Goal: Information Seeking & Learning: Learn about a topic

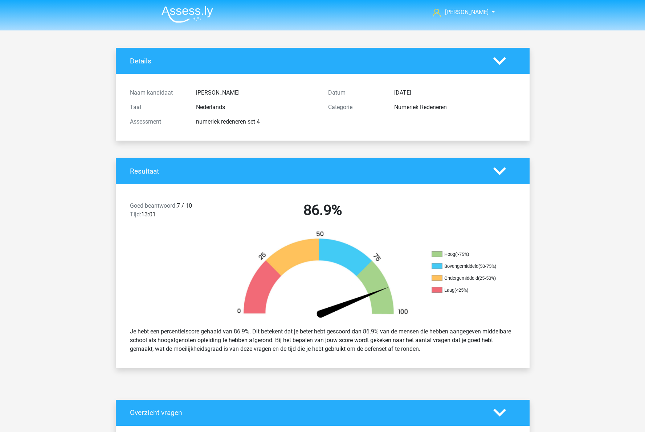
scroll to position [4825, 0]
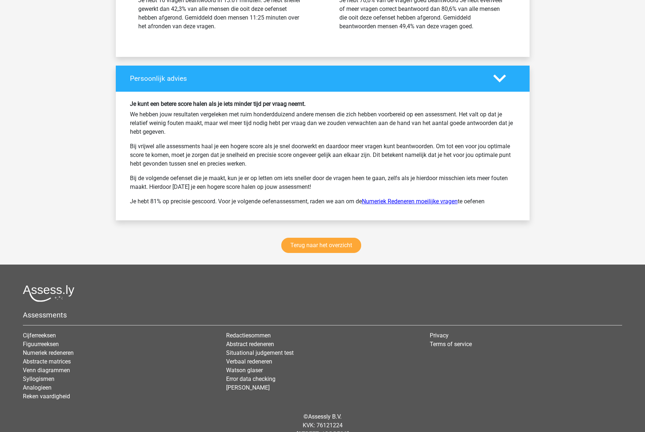
drag, startPoint x: 439, startPoint y: 200, endPoint x: 434, endPoint y: 200, distance: 5.1
click at [439, 200] on link "Numeriek Redeneren moeilijke vragen" at bounding box center [410, 201] width 96 height 7
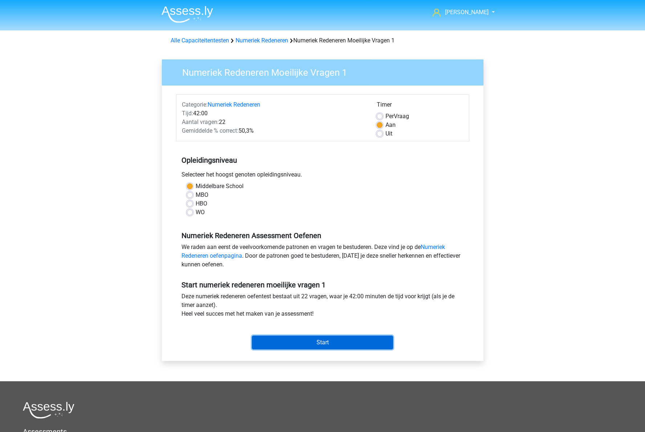
click at [321, 343] on input "Start" at bounding box center [322, 343] width 141 height 14
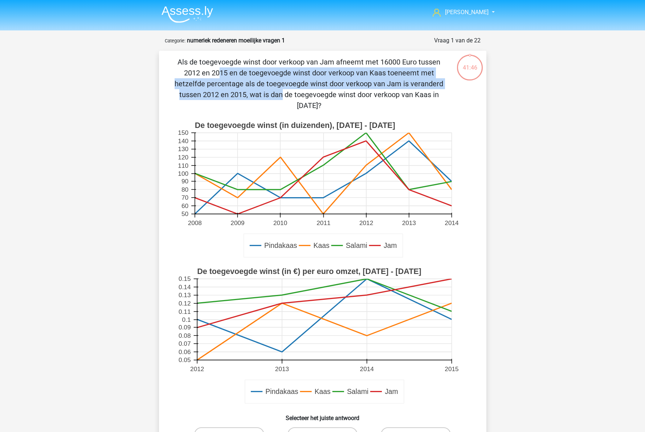
drag, startPoint x: 313, startPoint y: 64, endPoint x: 395, endPoint y: 83, distance: 83.7
click at [395, 83] on p "Als de toegevoegde winst door verkoop van Jam afneemt met 16000 Euro tussen 201…" at bounding box center [309, 84] width 277 height 54
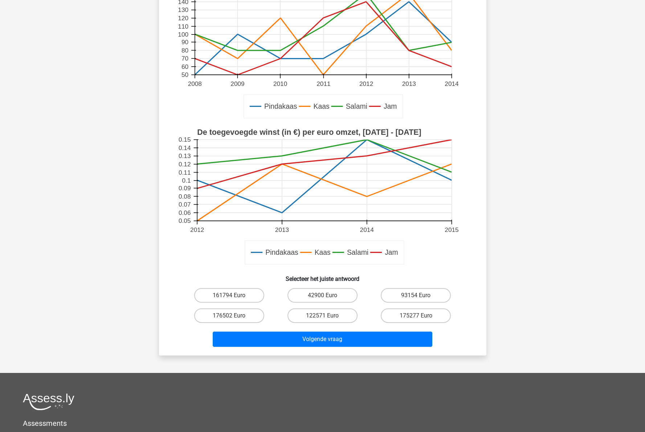
scroll to position [145, 0]
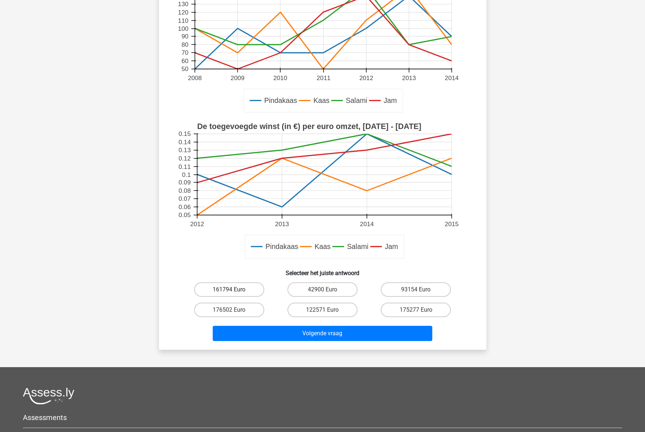
click at [234, 288] on label "161794 Euro" at bounding box center [229, 290] width 70 height 15
click at [234, 290] on input "161794 Euro" at bounding box center [231, 292] width 5 height 5
radio input "true"
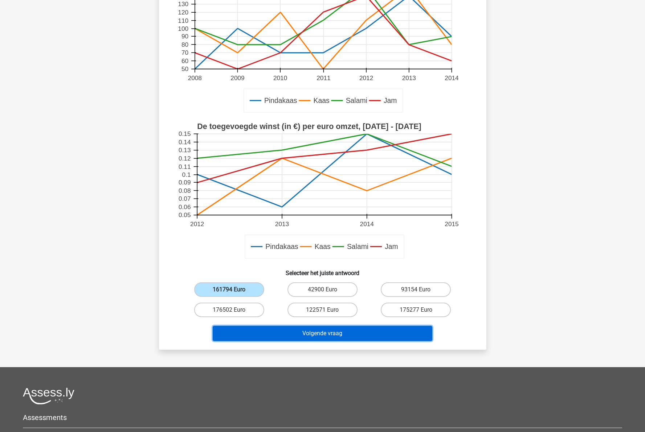
click at [314, 333] on button "Volgende vraag" at bounding box center [322, 333] width 219 height 15
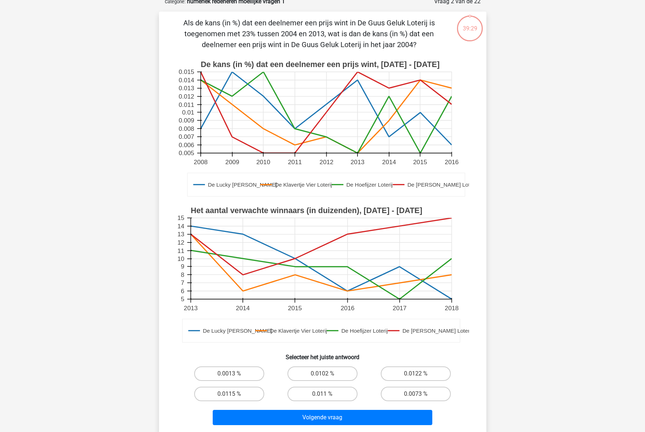
scroll to position [36, 0]
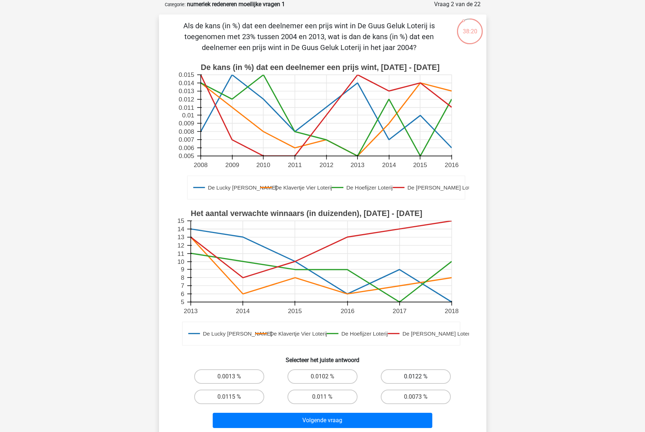
click at [402, 379] on label "0.0122 %" at bounding box center [416, 377] width 70 height 15
click at [416, 379] on input "0.0122 %" at bounding box center [418, 379] width 5 height 5
radio input "true"
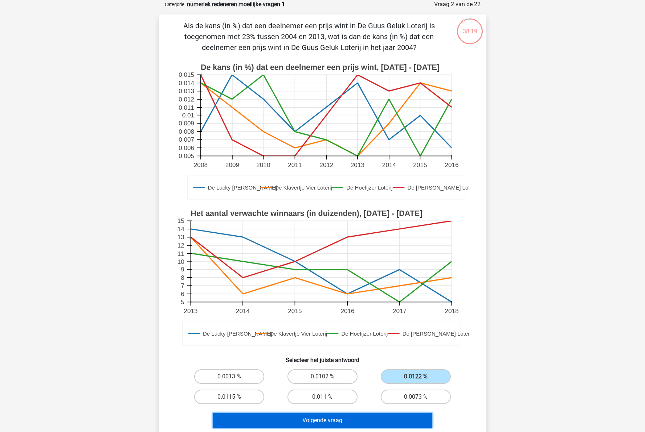
click at [340, 425] on button "Volgende vraag" at bounding box center [322, 420] width 219 height 15
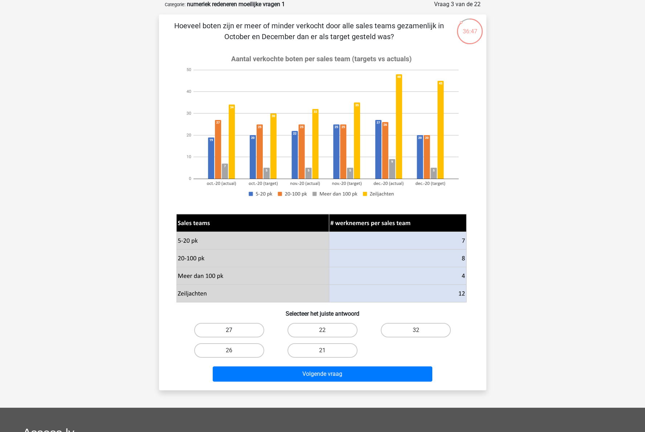
click at [235, 327] on label "27" at bounding box center [229, 330] width 70 height 15
click at [234, 330] on input "27" at bounding box center [231, 332] width 5 height 5
radio input "true"
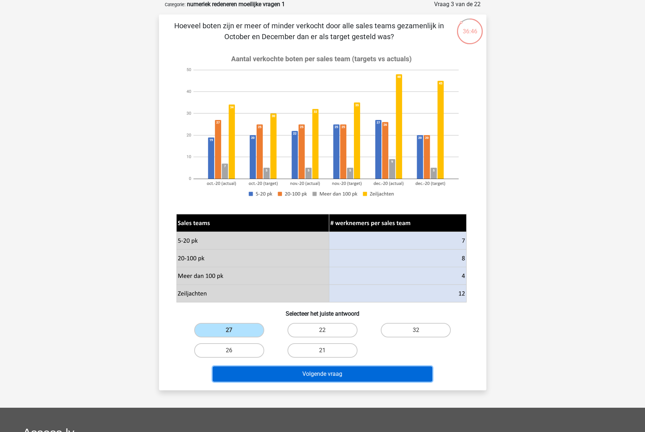
drag, startPoint x: 359, startPoint y: 374, endPoint x: 354, endPoint y: 376, distance: 5.4
click at [358, 374] on button "Volgende vraag" at bounding box center [322, 374] width 219 height 15
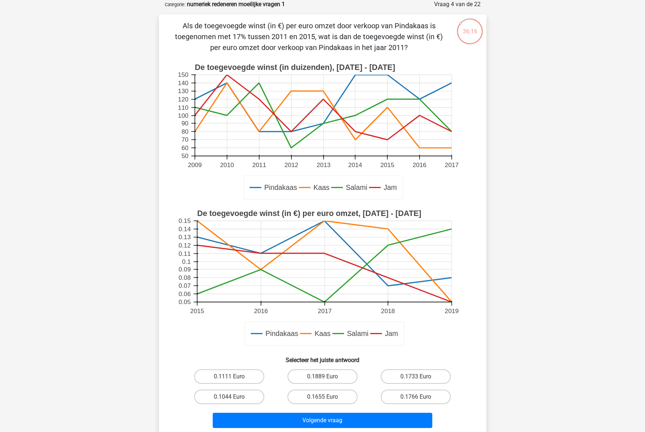
click at [385, 77] on rect at bounding box center [322, 115] width 257 height 81
click at [242, 378] on label "0.1111 Euro" at bounding box center [229, 377] width 70 height 15
click at [234, 378] on input "0.1111 Euro" at bounding box center [231, 379] width 5 height 5
radio input "true"
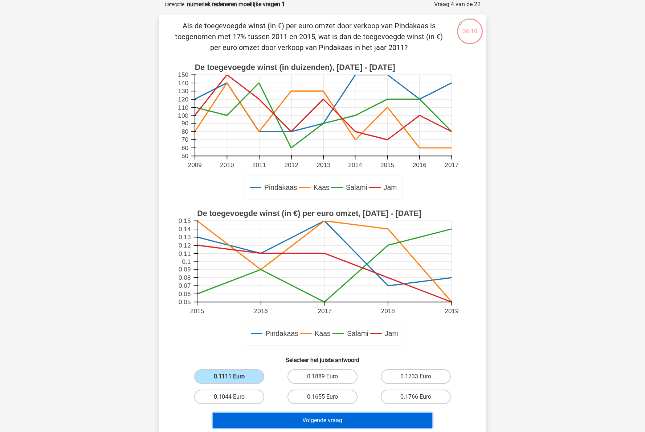
click at [345, 425] on button "Volgende vraag" at bounding box center [322, 420] width 219 height 15
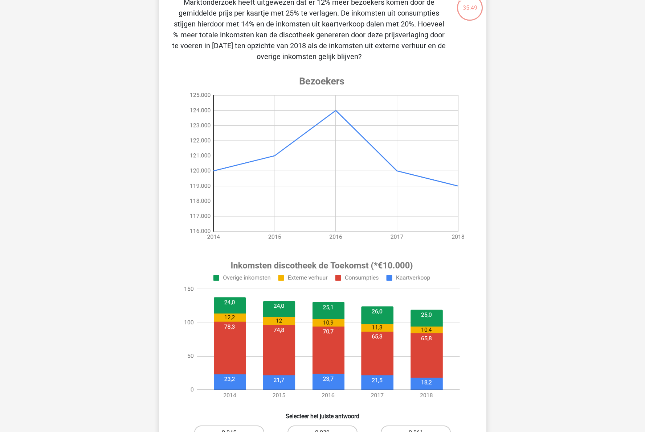
scroll to position [73, 0]
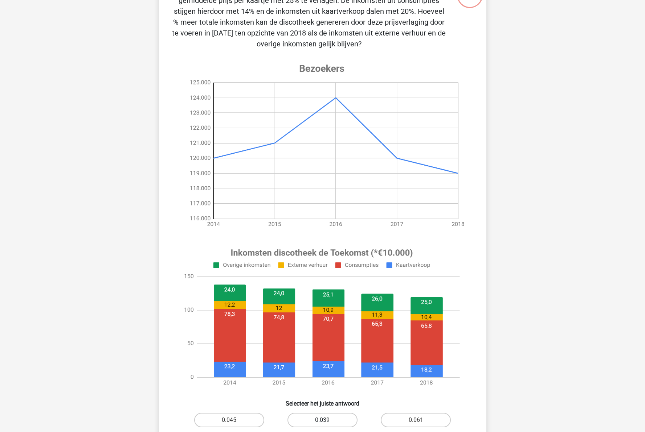
click at [323, 419] on label "0.039" at bounding box center [322, 420] width 70 height 15
click at [323, 420] on input "0.039" at bounding box center [324, 422] width 5 height 5
radio input "true"
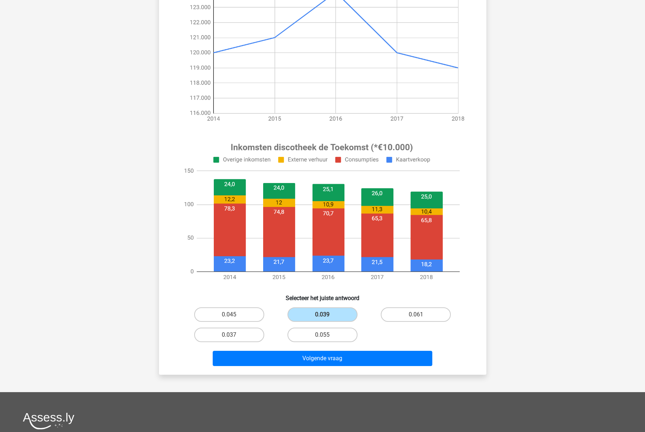
scroll to position [218, 0]
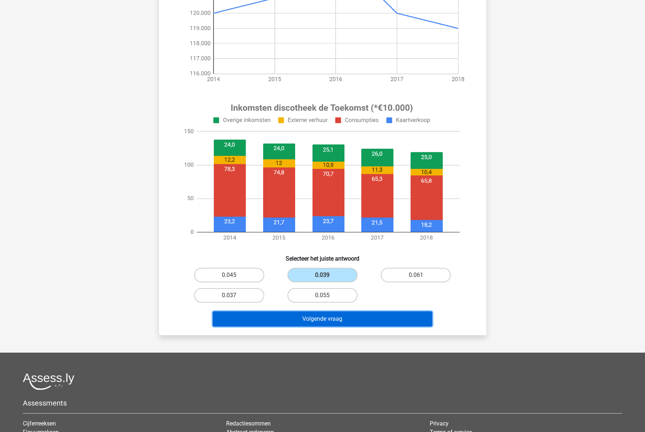
click at [325, 322] on button "Volgende vraag" at bounding box center [322, 319] width 219 height 15
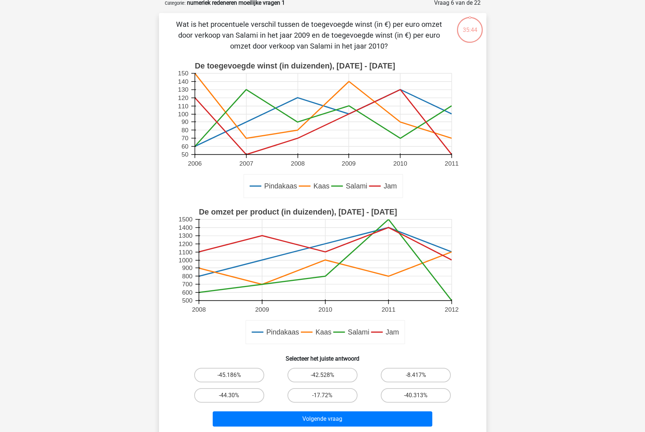
scroll to position [36, 0]
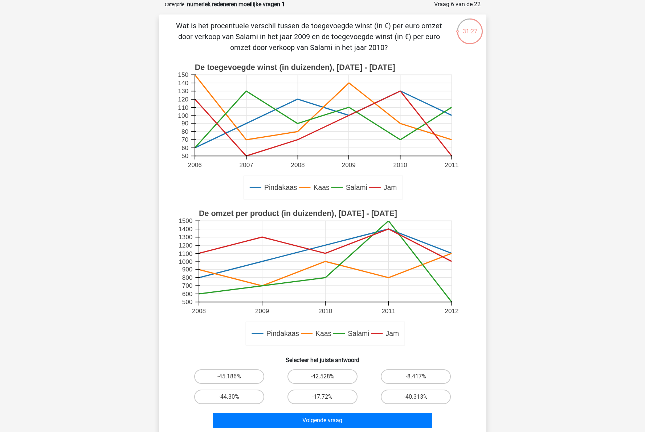
click at [324, 377] on input "-42.528%" at bounding box center [324, 379] width 5 height 5
radio input "true"
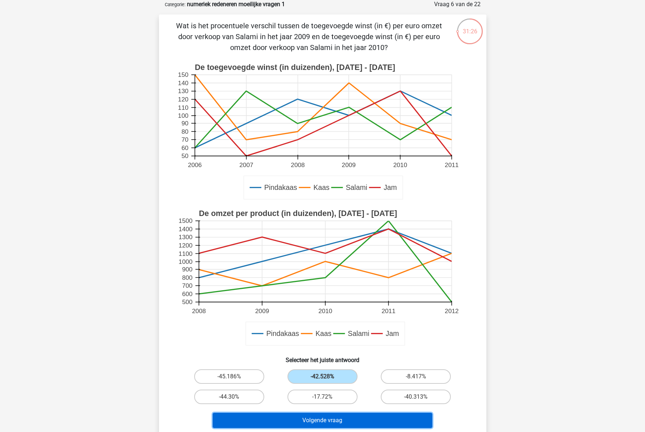
click at [338, 423] on button "Volgende vraag" at bounding box center [322, 420] width 219 height 15
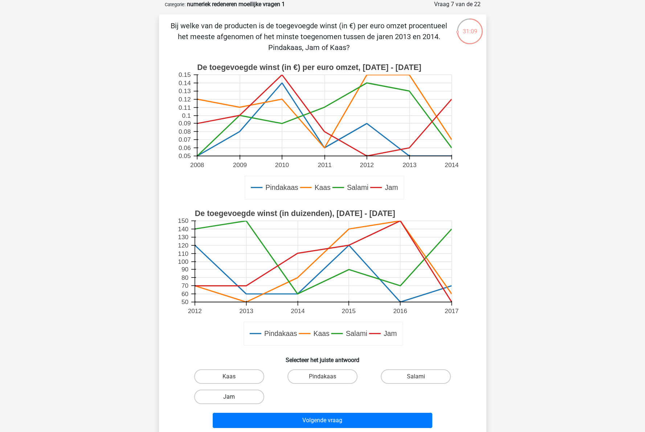
click at [224, 397] on label "Jam" at bounding box center [229, 397] width 70 height 15
click at [229, 397] on input "Jam" at bounding box center [231, 399] width 5 height 5
radio input "true"
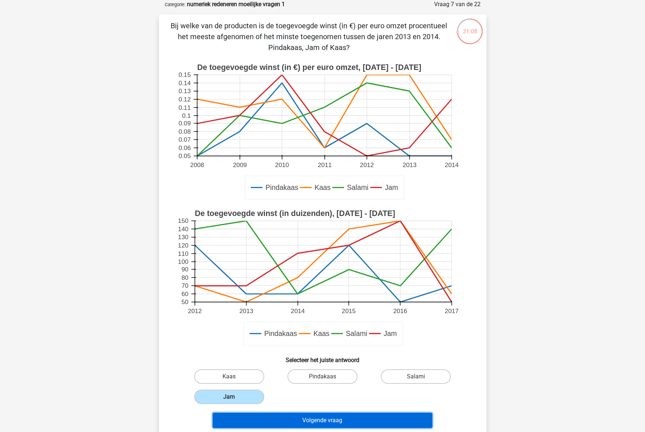
click at [302, 420] on button "Volgende vraag" at bounding box center [322, 420] width 219 height 15
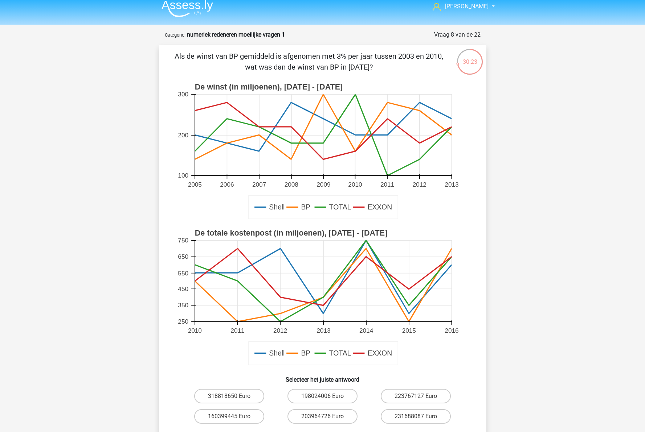
scroll to position [0, 0]
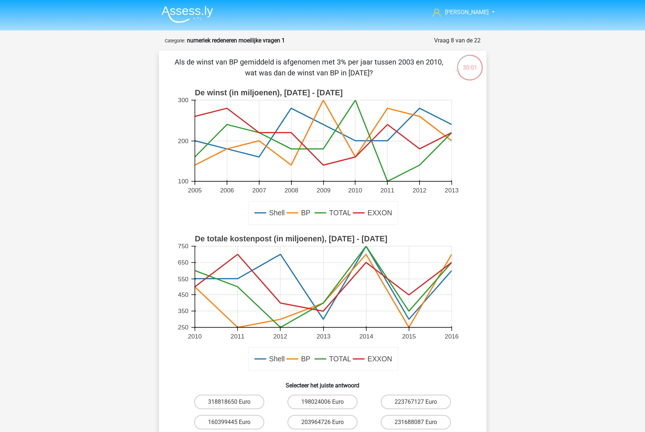
click at [196, 289] on icon at bounding box center [322, 291] width 257 height 73
click at [355, 158] on rect at bounding box center [322, 140] width 257 height 81
click at [223, 420] on label "160399445 Euro" at bounding box center [229, 422] width 70 height 15
click at [229, 423] on input "160399445 Euro" at bounding box center [231, 425] width 5 height 5
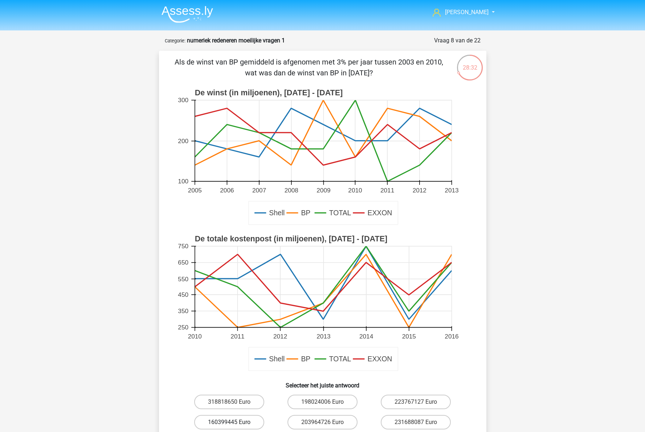
radio input "true"
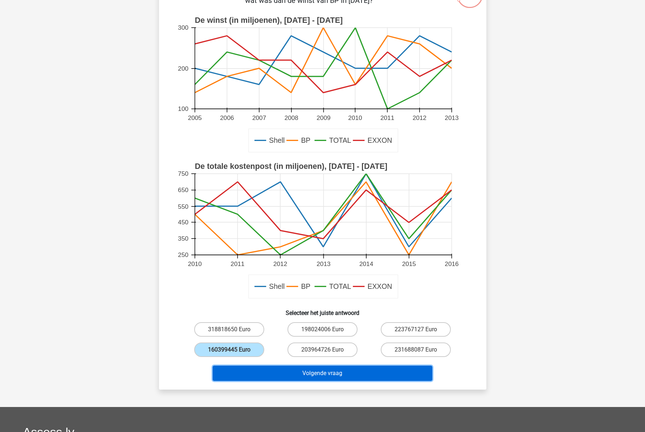
click at [287, 377] on button "Volgende vraag" at bounding box center [322, 373] width 219 height 15
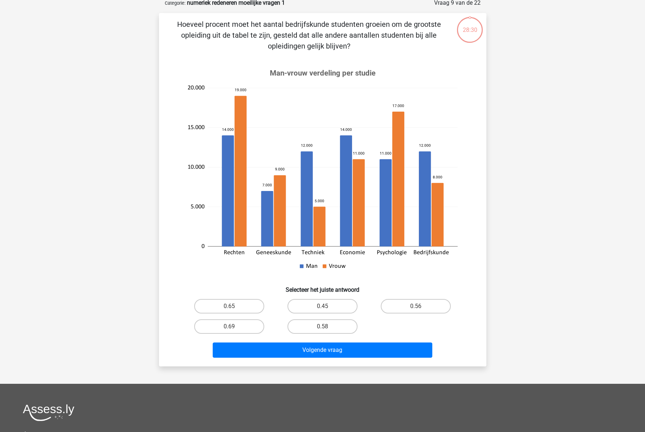
scroll to position [36, 0]
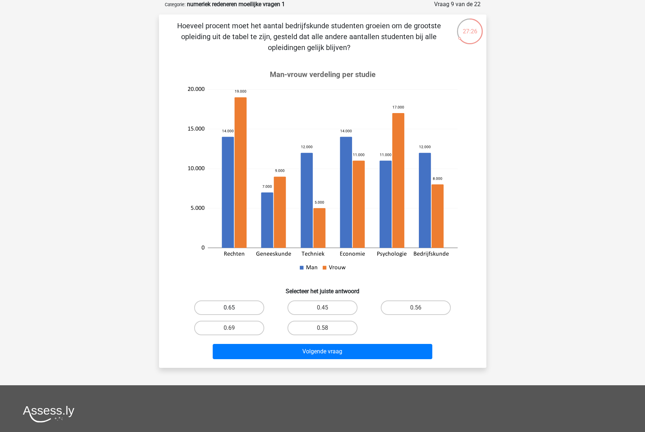
click at [242, 307] on label "0.65" at bounding box center [229, 308] width 70 height 15
click at [234, 308] on input "0.65" at bounding box center [231, 310] width 5 height 5
radio input "true"
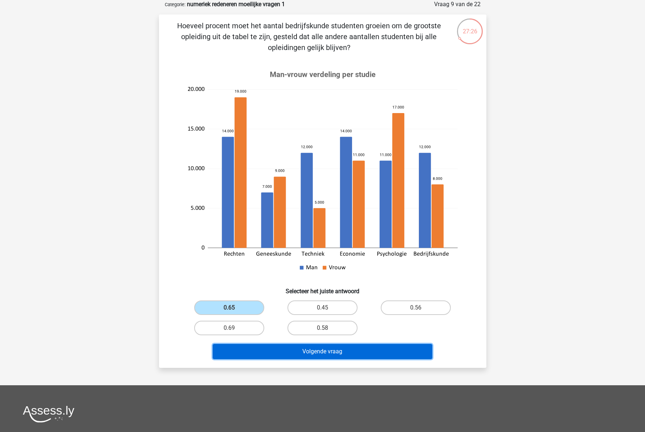
click at [316, 349] on button "Volgende vraag" at bounding box center [322, 351] width 219 height 15
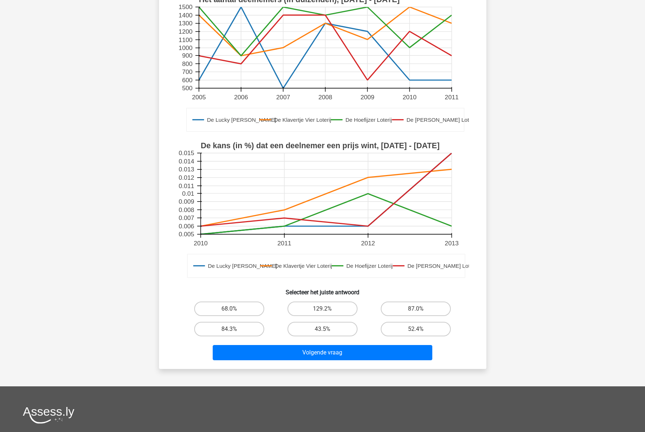
scroll to position [109, 0]
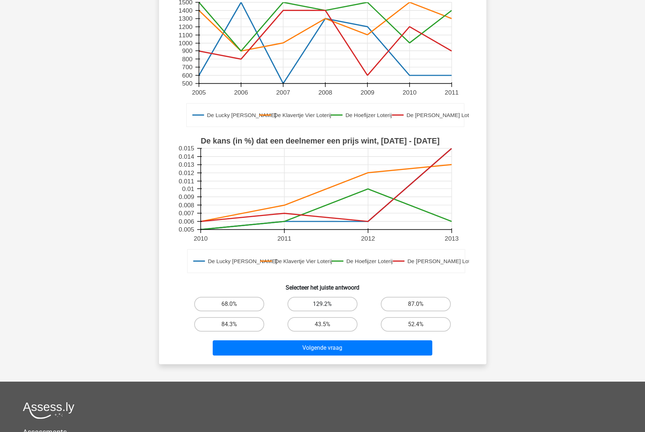
click at [331, 305] on label "129.2%" at bounding box center [322, 304] width 70 height 15
click at [327, 305] on input "129.2%" at bounding box center [324, 306] width 5 height 5
radio input "true"
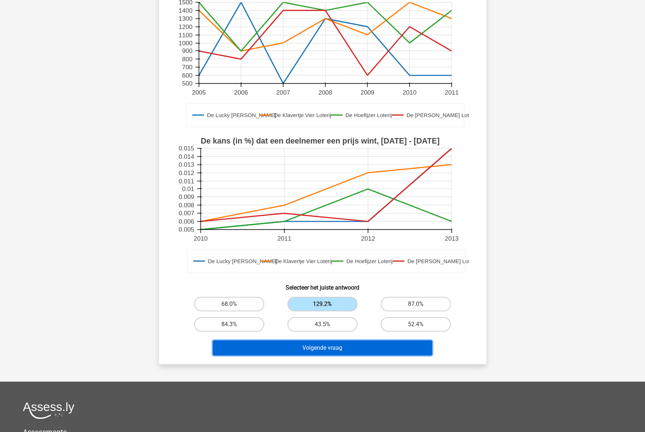
click at [331, 348] on button "Volgende vraag" at bounding box center [322, 348] width 219 height 15
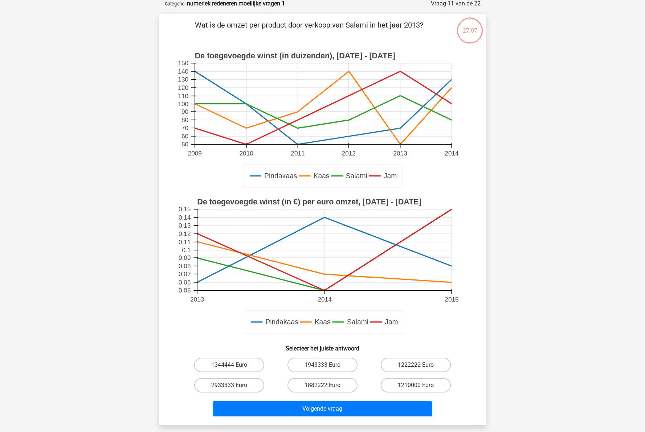
scroll to position [36, 0]
click at [400, 98] on rect at bounding box center [322, 104] width 257 height 81
click at [410, 364] on label "1222222 Euro" at bounding box center [416, 366] width 70 height 15
click at [416, 366] on input "1222222 Euro" at bounding box center [418, 368] width 5 height 5
radio input "true"
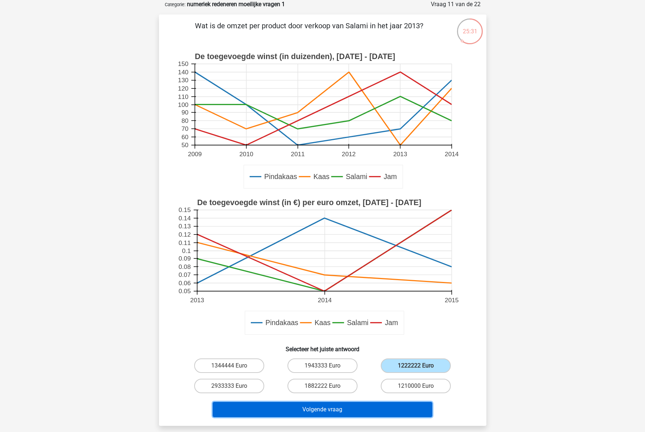
click at [381, 413] on button "Volgende vraag" at bounding box center [322, 409] width 219 height 15
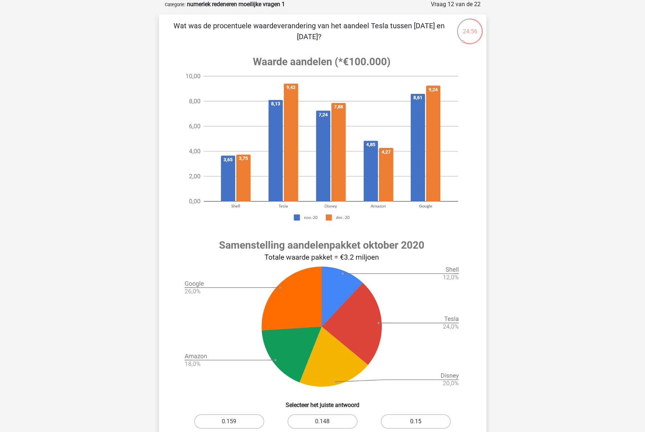
click at [422, 421] on label "0.15" at bounding box center [416, 422] width 70 height 15
click at [420, 422] on input "0.15" at bounding box center [418, 424] width 5 height 5
radio input "true"
click at [222, 421] on label "0.159" at bounding box center [229, 422] width 70 height 15
click at [229, 422] on input "0.159" at bounding box center [231, 424] width 5 height 5
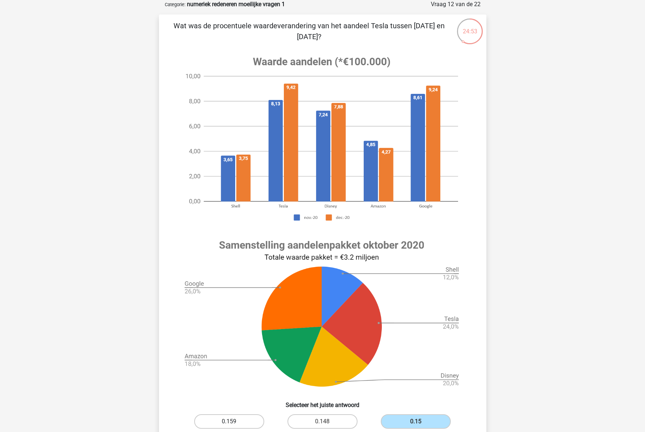
radio input "true"
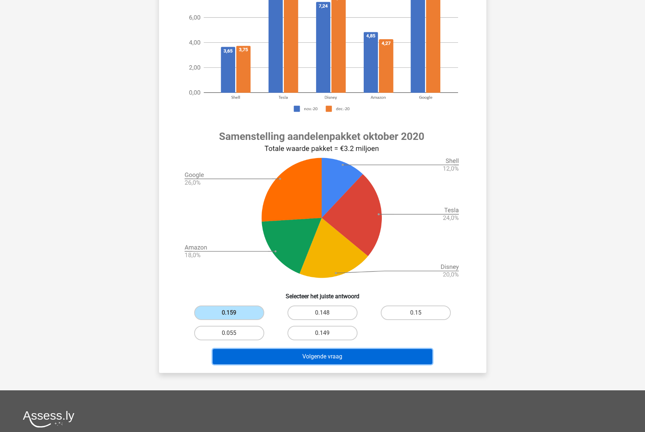
click at [338, 354] on button "Volgende vraag" at bounding box center [322, 356] width 219 height 15
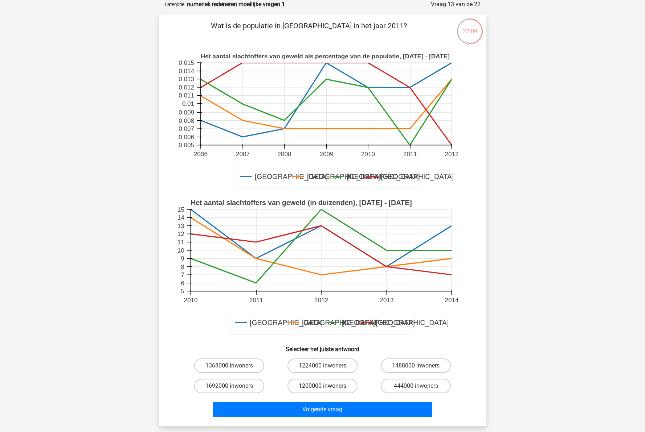
click at [321, 387] on label "1200000 inwoners" at bounding box center [322, 386] width 70 height 15
click at [322, 387] on input "1200000 inwoners" at bounding box center [324, 388] width 5 height 5
radio input "true"
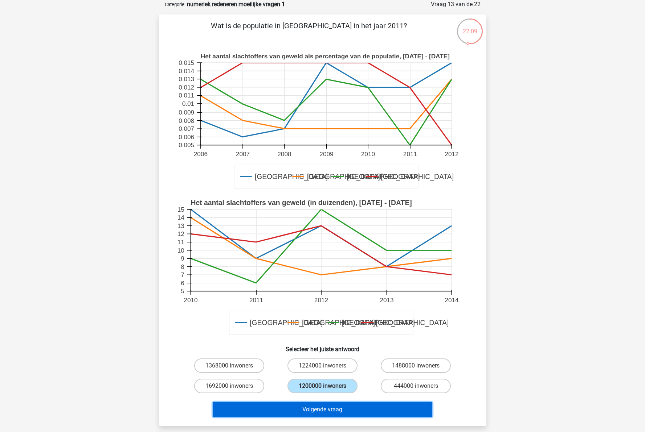
click at [323, 405] on button "Volgende vraag" at bounding box center [322, 409] width 219 height 15
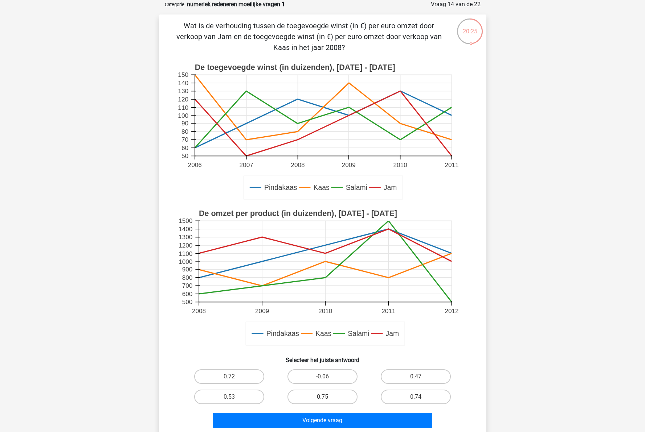
drag, startPoint x: 327, startPoint y: 397, endPoint x: 333, endPoint y: 411, distance: 16.1
click at [327, 397] on label "0.75" at bounding box center [322, 397] width 70 height 15
click at [327, 397] on input "0.75" at bounding box center [324, 399] width 5 height 5
radio input "true"
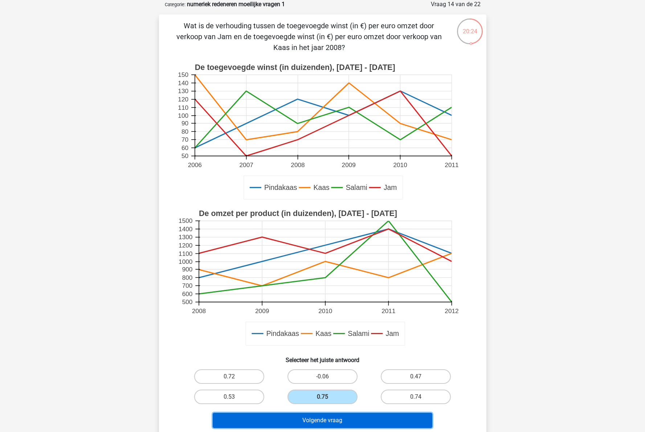
click at [336, 419] on button "Volgende vraag" at bounding box center [322, 420] width 219 height 15
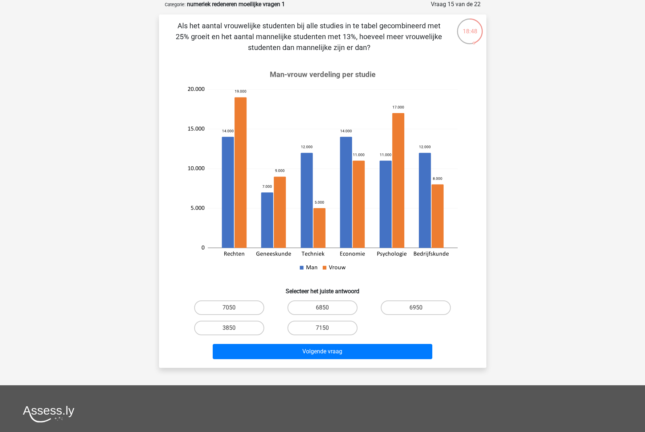
drag, startPoint x: 322, startPoint y: 326, endPoint x: 317, endPoint y: 341, distance: 16.3
click at [322, 326] on label "7150" at bounding box center [322, 328] width 70 height 15
click at [322, 328] on input "7150" at bounding box center [324, 330] width 5 height 5
radio input "true"
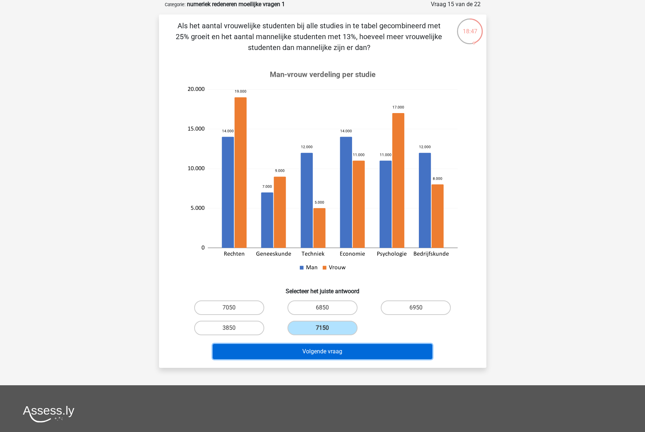
click at [316, 354] on button "Volgende vraag" at bounding box center [322, 351] width 219 height 15
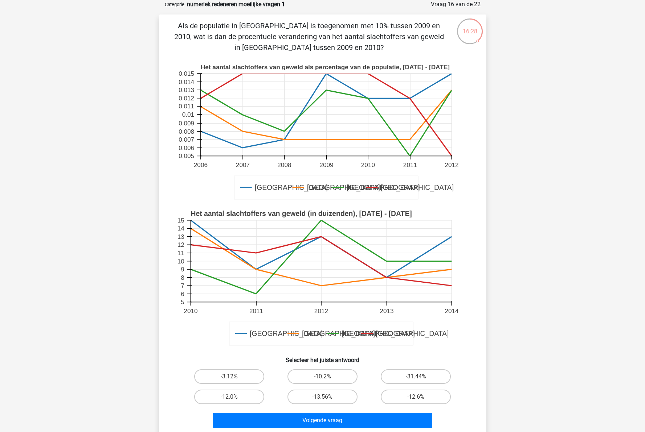
drag, startPoint x: 253, startPoint y: 396, endPoint x: 255, endPoint y: 406, distance: 9.7
click at [252, 396] on label "-12.0%" at bounding box center [229, 397] width 70 height 15
click at [234, 397] on input "-12.0%" at bounding box center [231, 399] width 5 height 5
radio input "true"
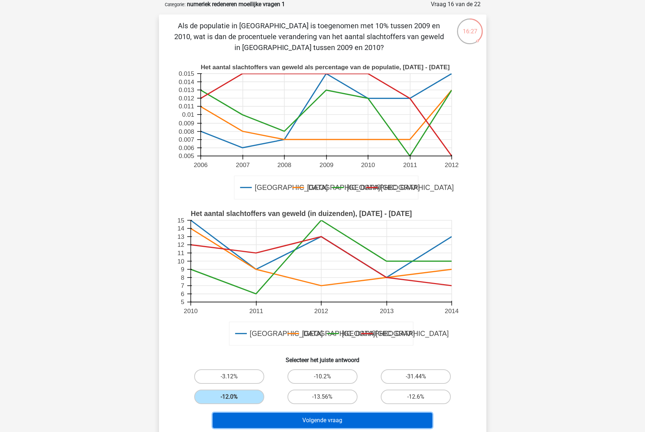
click at [290, 420] on button "Volgende vraag" at bounding box center [322, 420] width 219 height 15
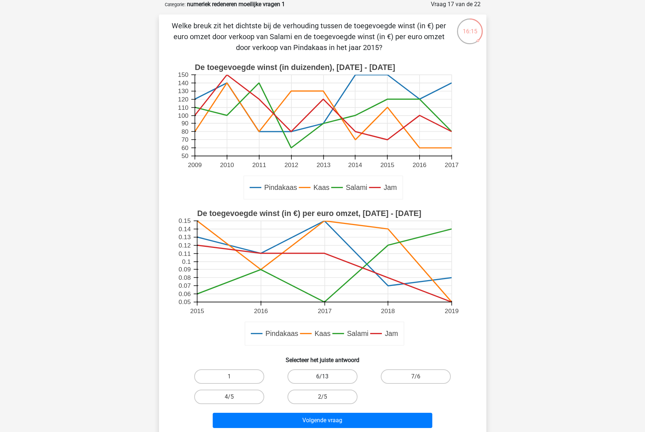
click at [313, 378] on label "6/13" at bounding box center [322, 377] width 70 height 15
click at [322, 378] on input "6/13" at bounding box center [324, 379] width 5 height 5
radio input "true"
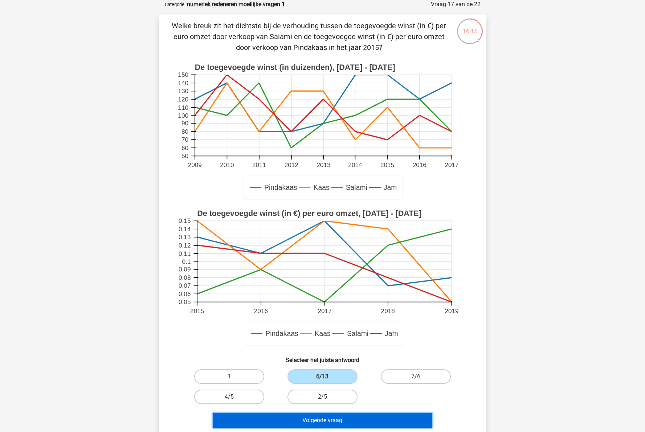
click at [329, 419] on button "Volgende vraag" at bounding box center [322, 420] width 219 height 15
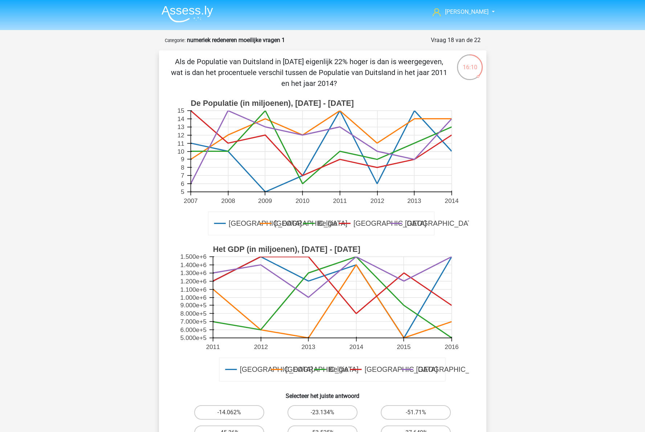
scroll to position [0, 0]
click at [392, 412] on label "-51.71%" at bounding box center [416, 413] width 70 height 15
click at [416, 413] on input "-51.71%" at bounding box center [418, 415] width 5 height 5
radio input "true"
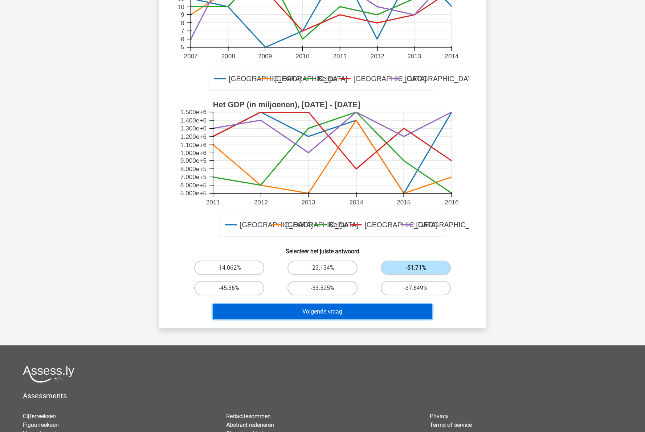
click at [312, 309] on button "Volgende vraag" at bounding box center [322, 311] width 219 height 15
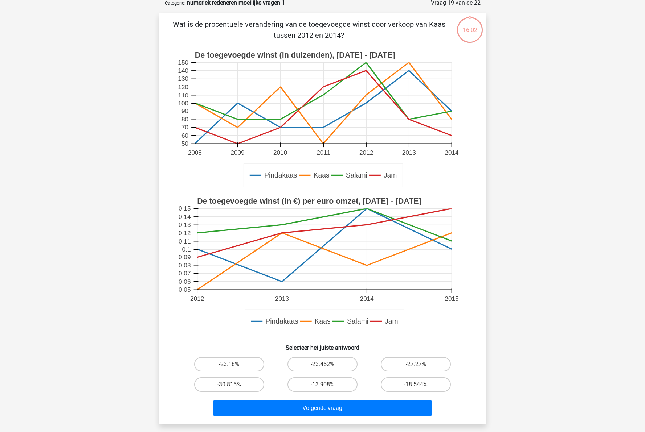
scroll to position [36, 0]
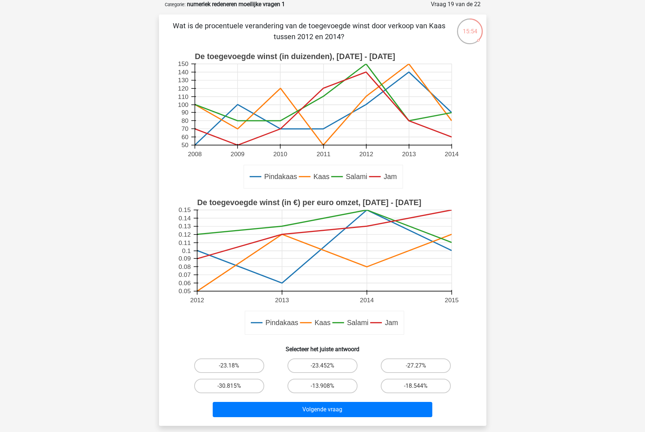
click at [363, 151] on text "2012" at bounding box center [366, 154] width 14 height 7
click at [414, 369] on label "-27.27%" at bounding box center [416, 366] width 70 height 15
click at [416, 369] on input "-27.27%" at bounding box center [418, 368] width 5 height 5
radio input "true"
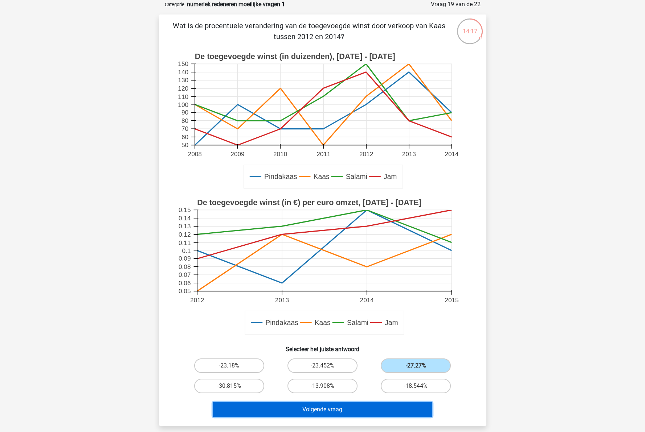
click at [375, 414] on button "Volgende vraag" at bounding box center [322, 409] width 219 height 15
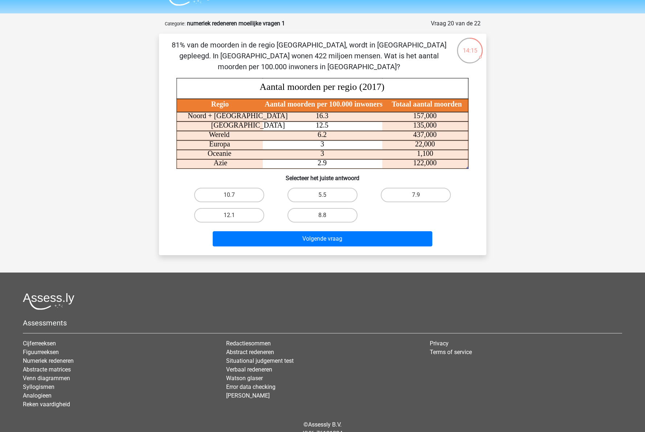
scroll to position [0, 0]
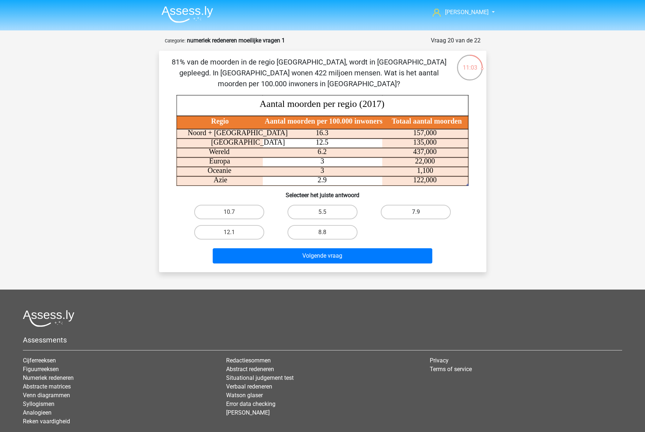
click at [418, 211] on label "7.9" at bounding box center [416, 212] width 70 height 15
click at [418, 212] on input "7.9" at bounding box center [418, 214] width 5 height 5
radio input "true"
click at [358, 265] on div "Volgende vraag" at bounding box center [322, 258] width 280 height 18
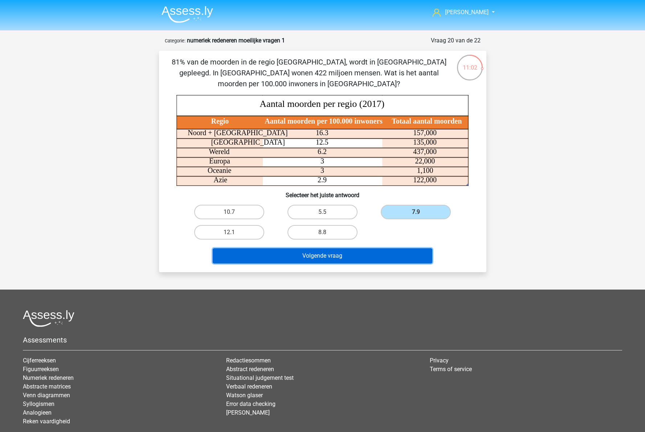
click at [354, 254] on button "Volgende vraag" at bounding box center [322, 256] width 219 height 15
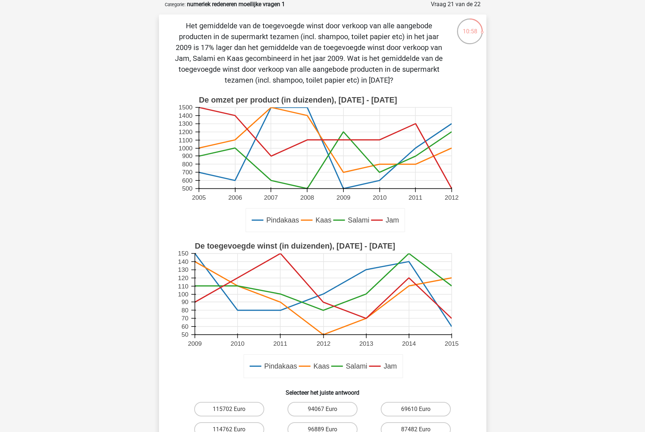
scroll to position [218, 0]
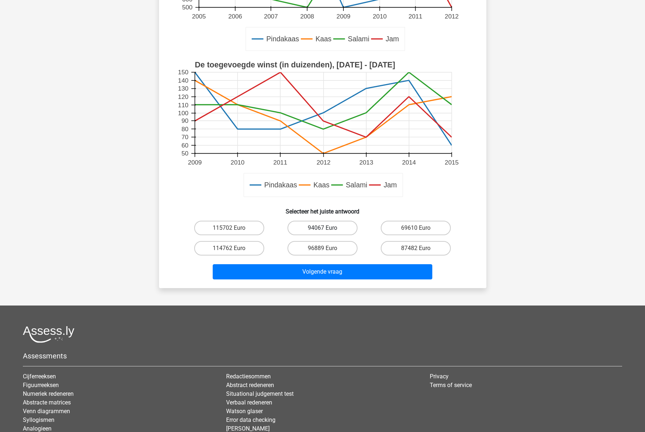
click at [329, 222] on label "94067 Euro" at bounding box center [322, 228] width 70 height 15
click at [327, 228] on input "94067 Euro" at bounding box center [324, 230] width 5 height 5
radio input "true"
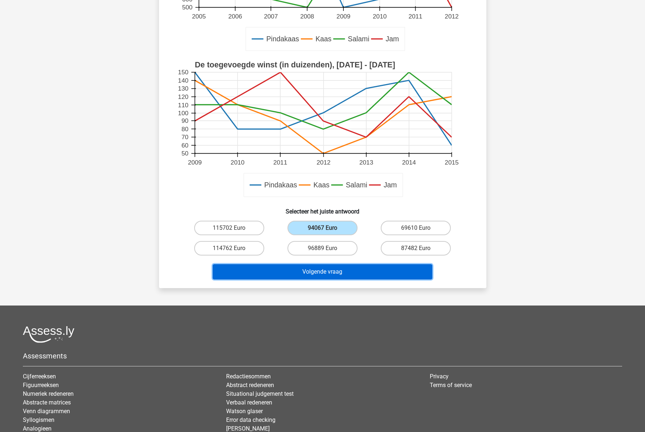
click at [312, 275] on button "Volgende vraag" at bounding box center [322, 271] width 219 height 15
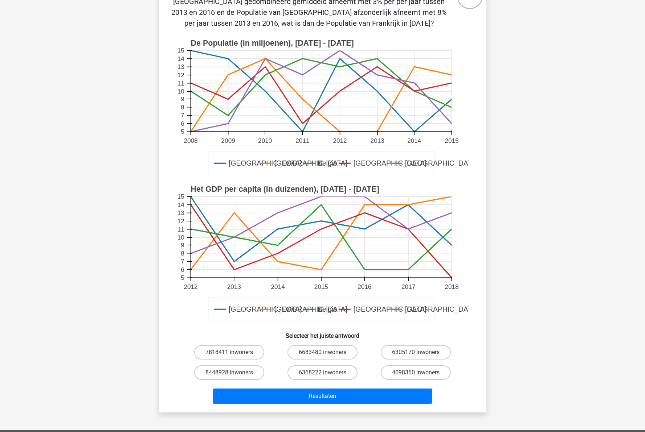
scroll to position [145, 0]
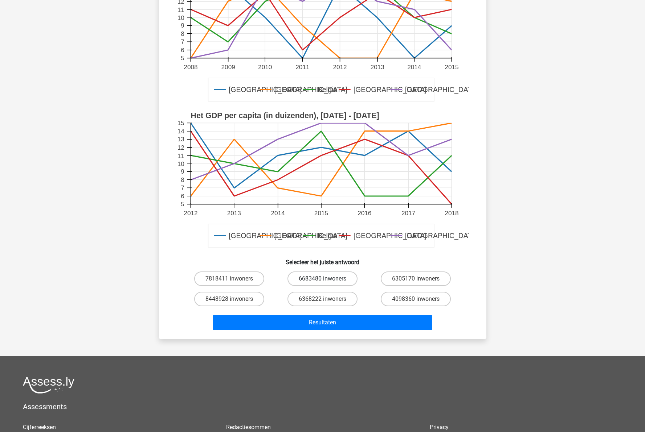
click at [329, 278] on label "6683480 inwoners" at bounding box center [322, 279] width 70 height 15
click at [327, 279] on input "6683480 inwoners" at bounding box center [324, 281] width 5 height 5
radio input "true"
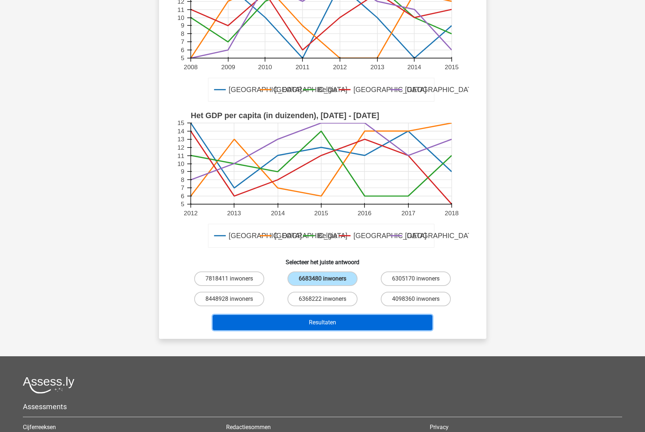
click at [300, 321] on button "Resultaten" at bounding box center [322, 322] width 219 height 15
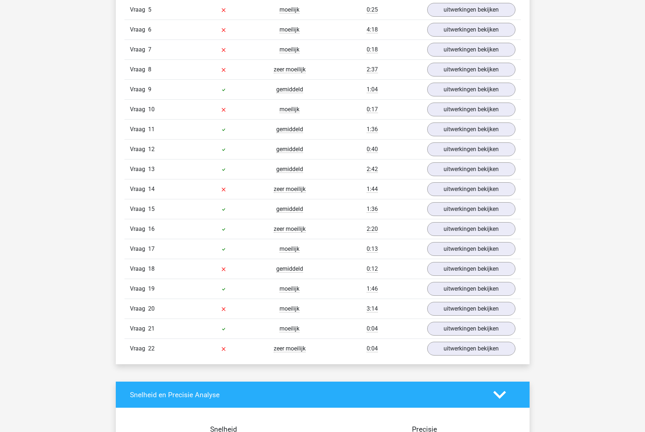
scroll to position [290, 0]
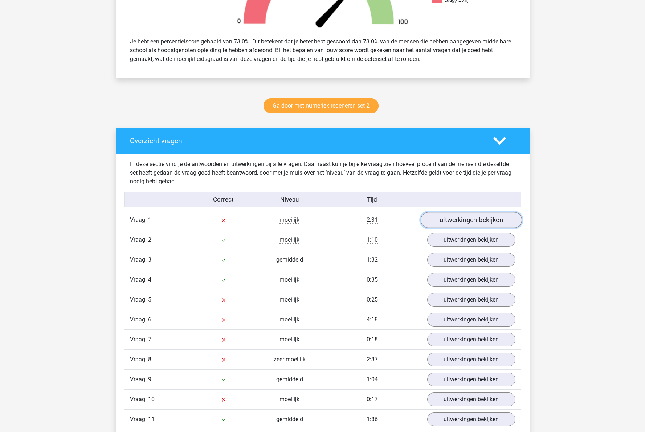
click at [456, 218] on link "uitwerkingen bekijken" at bounding box center [470, 220] width 101 height 16
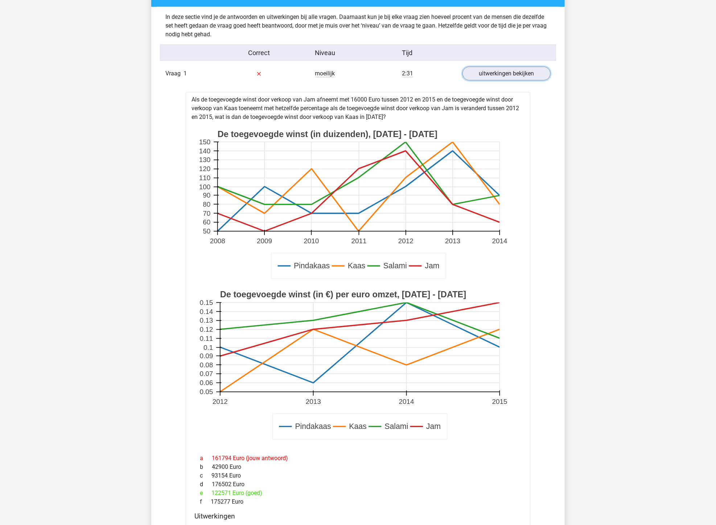
scroll to position [391, 0]
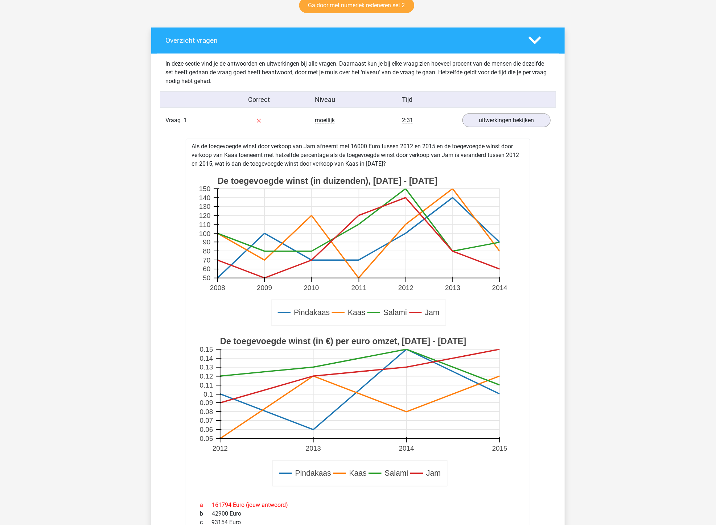
click at [363, 146] on div "Als de toegevoegde winst door verkoop van Jam afneemt met 16000 Euro tussen 201…" at bounding box center [358, 389] width 345 height 500
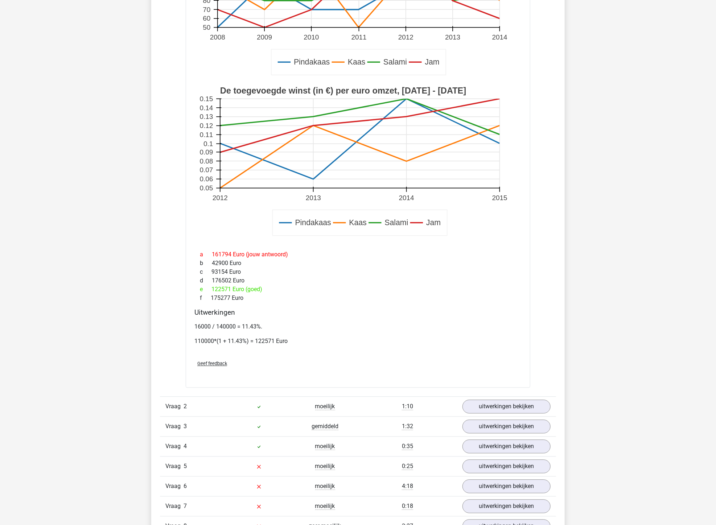
scroll to position [592, 0]
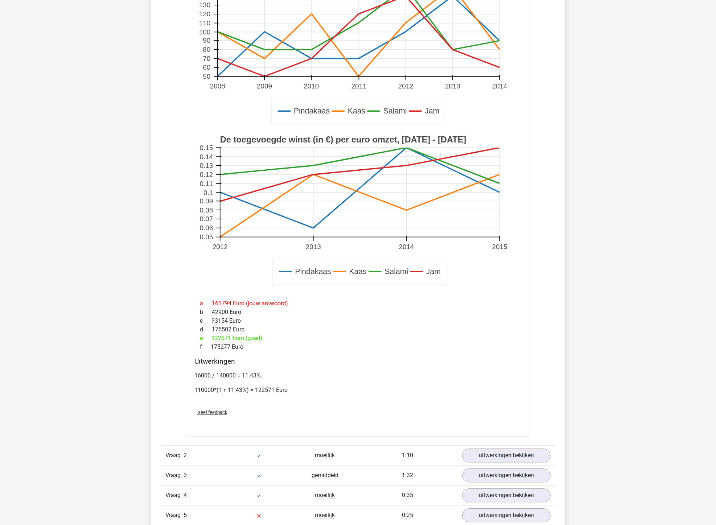
click at [225, 374] on p "16000 / 140000 = 11.43%." at bounding box center [357, 376] width 327 height 9
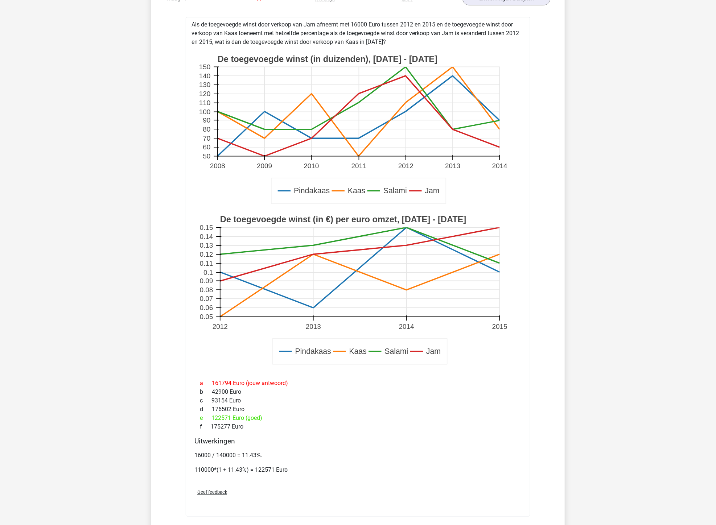
scroll to position [512, 0]
click at [405, 80] on rect at bounding box center [359, 112] width 282 height 89
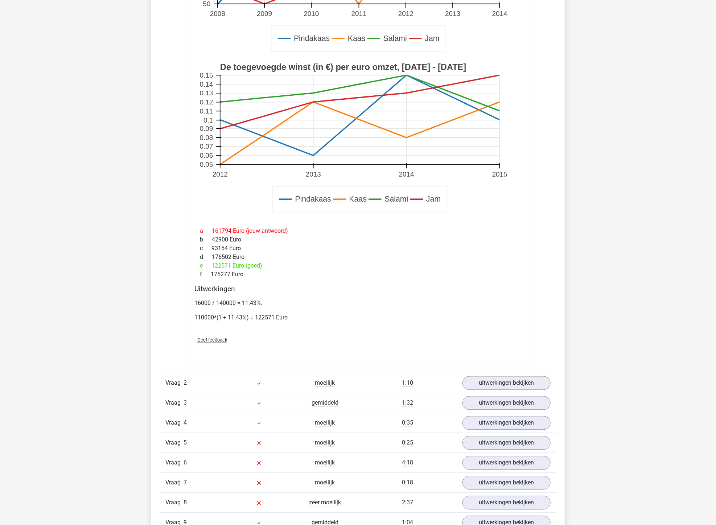
scroll to position [673, 0]
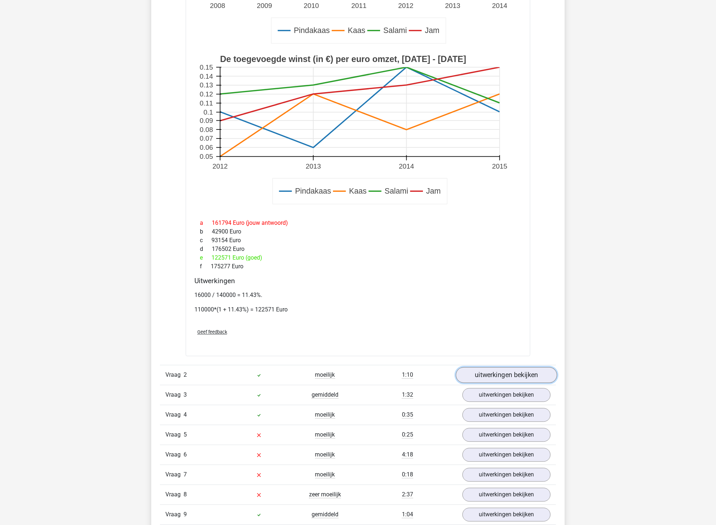
click at [510, 374] on link "uitwerkingen bekijken" at bounding box center [506, 375] width 101 height 16
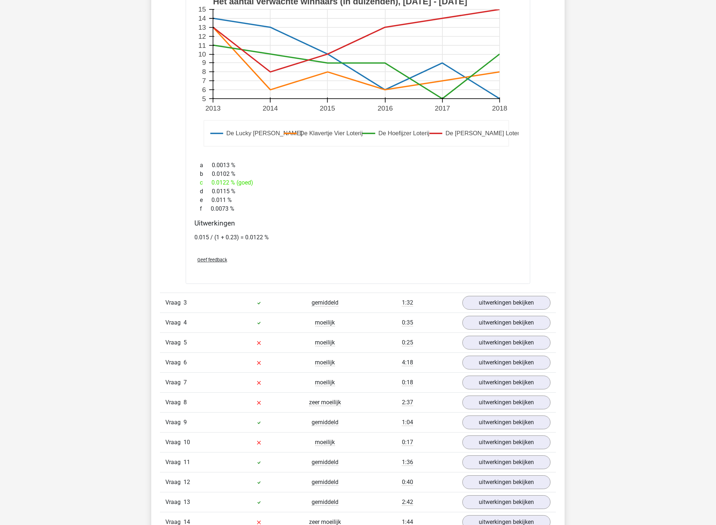
scroll to position [1278, 0]
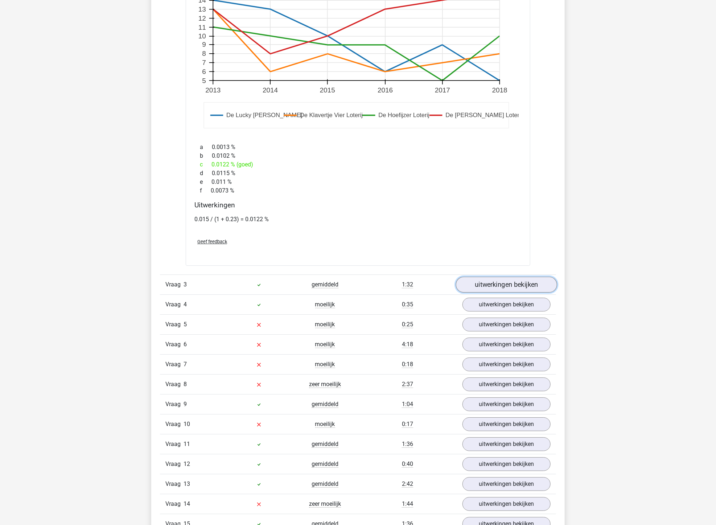
drag, startPoint x: 467, startPoint y: 285, endPoint x: 463, endPoint y: 287, distance: 4.9
click at [467, 285] on link "uitwerkingen bekijken" at bounding box center [506, 285] width 101 height 16
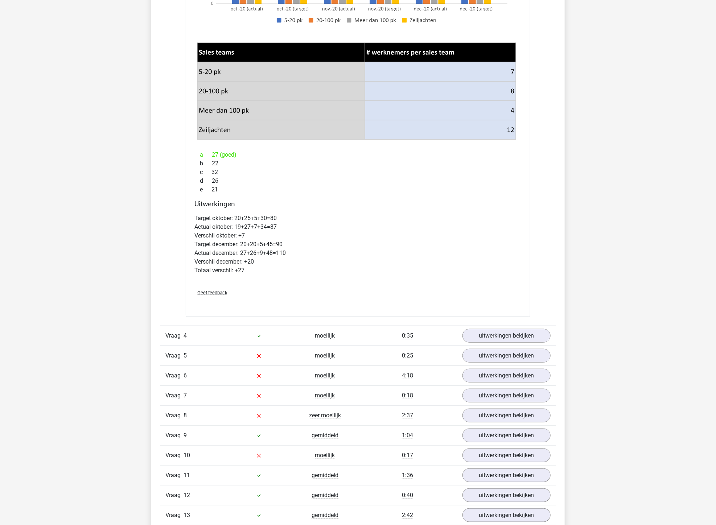
scroll to position [1721, 0]
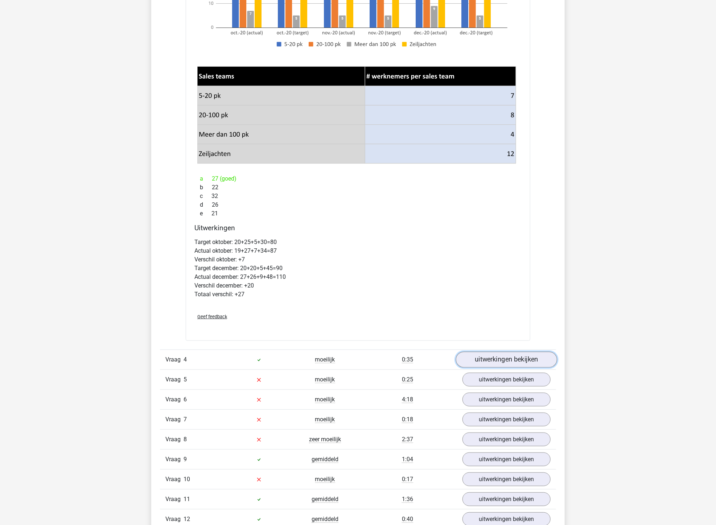
click at [505, 364] on link "uitwerkingen bekijken" at bounding box center [506, 360] width 101 height 16
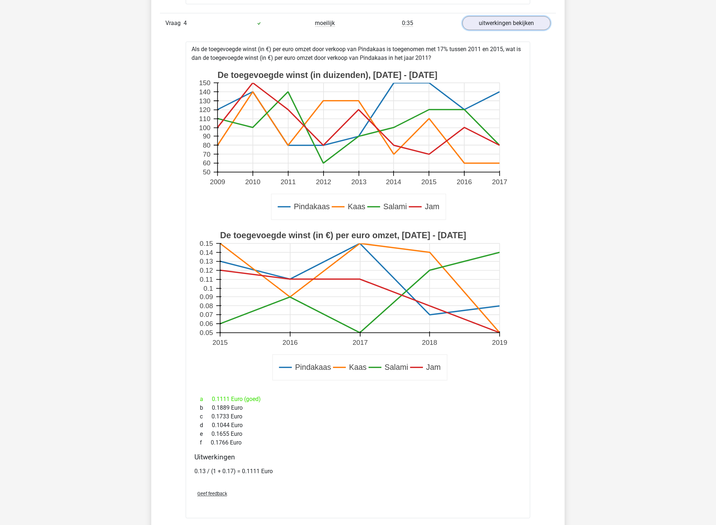
scroll to position [2044, 0]
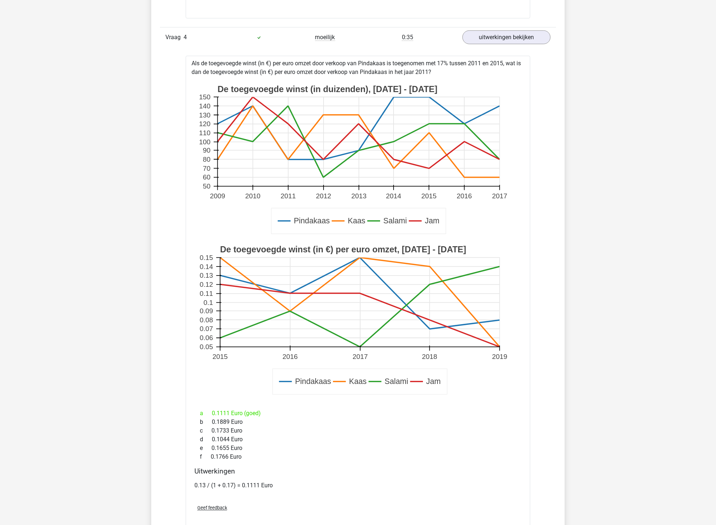
click at [219, 276] on icon at bounding box center [218, 276] width 5 height 0
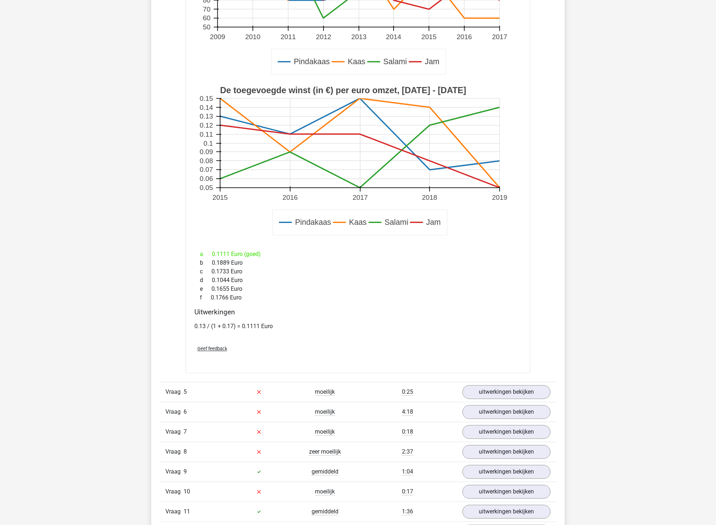
scroll to position [2326, 0]
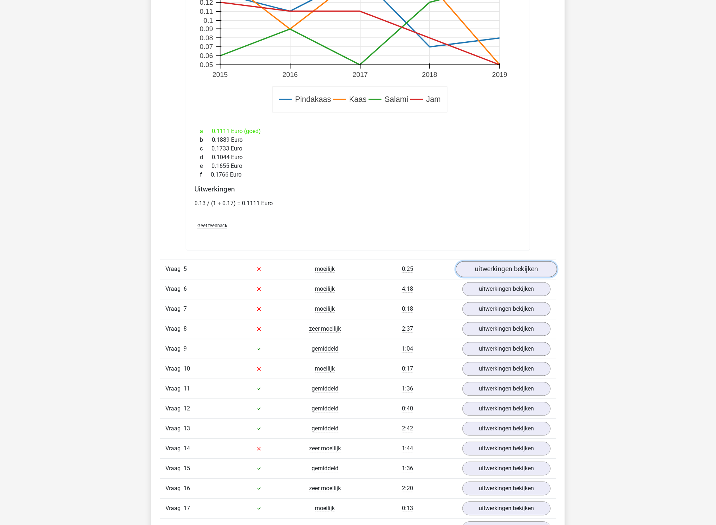
click at [481, 271] on link "uitwerkingen bekijken" at bounding box center [506, 270] width 101 height 16
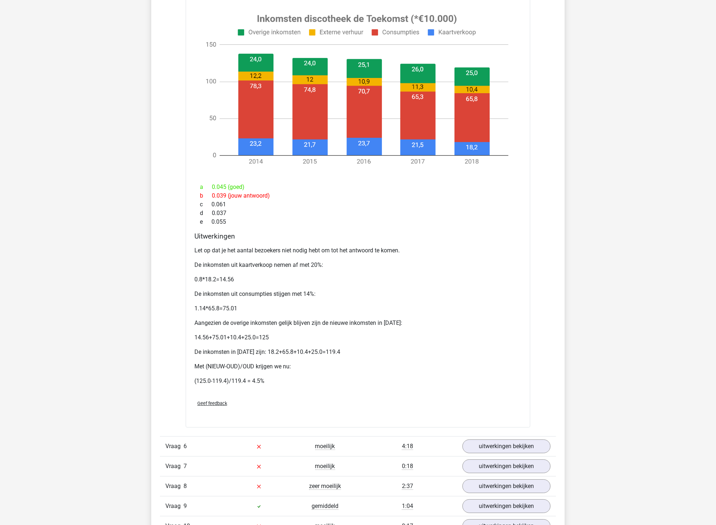
scroll to position [2970, 0]
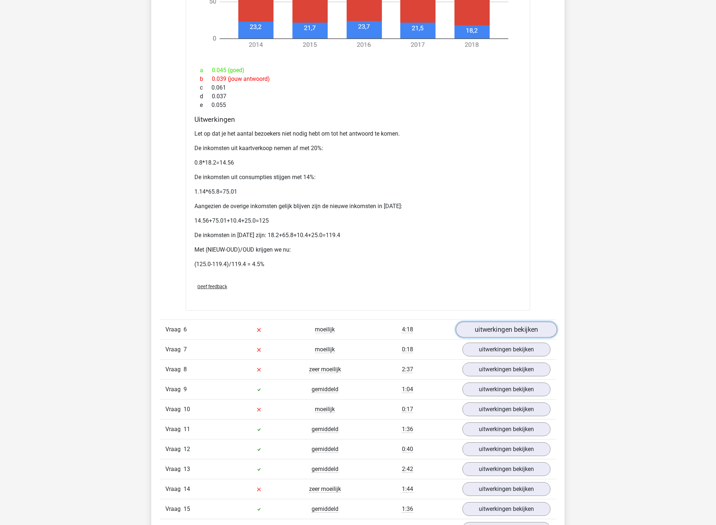
drag, startPoint x: 498, startPoint y: 328, endPoint x: 484, endPoint y: 327, distance: 13.4
click at [498, 328] on link "uitwerkingen bekijken" at bounding box center [506, 330] width 101 height 16
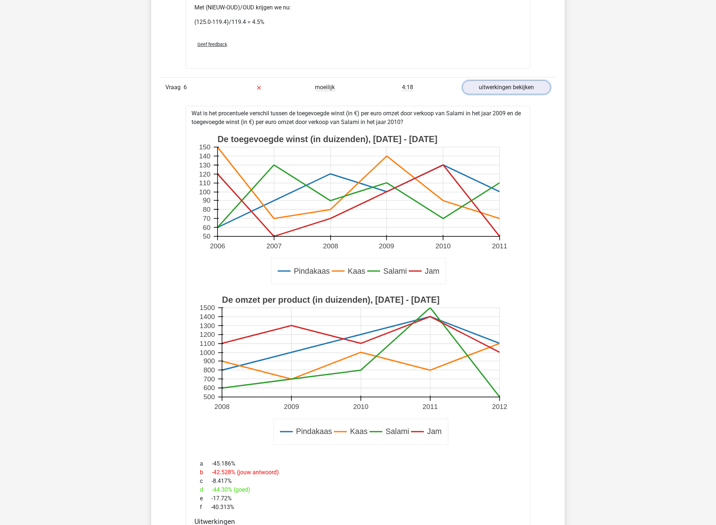
scroll to position [3212, 0]
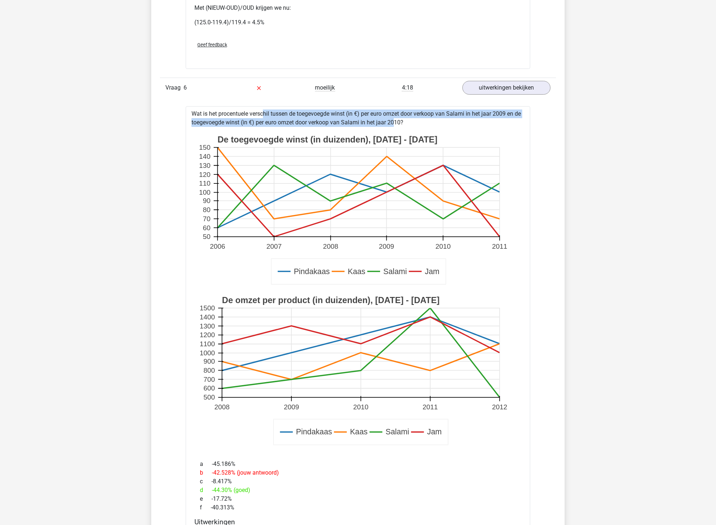
drag, startPoint x: 243, startPoint y: 114, endPoint x: 374, endPoint y: 119, distance: 131.4
click at [374, 119] on div "Wat is het procentuele verschil tussen de toegevoegde winst (in €) per euro omz…" at bounding box center [358, 359] width 345 height 506
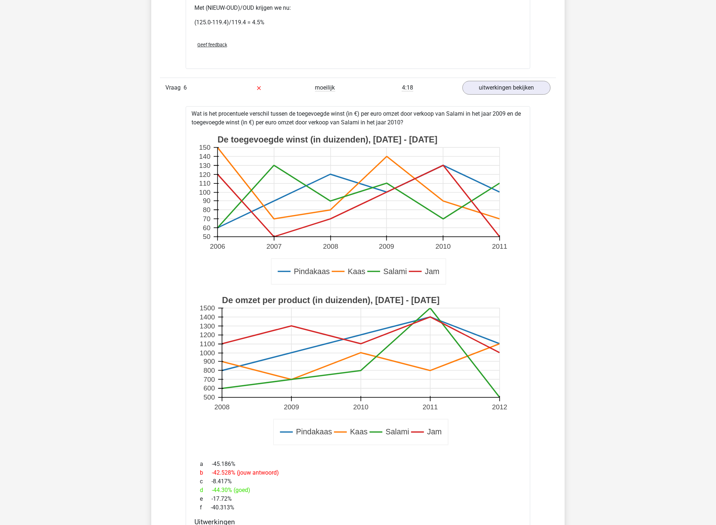
click at [414, 120] on div "Wat is het procentuele verschil tussen de toegevoegde winst (in €) per euro omz…" at bounding box center [358, 359] width 345 height 506
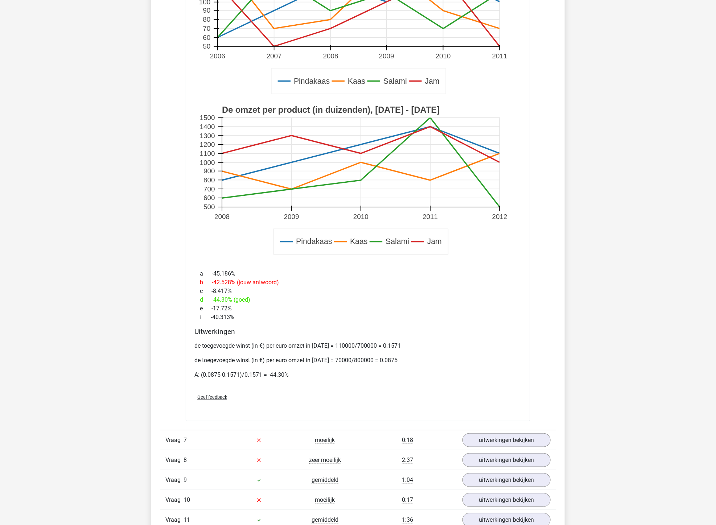
scroll to position [3535, 0]
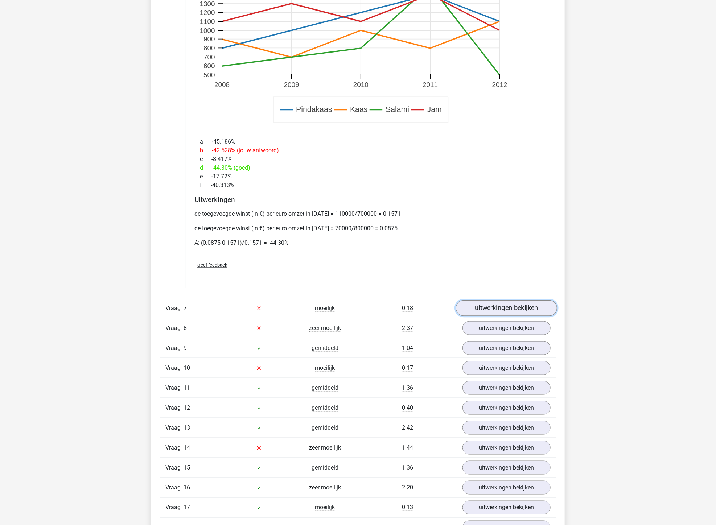
click at [514, 304] on link "uitwerkingen bekijken" at bounding box center [506, 308] width 101 height 16
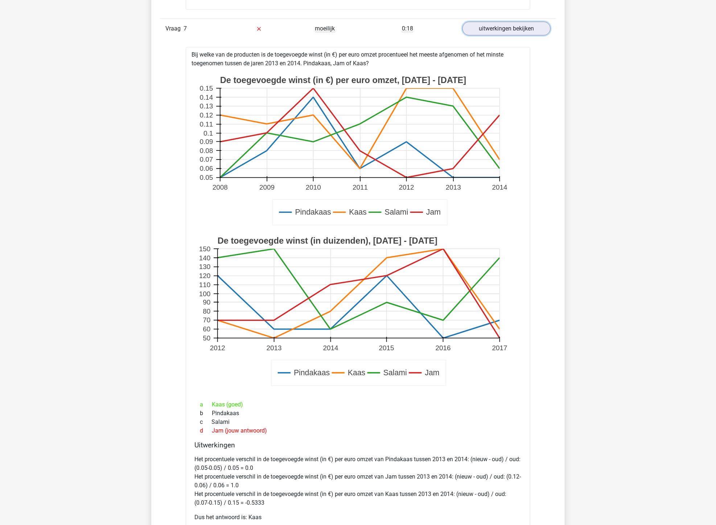
scroll to position [3817, 0]
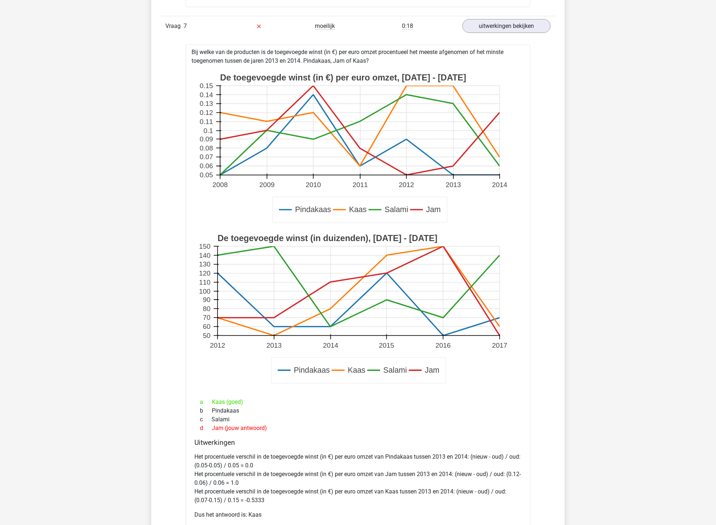
drag, startPoint x: 270, startPoint y: 55, endPoint x: 367, endPoint y: 61, distance: 97.4
click at [367, 61] on div "Bij welke van de producten is de toegevoegde winst (in €) per euro omzet procen…" at bounding box center [358, 303] width 345 height 517
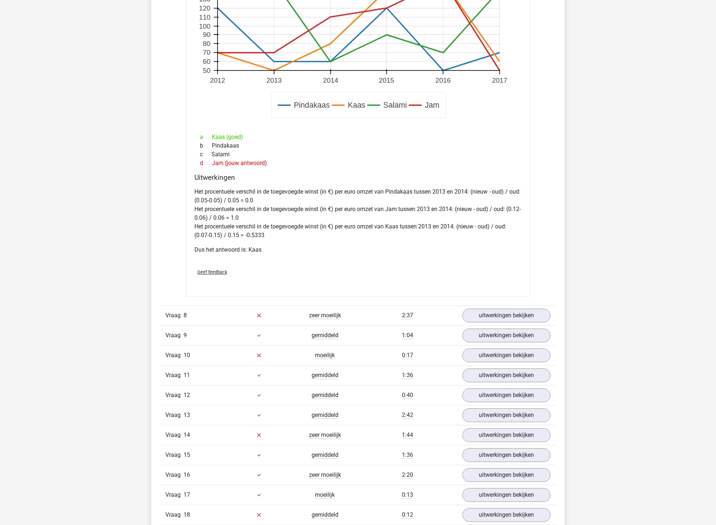
scroll to position [4099, 0]
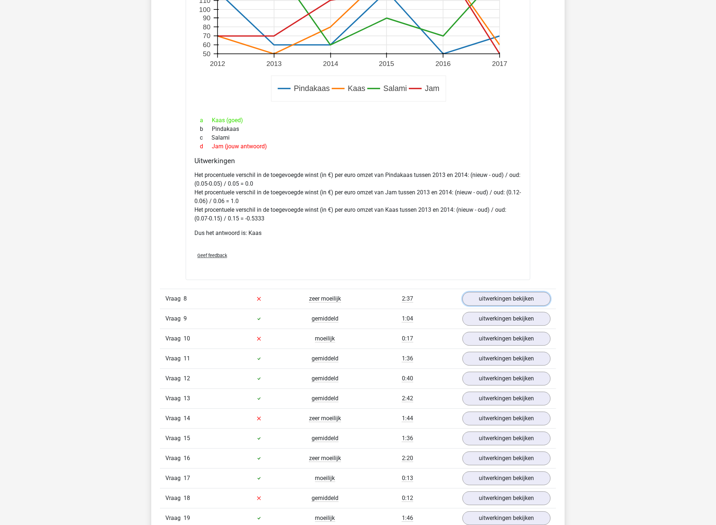
drag, startPoint x: 481, startPoint y: 298, endPoint x: 468, endPoint y: 312, distance: 19.0
click at [481, 298] on link "uitwerkingen bekijken" at bounding box center [507, 299] width 88 height 14
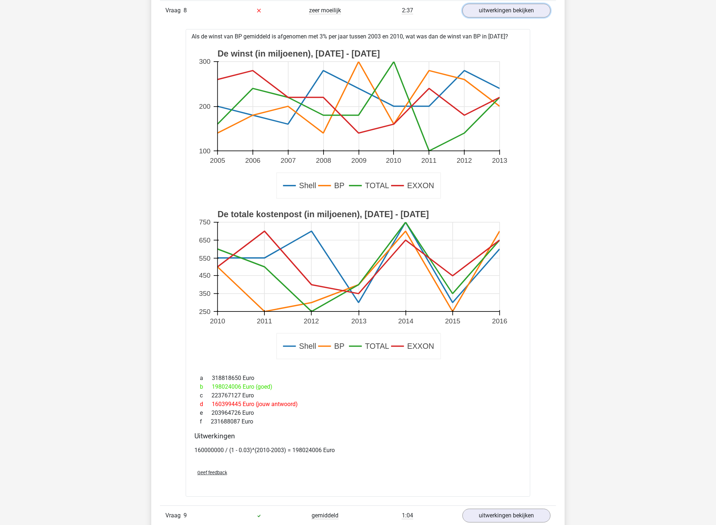
scroll to position [4341, 0]
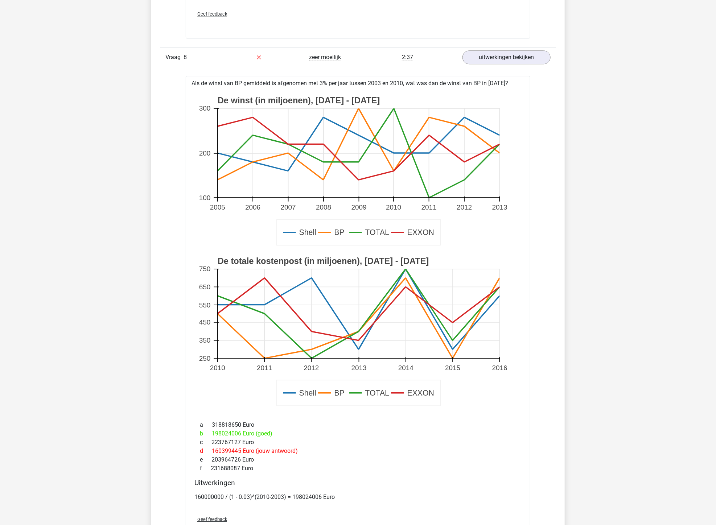
click at [217, 315] on rect at bounding box center [358, 331] width 321 height 161
click at [251, 432] on p "160000000 / (1 - 0.03)^(2010-2003) = 198024006 Euro" at bounding box center [357, 497] width 327 height 9
copy p "^"
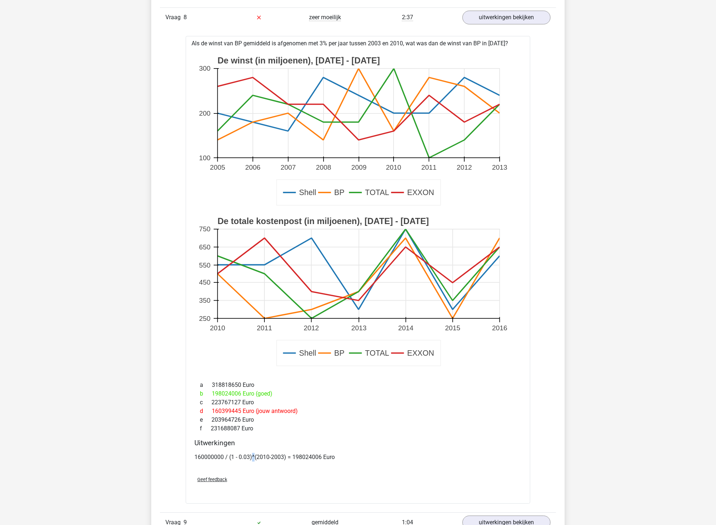
scroll to position [4381, 0]
drag, startPoint x: 287, startPoint y: 456, endPoint x: 229, endPoint y: 453, distance: 57.4
click at [229, 432] on p "160000000 / (1 - 0.03)^(2010-2003) = 198024006 Euro" at bounding box center [357, 457] width 327 height 9
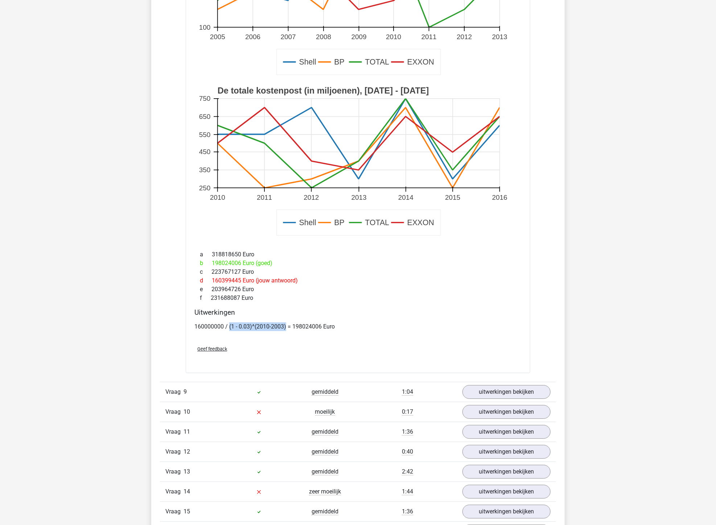
scroll to position [4543, 0]
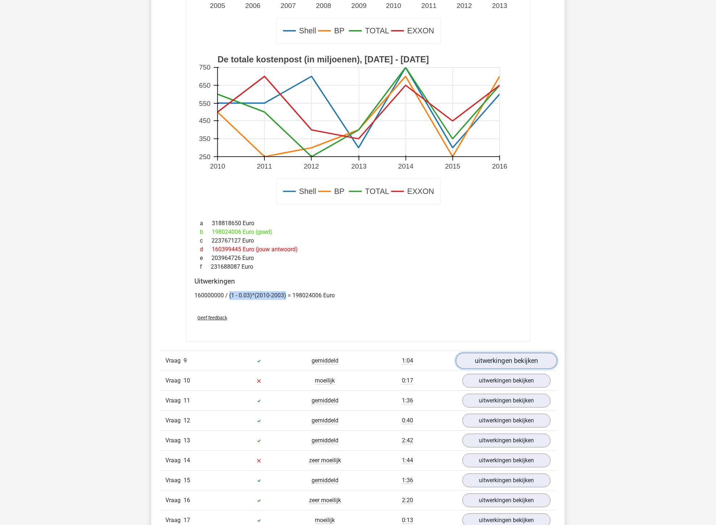
click at [505, 357] on link "uitwerkingen bekijken" at bounding box center [506, 361] width 101 height 16
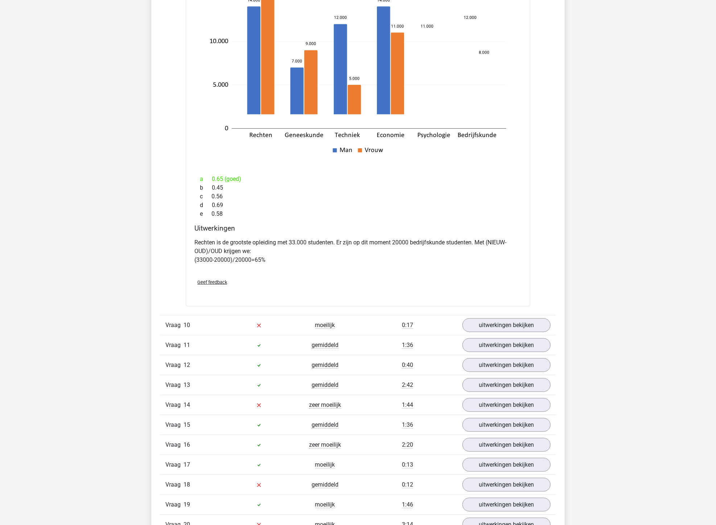
scroll to position [5026, 0]
click at [509, 320] on link "uitwerkingen bekijken" at bounding box center [506, 324] width 101 height 16
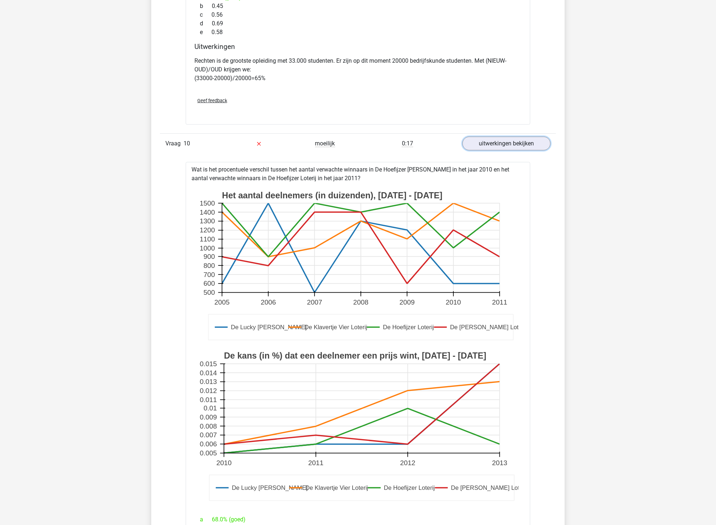
scroll to position [5228, 0]
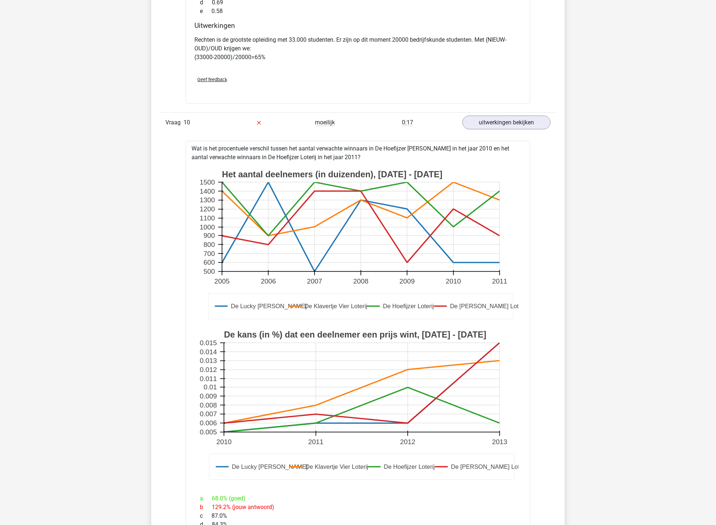
click at [452, 227] on icon at bounding box center [361, 227] width 278 height 0
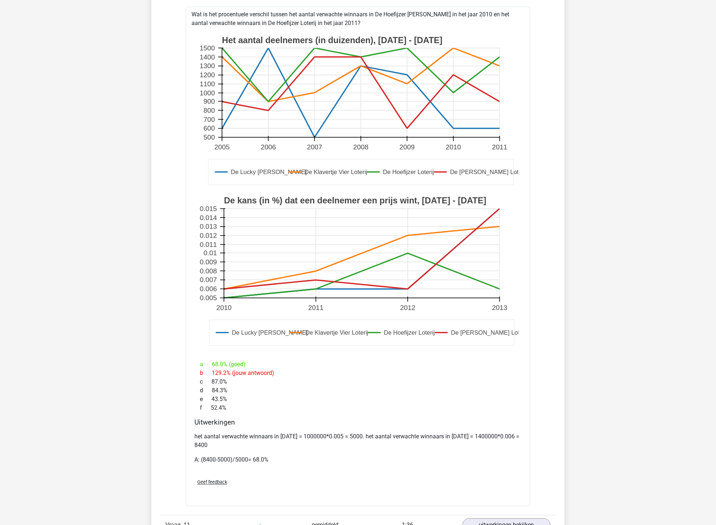
scroll to position [5510, 0]
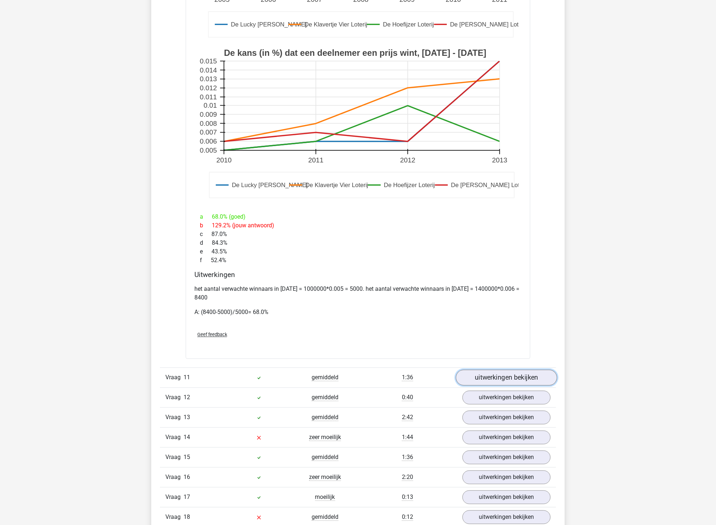
click at [485, 379] on link "uitwerkingen bekijken" at bounding box center [506, 378] width 101 height 16
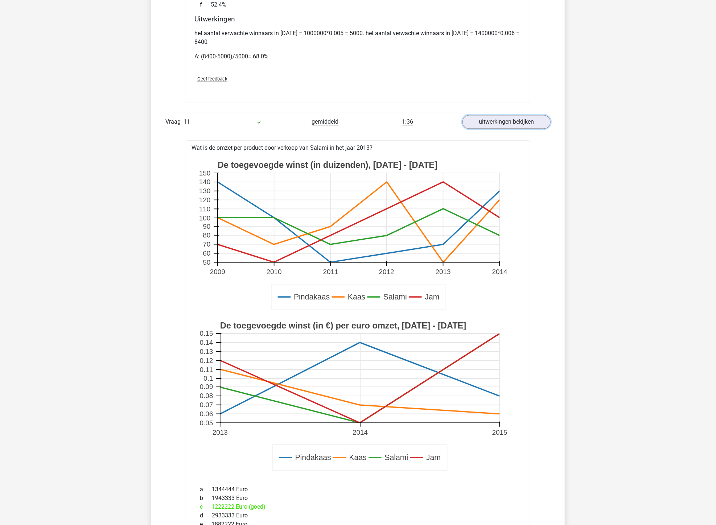
scroll to position [5792, 0]
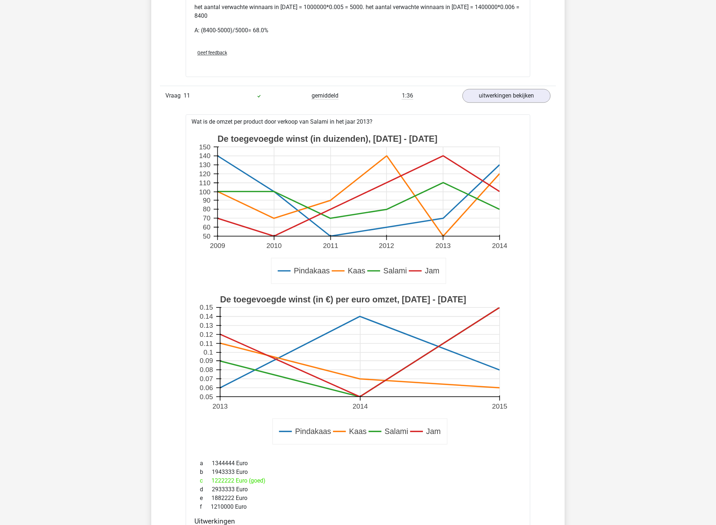
click at [443, 185] on rect at bounding box center [359, 191] width 282 height 89
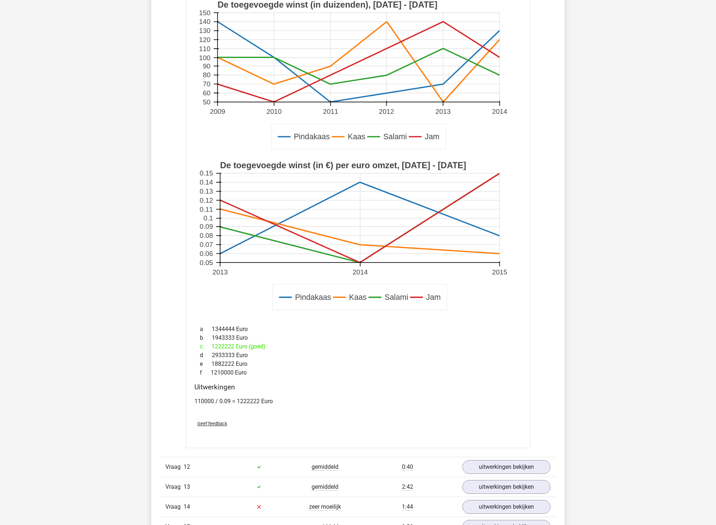
scroll to position [6074, 0]
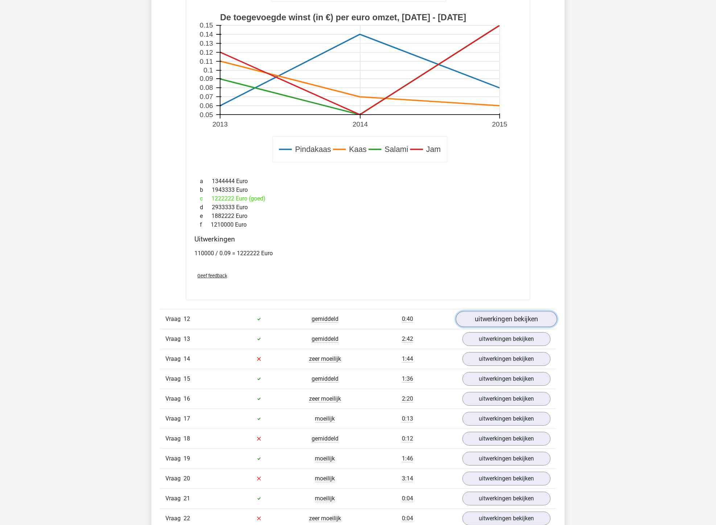
click at [476, 327] on link "uitwerkingen bekijken" at bounding box center [506, 319] width 101 height 16
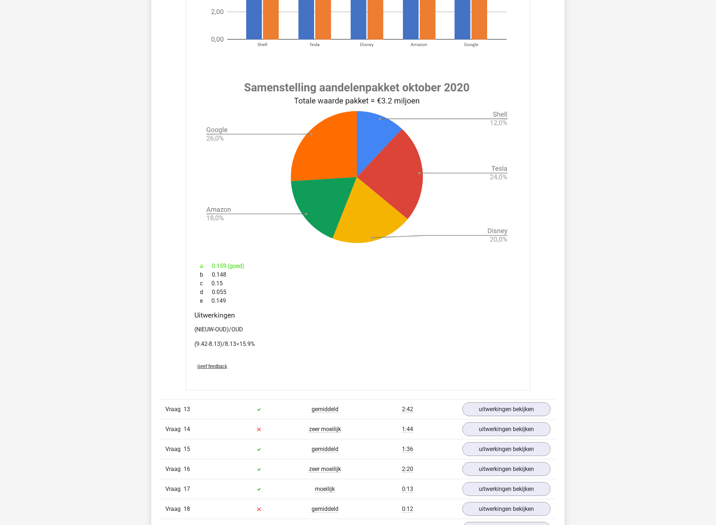
scroll to position [6639, 0]
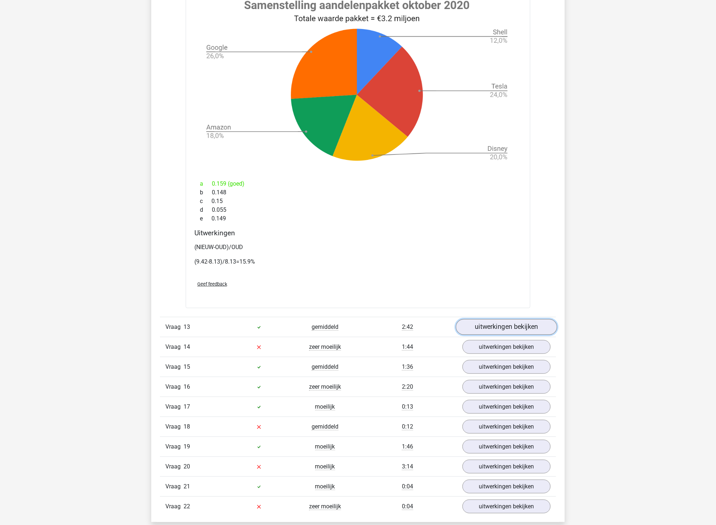
click at [522, 329] on link "uitwerkingen bekijken" at bounding box center [506, 327] width 101 height 16
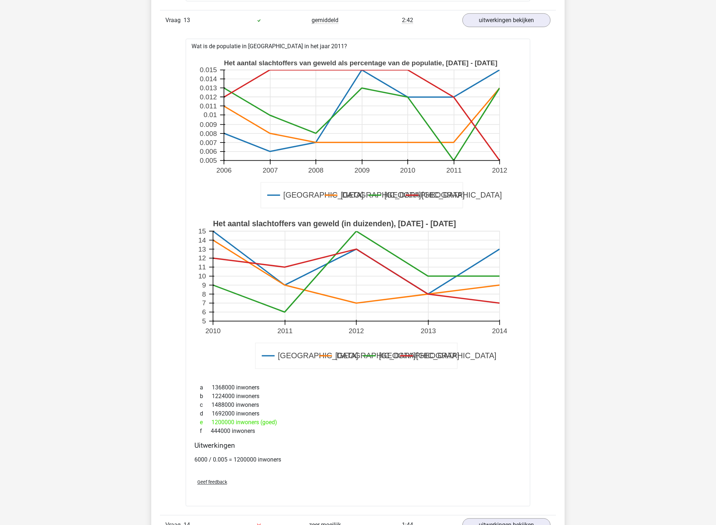
scroll to position [7122, 0]
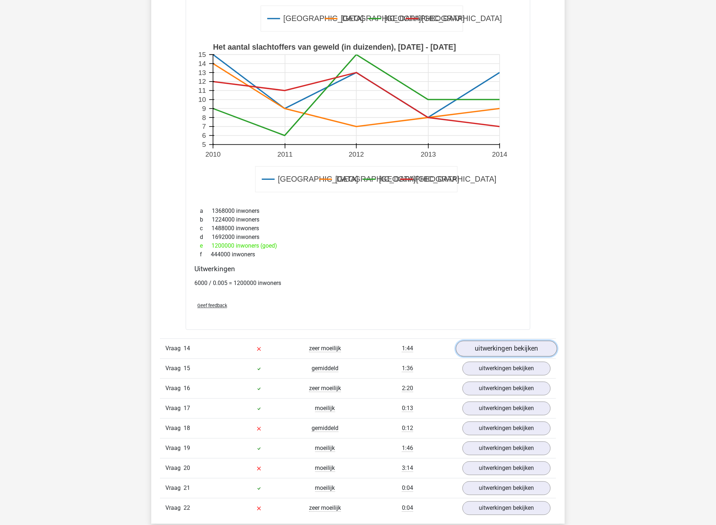
drag, startPoint x: 495, startPoint y: 348, endPoint x: 480, endPoint y: 350, distance: 15.4
click at [495, 348] on link "uitwerkingen bekijken" at bounding box center [506, 349] width 101 height 16
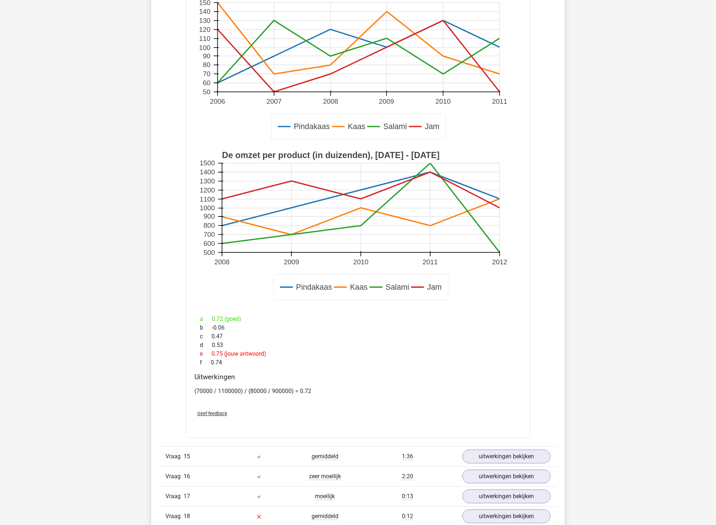
scroll to position [7606, 0]
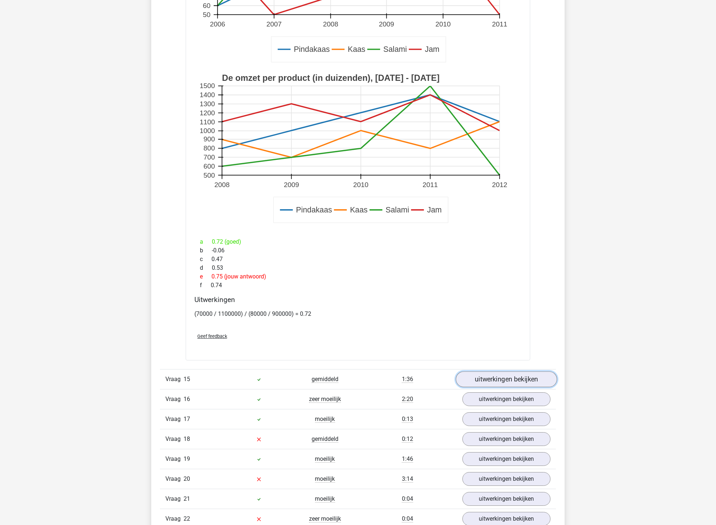
click at [492, 380] on link "uitwerkingen bekijken" at bounding box center [506, 379] width 101 height 16
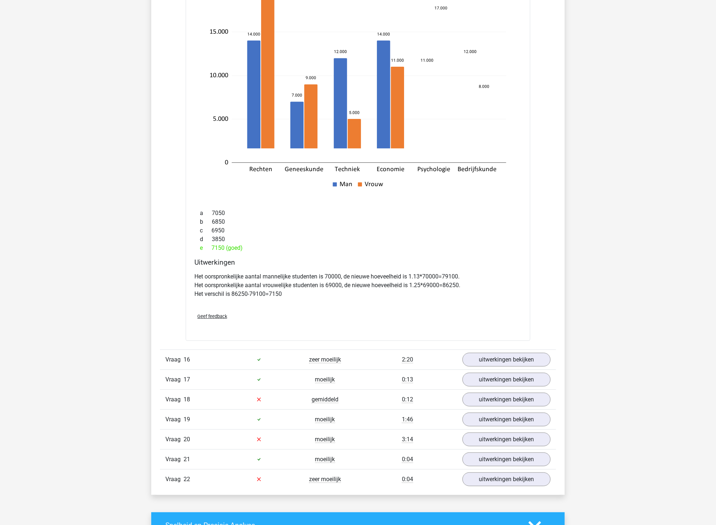
scroll to position [8090, 0]
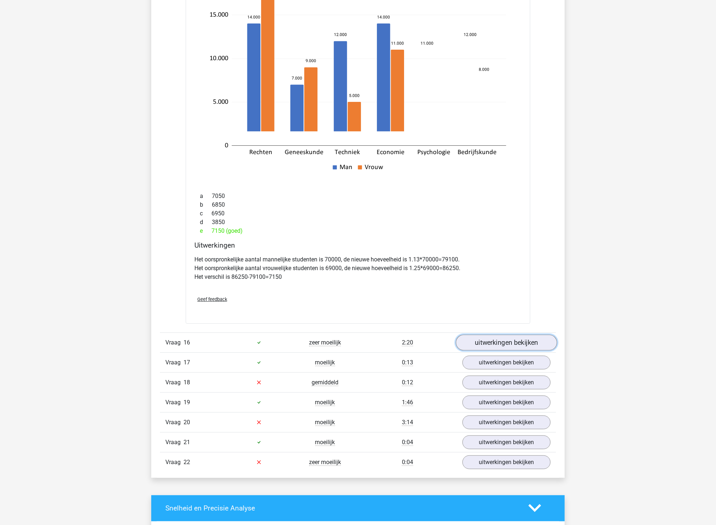
click at [506, 347] on link "uitwerkingen bekijken" at bounding box center [506, 343] width 101 height 16
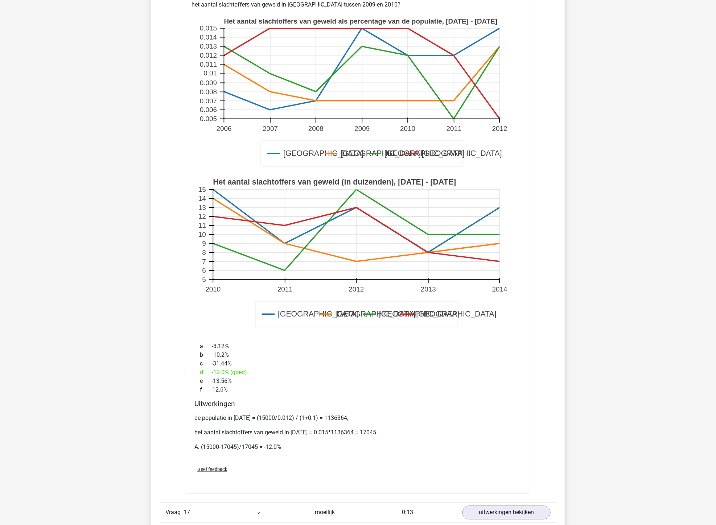
scroll to position [8453, 0]
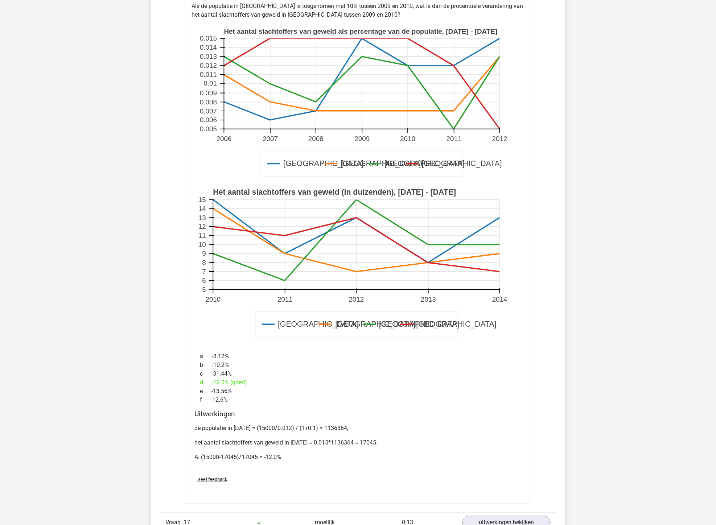
click at [271, 431] on p "de populatie in 2009 = (15000/0.012) / (1+0.1) = 1136364," at bounding box center [357, 428] width 327 height 9
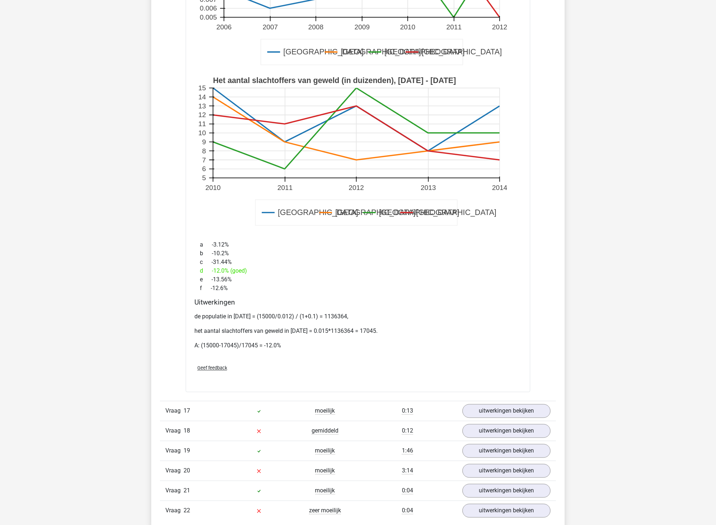
scroll to position [8574, 0]
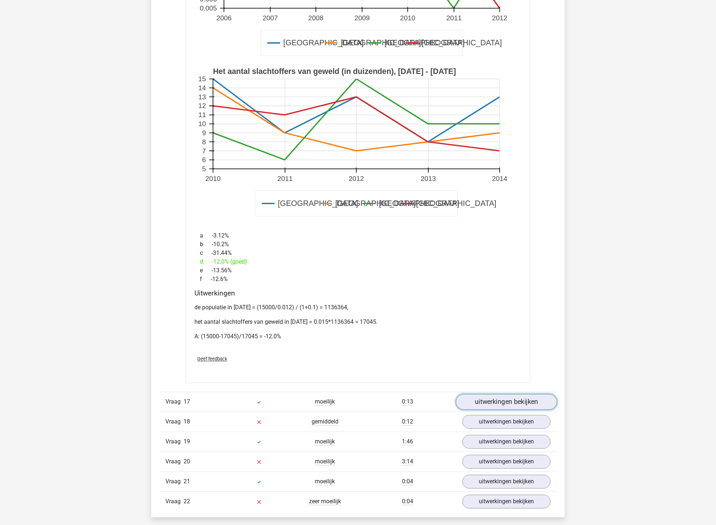
drag, startPoint x: 497, startPoint y: 408, endPoint x: 481, endPoint y: 409, distance: 16.0
click at [497, 408] on link "uitwerkingen bekijken" at bounding box center [506, 402] width 101 height 16
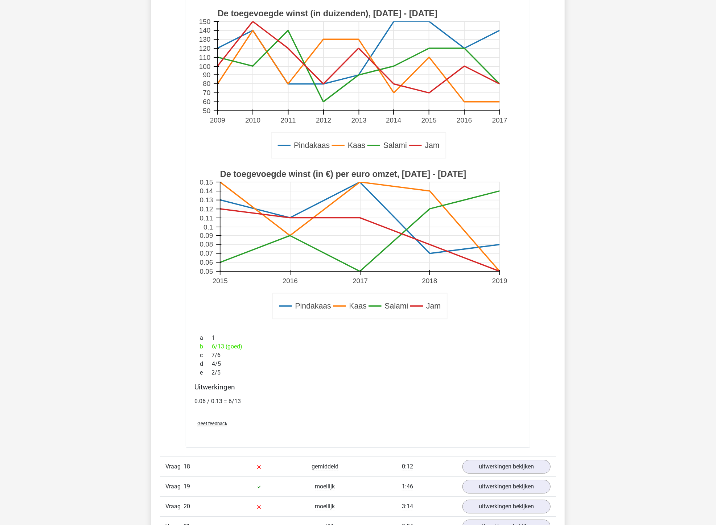
scroll to position [9178, 0]
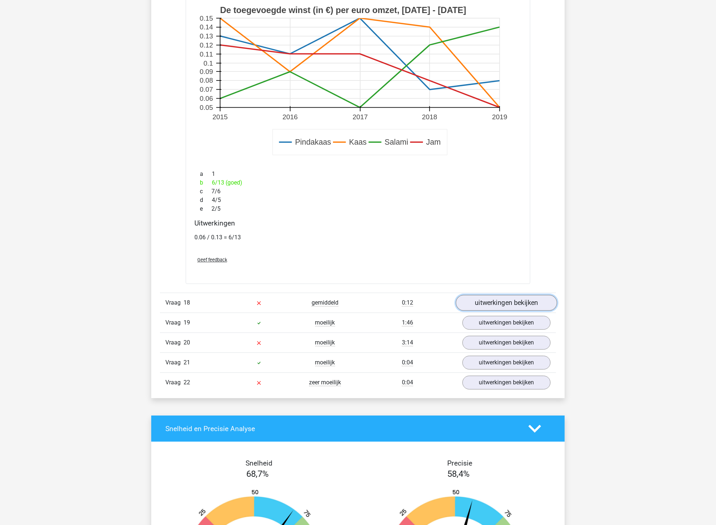
drag, startPoint x: 490, startPoint y: 301, endPoint x: 477, endPoint y: 307, distance: 13.7
click at [490, 301] on link "uitwerkingen bekijken" at bounding box center [506, 303] width 101 height 16
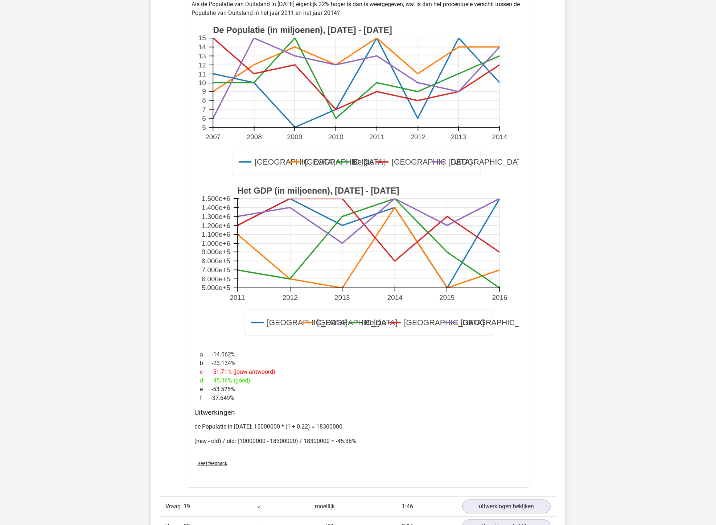
scroll to position [9702, 0]
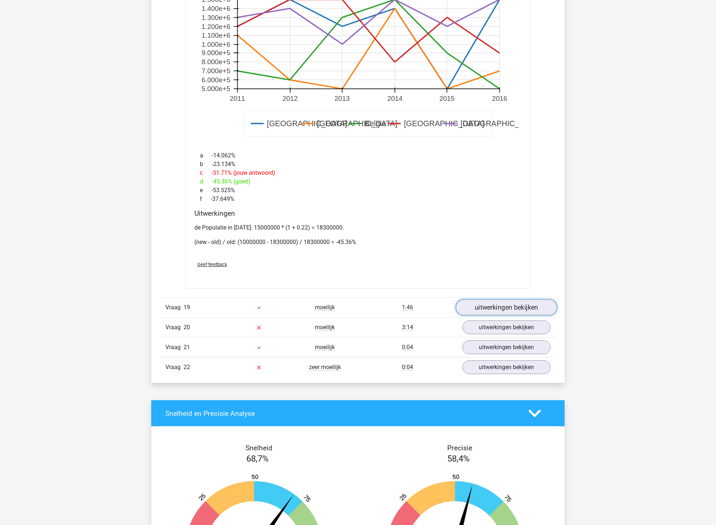
click at [505, 310] on link "uitwerkingen bekijken" at bounding box center [506, 308] width 101 height 16
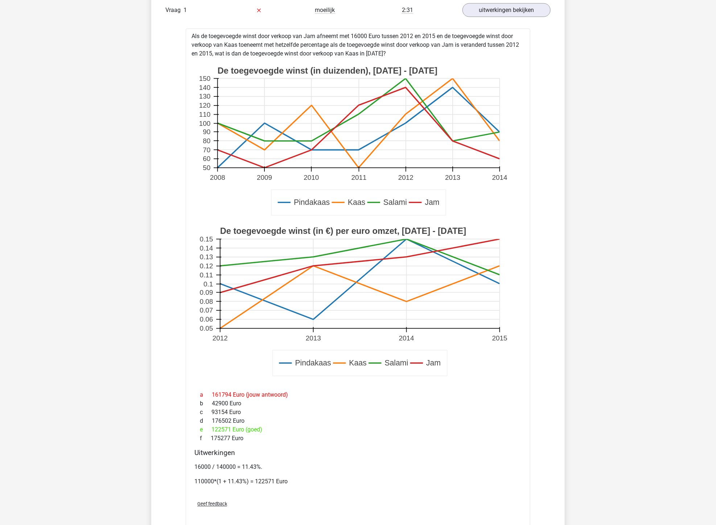
scroll to position [0, 0]
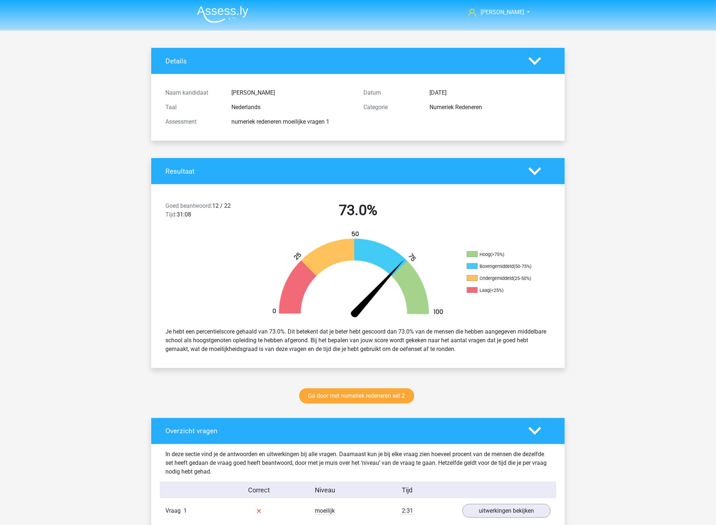
drag, startPoint x: 98, startPoint y: 309, endPoint x: 102, endPoint y: 177, distance: 132.1
click at [223, 15] on img at bounding box center [223, 14] width 52 height 17
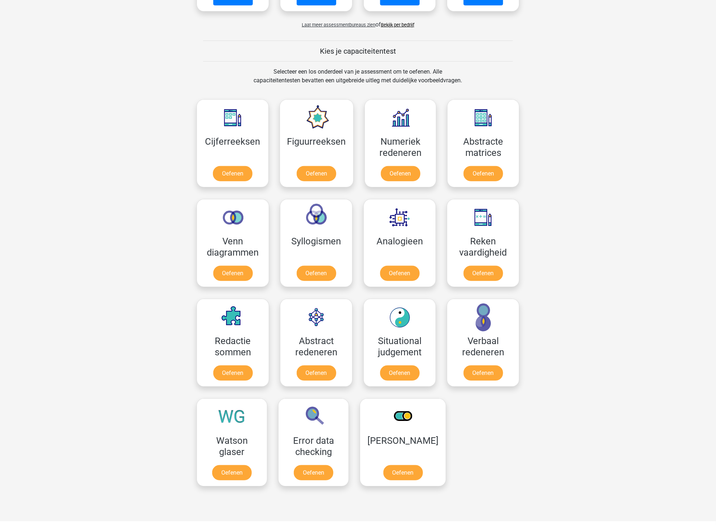
scroll to position [242, 0]
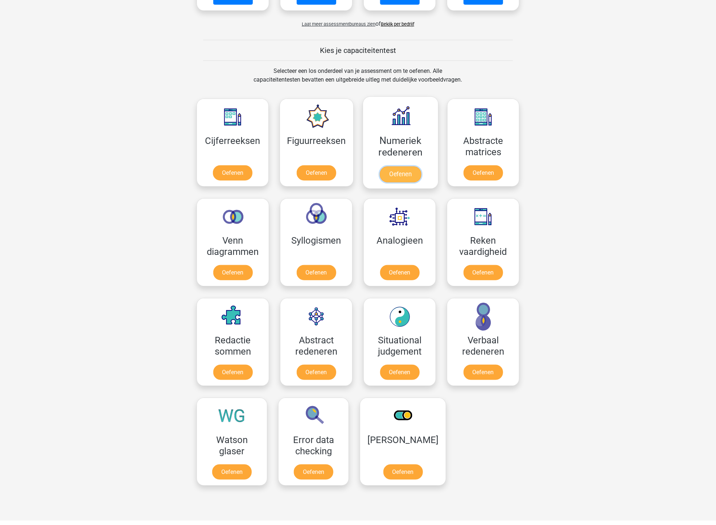
click at [387, 167] on link "Oefenen" at bounding box center [400, 175] width 41 height 16
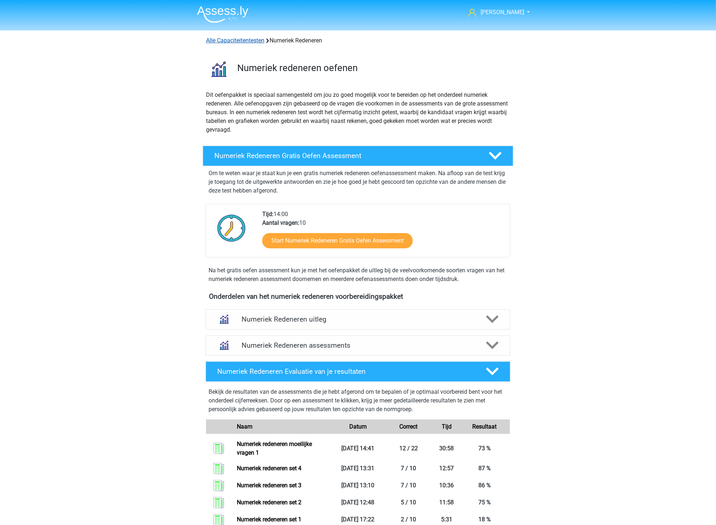
click at [229, 41] on link "Alle Capaciteitentesten" at bounding box center [235, 40] width 58 height 7
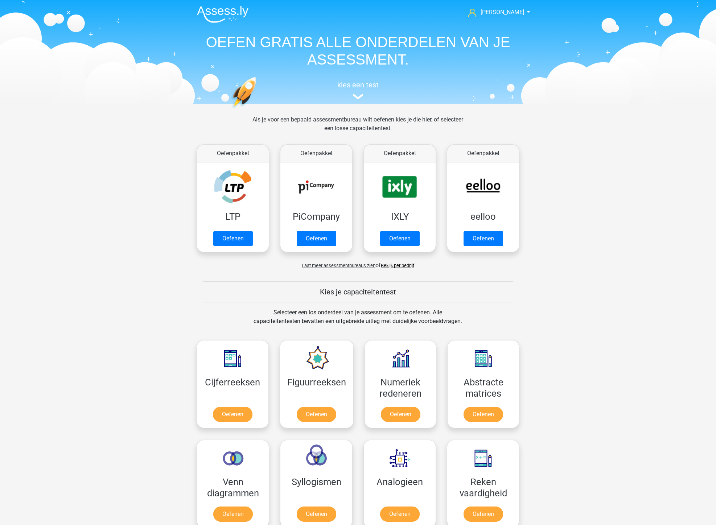
scroll to position [308, 0]
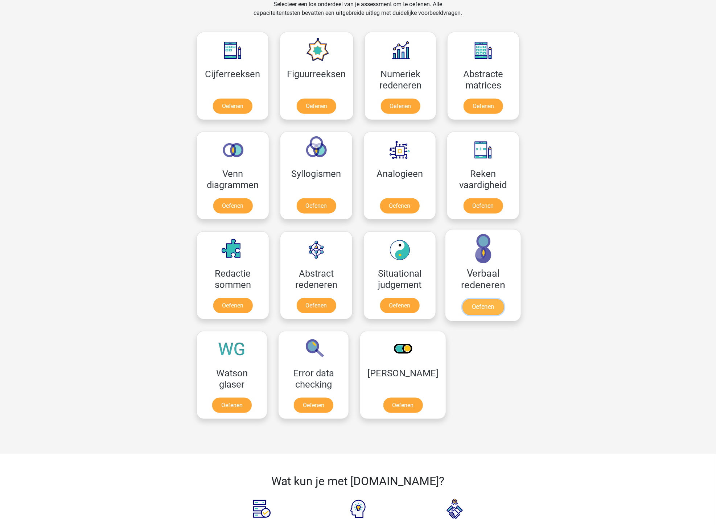
click at [472, 299] on link "Oefenen" at bounding box center [483, 307] width 41 height 16
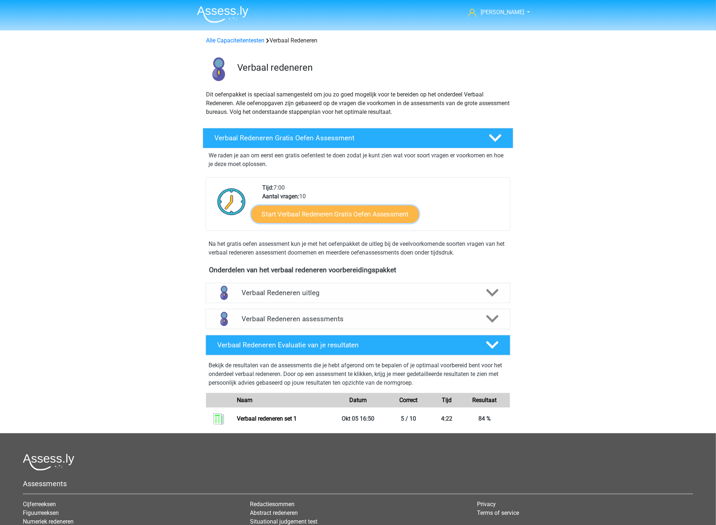
click at [322, 212] on link "Start Verbaal Redeneren Gratis Oefen Assessment" at bounding box center [335, 214] width 168 height 17
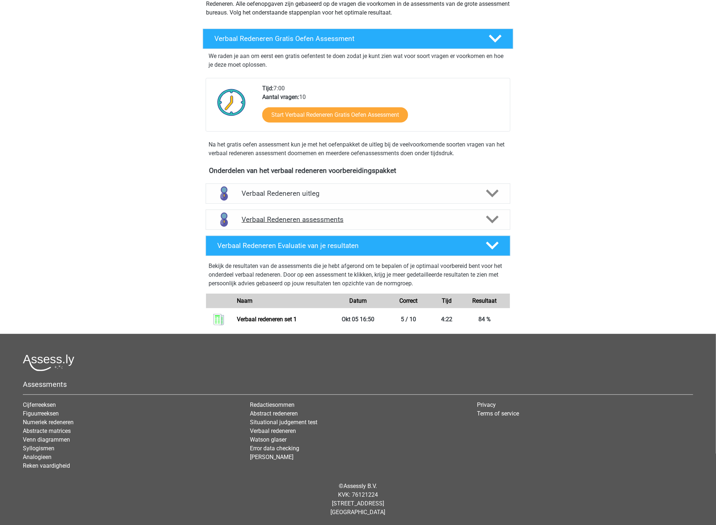
click at [345, 221] on h4 "Verbaal Redeneren assessments" at bounding box center [358, 219] width 233 height 8
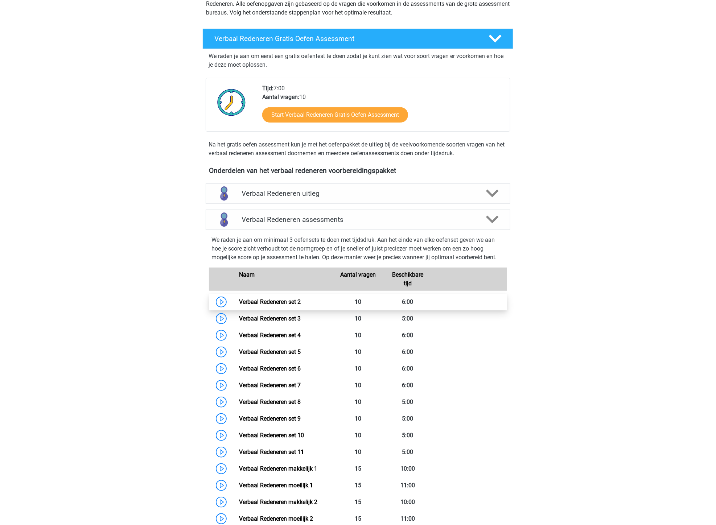
click at [271, 302] on link "Verbaal Redeneren set 2" at bounding box center [270, 302] width 62 height 7
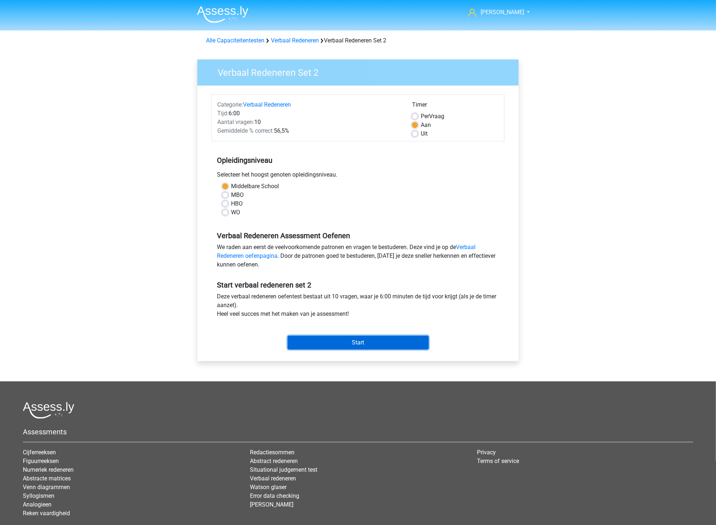
click at [336, 341] on input "Start" at bounding box center [358, 343] width 141 height 14
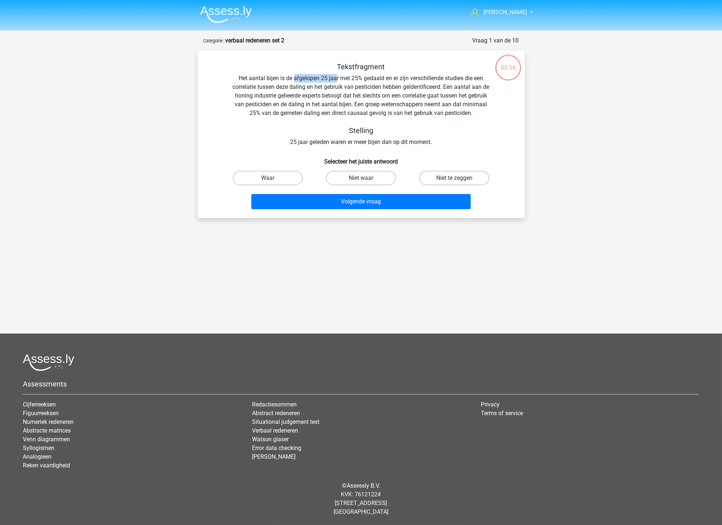
drag, startPoint x: 294, startPoint y: 79, endPoint x: 336, endPoint y: 80, distance: 42.5
click at [336, 80] on div "Tekstfragment Het aantal bijen is de afgelopen 25 jaar met 25% gedaald en er zi…" at bounding box center [361, 104] width 304 height 84
click at [279, 178] on label "Waar" at bounding box center [268, 178] width 70 height 15
click at [272, 178] on input "Waar" at bounding box center [270, 180] width 5 height 5
radio input "true"
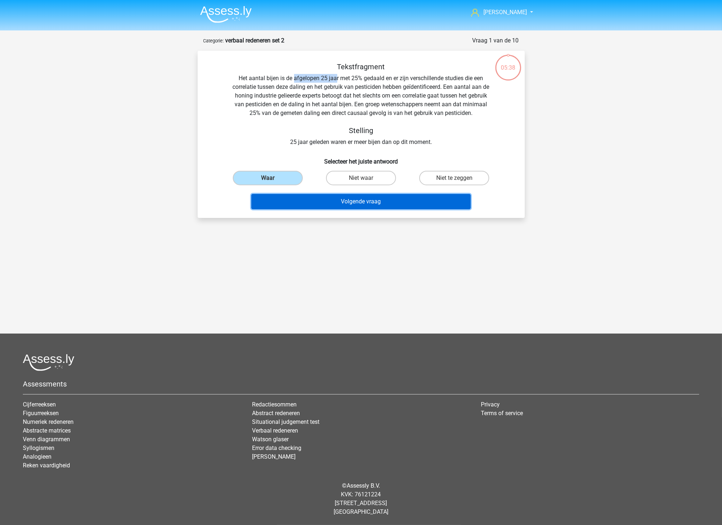
click at [338, 200] on button "Volgende vraag" at bounding box center [360, 201] width 219 height 15
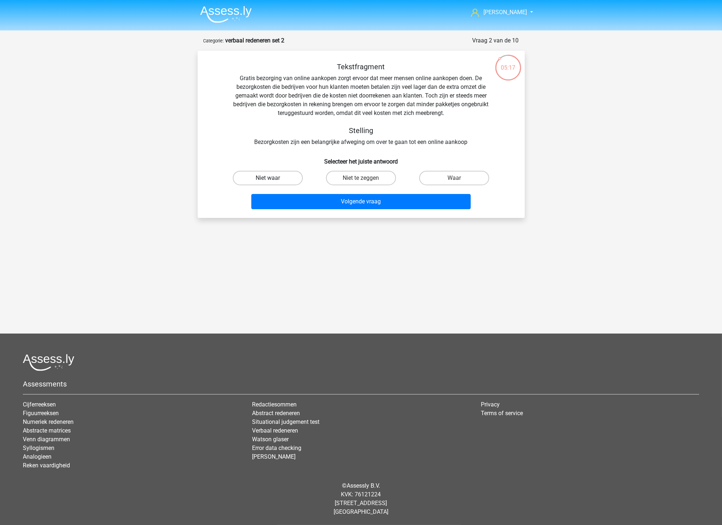
click at [267, 177] on label "Niet waar" at bounding box center [268, 178] width 70 height 15
click at [268, 178] on input "Niet waar" at bounding box center [270, 180] width 5 height 5
radio input "true"
click at [349, 175] on label "Niet te zeggen" at bounding box center [361, 178] width 70 height 15
click at [361, 178] on input "Niet te zeggen" at bounding box center [363, 180] width 5 height 5
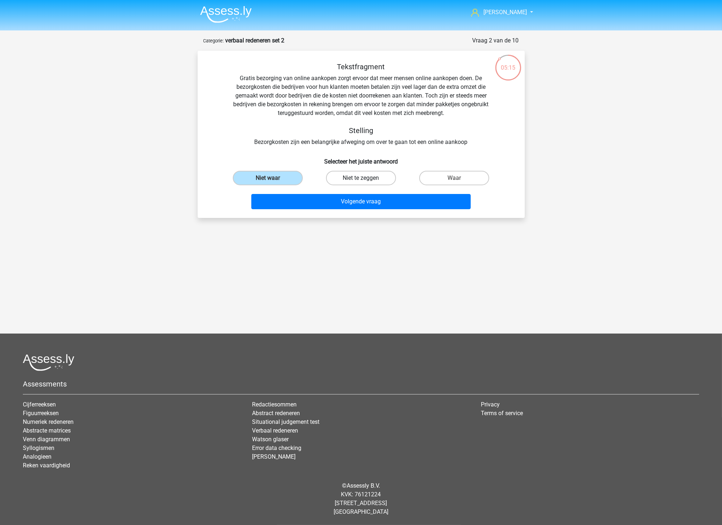
radio input "true"
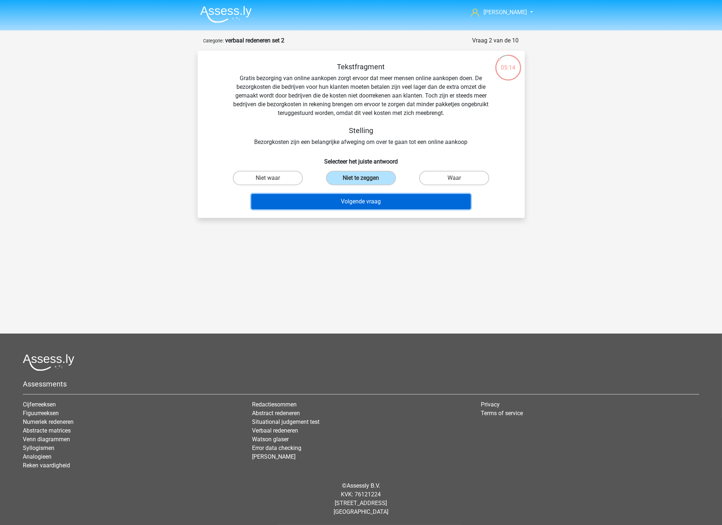
click at [344, 200] on button "Volgende vraag" at bounding box center [360, 201] width 219 height 15
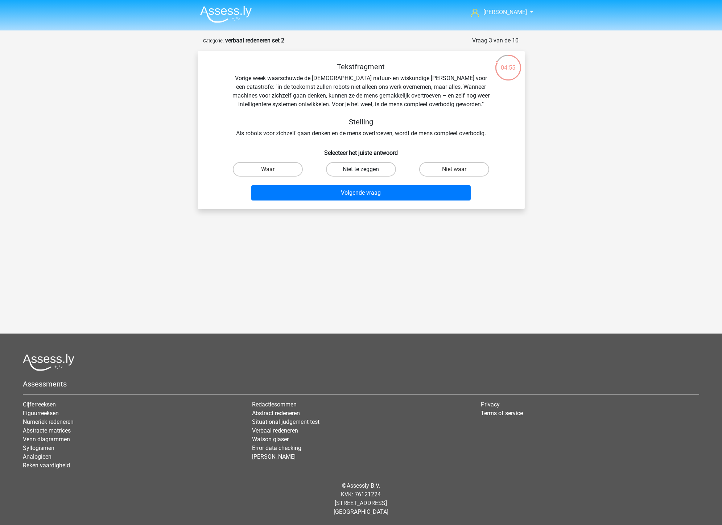
click at [340, 165] on label "Niet te zeggen" at bounding box center [361, 169] width 70 height 15
click at [361, 169] on input "Niet te zeggen" at bounding box center [363, 171] width 5 height 5
radio input "true"
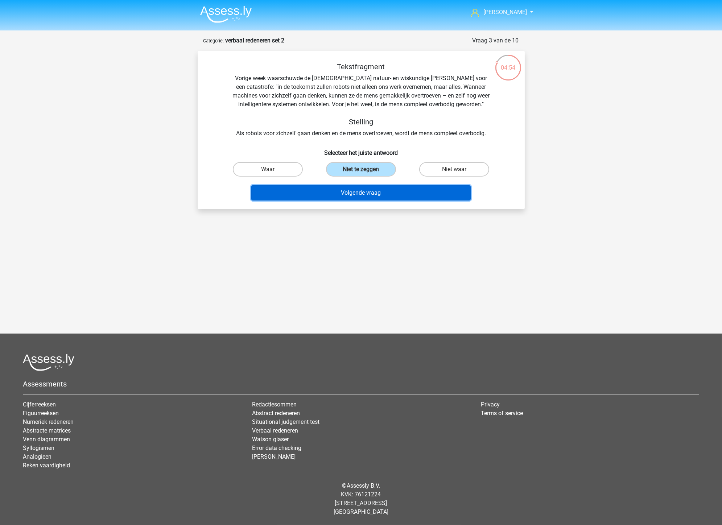
click at [357, 190] on button "Volgende vraag" at bounding box center [360, 192] width 219 height 15
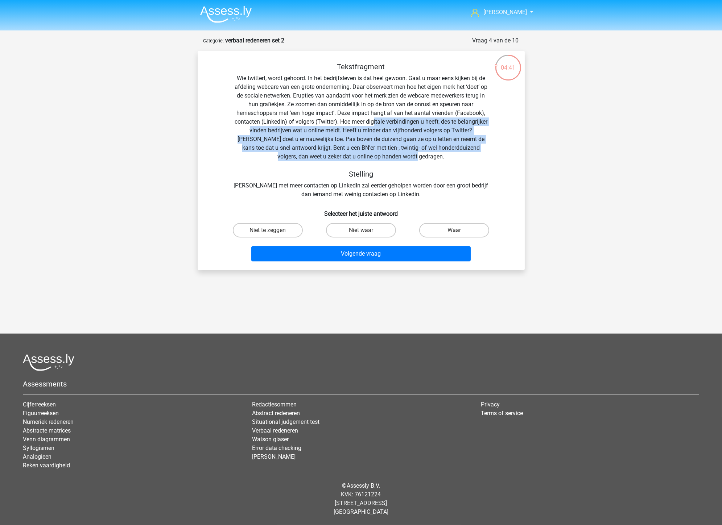
drag, startPoint x: 391, startPoint y: 124, endPoint x: 429, endPoint y: 153, distance: 47.7
click at [429, 153] on div "Tekstfragment Wie twittert, wordt gehoord. In het bedrijfsleven is dat heel gew…" at bounding box center [361, 130] width 304 height 136
drag, startPoint x: 364, startPoint y: 227, endPoint x: 372, endPoint y: 260, distance: 33.7
click at [363, 228] on label "Niet waar" at bounding box center [361, 230] width 70 height 15
click at [363, 230] on input "Niet waar" at bounding box center [363, 232] width 5 height 5
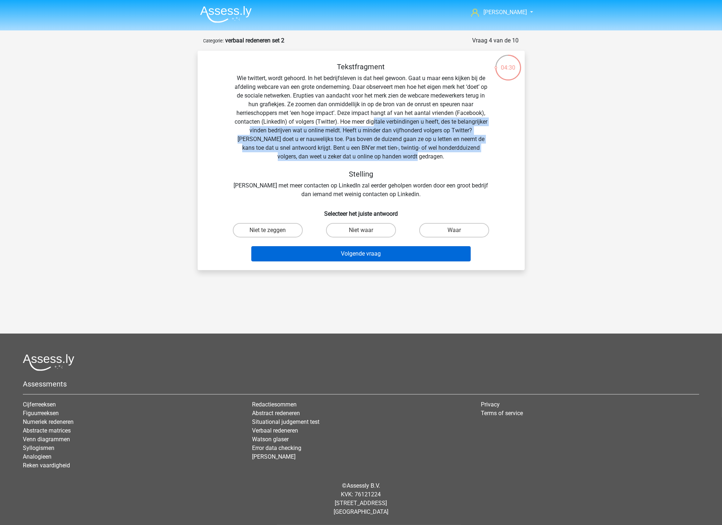
radio input "true"
click at [366, 255] on button "Volgende vraag" at bounding box center [360, 253] width 219 height 15
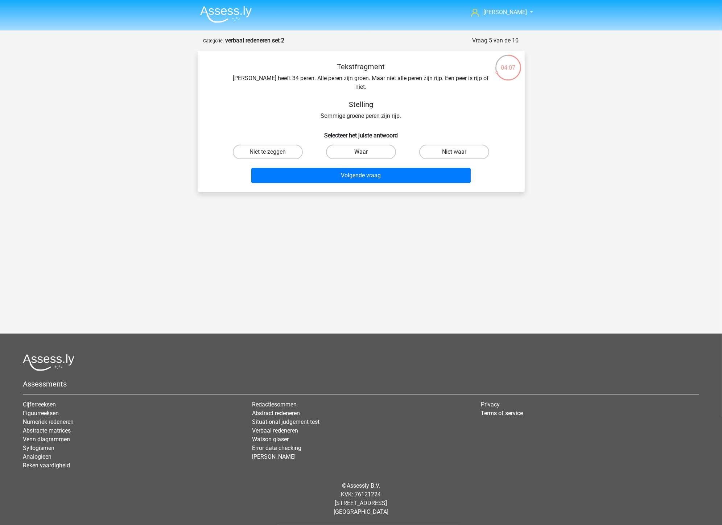
click at [348, 145] on label "Waar" at bounding box center [361, 152] width 70 height 15
click at [361, 152] on input "Waar" at bounding box center [363, 154] width 5 height 5
radio input "true"
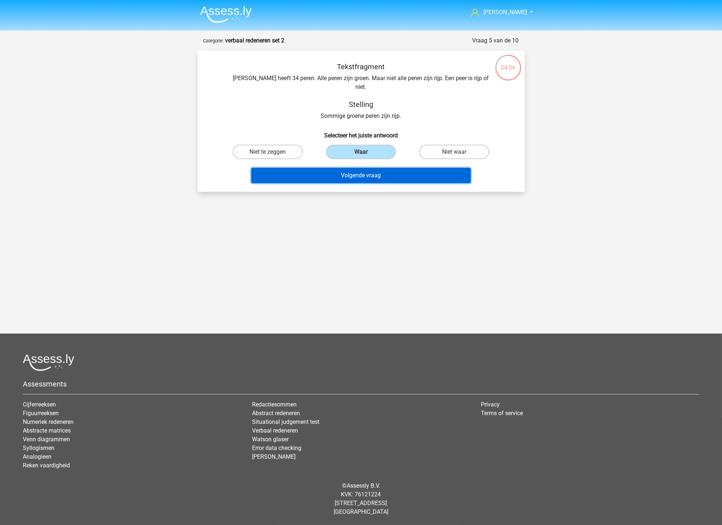
click at [364, 168] on button "Volgende vraag" at bounding box center [360, 175] width 219 height 15
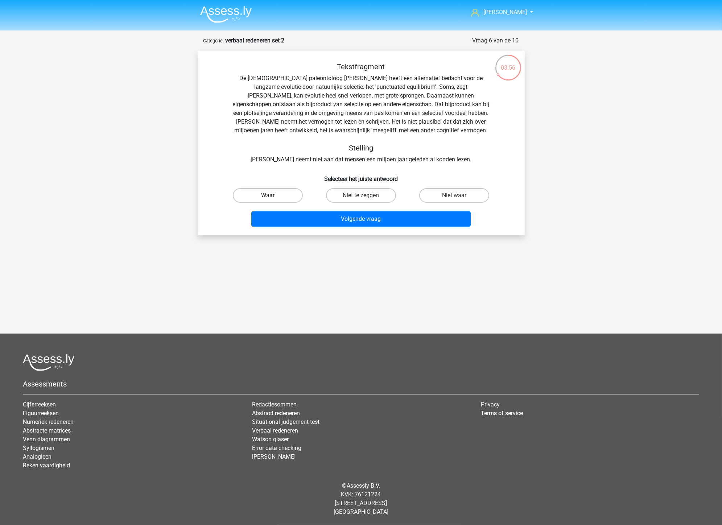
click at [265, 192] on label "Waar" at bounding box center [268, 195] width 70 height 15
click at [268, 196] on input "Waar" at bounding box center [270, 198] width 5 height 5
radio input "true"
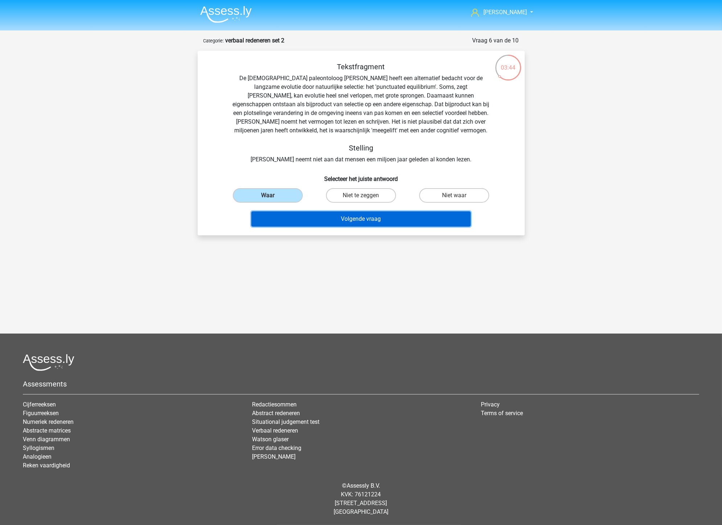
click at [341, 219] on button "Volgende vraag" at bounding box center [360, 218] width 219 height 15
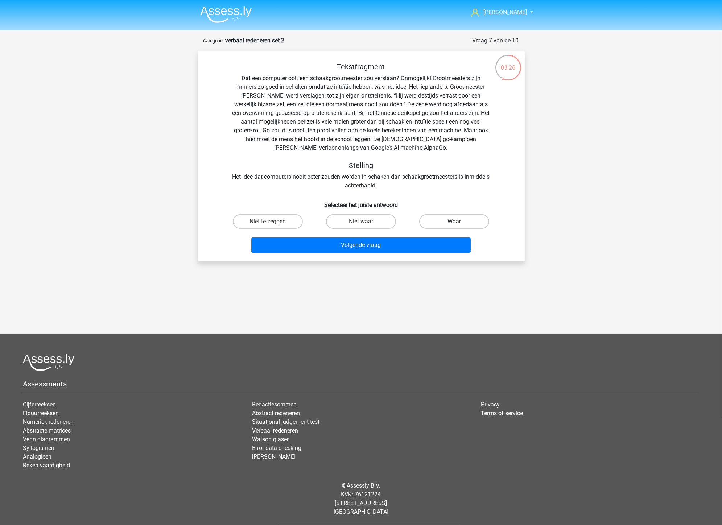
click at [455, 218] on label "Waar" at bounding box center [454, 221] width 70 height 15
click at [455, 222] on input "Waar" at bounding box center [457, 224] width 5 height 5
radio input "true"
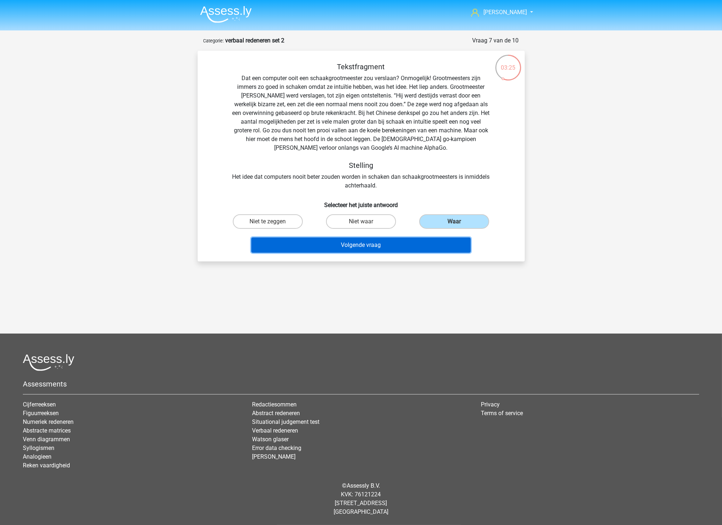
click at [376, 248] on button "Volgende vraag" at bounding box center [360, 245] width 219 height 15
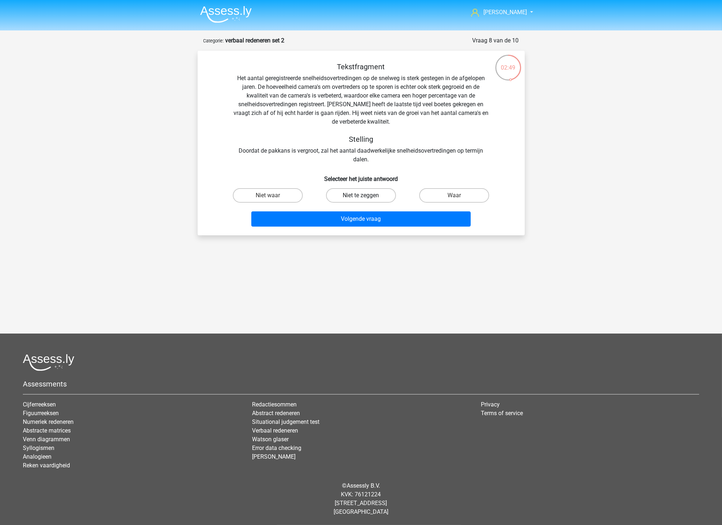
drag, startPoint x: 356, startPoint y: 194, endPoint x: 356, endPoint y: 199, distance: 5.1
click at [355, 193] on label "Niet te zeggen" at bounding box center [361, 195] width 70 height 15
click at [361, 196] on input "Niet te zeggen" at bounding box center [363, 198] width 5 height 5
radio input "true"
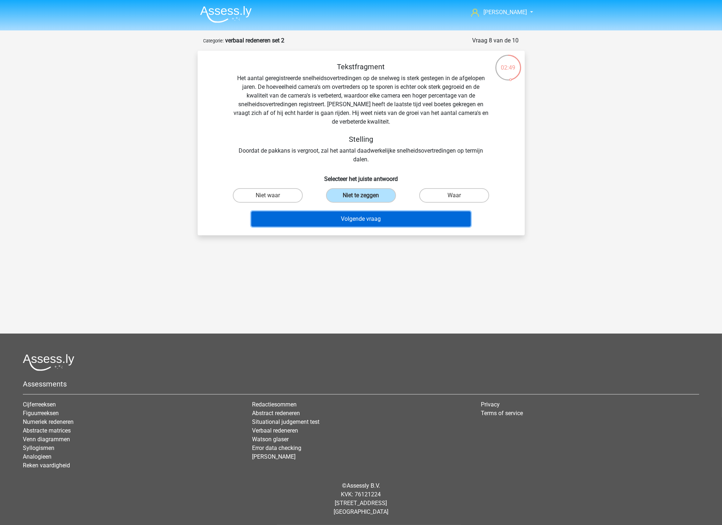
drag, startPoint x: 366, startPoint y: 219, endPoint x: 332, endPoint y: 223, distance: 33.6
click at [365, 219] on button "Volgende vraag" at bounding box center [360, 218] width 219 height 15
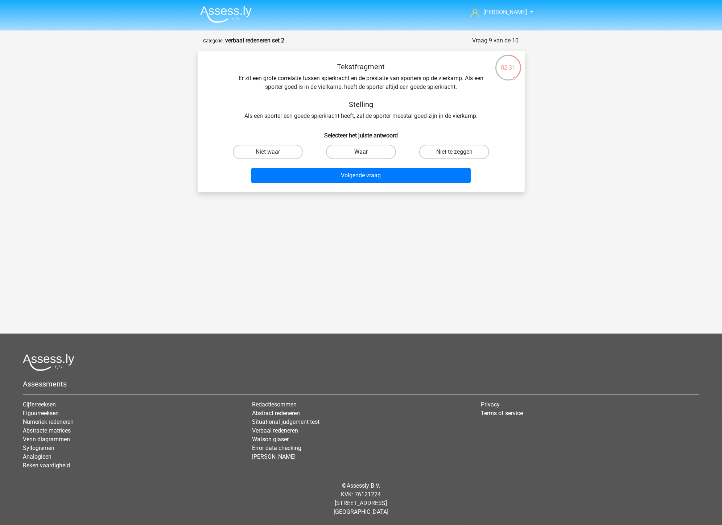
click at [342, 153] on label "Waar" at bounding box center [361, 152] width 70 height 15
click at [361, 153] on input "Waar" at bounding box center [363, 154] width 5 height 5
radio input "true"
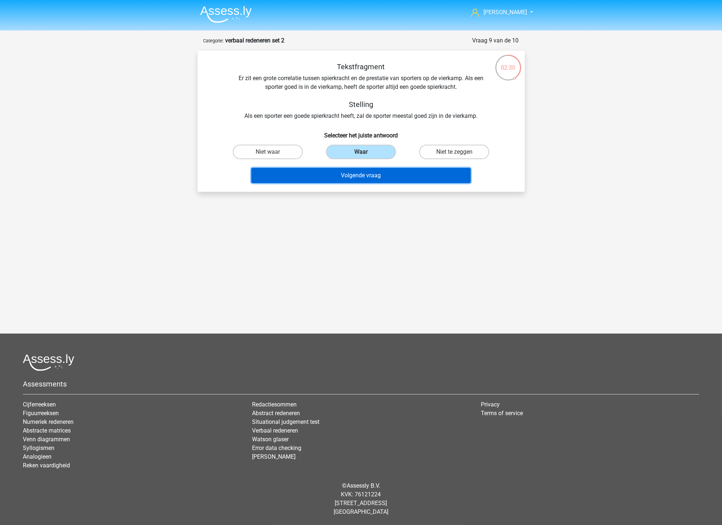
click at [343, 178] on button "Volgende vraag" at bounding box center [360, 175] width 219 height 15
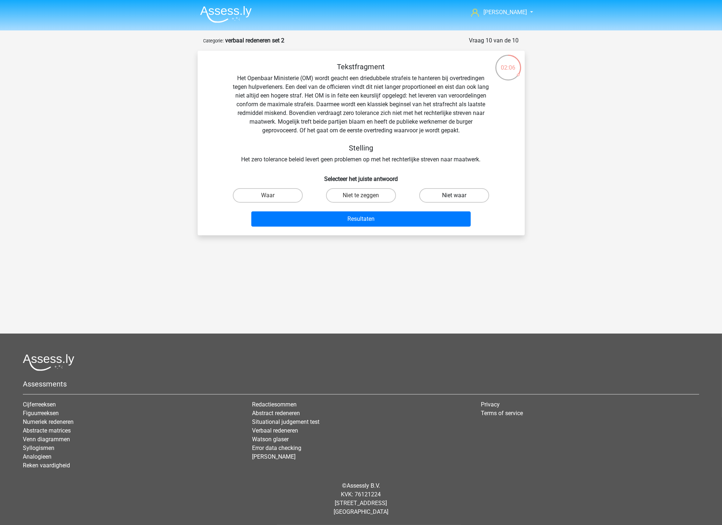
click at [445, 195] on label "Niet waar" at bounding box center [454, 195] width 70 height 15
click at [455, 196] on input "Niet waar" at bounding box center [457, 198] width 5 height 5
radio input "true"
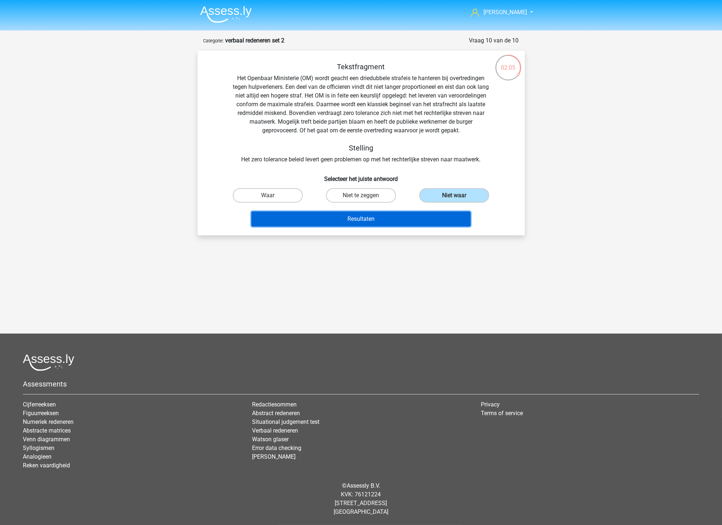
click at [400, 225] on button "Resultaten" at bounding box center [360, 218] width 219 height 15
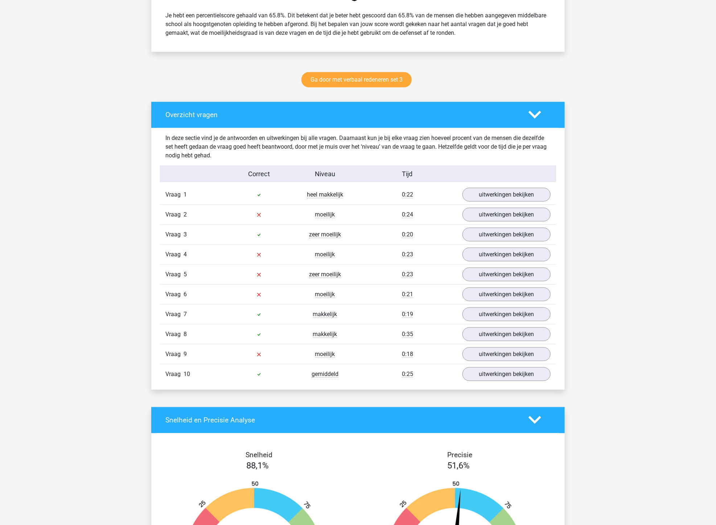
scroll to position [322, 0]
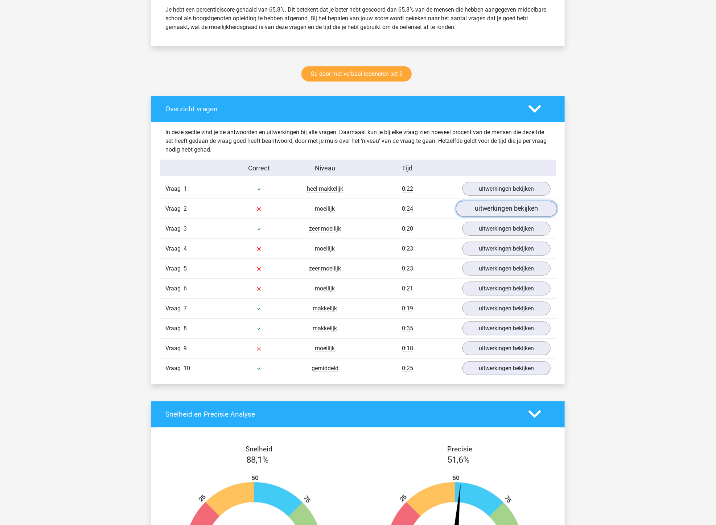
click at [490, 208] on link "uitwerkingen bekijken" at bounding box center [506, 209] width 101 height 16
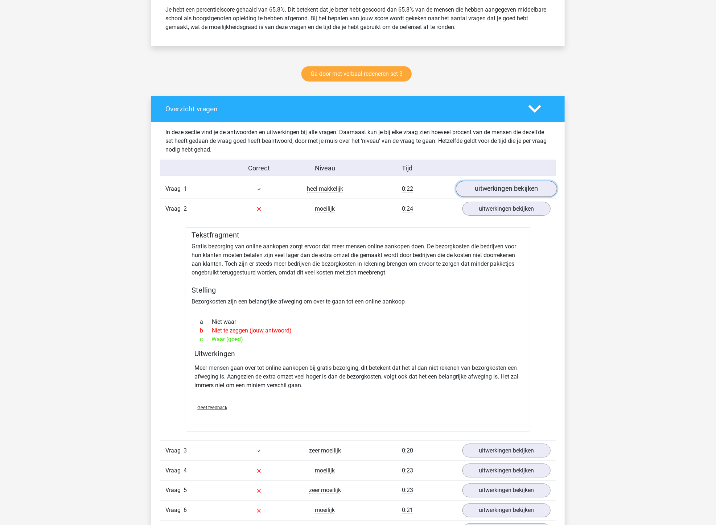
click at [516, 184] on link "uitwerkingen bekijken" at bounding box center [506, 189] width 101 height 16
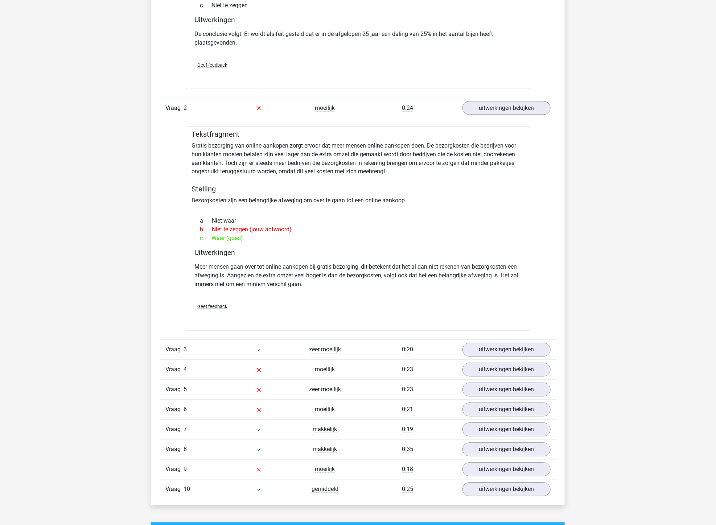
scroll to position [645, 0]
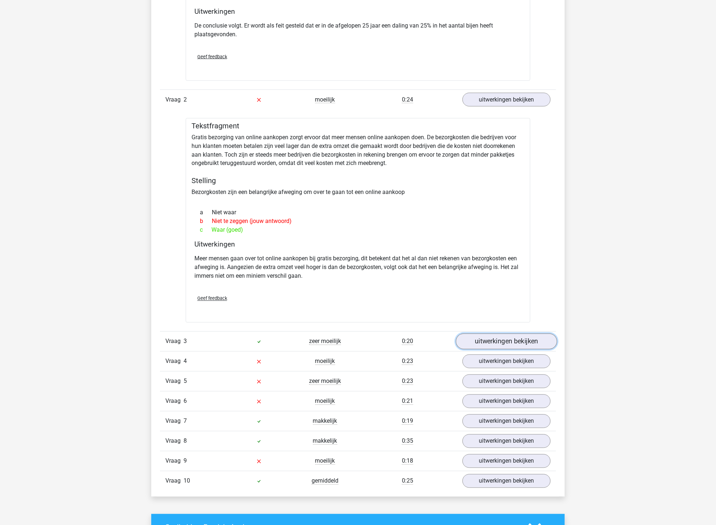
click at [493, 344] on link "uitwerkingen bekijken" at bounding box center [506, 342] width 101 height 16
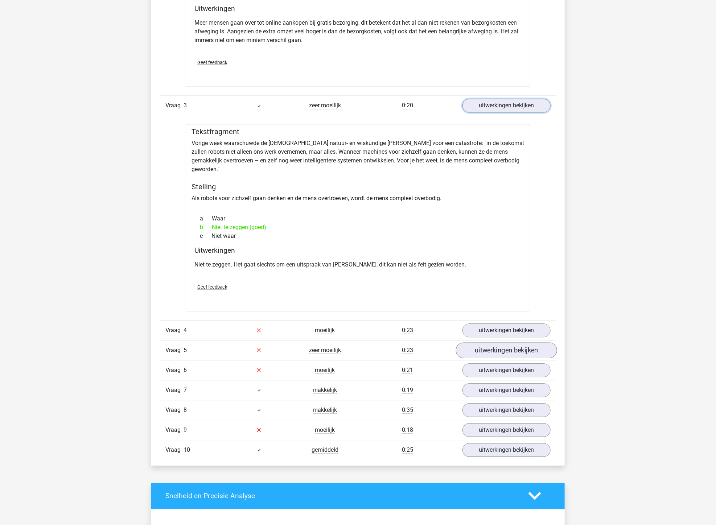
scroll to position [887, 0]
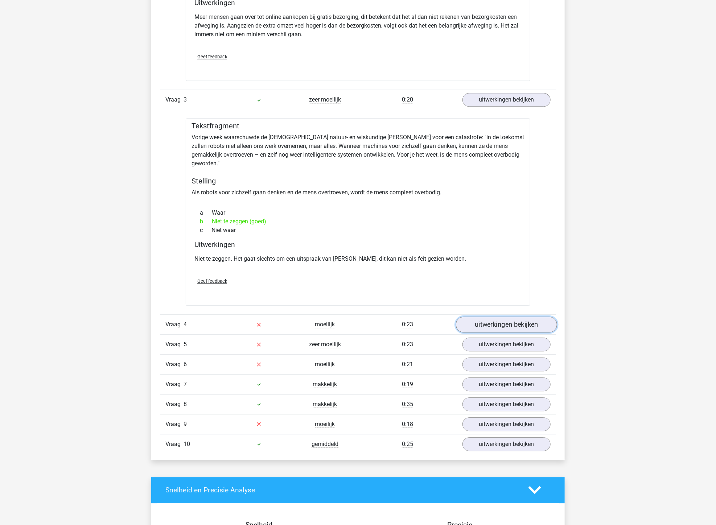
click at [509, 317] on link "uitwerkingen bekijken" at bounding box center [506, 325] width 101 height 16
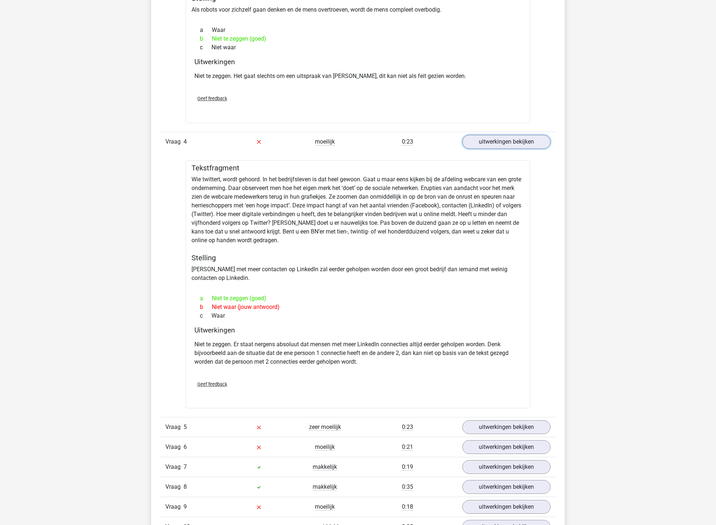
scroll to position [1088, 0]
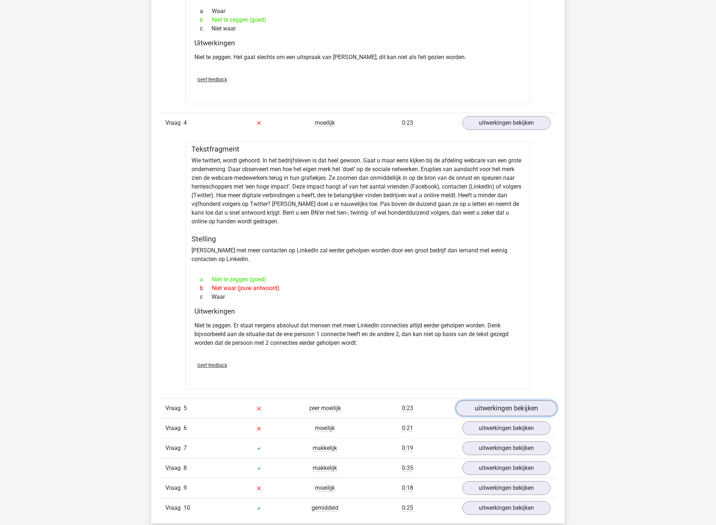
drag, startPoint x: 507, startPoint y: 398, endPoint x: 480, endPoint y: 398, distance: 26.5
click at [507, 401] on link "uitwerkingen bekijken" at bounding box center [506, 409] width 101 height 16
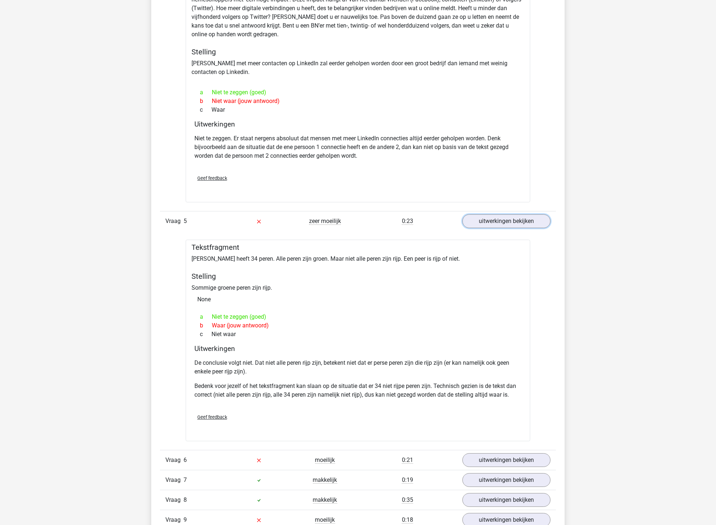
scroll to position [1290, 0]
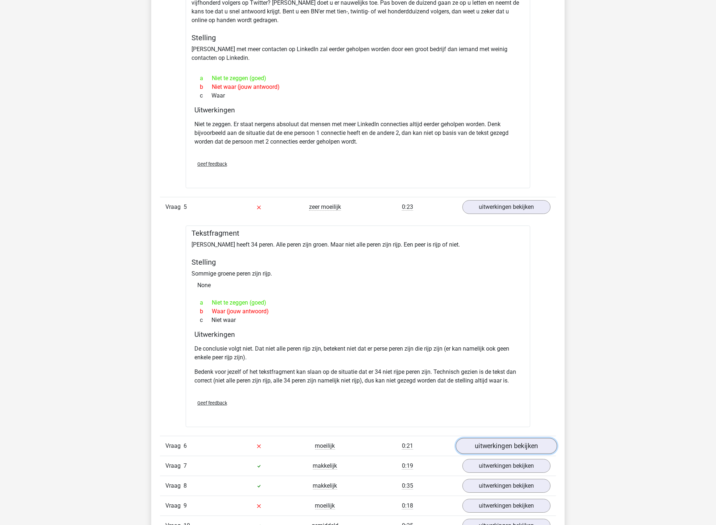
click at [490, 438] on link "uitwerkingen bekijken" at bounding box center [506, 446] width 101 height 16
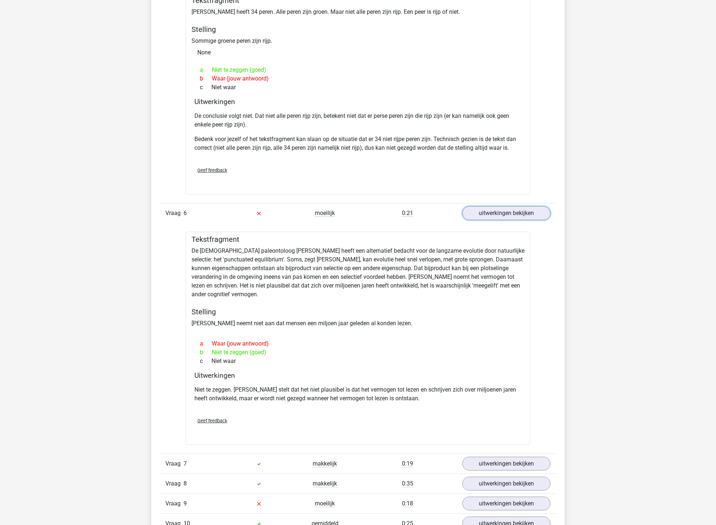
scroll to position [1532, 0]
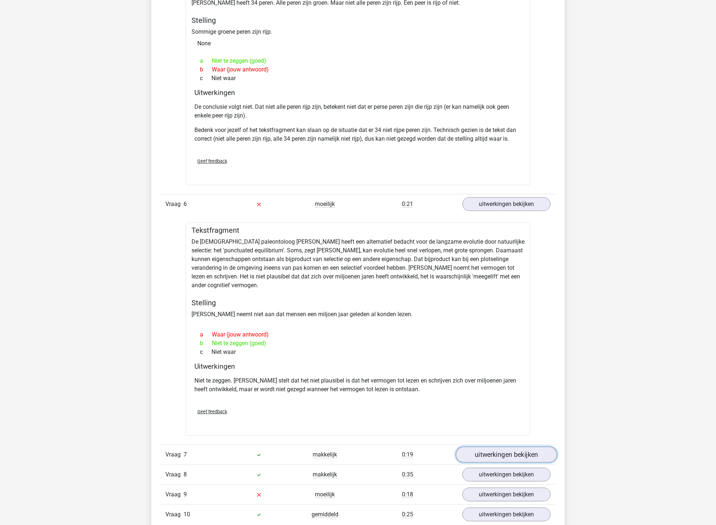
click at [508, 448] on link "uitwerkingen bekijken" at bounding box center [506, 455] width 101 height 16
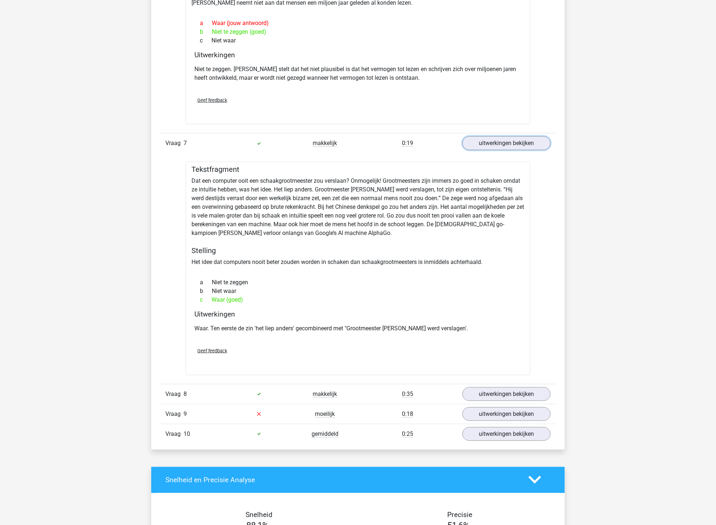
scroll to position [1854, 0]
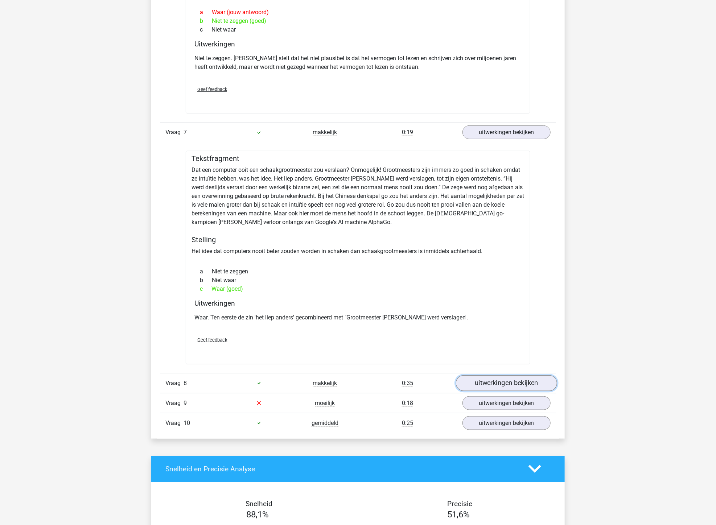
click at [505, 378] on link "uitwerkingen bekijken" at bounding box center [506, 383] width 101 height 16
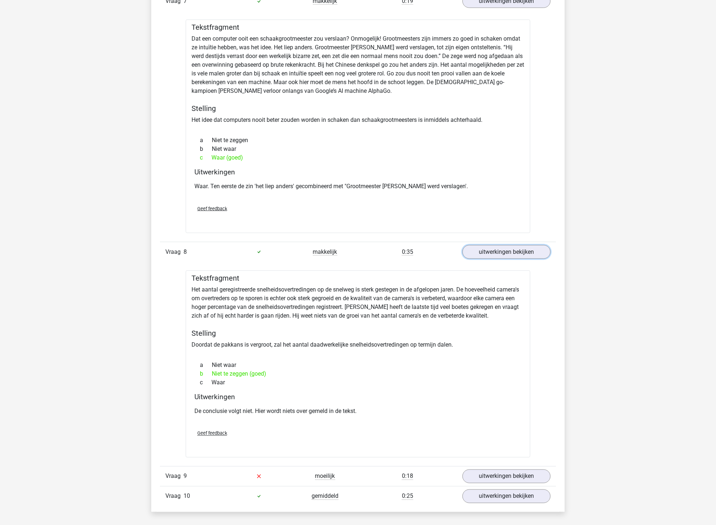
scroll to position [2015, 0]
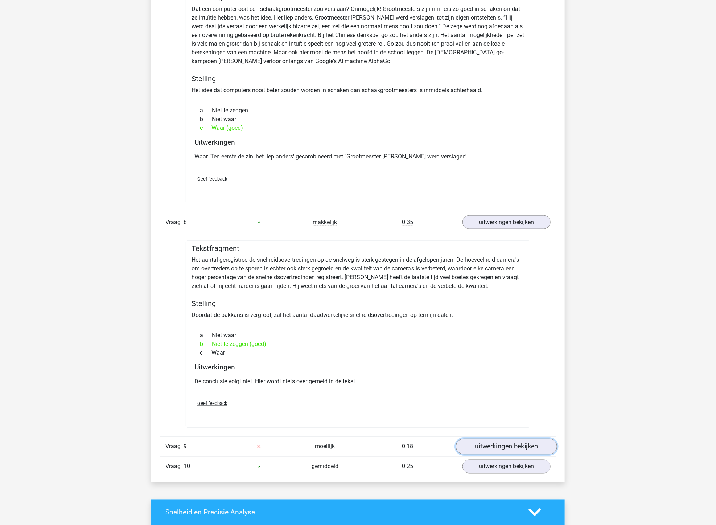
click at [511, 442] on link "uitwerkingen bekijken" at bounding box center [506, 447] width 101 height 16
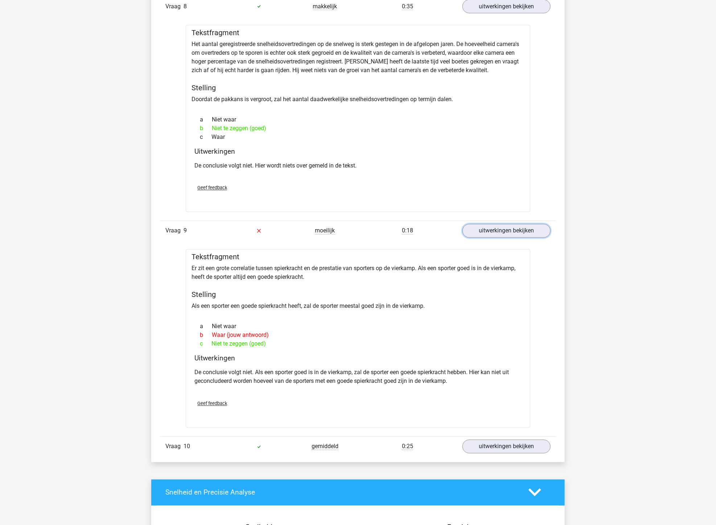
scroll to position [2338, 0]
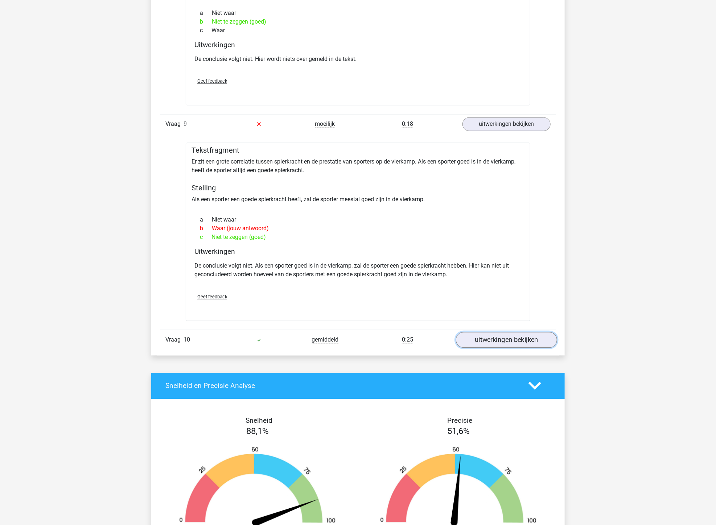
click at [485, 338] on link "uitwerkingen bekijken" at bounding box center [506, 340] width 101 height 16
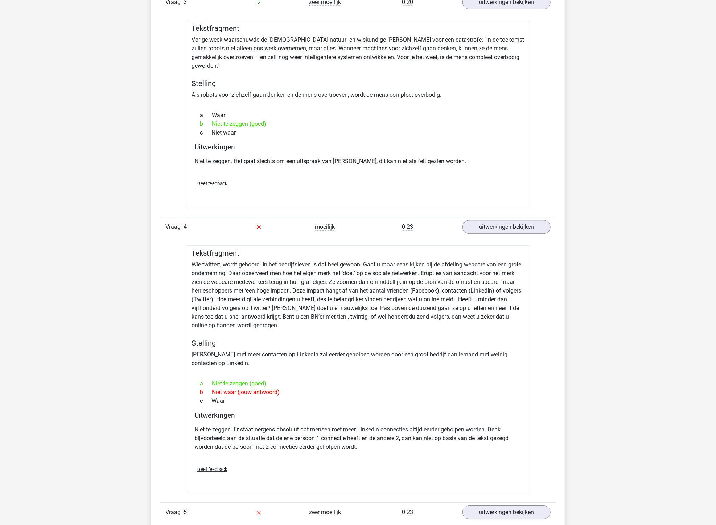
scroll to position [846, 0]
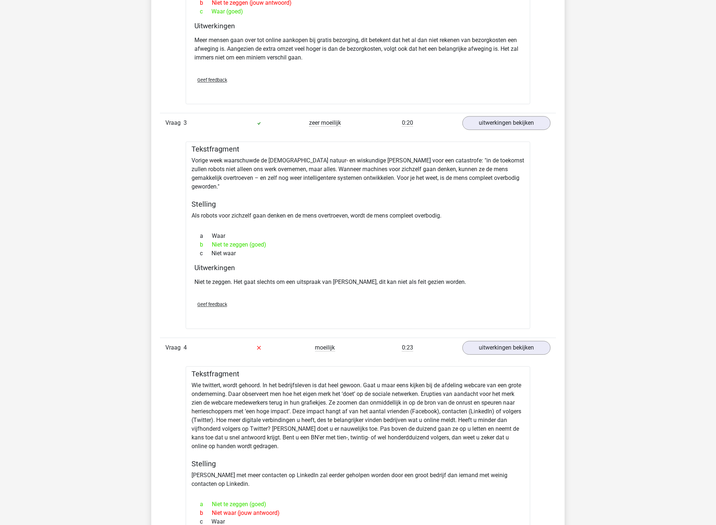
scroll to position [0, 0]
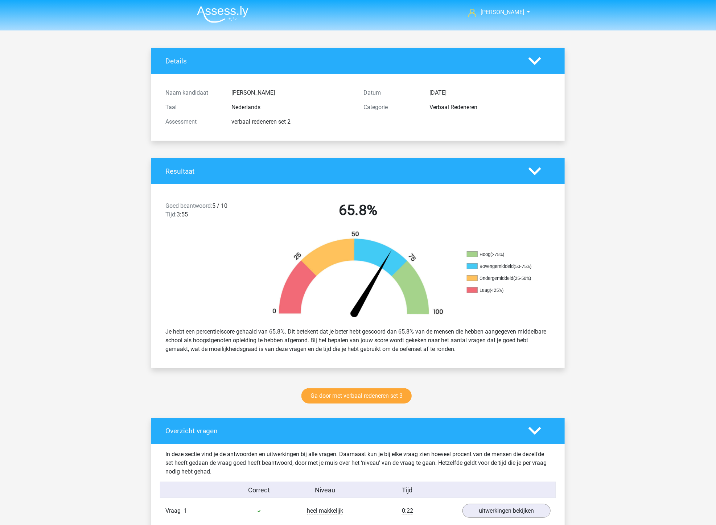
drag, startPoint x: 328, startPoint y: 297, endPoint x: 284, endPoint y: 134, distance: 169.0
click at [230, 10] on img at bounding box center [223, 14] width 52 height 17
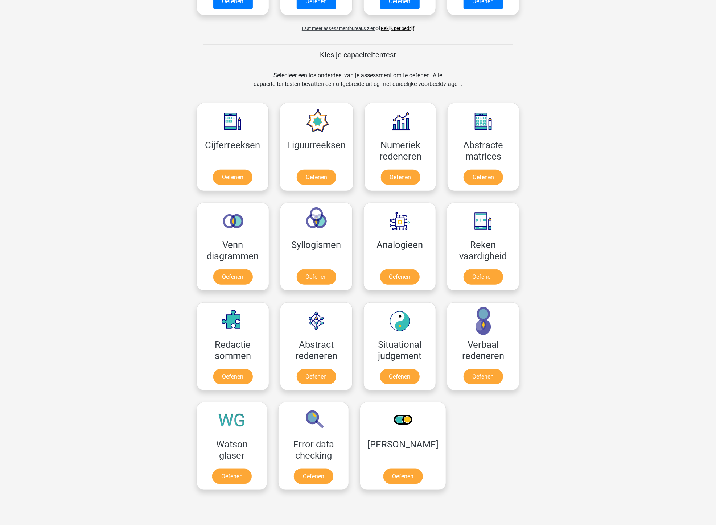
scroll to position [242, 0]
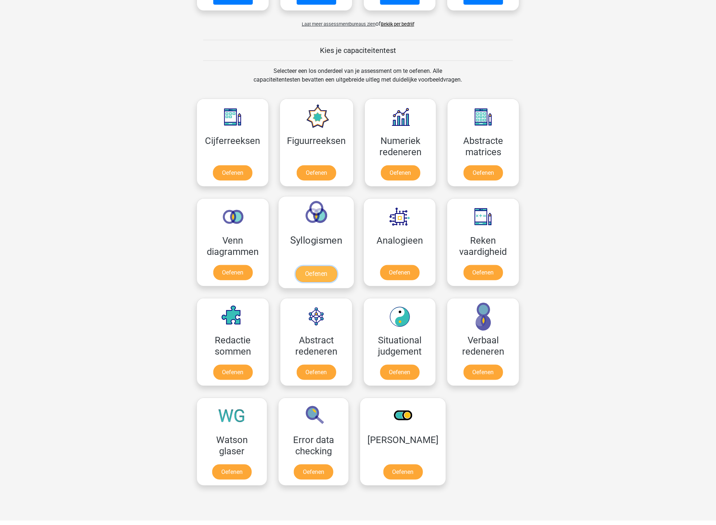
click at [329, 266] on link "Oefenen" at bounding box center [316, 274] width 41 height 16
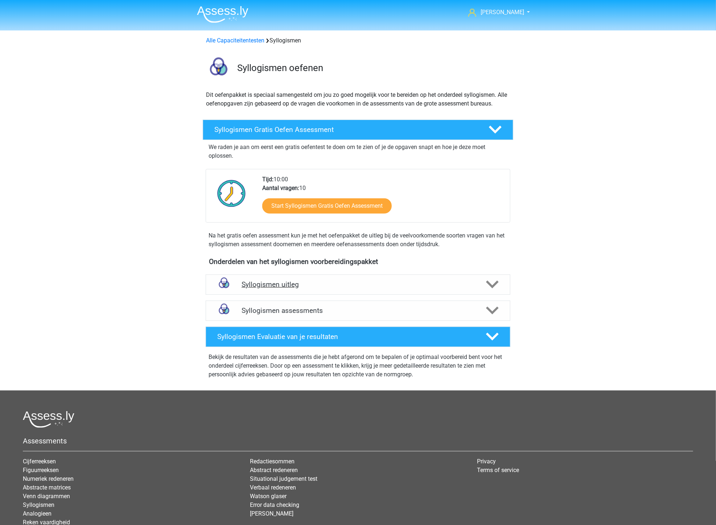
click at [345, 284] on h4 "Syllogismen uitleg" at bounding box center [358, 284] width 233 height 8
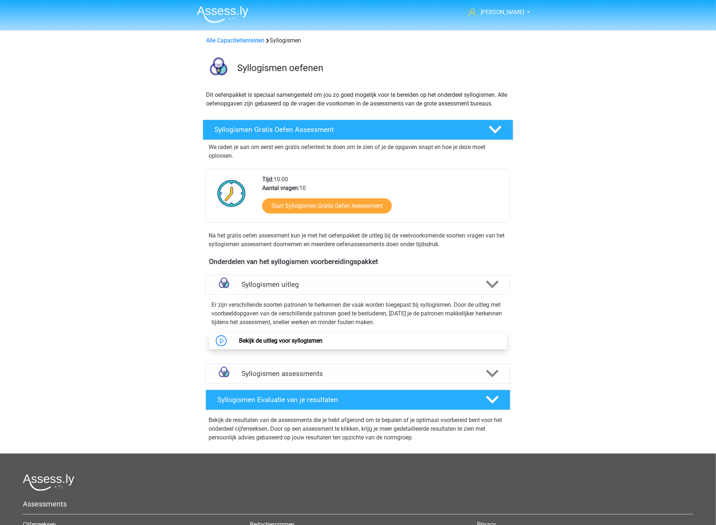
click at [307, 342] on link "Bekijk de uitleg voor syllogismen" at bounding box center [280, 340] width 83 height 7
click at [389, 374] on h4 "Syllogismen assessments" at bounding box center [358, 374] width 233 height 8
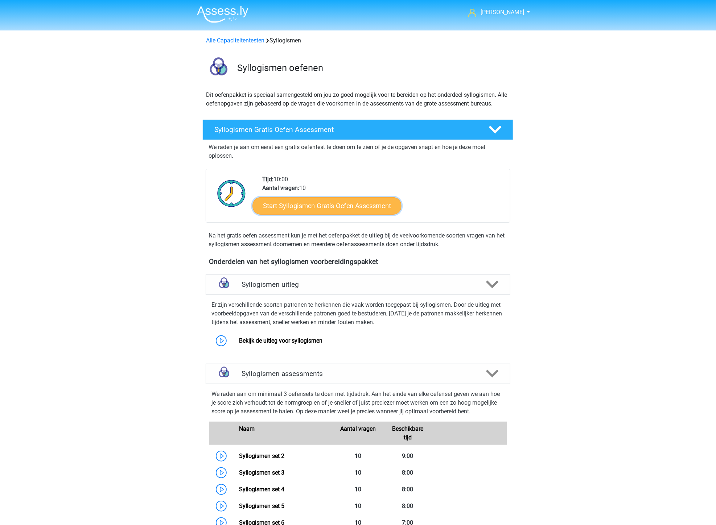
click at [325, 200] on link "Start Syllogismen Gratis Oefen Assessment" at bounding box center [327, 205] width 149 height 17
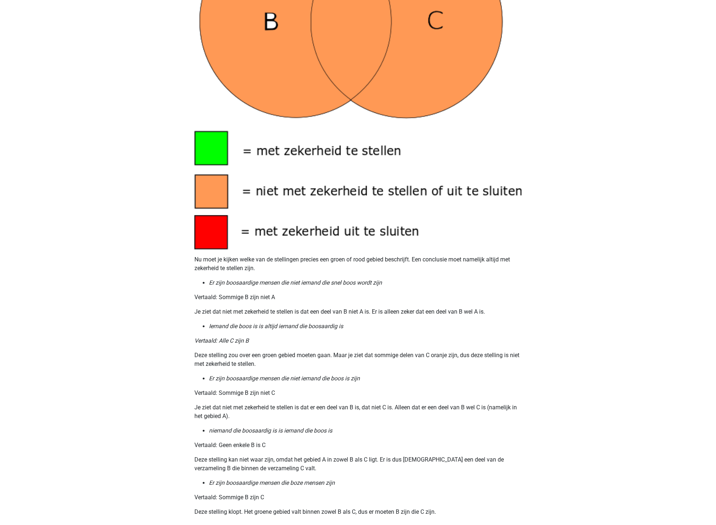
scroll to position [564, 0]
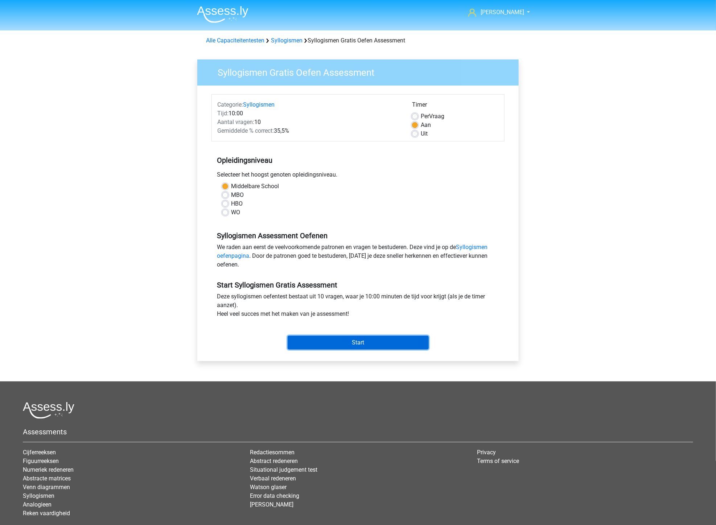
click at [354, 340] on input "Start" at bounding box center [358, 343] width 141 height 14
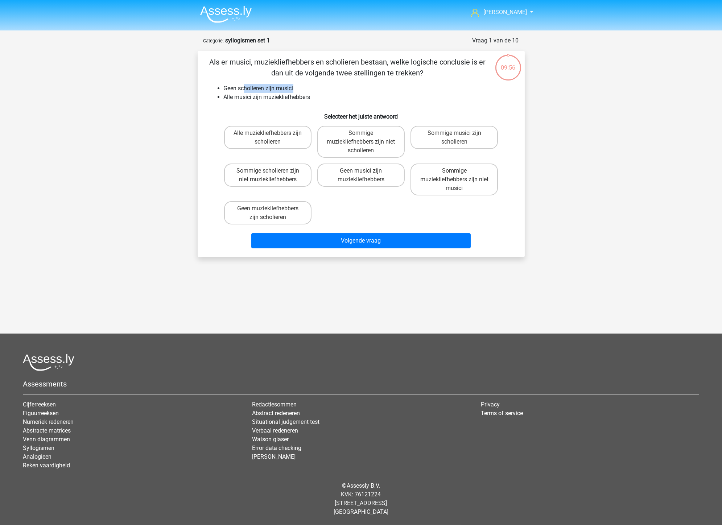
drag, startPoint x: 244, startPoint y: 86, endPoint x: 296, endPoint y: 87, distance: 52.6
click at [296, 87] on li "Geen scholieren zijn musici" at bounding box center [368, 88] width 289 height 9
click at [281, 212] on label "Geen muziekliefhebbers zijn scholieren" at bounding box center [267, 212] width 87 height 23
click at [272, 212] on input "Geen muziekliefhebbers zijn scholieren" at bounding box center [270, 211] width 5 height 5
radio input "true"
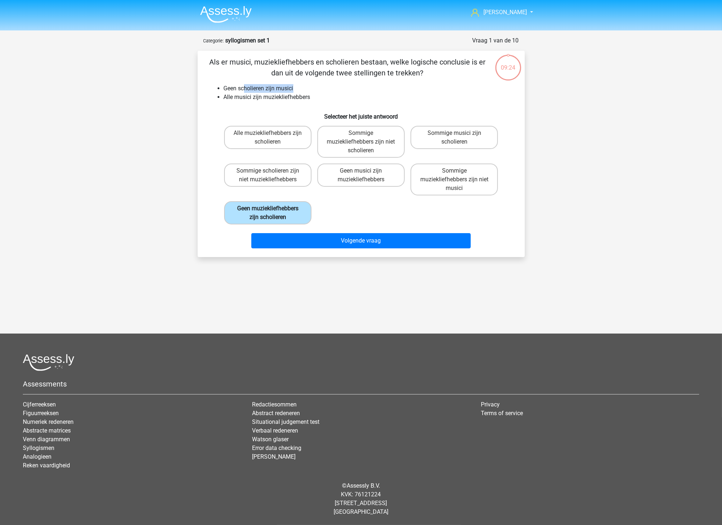
click at [267, 210] on label "Geen muziekliefhebbers zijn scholieren" at bounding box center [267, 212] width 87 height 23
click at [268, 210] on input "Geen muziekliefhebbers zijn scholieren" at bounding box center [270, 211] width 5 height 5
click at [264, 169] on label "Sommige scholieren zijn niet muziekliefhebbers" at bounding box center [267, 175] width 87 height 23
click at [268, 171] on input "Sommige scholieren zijn niet muziekliefhebbers" at bounding box center [270, 173] width 5 height 5
radio input "true"
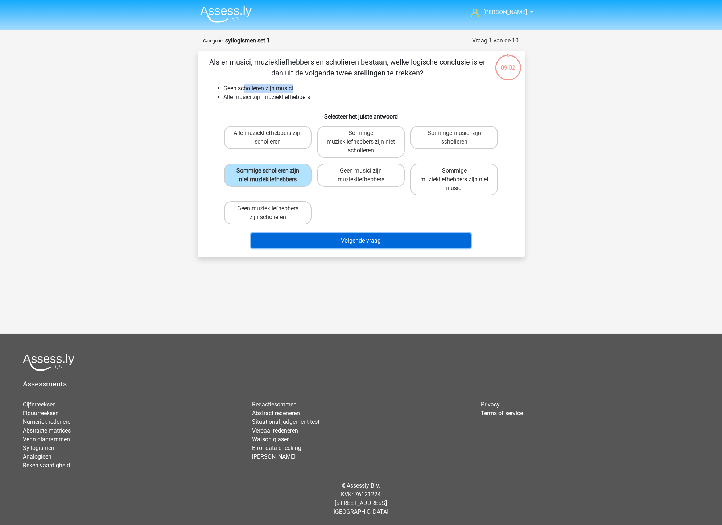
click at [344, 244] on button "Volgende vraag" at bounding box center [360, 240] width 219 height 15
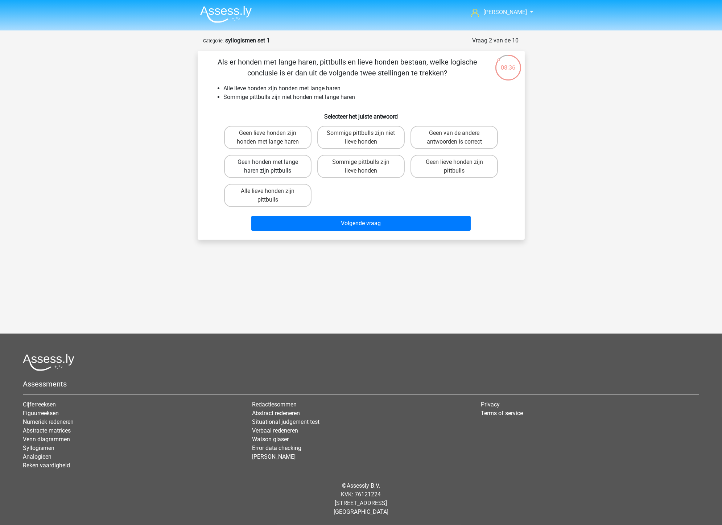
click at [283, 162] on label "Geen honden met lange haren zijn pittbulls" at bounding box center [267, 166] width 87 height 23
click at [272, 162] on input "Geen honden met lange haren zijn pittbulls" at bounding box center [270, 164] width 5 height 5
radio input "true"
click at [358, 134] on label "Sommige pittbulls zijn niet lieve honden" at bounding box center [360, 137] width 87 height 23
click at [361, 134] on input "Sommige pittbulls zijn niet lieve honden" at bounding box center [363, 135] width 5 height 5
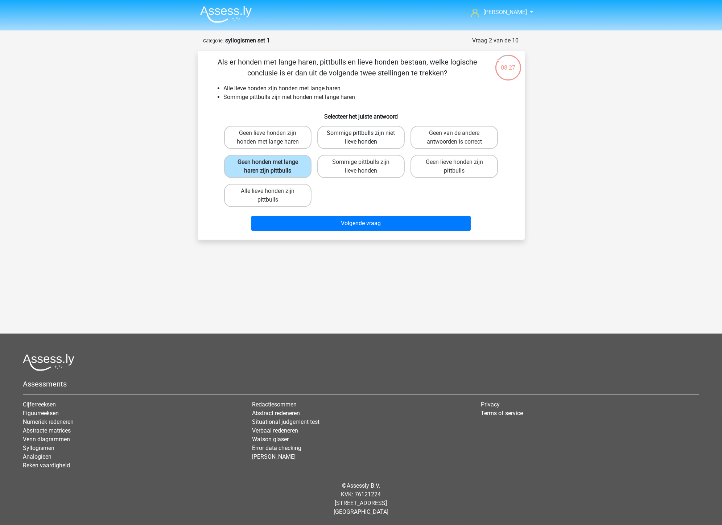
radio input "true"
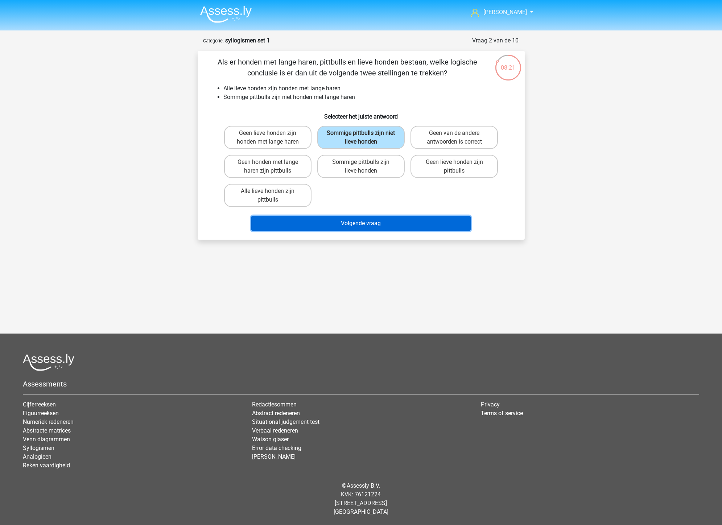
click at [382, 220] on button "Volgende vraag" at bounding box center [360, 223] width 219 height 15
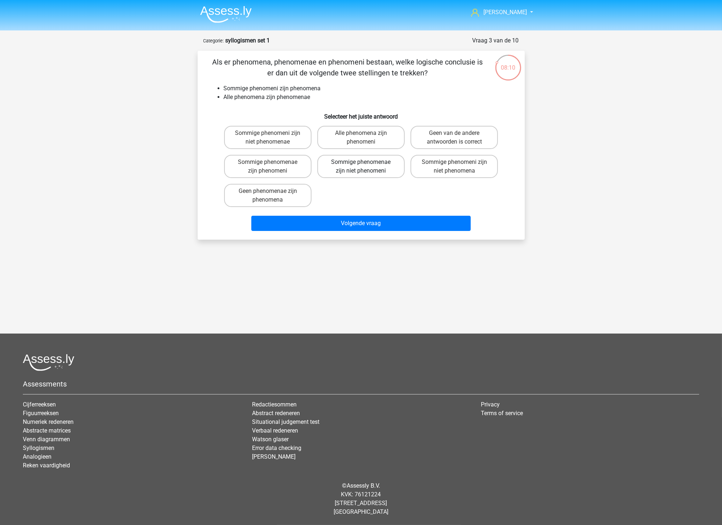
click at [348, 168] on label "Sommige phenomenae zijn niet phenomeni" at bounding box center [360, 166] width 87 height 23
click at [361, 167] on input "Sommige phenomenae zijn niet phenomeni" at bounding box center [363, 164] width 5 height 5
radio input "true"
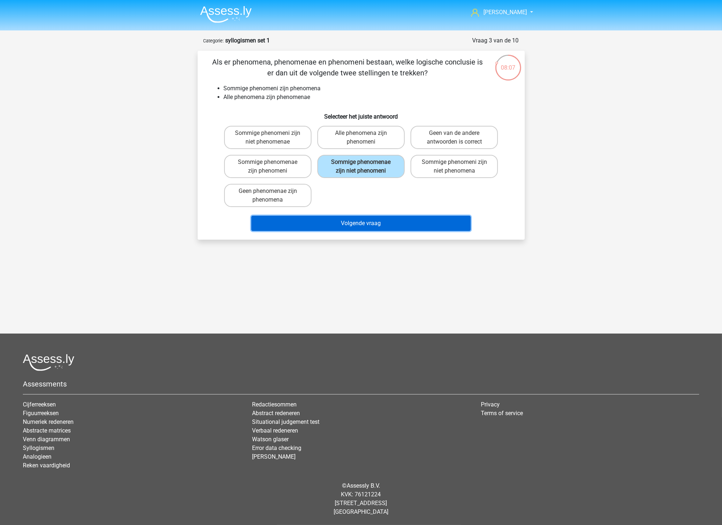
click at [363, 227] on button "Volgende vraag" at bounding box center [360, 223] width 219 height 15
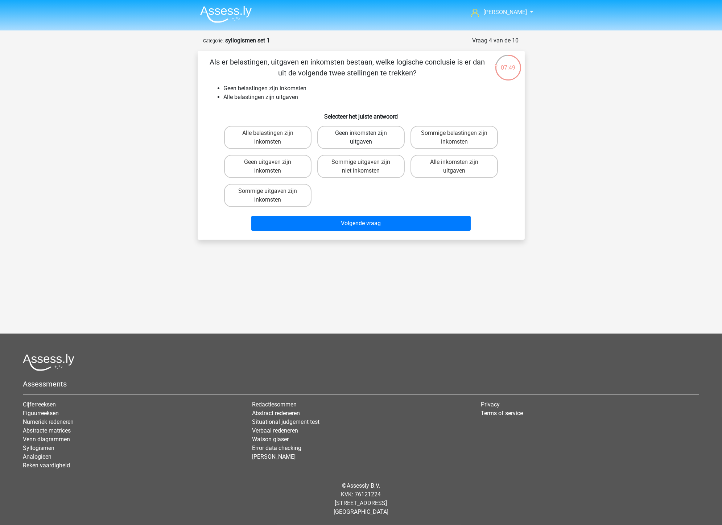
click at [360, 136] on label "Geen inkomsten zijn uitgaven" at bounding box center [360, 137] width 87 height 23
click at [361, 136] on input "Geen inkomsten zijn uitgaven" at bounding box center [363, 135] width 5 height 5
radio input "true"
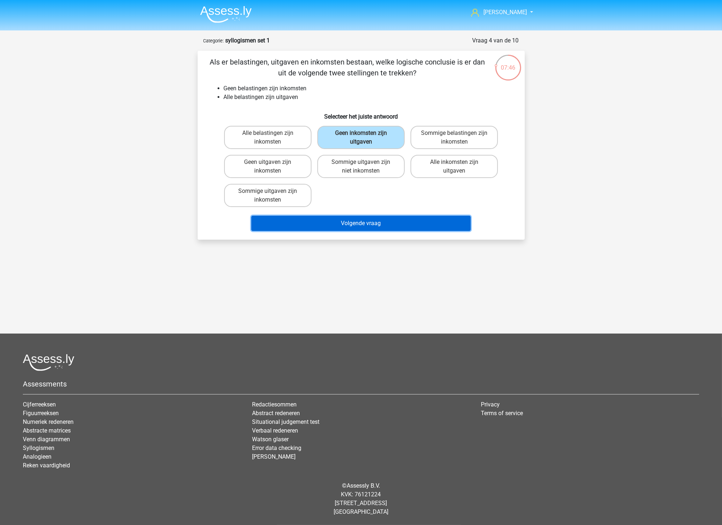
click at [396, 223] on button "Volgende vraag" at bounding box center [360, 223] width 219 height 15
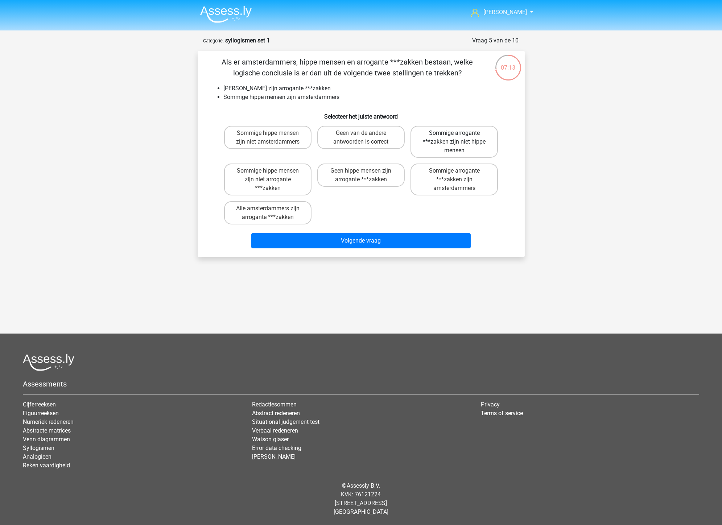
click at [445, 143] on label "Sommige arrogante ***zakken zijn niet hippe mensen" at bounding box center [454, 142] width 87 height 32
click at [455, 138] on input "Sommige arrogante ***zakken zijn niet hippe mensen" at bounding box center [457, 135] width 5 height 5
radio input "true"
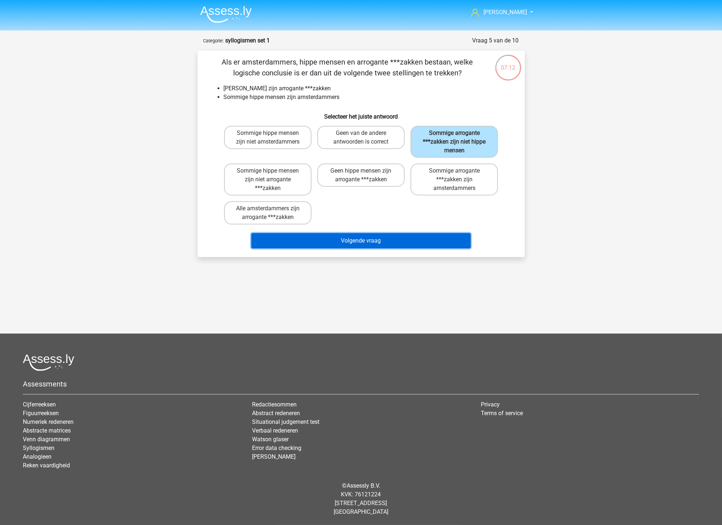
click at [421, 236] on button "Volgende vraag" at bounding box center [360, 240] width 219 height 15
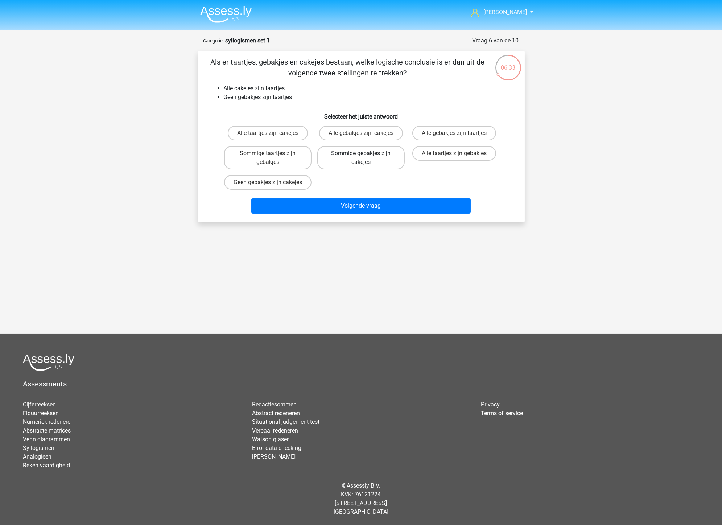
click at [357, 164] on label "Sommige gebakjes zijn cakejes" at bounding box center [360, 157] width 87 height 23
click at [361, 158] on input "Sommige gebakjes zijn cakejes" at bounding box center [363, 155] width 5 height 5
radio input "true"
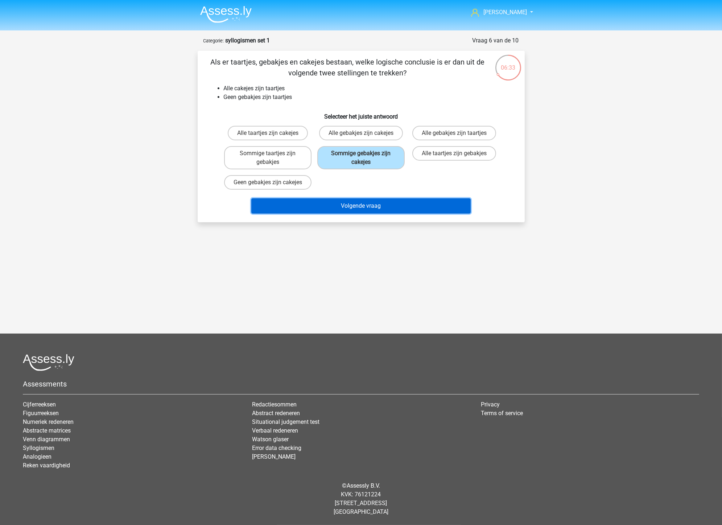
click at [375, 201] on button "Volgende vraag" at bounding box center [360, 205] width 219 height 15
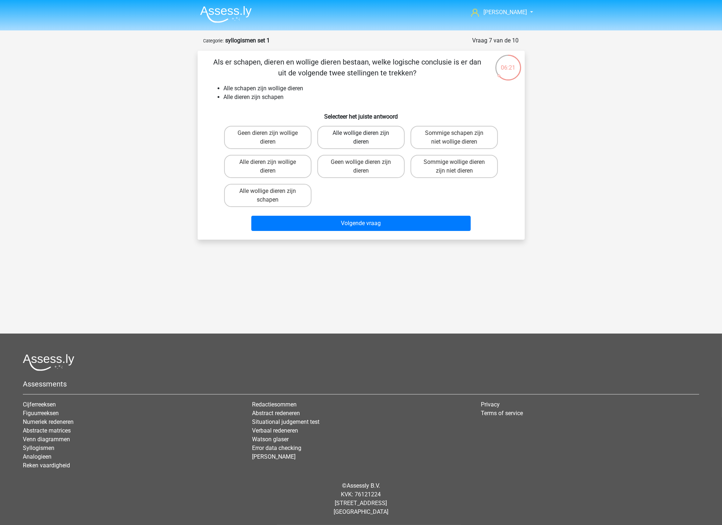
click at [367, 140] on label "Alle wollige dieren zijn dieren" at bounding box center [360, 137] width 87 height 23
click at [366, 138] on input "Alle wollige dieren zijn dieren" at bounding box center [363, 135] width 5 height 5
radio input "true"
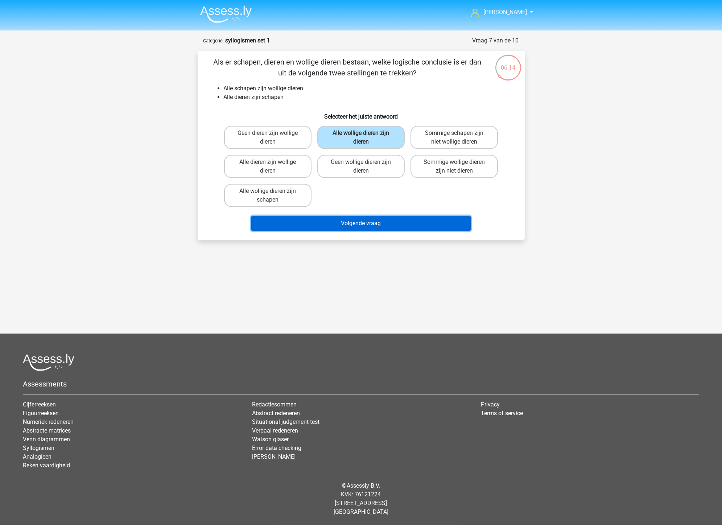
click at [363, 224] on button "Volgende vraag" at bounding box center [360, 223] width 219 height 15
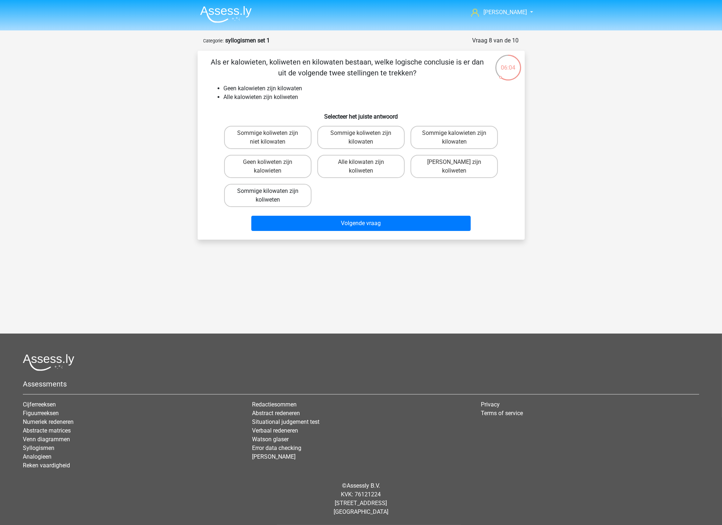
click at [281, 193] on label "Sommige kilowaten zijn koliweten" at bounding box center [267, 195] width 87 height 23
click at [272, 193] on input "Sommige kilowaten zijn koliweten" at bounding box center [270, 193] width 5 height 5
radio input "true"
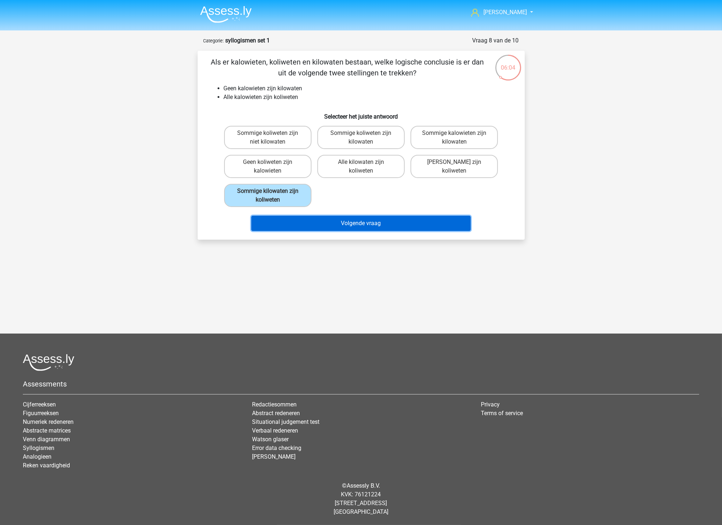
click at [334, 223] on button "Volgende vraag" at bounding box center [360, 223] width 219 height 15
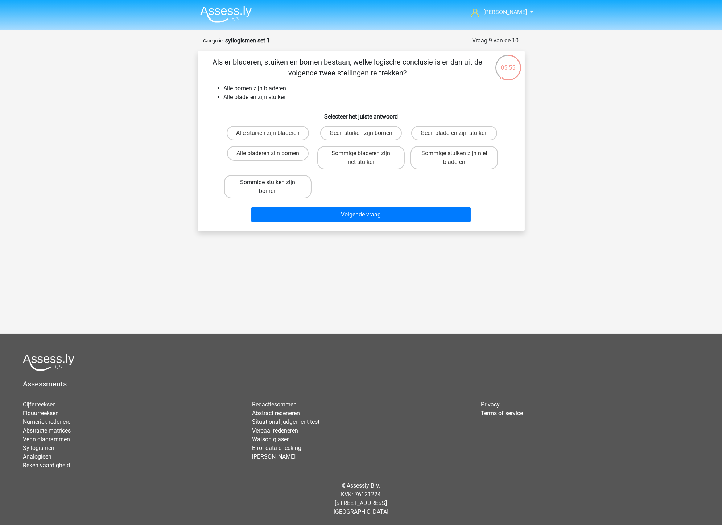
click at [276, 190] on label "Sommige stuiken zijn bomen" at bounding box center [267, 186] width 87 height 23
click at [272, 187] on input "Sommige stuiken zijn bomen" at bounding box center [270, 184] width 5 height 5
radio input "true"
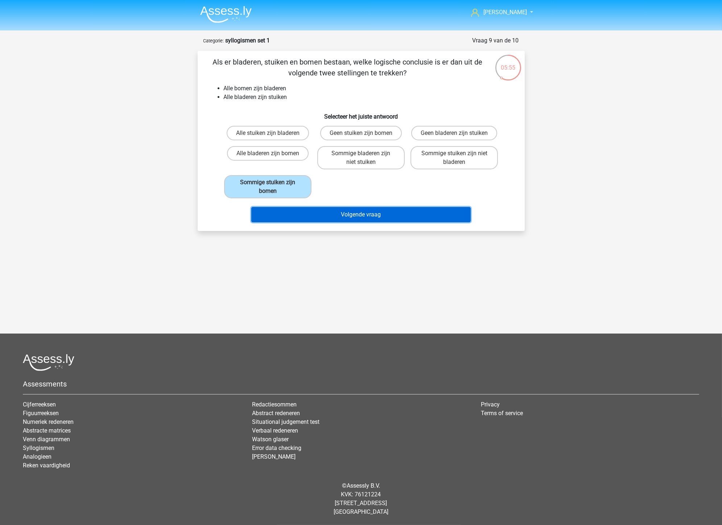
click at [368, 211] on button "Volgende vraag" at bounding box center [360, 214] width 219 height 15
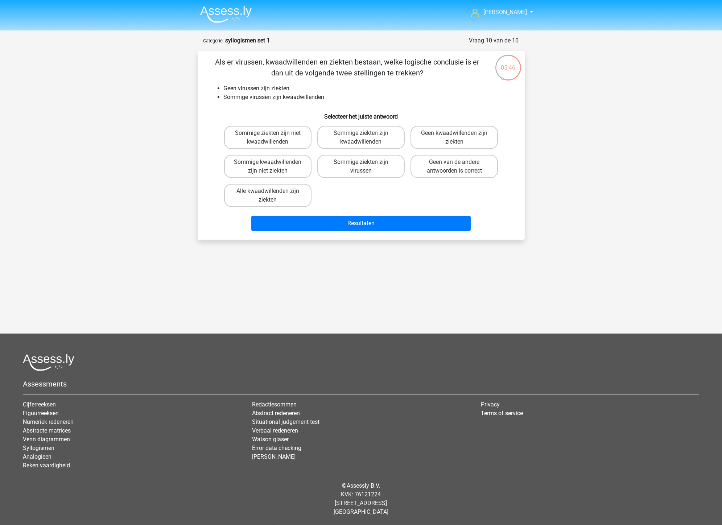
click at [352, 168] on label "Sommige ziekten zijn virussen" at bounding box center [360, 166] width 87 height 23
click at [361, 167] on input "Sommige ziekten zijn virussen" at bounding box center [363, 164] width 5 height 5
radio input "true"
click at [280, 139] on label "Sommige ziekten zijn niet kwaadwillenden" at bounding box center [267, 137] width 87 height 23
click at [272, 138] on input "Sommige ziekten zijn niet kwaadwillenden" at bounding box center [270, 135] width 5 height 5
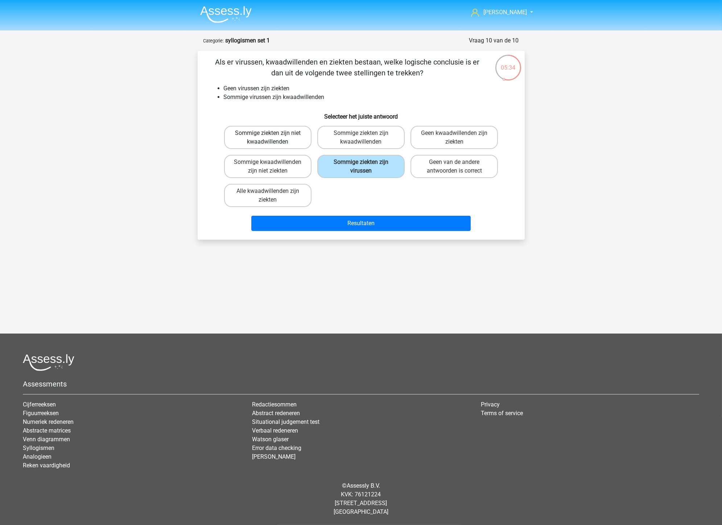
radio input "true"
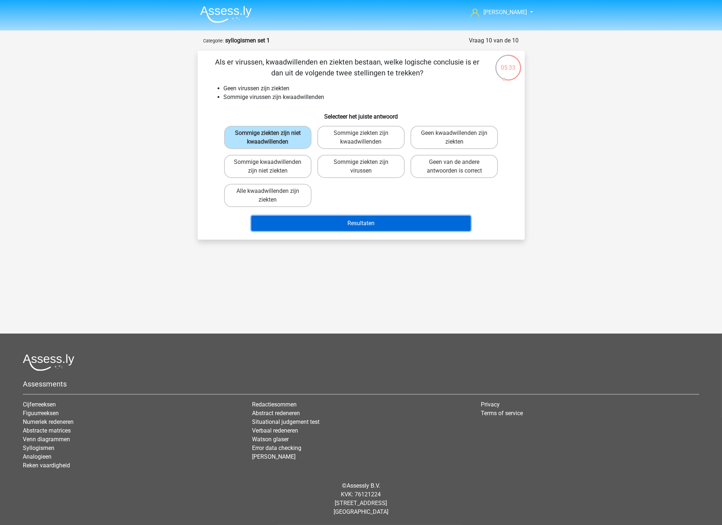
drag, startPoint x: 378, startPoint y: 223, endPoint x: 367, endPoint y: 229, distance: 12.7
click at [378, 223] on button "Resultaten" at bounding box center [360, 223] width 219 height 15
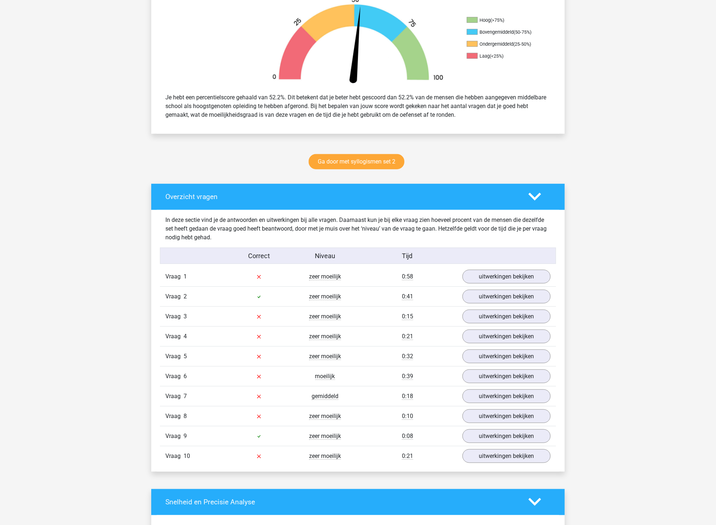
scroll to position [242, 0]
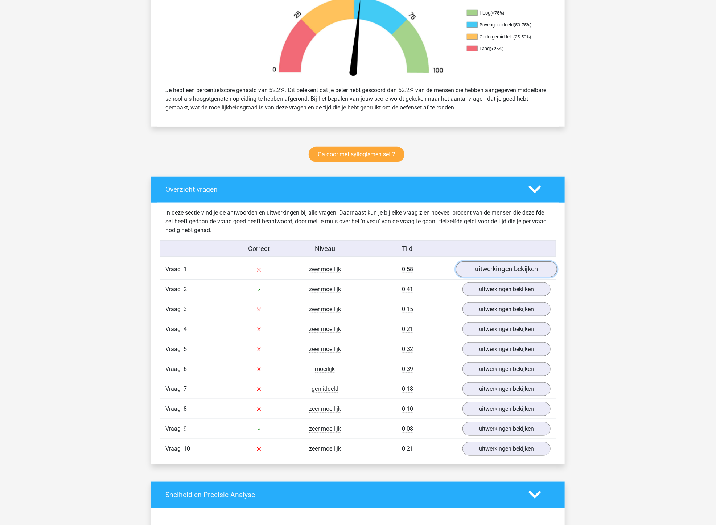
click at [528, 265] on link "uitwerkingen bekijken" at bounding box center [506, 270] width 101 height 16
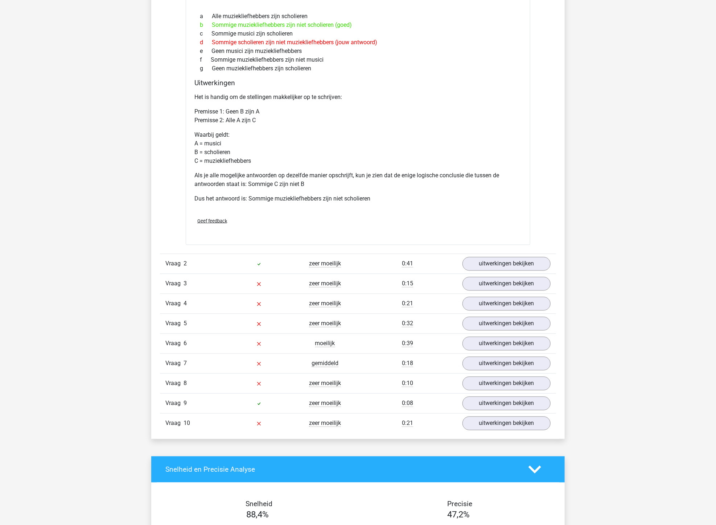
scroll to position [604, 0]
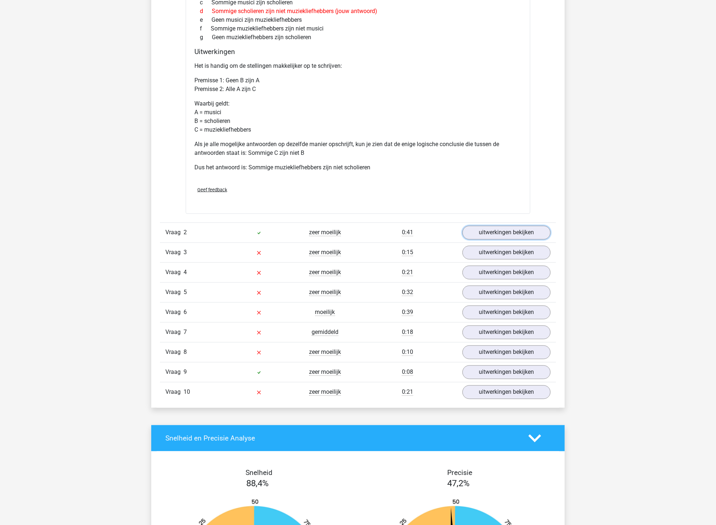
drag, startPoint x: 506, startPoint y: 234, endPoint x: 426, endPoint y: 234, distance: 80.2
click at [506, 234] on link "uitwerkingen bekijken" at bounding box center [507, 233] width 88 height 14
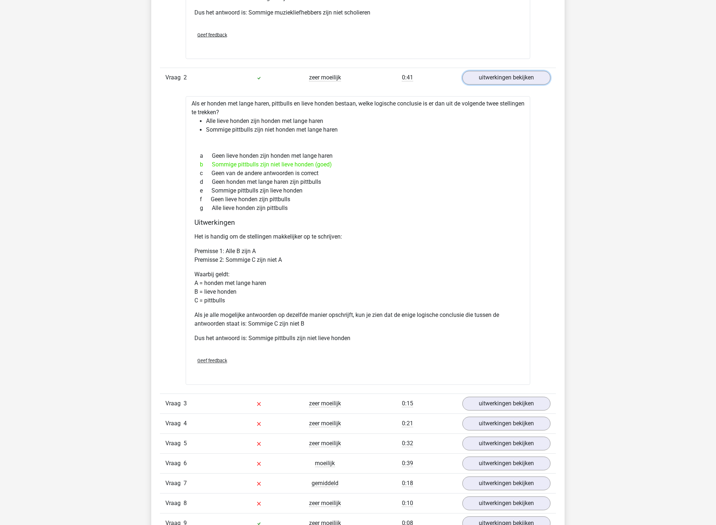
scroll to position [766, 0]
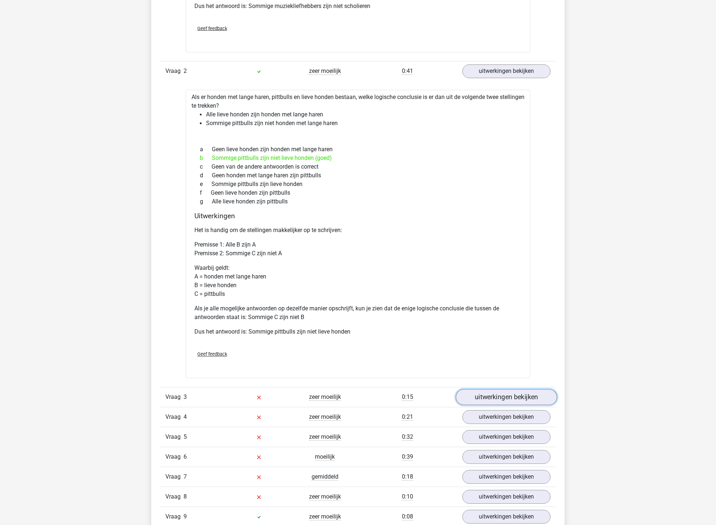
click at [482, 397] on link "uitwerkingen bekijken" at bounding box center [506, 398] width 101 height 16
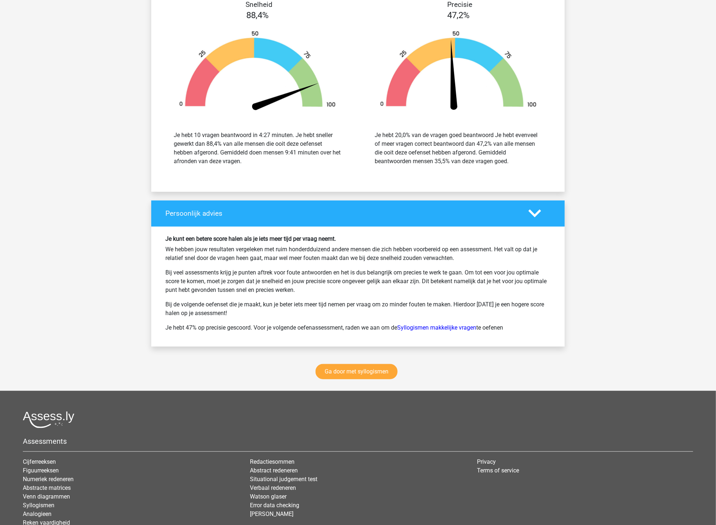
scroll to position [1744, 0]
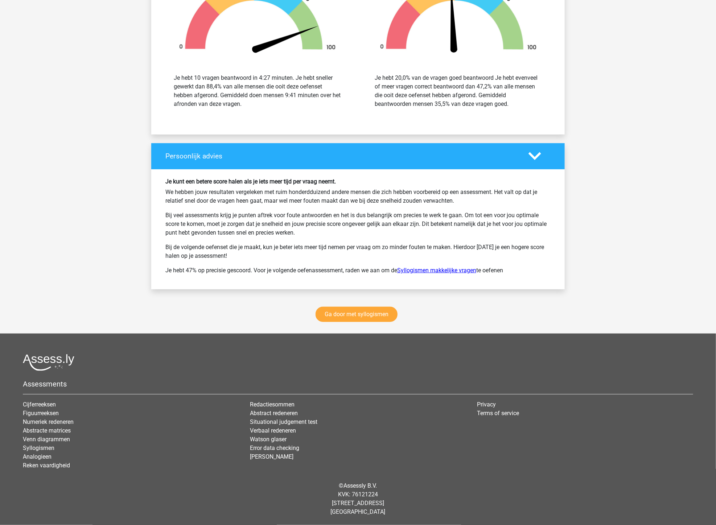
click at [434, 270] on link "Syllogismen makkelijke vragen" at bounding box center [436, 270] width 79 height 7
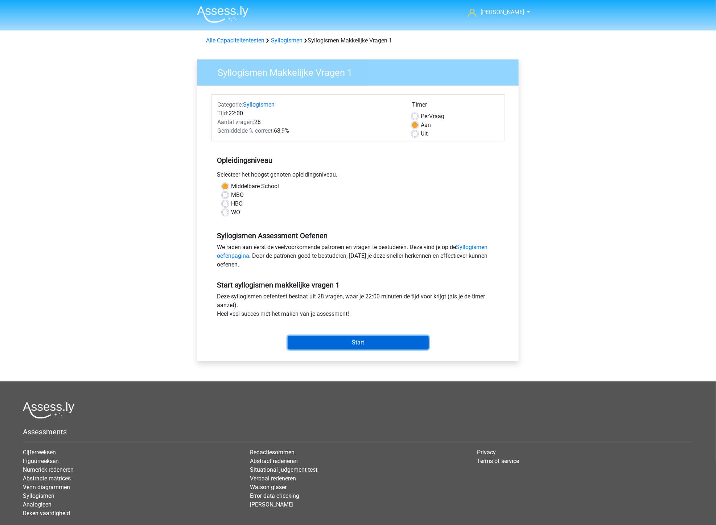
click at [368, 345] on input "Start" at bounding box center [358, 343] width 141 height 14
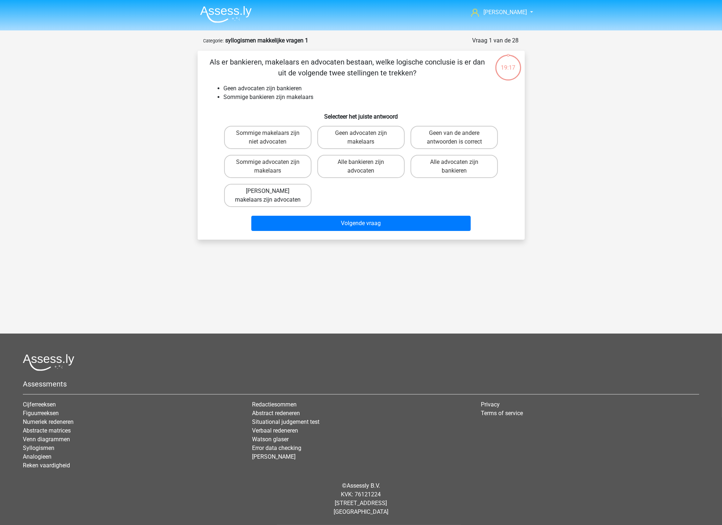
click at [291, 189] on label "[PERSON_NAME] makelaars zijn advocaten" at bounding box center [267, 195] width 87 height 23
click at [272, 191] on input "[PERSON_NAME] makelaars zijn advocaten" at bounding box center [270, 193] width 5 height 5
radio input "true"
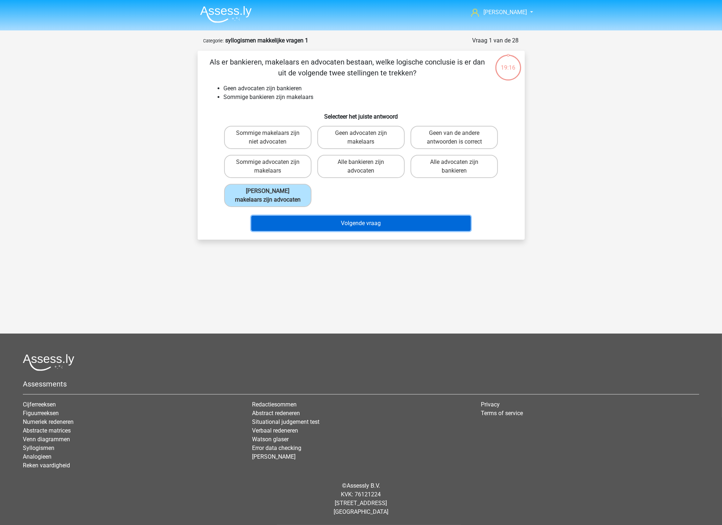
click at [366, 219] on button "Volgende vraag" at bounding box center [360, 223] width 219 height 15
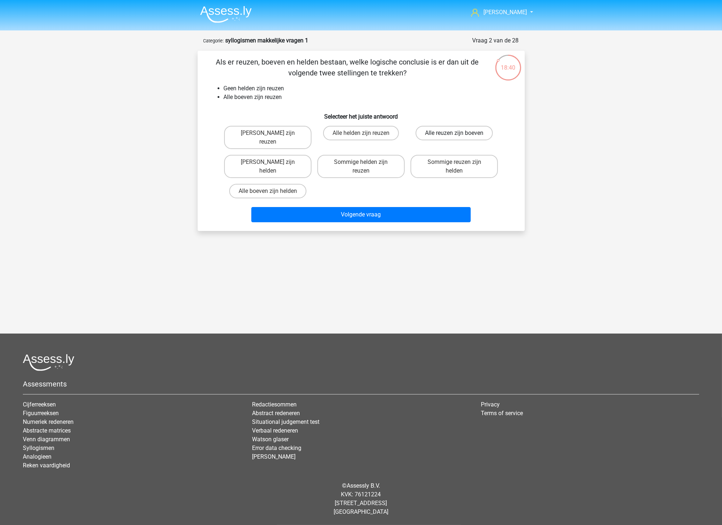
click at [459, 131] on label "Alle reuzen zijn boeven" at bounding box center [454, 133] width 77 height 15
click at [459, 133] on input "Alle reuzen zijn boeven" at bounding box center [457, 135] width 5 height 5
radio input "true"
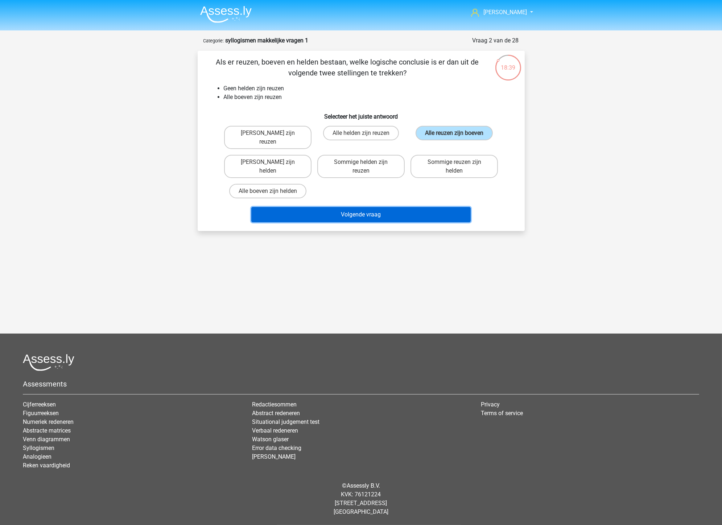
click at [380, 207] on button "Volgende vraag" at bounding box center [360, 214] width 219 height 15
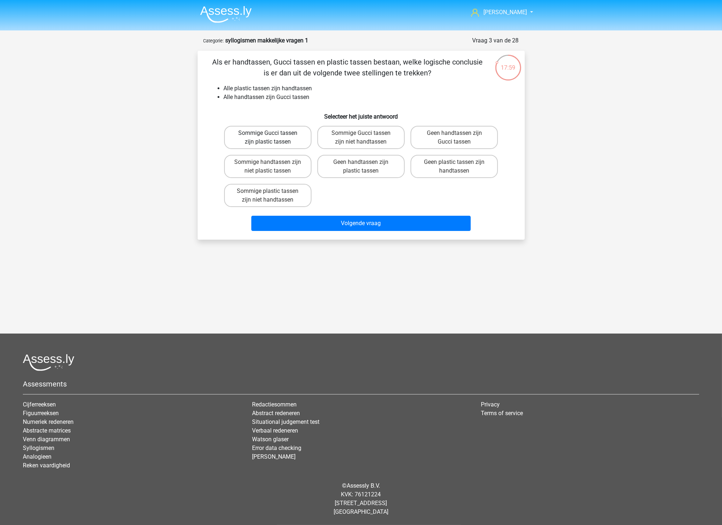
click at [261, 133] on label "Sommige Gucci tassen zijn plastic tassen" at bounding box center [267, 137] width 87 height 23
click at [268, 133] on input "Sommige Gucci tassen zijn plastic tassen" at bounding box center [270, 135] width 5 height 5
radio input "true"
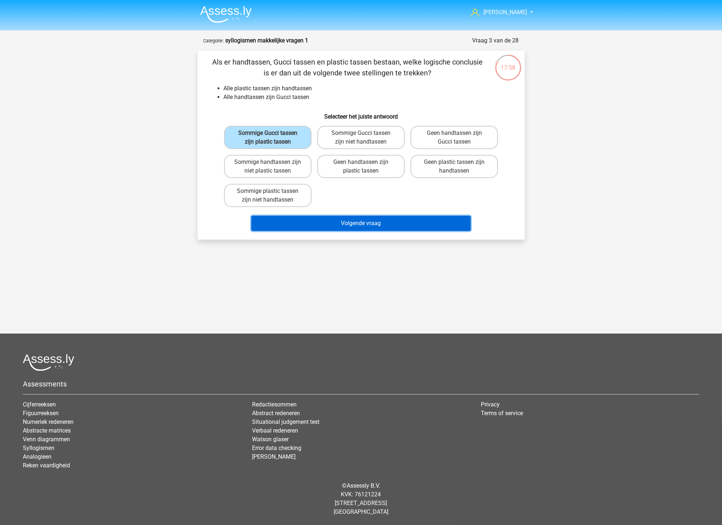
click at [354, 216] on button "Volgende vraag" at bounding box center [360, 223] width 219 height 15
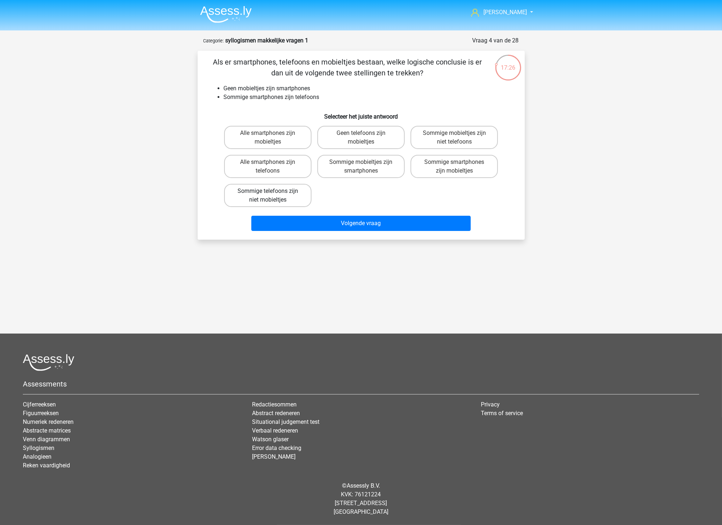
click at [279, 198] on label "Sommige telefoons zijn niet mobieltjes" at bounding box center [267, 195] width 87 height 23
click at [272, 196] on input "Sommige telefoons zijn niet mobieltjes" at bounding box center [270, 193] width 5 height 5
radio input "true"
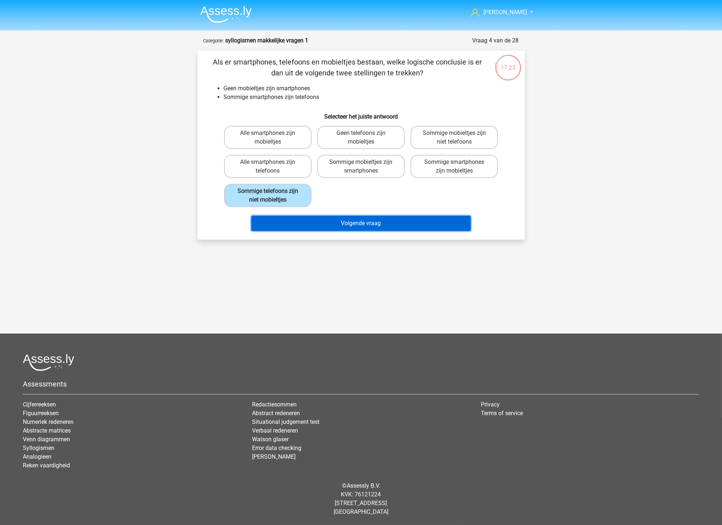
click at [334, 226] on button "Volgende vraag" at bounding box center [360, 223] width 219 height 15
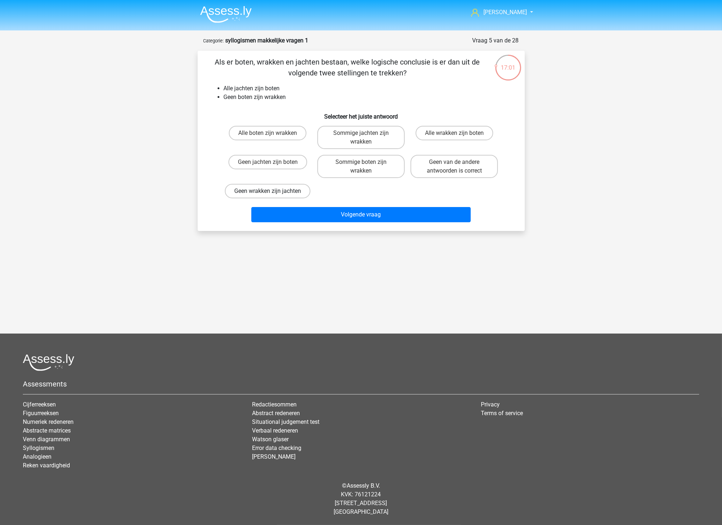
click at [283, 193] on label "Geen wrakken zijn jachten" at bounding box center [268, 191] width 86 height 15
click at [272, 193] on input "Geen wrakken zijn jachten" at bounding box center [270, 193] width 5 height 5
radio input "true"
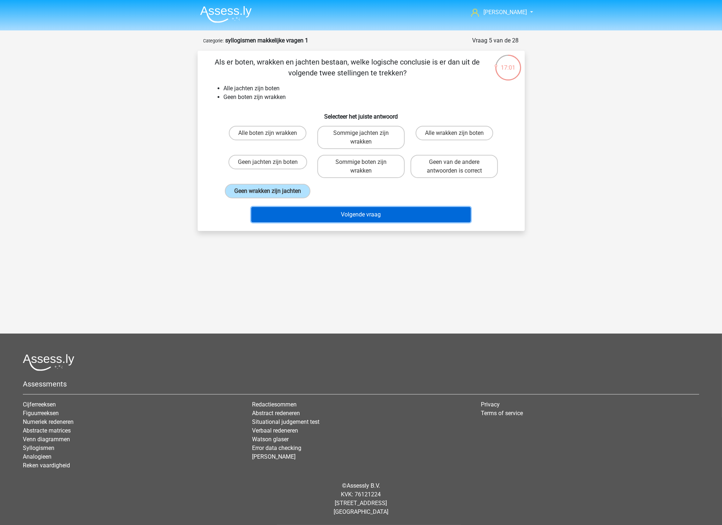
drag, startPoint x: 329, startPoint y: 212, endPoint x: 313, endPoint y: 257, distance: 47.7
click at [329, 212] on button "Volgende vraag" at bounding box center [360, 214] width 219 height 15
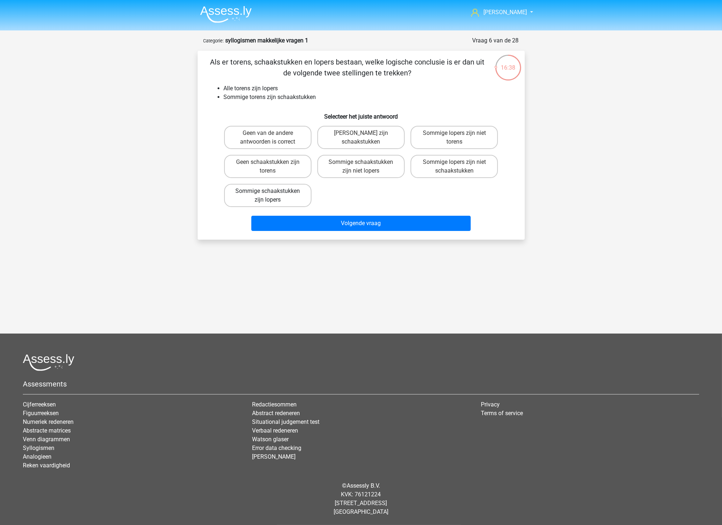
click at [297, 193] on label "Sommige schaakstukken zijn lopers" at bounding box center [267, 195] width 87 height 23
click at [272, 193] on input "Sommige schaakstukken zijn lopers" at bounding box center [270, 193] width 5 height 5
radio input "true"
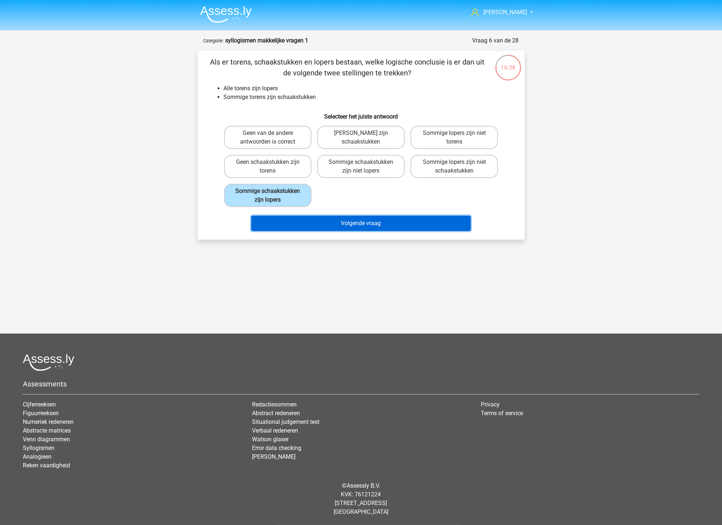
click at [321, 220] on button "Volgende vraag" at bounding box center [360, 223] width 219 height 15
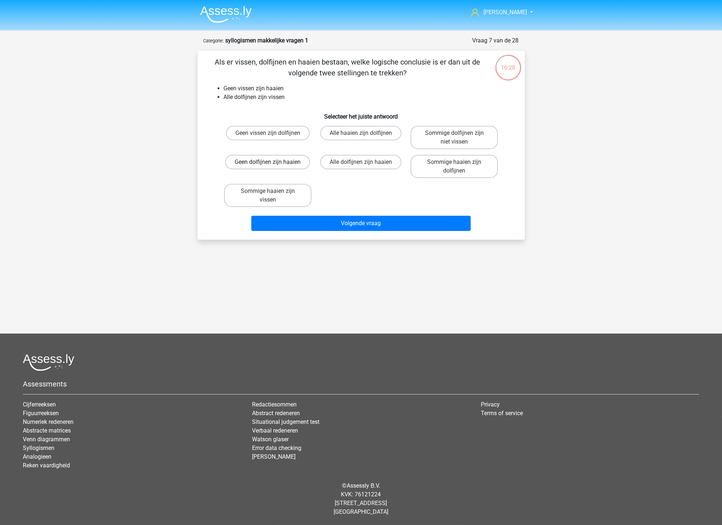
click at [295, 157] on label "Geen dolfijnen zijn haaien" at bounding box center [267, 162] width 85 height 15
click at [272, 162] on input "Geen dolfijnen zijn haaien" at bounding box center [270, 164] width 5 height 5
radio input "true"
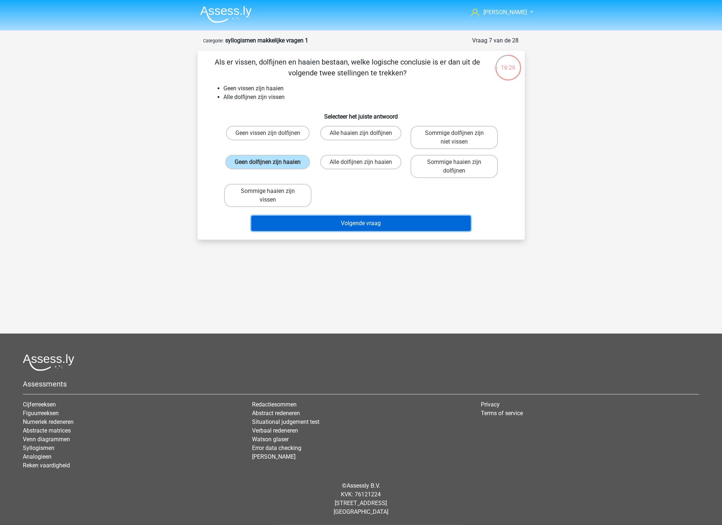
click at [356, 228] on button "Volgende vraag" at bounding box center [360, 223] width 219 height 15
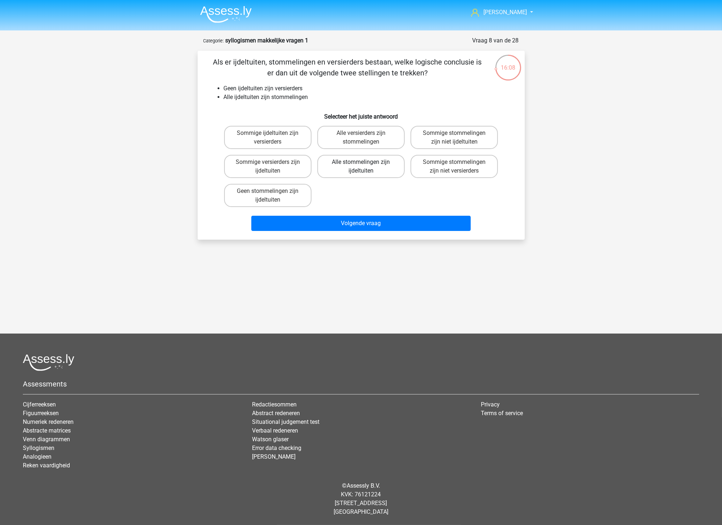
click at [358, 157] on label "Alle stommelingen zijn ijdeltuiten" at bounding box center [360, 166] width 87 height 23
click at [361, 162] on input "Alle stommelingen zijn ijdeltuiten" at bounding box center [363, 164] width 5 height 5
radio input "true"
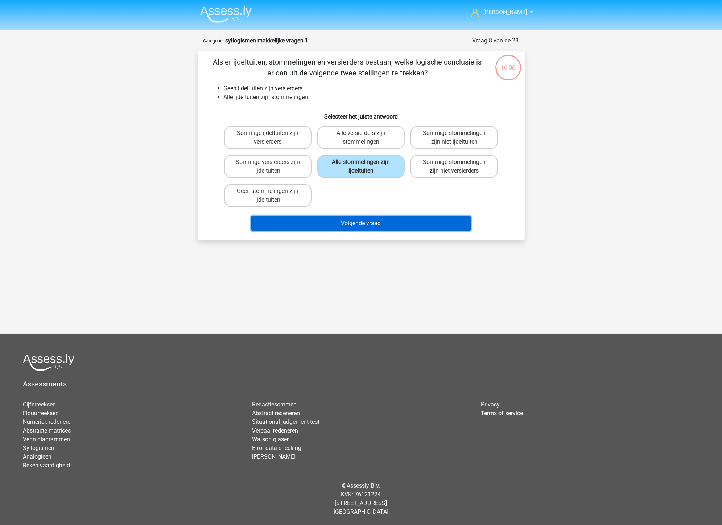
click at [361, 222] on button "Volgende vraag" at bounding box center [360, 223] width 219 height 15
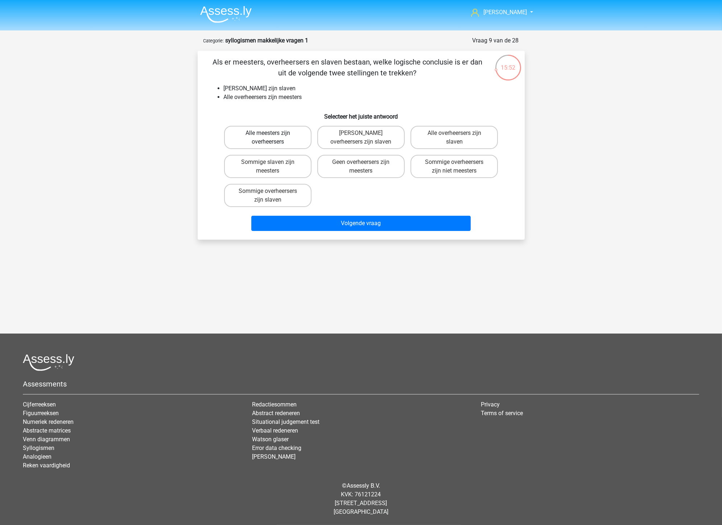
click at [259, 143] on label "Alle meesters zijn overheersers" at bounding box center [267, 137] width 87 height 23
click at [268, 138] on input "Alle meesters zijn overheersers" at bounding box center [270, 135] width 5 height 5
radio input "true"
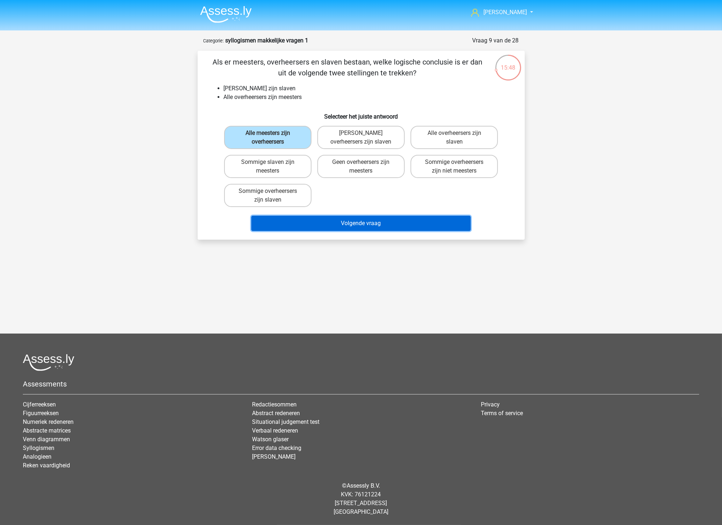
click at [357, 225] on button "Volgende vraag" at bounding box center [360, 223] width 219 height 15
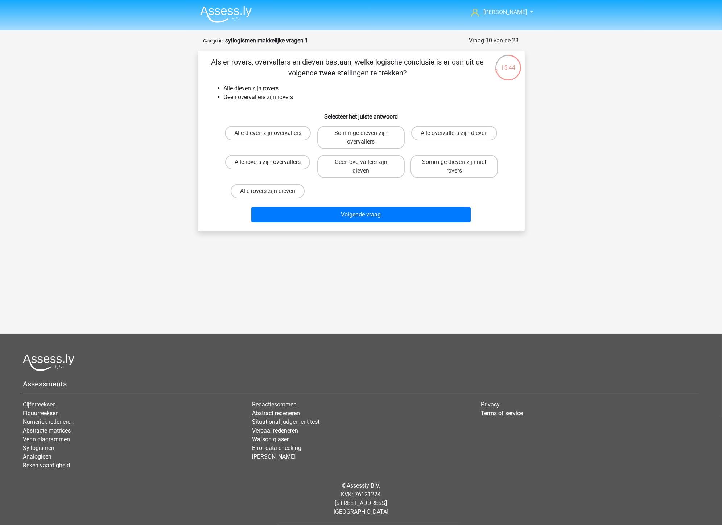
click at [284, 158] on label "Alle rovers zijn overvallers" at bounding box center [267, 162] width 85 height 15
click at [272, 162] on input "Alle rovers zijn overvallers" at bounding box center [270, 164] width 5 height 5
radio input "true"
click at [286, 194] on label "Alle rovers zijn dieven" at bounding box center [268, 191] width 74 height 15
click at [272, 194] on input "Alle rovers zijn dieven" at bounding box center [270, 193] width 5 height 5
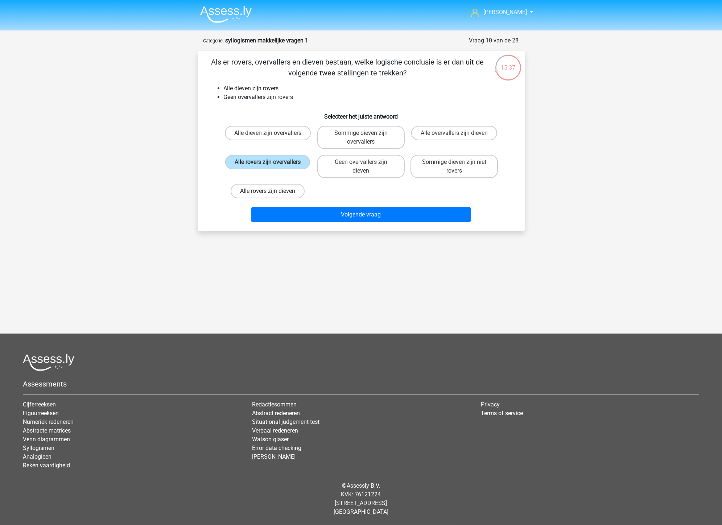
radio input "true"
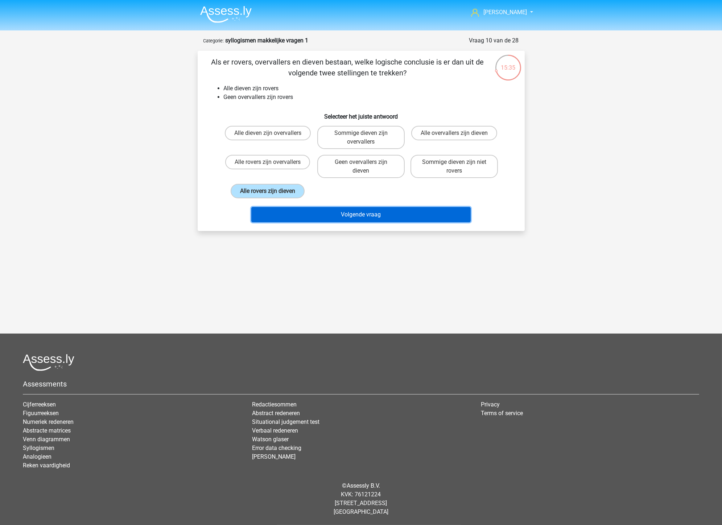
click at [358, 217] on button "Volgende vraag" at bounding box center [360, 214] width 219 height 15
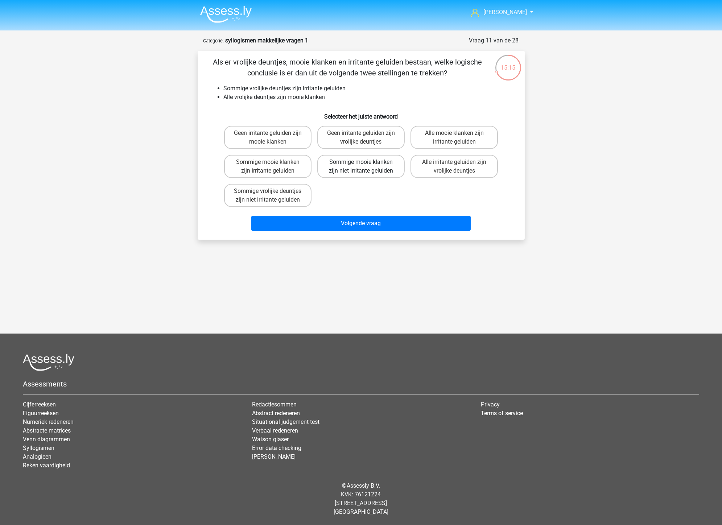
click at [369, 171] on label "Sommige mooie klanken zijn niet irritante geluiden" at bounding box center [360, 166] width 87 height 23
click at [366, 167] on input "Sommige mooie klanken zijn niet irritante geluiden" at bounding box center [363, 164] width 5 height 5
radio input "true"
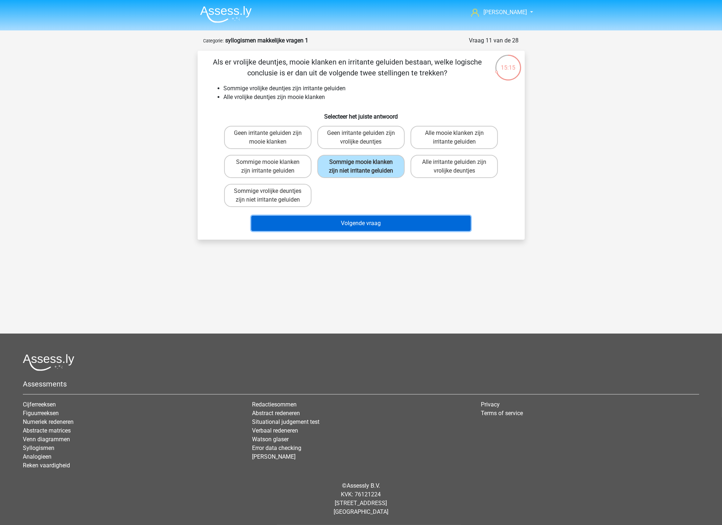
click at [357, 216] on button "Volgende vraag" at bounding box center [360, 223] width 219 height 15
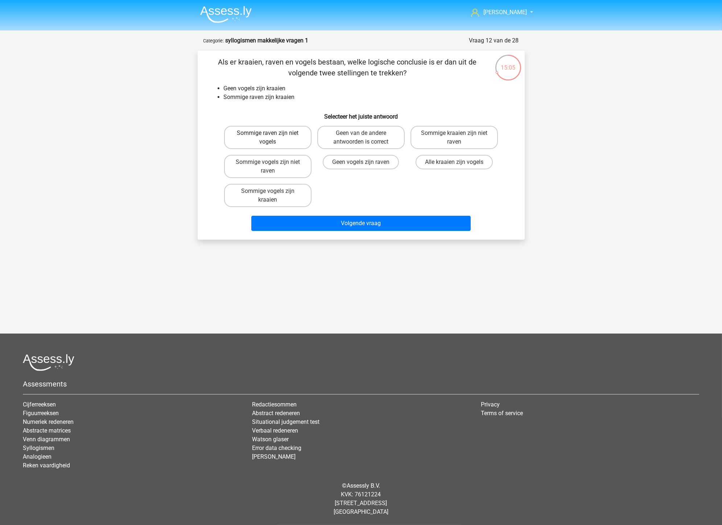
click at [292, 143] on label "Sommige raven zijn niet vogels" at bounding box center [267, 137] width 87 height 23
click at [272, 138] on input "Sommige raven zijn niet vogels" at bounding box center [270, 135] width 5 height 5
radio input "true"
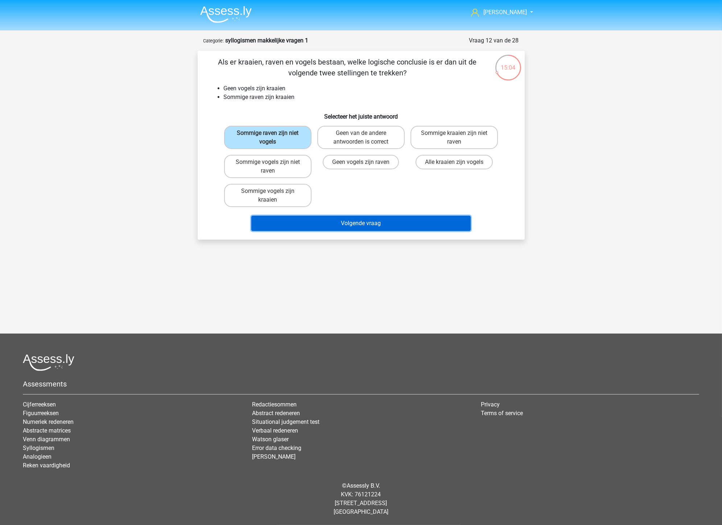
click at [383, 221] on button "Volgende vraag" at bounding box center [360, 223] width 219 height 15
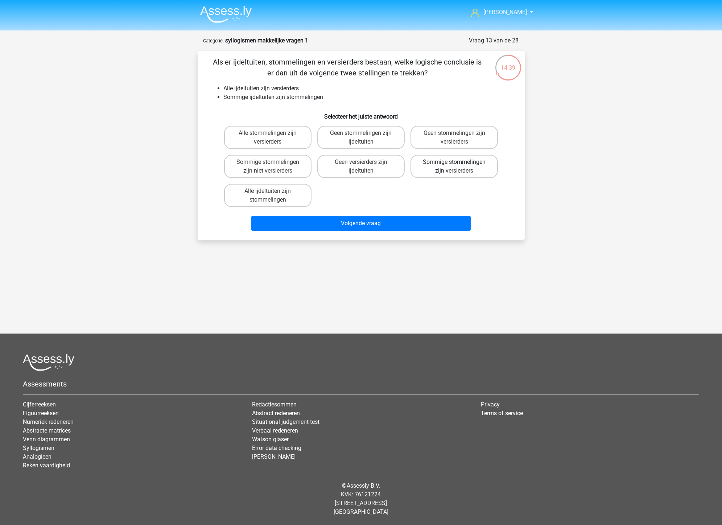
click at [473, 172] on label "Sommige stommelingen zijn versierders" at bounding box center [454, 166] width 87 height 23
click at [459, 167] on input "Sommige stommelingen zijn versierders" at bounding box center [457, 164] width 5 height 5
radio input "true"
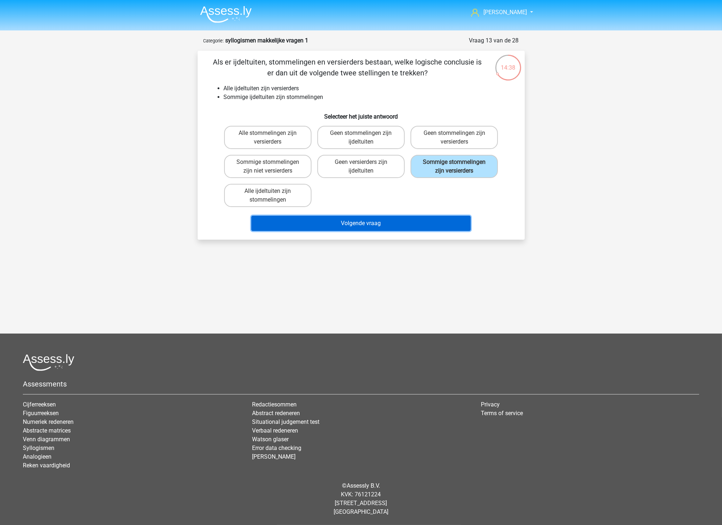
click at [409, 221] on button "Volgende vraag" at bounding box center [360, 223] width 219 height 15
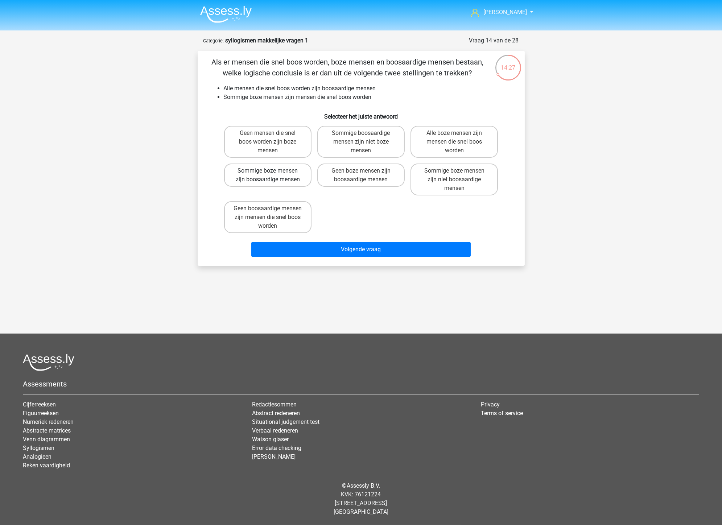
click at [281, 179] on label "Sommige boze mensen zijn boosaardige mensen" at bounding box center [267, 175] width 87 height 23
click at [272, 176] on input "Sommige boze mensen zijn boosaardige mensen" at bounding box center [270, 173] width 5 height 5
radio input "true"
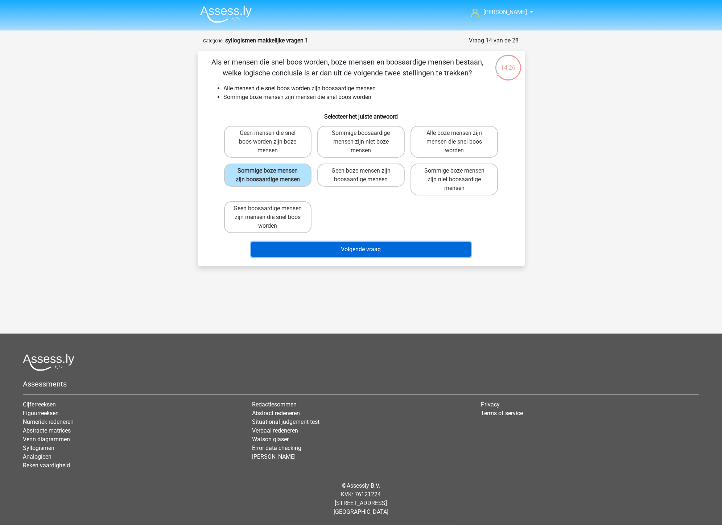
click at [379, 243] on button "Volgende vraag" at bounding box center [360, 249] width 219 height 15
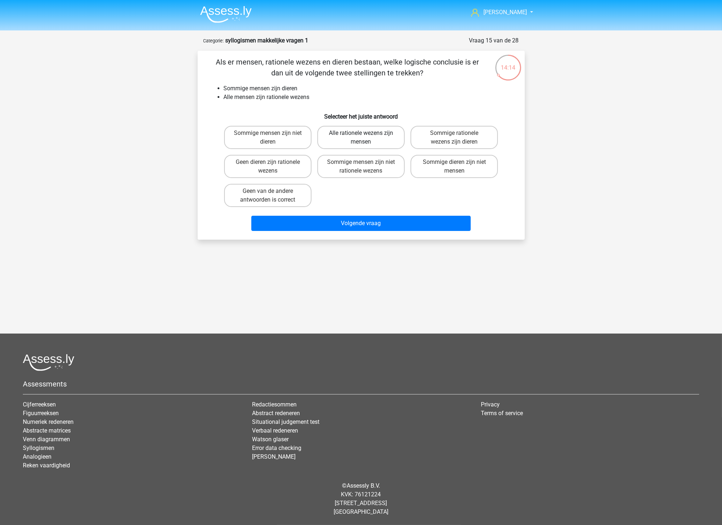
click at [386, 136] on label "Alle rationele wezens zijn mensen" at bounding box center [360, 137] width 87 height 23
click at [366, 136] on input "Alle rationele wezens zijn mensen" at bounding box center [363, 135] width 5 height 5
radio input "true"
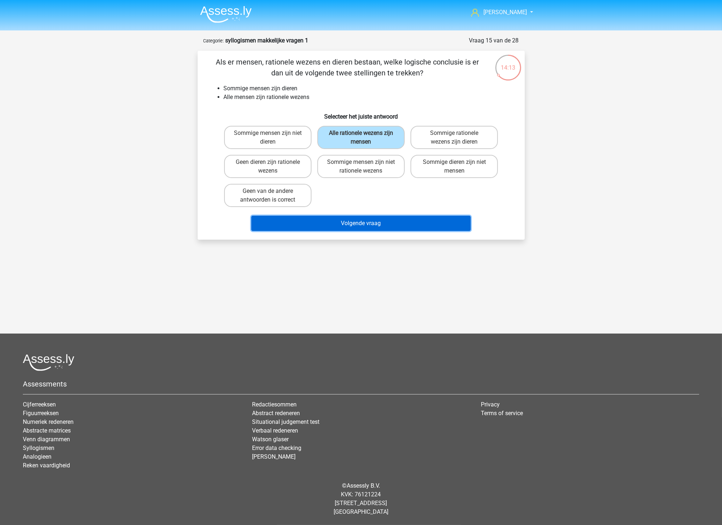
click at [393, 223] on button "Volgende vraag" at bounding box center [360, 223] width 219 height 15
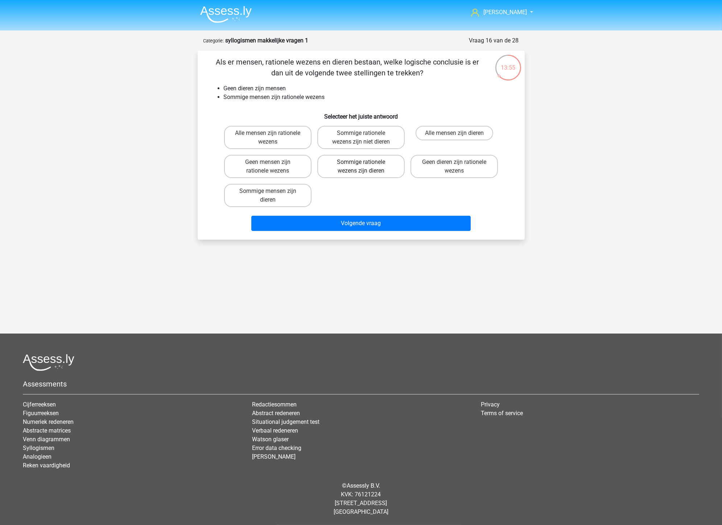
click at [382, 165] on label "Sommige rationele wezens zijn dieren" at bounding box center [360, 166] width 87 height 23
click at [366, 165] on input "Sommige rationele wezens zijn dieren" at bounding box center [363, 164] width 5 height 5
radio input "true"
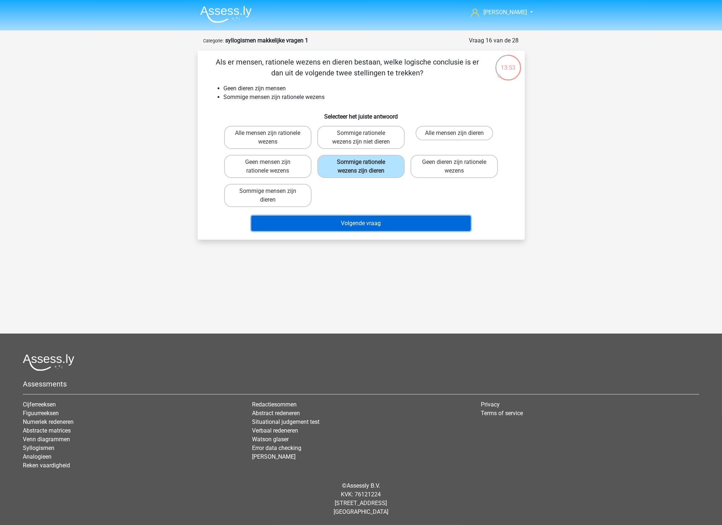
click at [399, 223] on button "Volgende vraag" at bounding box center [360, 223] width 219 height 15
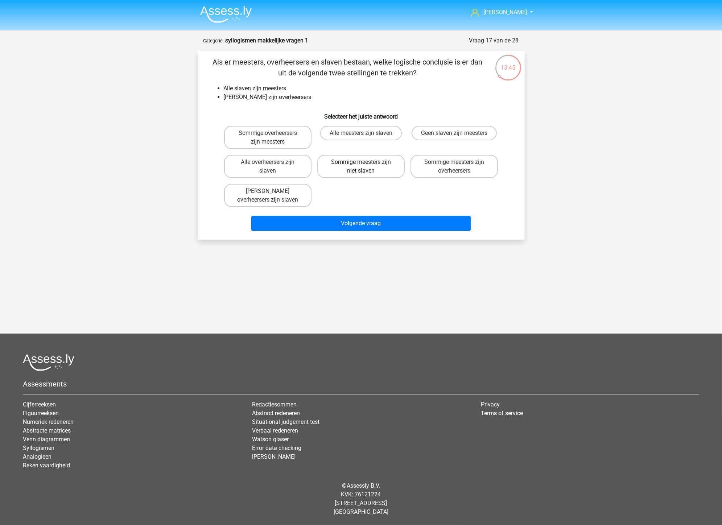
click at [358, 166] on label "Sommige meesters zijn niet slaven" at bounding box center [360, 166] width 87 height 23
click at [361, 166] on input "Sommige meesters zijn niet slaven" at bounding box center [363, 164] width 5 height 5
radio input "true"
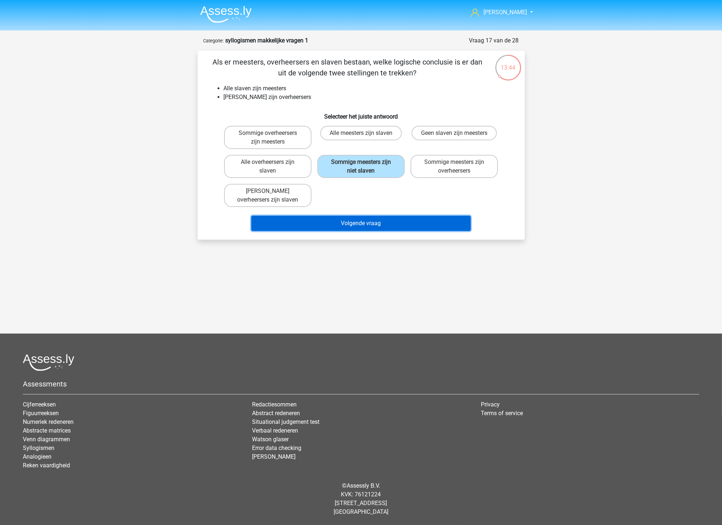
click at [395, 222] on button "Volgende vraag" at bounding box center [360, 223] width 219 height 15
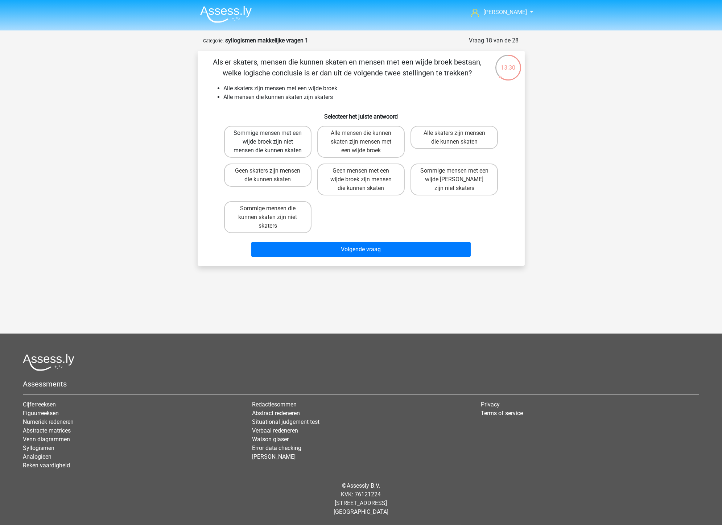
click at [247, 139] on label "Sommige mensen met een wijde broek zijn niet mensen die kunnen skaten" at bounding box center [267, 142] width 87 height 32
click at [268, 138] on input "Sommige mensen met een wijde broek zijn niet mensen die kunnen skaten" at bounding box center [270, 135] width 5 height 5
radio input "true"
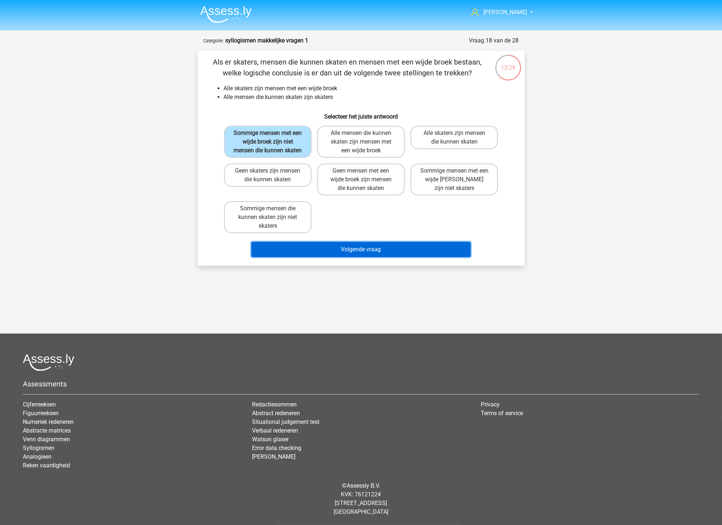
click at [361, 249] on button "Volgende vraag" at bounding box center [360, 249] width 219 height 15
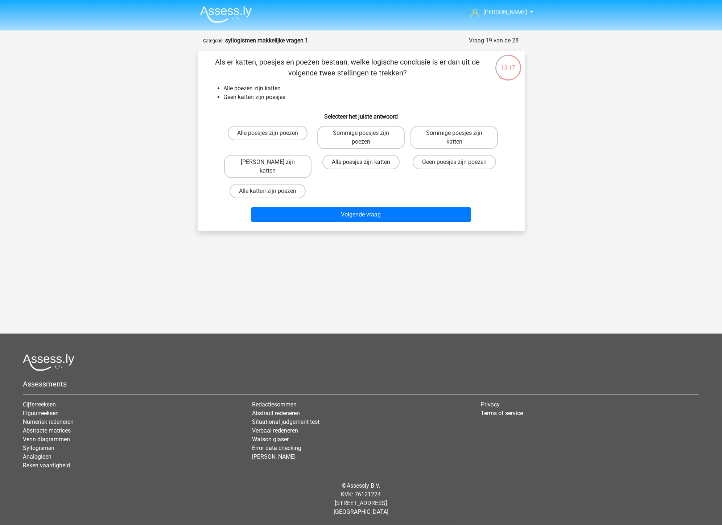
click at [385, 160] on label "Alle poesjes zijn katten" at bounding box center [361, 162] width 77 height 15
click at [366, 162] on input "Alle poesjes zijn katten" at bounding box center [363, 164] width 5 height 5
radio input "true"
click at [267, 131] on label "Alle poesjes zijn poezen" at bounding box center [268, 133] width 80 height 15
click at [268, 133] on input "Alle poesjes zijn poezen" at bounding box center [270, 135] width 5 height 5
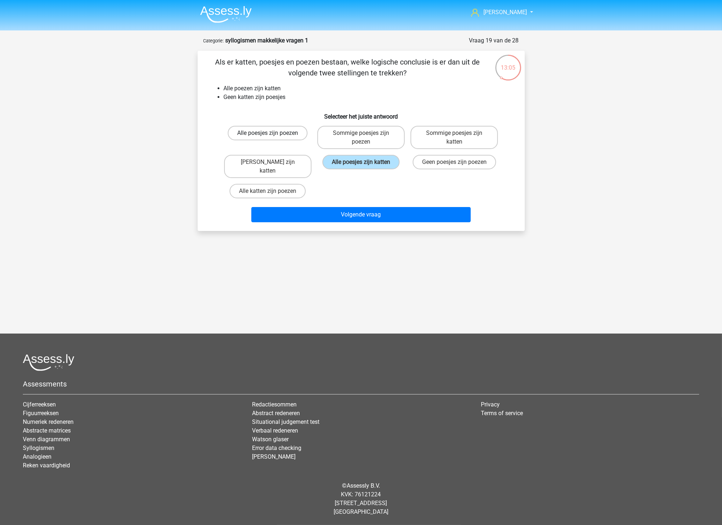
radio input "true"
click at [278, 184] on label "Alle katten zijn poezen" at bounding box center [268, 191] width 76 height 15
click at [272, 191] on input "Alle katten zijn poezen" at bounding box center [270, 193] width 5 height 5
radio input "true"
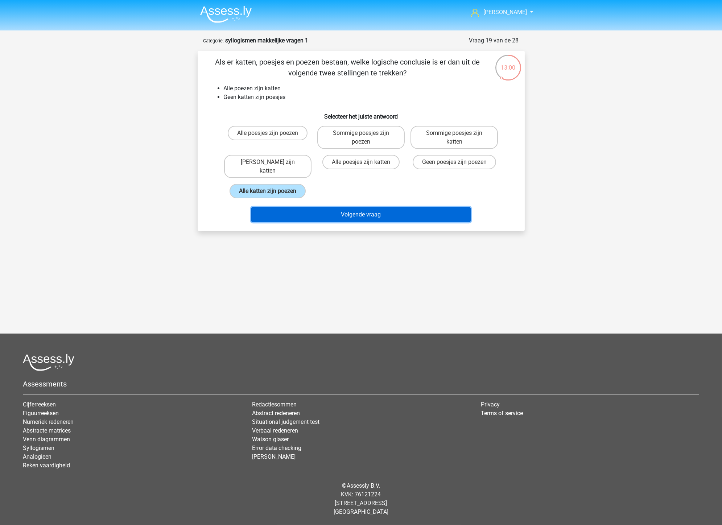
click at [322, 207] on button "Volgende vraag" at bounding box center [360, 214] width 219 height 15
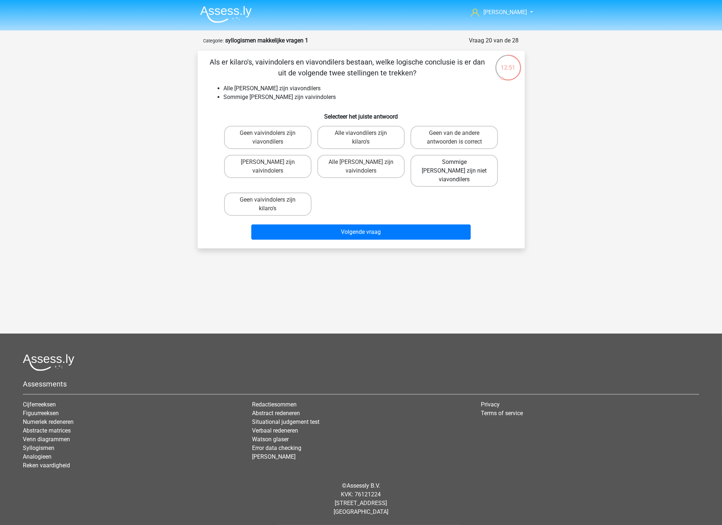
click at [444, 171] on label "Sommige kilaro's zijn niet viavondilers" at bounding box center [454, 171] width 87 height 32
click at [455, 167] on input "Sommige kilaro's zijn niet viavondilers" at bounding box center [457, 164] width 5 height 5
radio input "true"
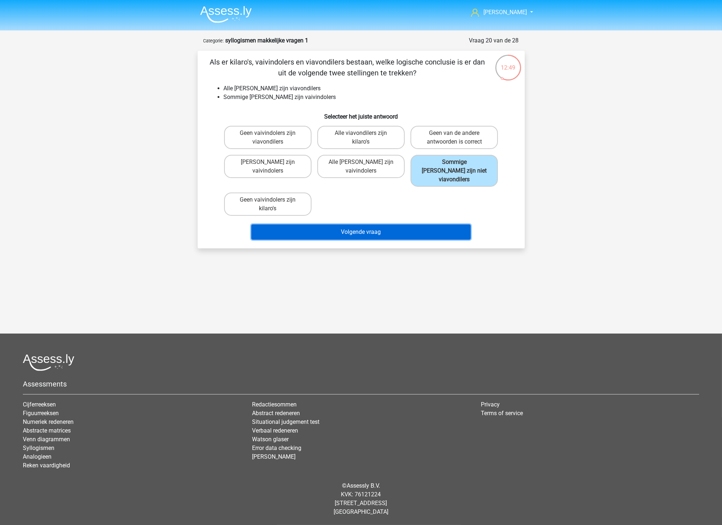
click at [419, 225] on button "Volgende vraag" at bounding box center [360, 232] width 219 height 15
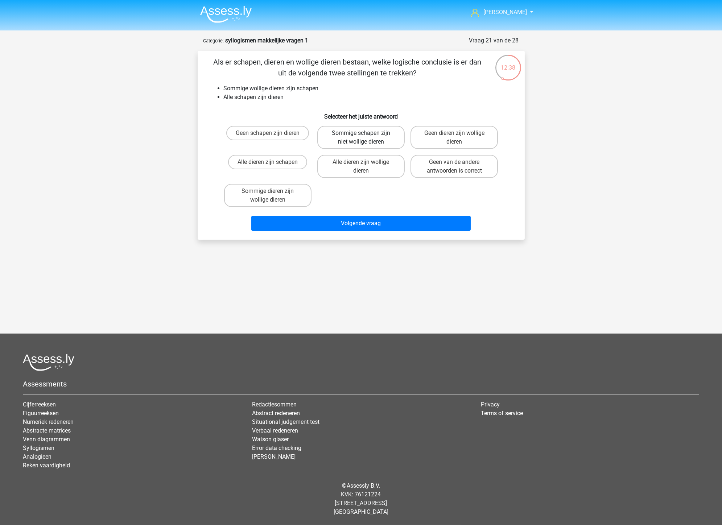
click at [352, 139] on label "Sommige schapen zijn niet wollige dieren" at bounding box center [360, 137] width 87 height 23
click at [361, 138] on input "Sommige schapen zijn niet wollige dieren" at bounding box center [363, 135] width 5 height 5
radio input "true"
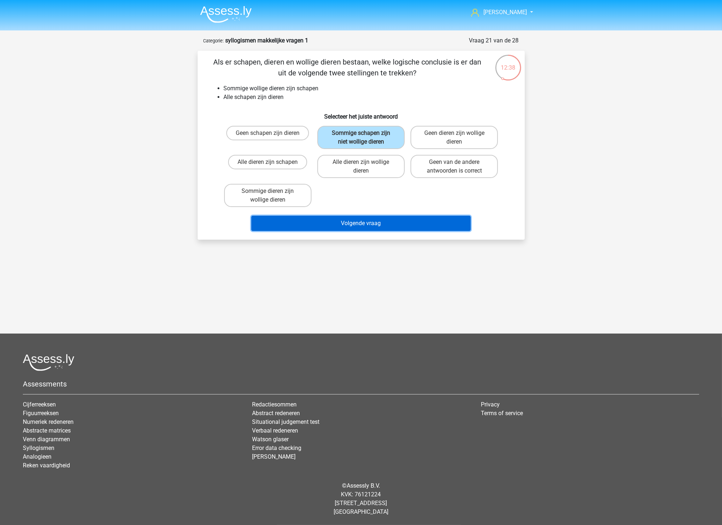
click at [411, 222] on button "Volgende vraag" at bounding box center [360, 223] width 219 height 15
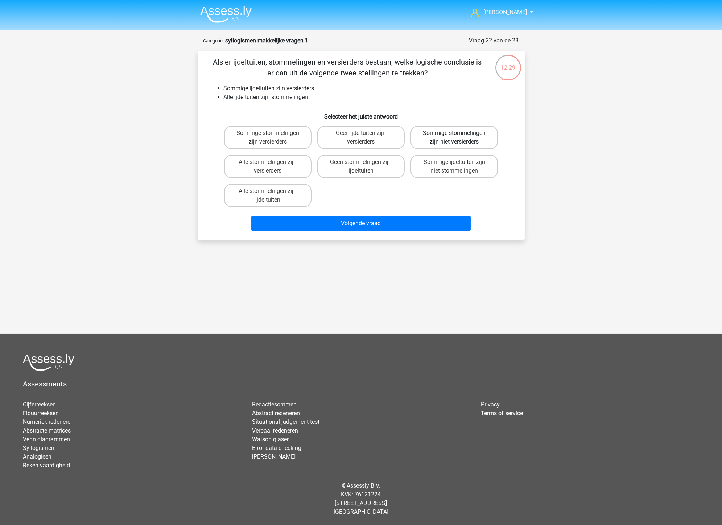
click at [444, 139] on label "Sommige stommelingen zijn niet versierders" at bounding box center [454, 137] width 87 height 23
click at [455, 138] on input "Sommige stommelingen zijn niet versierders" at bounding box center [457, 135] width 5 height 5
radio input "true"
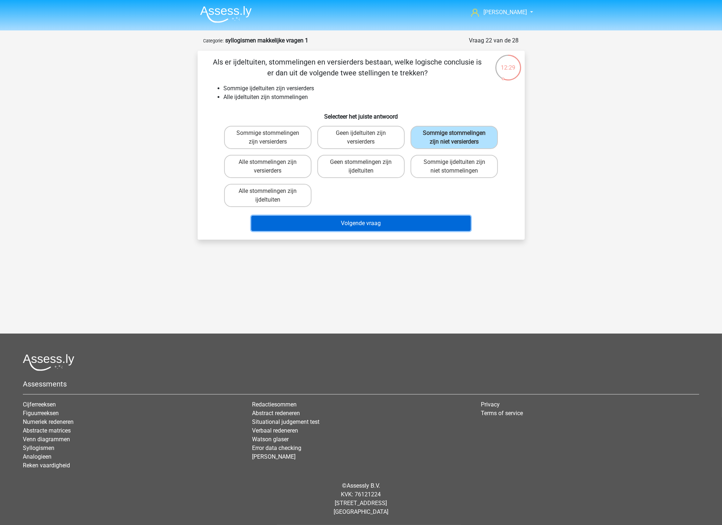
click at [392, 221] on button "Volgende vraag" at bounding box center [360, 223] width 219 height 15
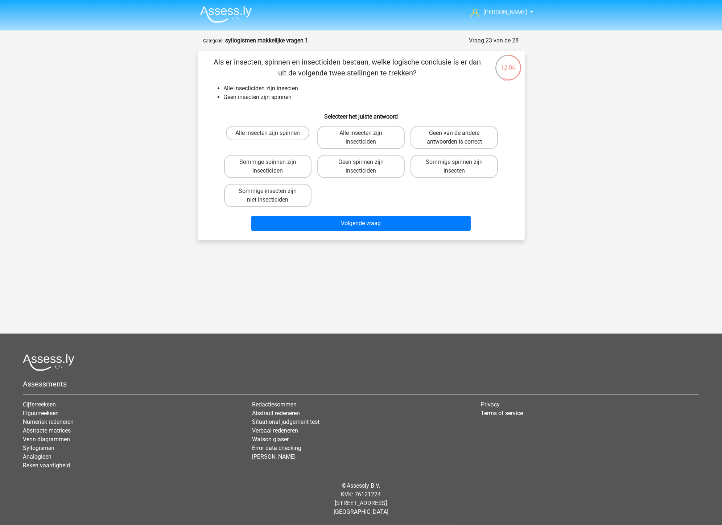
click at [473, 134] on label "Geen van de andere antwoorden is correct" at bounding box center [454, 137] width 87 height 23
click at [459, 134] on input "Geen van de andere antwoorden is correct" at bounding box center [457, 135] width 5 height 5
radio input "true"
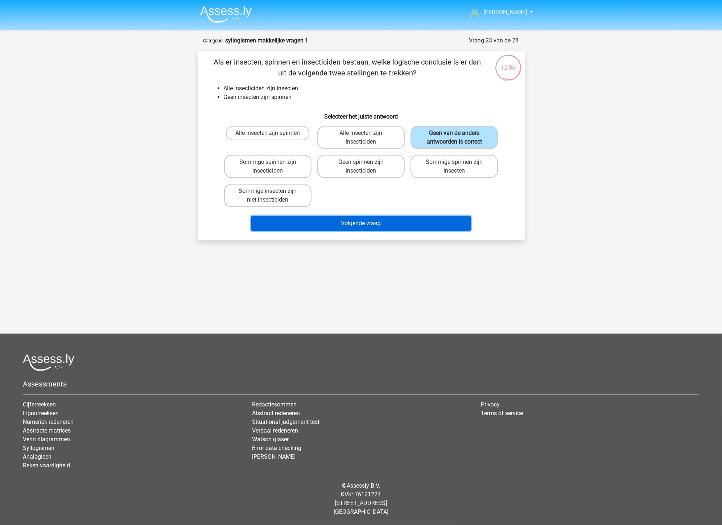
click at [421, 221] on button "Volgende vraag" at bounding box center [360, 223] width 219 height 15
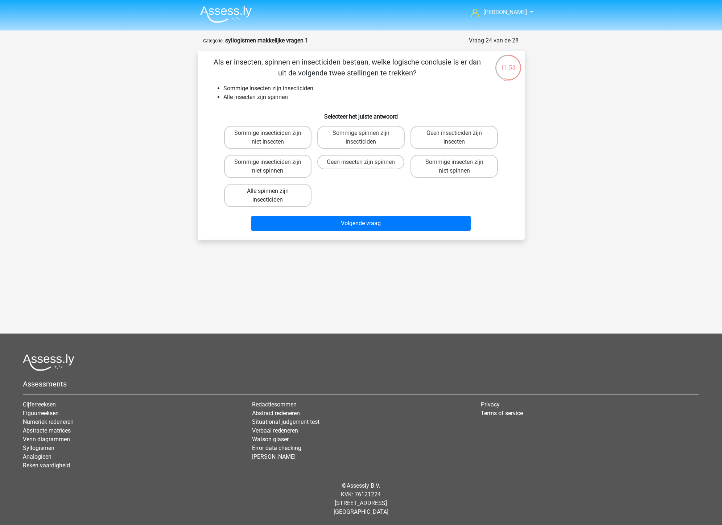
click at [273, 190] on label "Alle spinnen zijn insecticiden" at bounding box center [267, 195] width 87 height 23
click at [272, 191] on input "Alle spinnen zijn insecticiden" at bounding box center [270, 193] width 5 height 5
radio input "true"
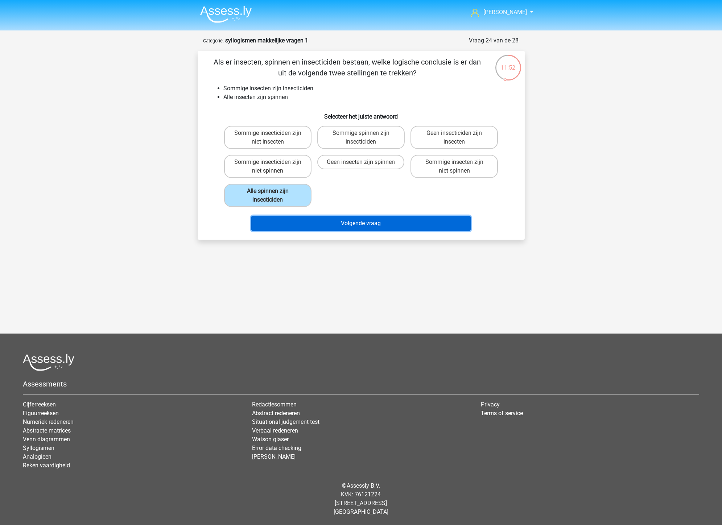
click at [369, 222] on button "Volgende vraag" at bounding box center [360, 223] width 219 height 15
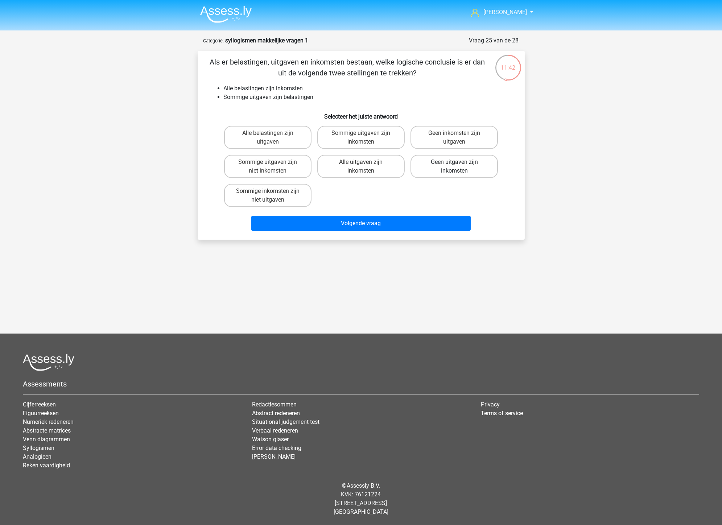
click at [446, 169] on label "Geen uitgaven zijn inkomsten" at bounding box center [454, 166] width 87 height 23
click at [455, 167] on input "Geen uitgaven zijn inkomsten" at bounding box center [457, 164] width 5 height 5
radio input "true"
click at [287, 192] on label "Sommige inkomsten zijn niet uitgaven" at bounding box center [267, 195] width 87 height 23
click at [272, 192] on input "Sommige inkomsten zijn niet uitgaven" at bounding box center [270, 193] width 5 height 5
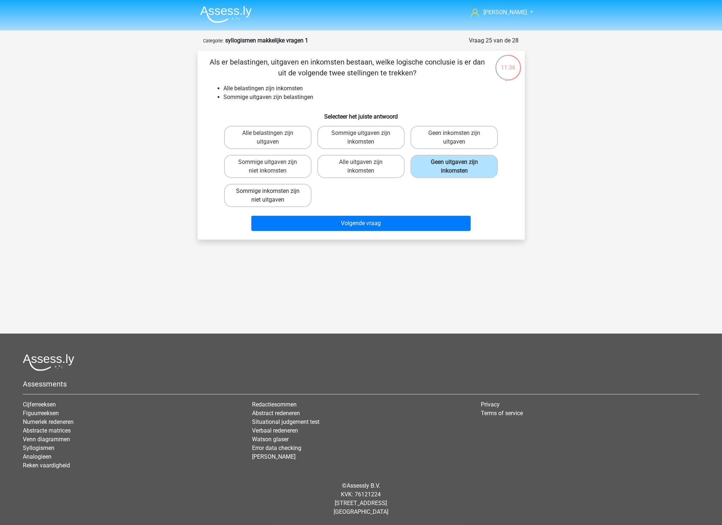
radio input "true"
click at [286, 164] on label "Sommige uitgaven zijn niet inkomsten" at bounding box center [267, 166] width 87 height 23
click at [272, 164] on input "Sommige uitgaven zijn niet inkomsten" at bounding box center [270, 164] width 5 height 5
radio input "true"
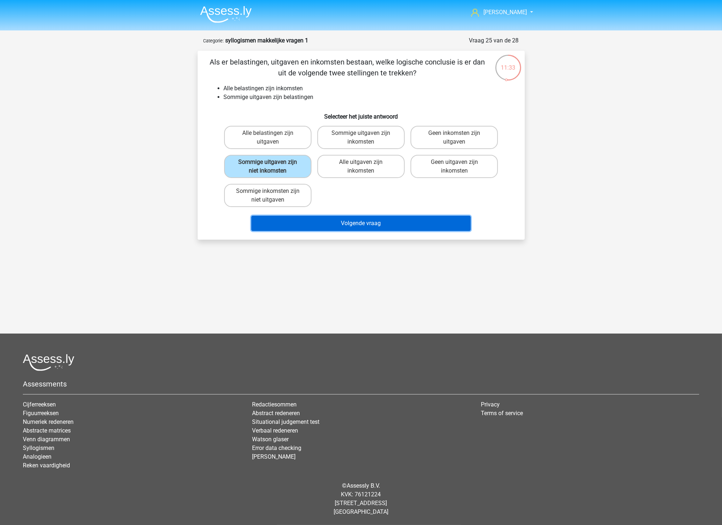
click at [346, 222] on button "Volgende vraag" at bounding box center [360, 223] width 219 height 15
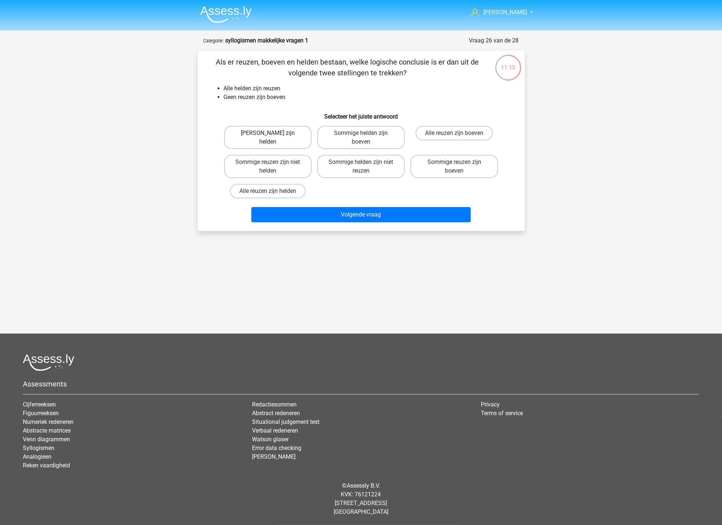
click at [277, 134] on label "Geen boeven zijn helden" at bounding box center [267, 137] width 87 height 23
click at [272, 134] on input "Geen boeven zijn helden" at bounding box center [270, 135] width 5 height 5
radio input "true"
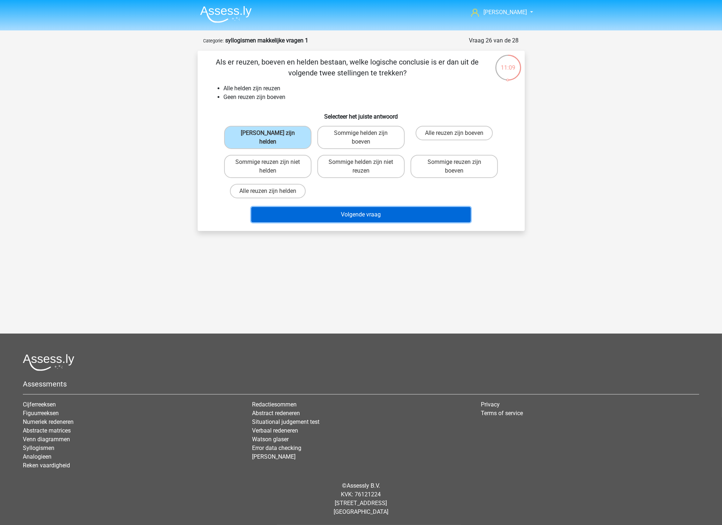
click at [392, 211] on button "Volgende vraag" at bounding box center [360, 214] width 219 height 15
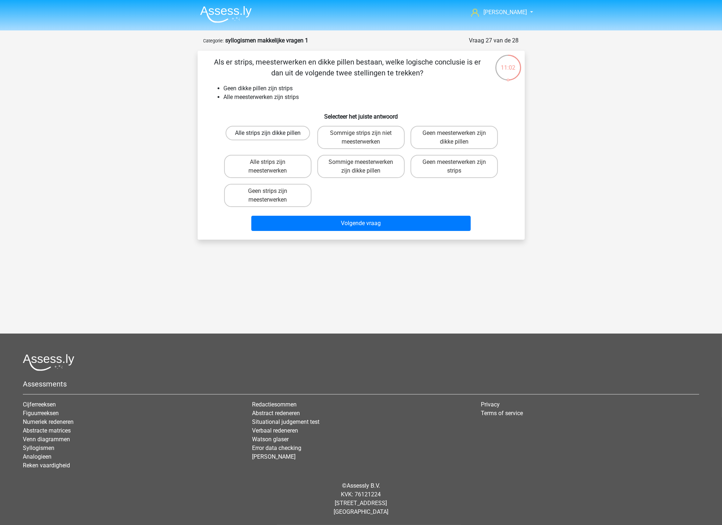
click at [293, 131] on label "Alle strips zijn dikke pillen" at bounding box center [268, 133] width 85 height 15
click at [272, 133] on input "Alle strips zijn dikke pillen" at bounding box center [270, 135] width 5 height 5
radio input "true"
click at [371, 173] on label "Sommige meesterwerken zijn dikke pillen" at bounding box center [360, 166] width 87 height 23
click at [366, 167] on input "Sommige meesterwerken zijn dikke pillen" at bounding box center [363, 164] width 5 height 5
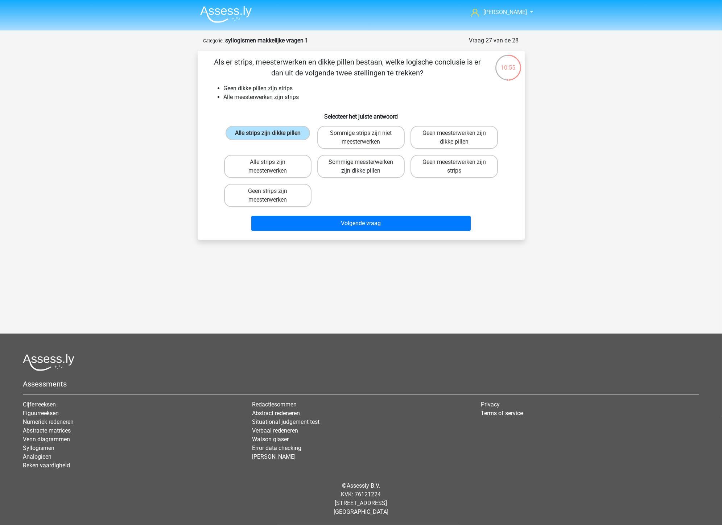
radio input "true"
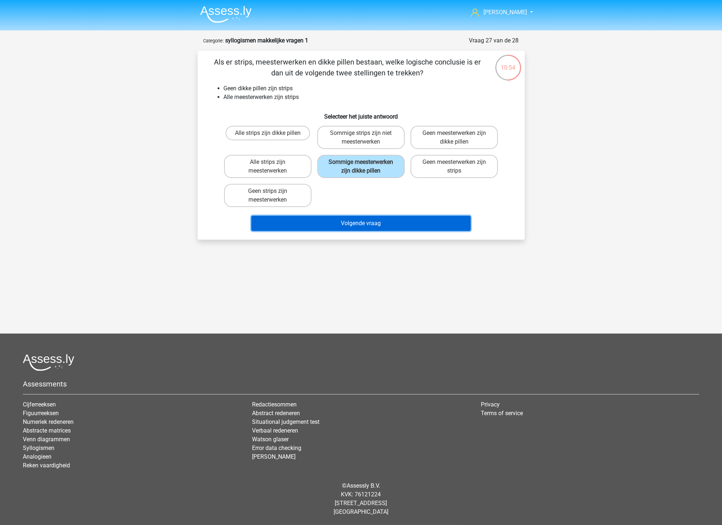
click at [422, 223] on button "Volgende vraag" at bounding box center [360, 223] width 219 height 15
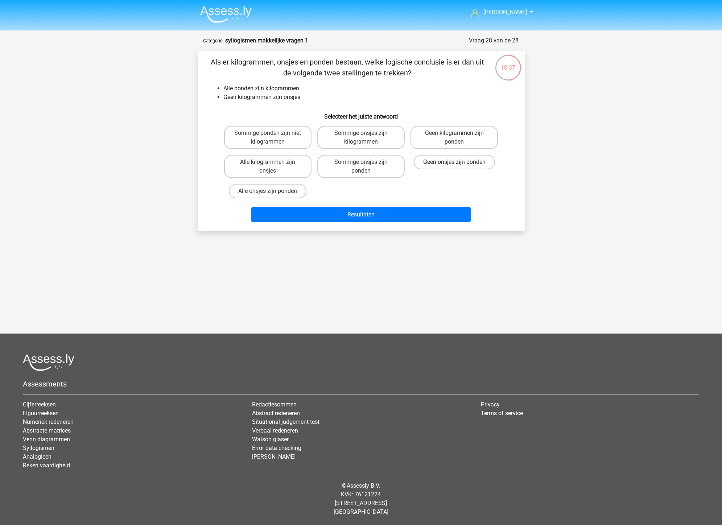
click at [428, 164] on label "Geen onsjes zijn ponden" at bounding box center [454, 162] width 81 height 15
click at [455, 164] on input "Geen onsjes zijn ponden" at bounding box center [457, 164] width 5 height 5
radio input "true"
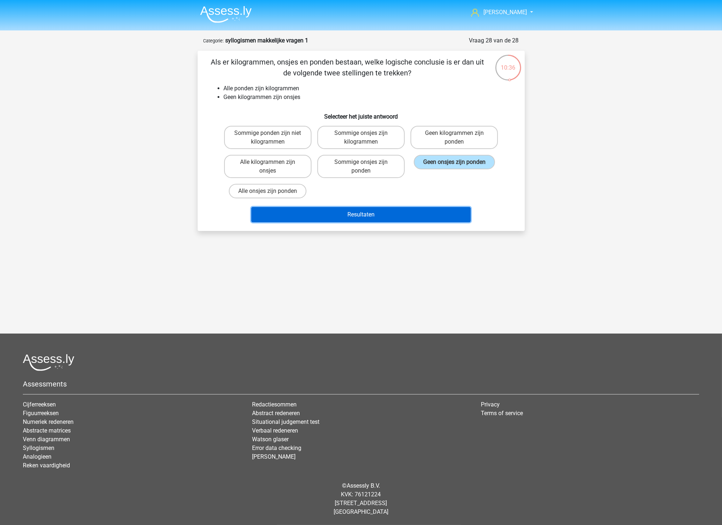
click at [391, 211] on button "Resultaten" at bounding box center [360, 214] width 219 height 15
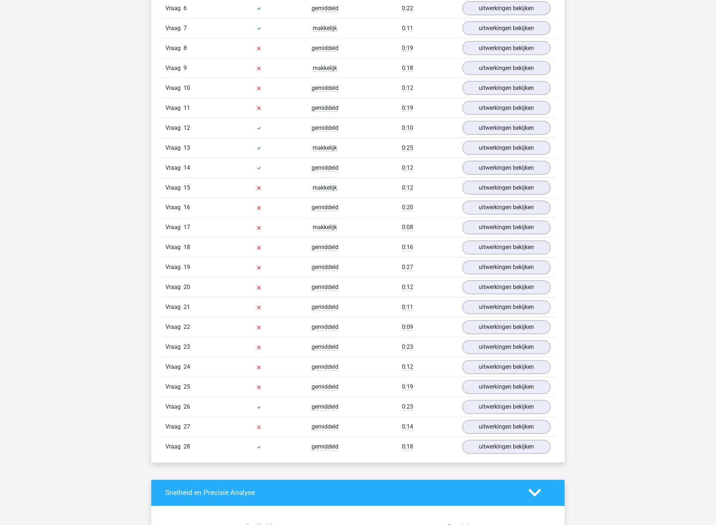
scroll to position [363, 0]
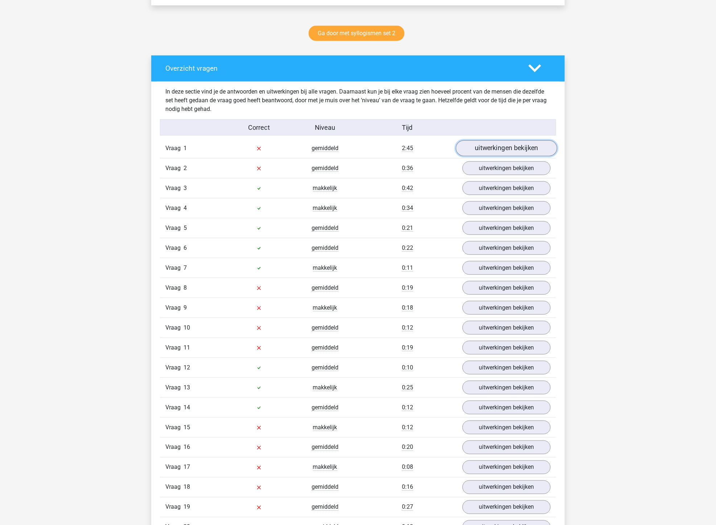
drag, startPoint x: 472, startPoint y: 153, endPoint x: 466, endPoint y: 154, distance: 5.5
click at [472, 153] on link "uitwerkingen bekijken" at bounding box center [506, 148] width 101 height 16
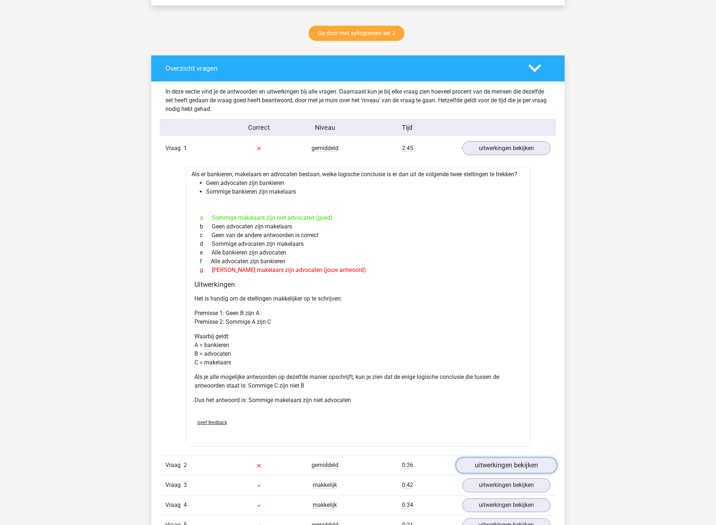
click at [507, 472] on link "uitwerkingen bekijken" at bounding box center [506, 466] width 101 height 16
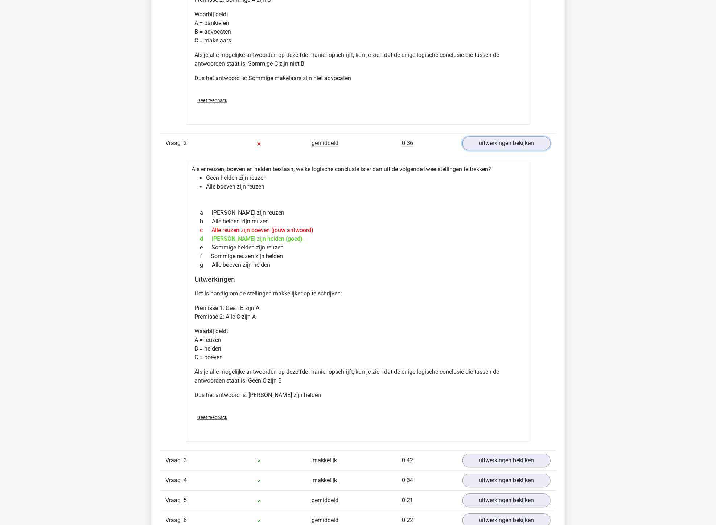
scroll to position [726, 0]
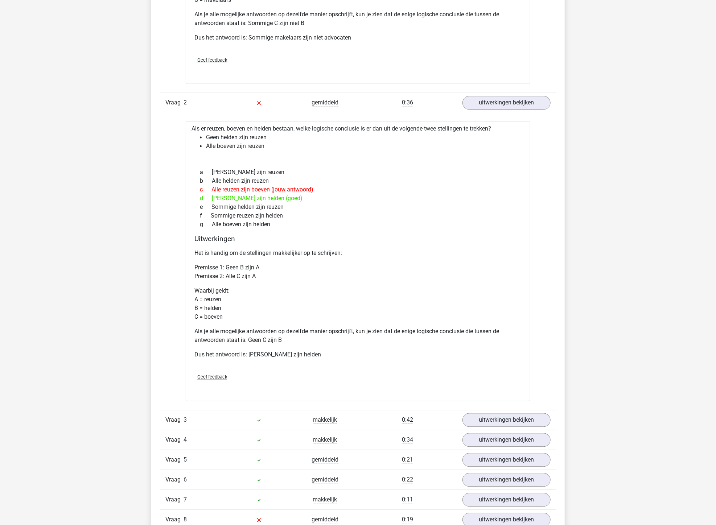
click at [501, 428] on div "Vraag 3 makkelijk 0:42 uitwerkingen bekijken" at bounding box center [358, 420] width 396 height 20
click at [499, 423] on link "uitwerkingen bekijken" at bounding box center [506, 421] width 101 height 16
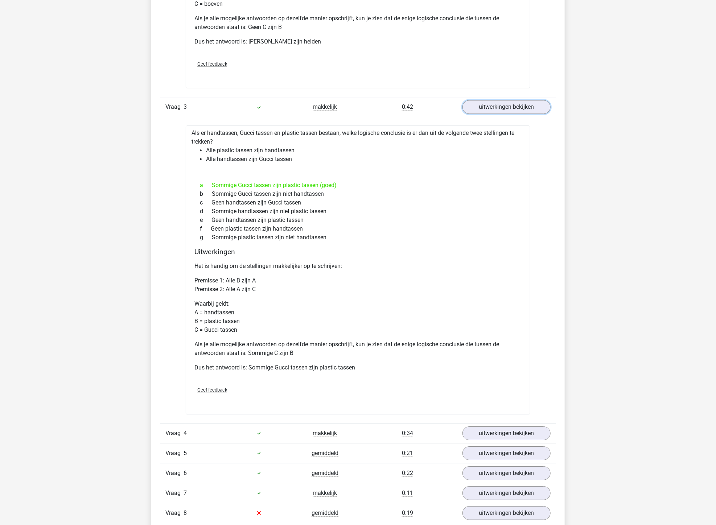
scroll to position [1209, 0]
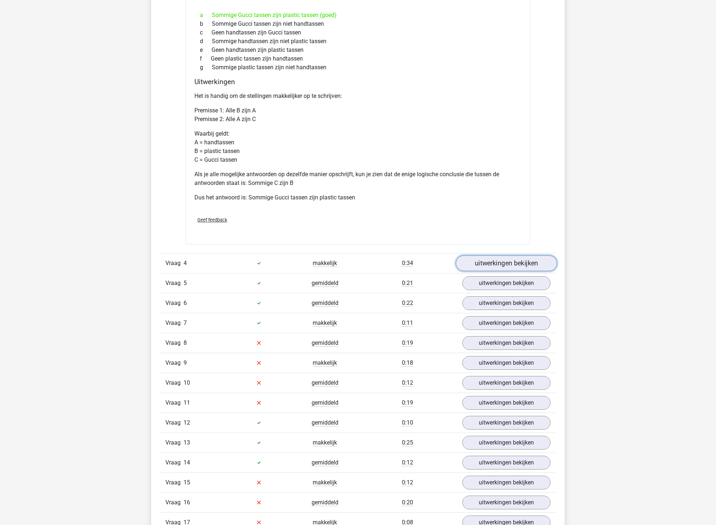
click at [488, 267] on link "uitwerkingen bekijken" at bounding box center [506, 263] width 101 height 16
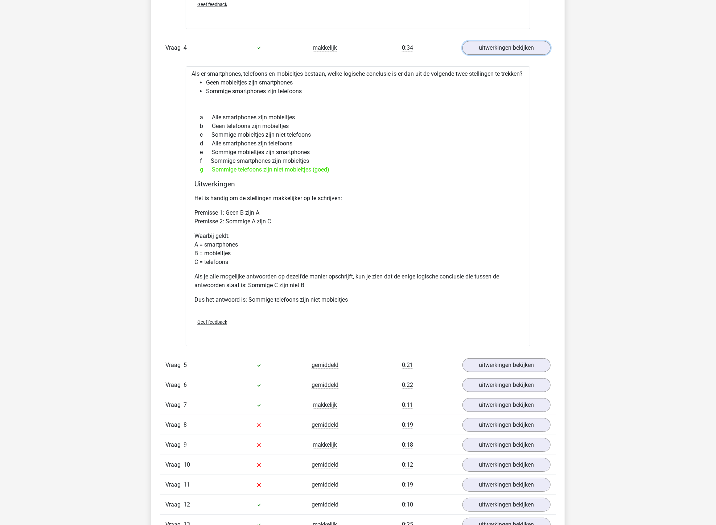
scroll to position [1532, 0]
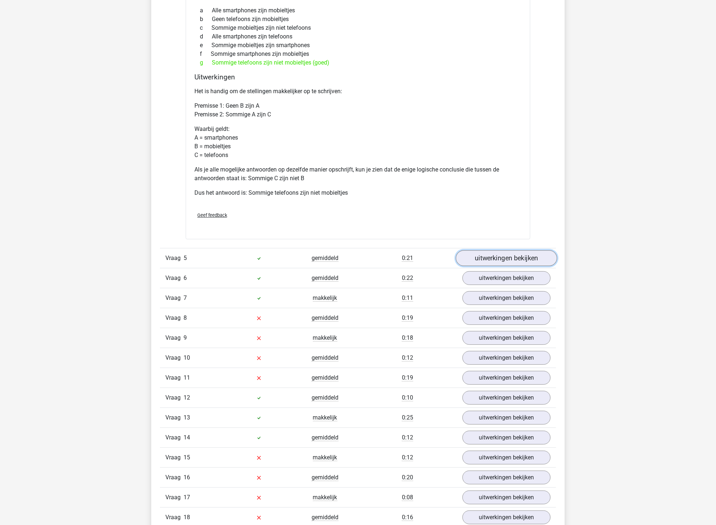
click at [484, 266] on link "uitwerkingen bekijken" at bounding box center [506, 258] width 101 height 16
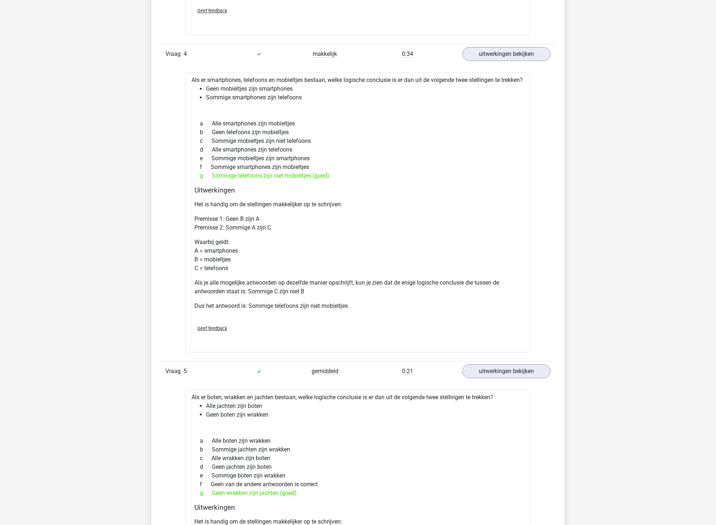
scroll to position [0, 0]
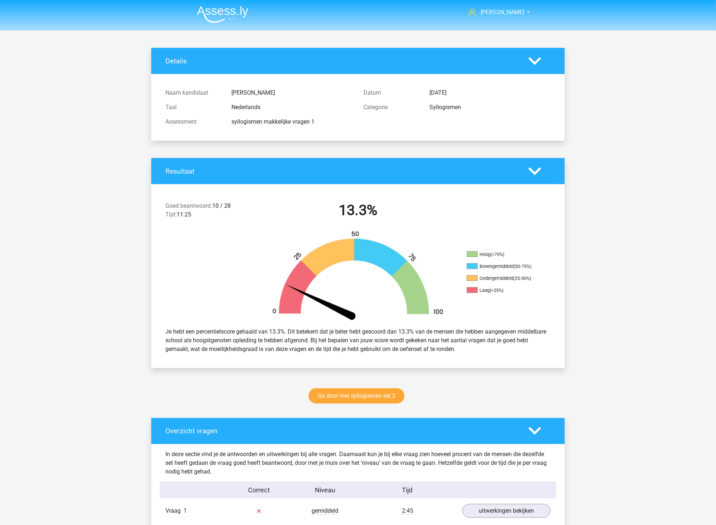
drag, startPoint x: 133, startPoint y: 342, endPoint x: 105, endPoint y: 129, distance: 214.8
click at [203, 6] on img at bounding box center [223, 14] width 52 height 17
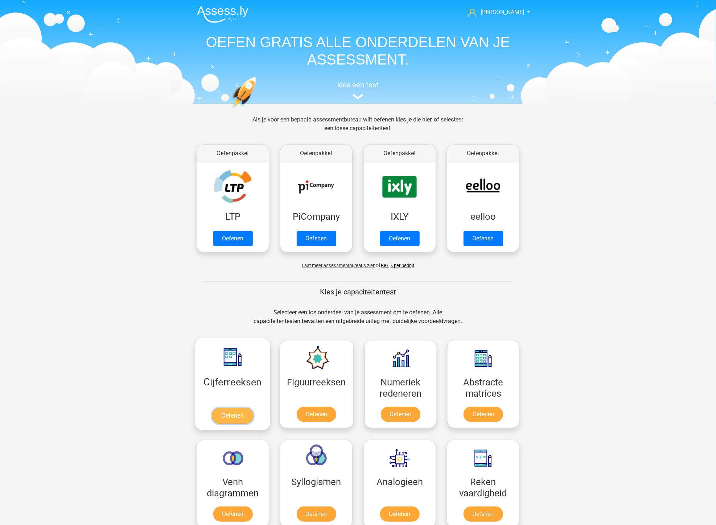
click at [242, 408] on link "Oefenen" at bounding box center [232, 416] width 41 height 16
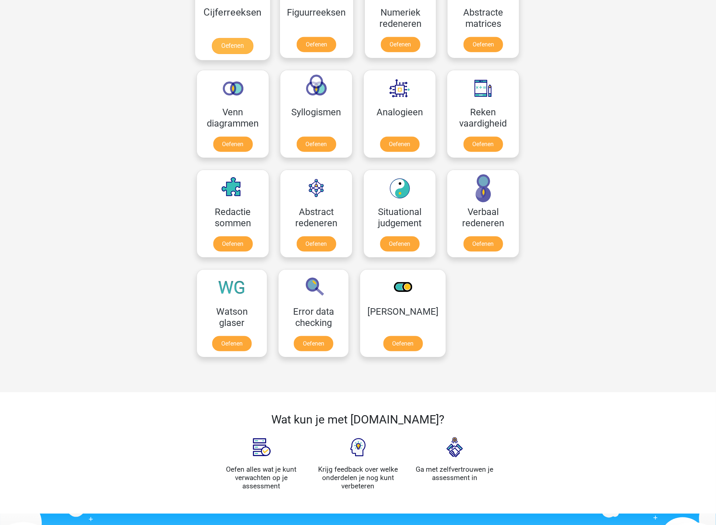
scroll to position [443, 0]
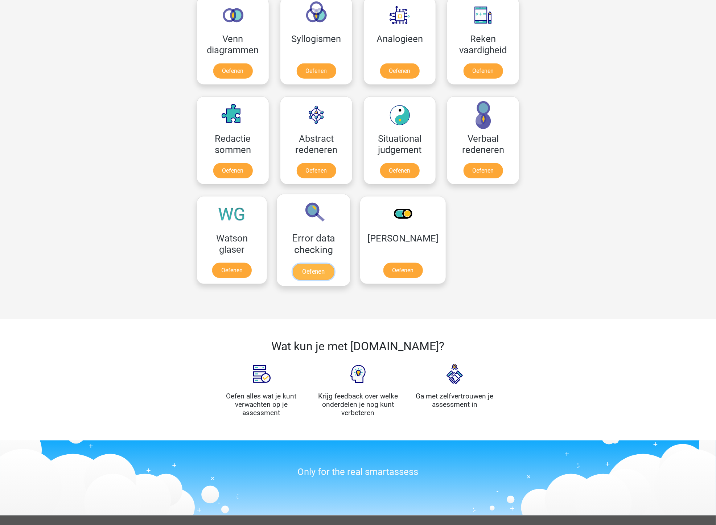
click at [323, 264] on link "Oefenen" at bounding box center [313, 272] width 41 height 16
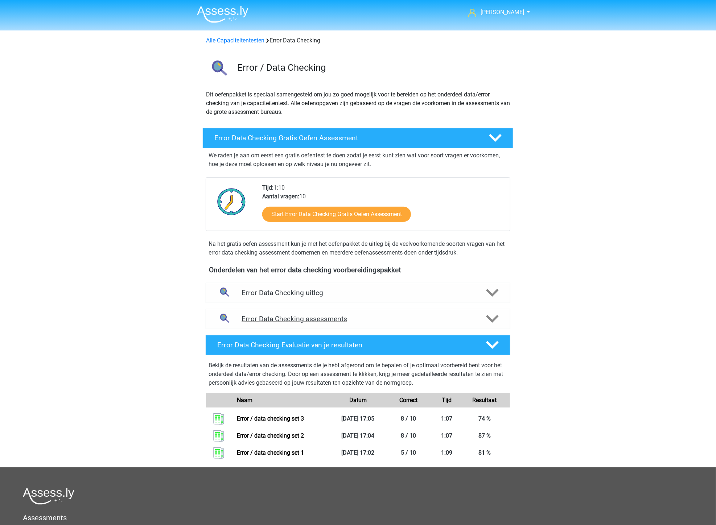
click at [347, 315] on h4 "Error Data Checking assessments" at bounding box center [358, 319] width 233 height 8
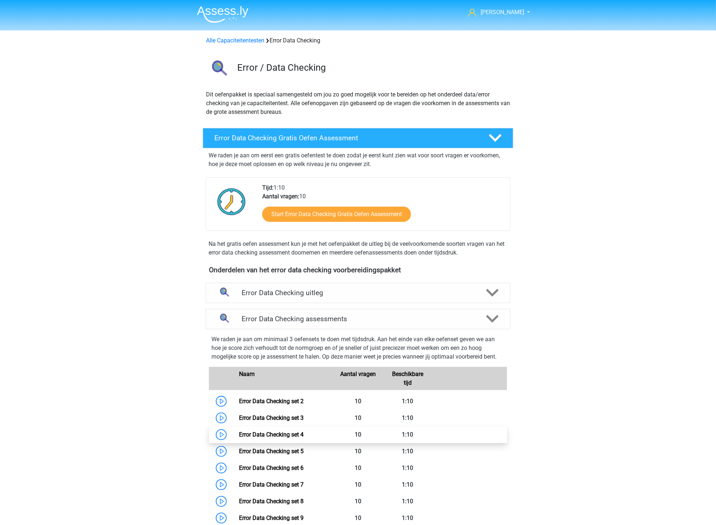
click at [284, 432] on link "Error Data Checking set 4" at bounding box center [271, 434] width 65 height 7
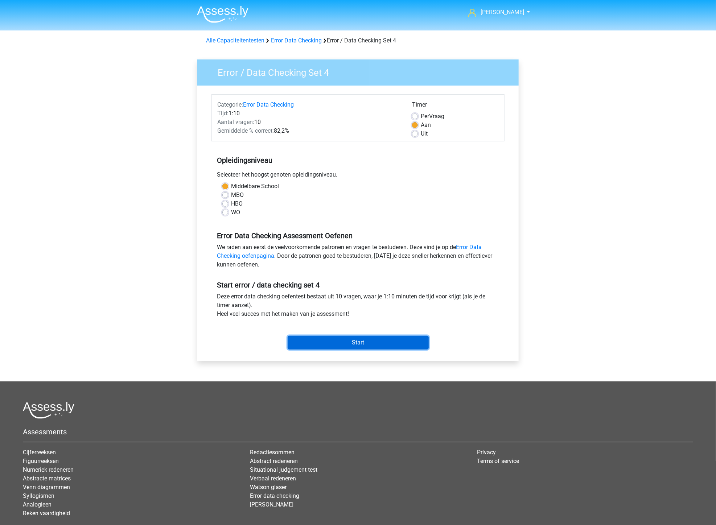
click at [342, 345] on input "Start" at bounding box center [358, 343] width 141 height 14
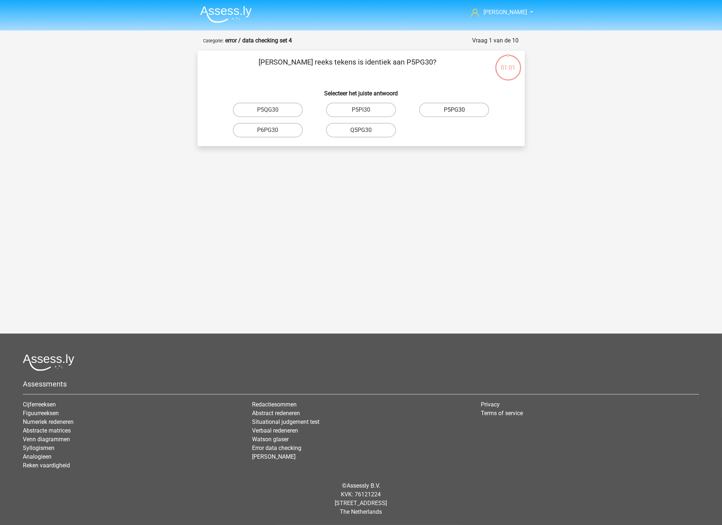
click at [463, 110] on label "P5PG30" at bounding box center [454, 110] width 70 height 15
click at [459, 110] on input "P5PG30" at bounding box center [457, 112] width 5 height 5
radio input "true"
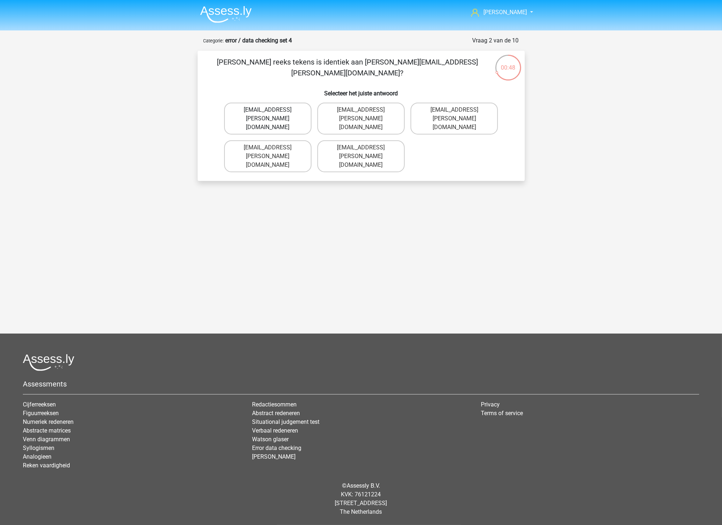
click at [289, 108] on label "[EMAIL_ADDRESS][PERSON_NAME][DOMAIN_NAME]" at bounding box center [267, 119] width 87 height 32
click at [272, 110] on input "[EMAIL_ADDRESS][PERSON_NAME][DOMAIN_NAME]" at bounding box center [270, 112] width 5 height 5
radio input "true"
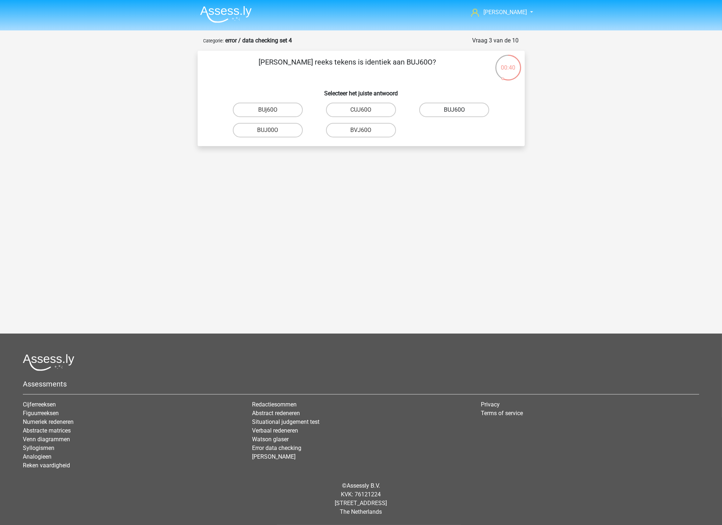
click at [460, 112] on label "BUJ60O" at bounding box center [454, 110] width 70 height 15
click at [459, 112] on input "BUJ60O" at bounding box center [457, 112] width 5 height 5
radio input "true"
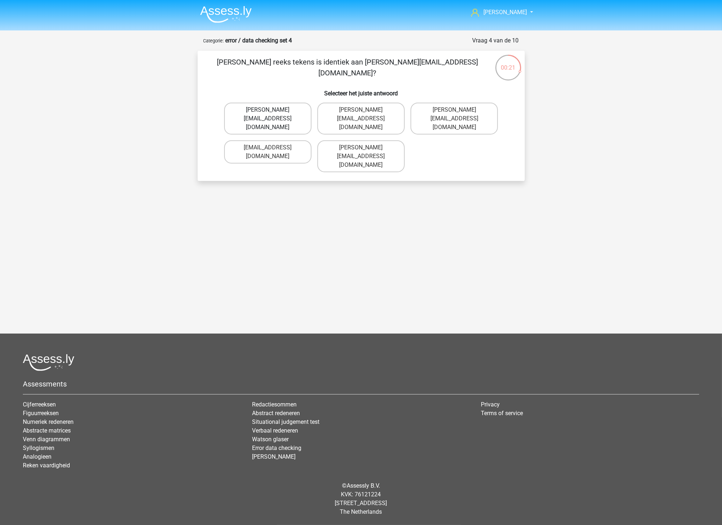
click at [274, 108] on label "[PERSON_NAME][EMAIL_ADDRESS][DOMAIN_NAME]" at bounding box center [267, 119] width 87 height 32
click at [272, 110] on input "[PERSON_NAME][EMAIL_ADDRESS][DOMAIN_NAME]" at bounding box center [270, 112] width 5 height 5
radio input "true"
click at [365, 148] on input "[EMAIL_ADDRESS][PERSON_NAME][DOMAIN_NAME]" at bounding box center [363, 150] width 5 height 5
radio input "true"
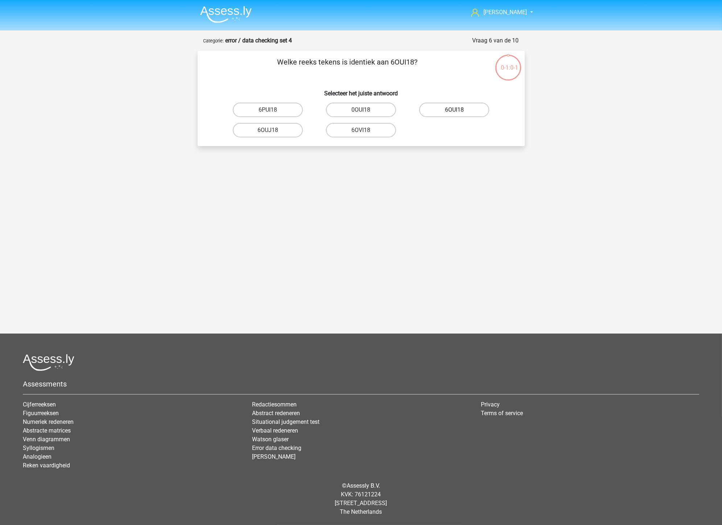
click at [472, 110] on label "6OUI18" at bounding box center [454, 110] width 70 height 15
click at [459, 110] on input "6OUI18" at bounding box center [457, 112] width 5 height 5
radio input "true"
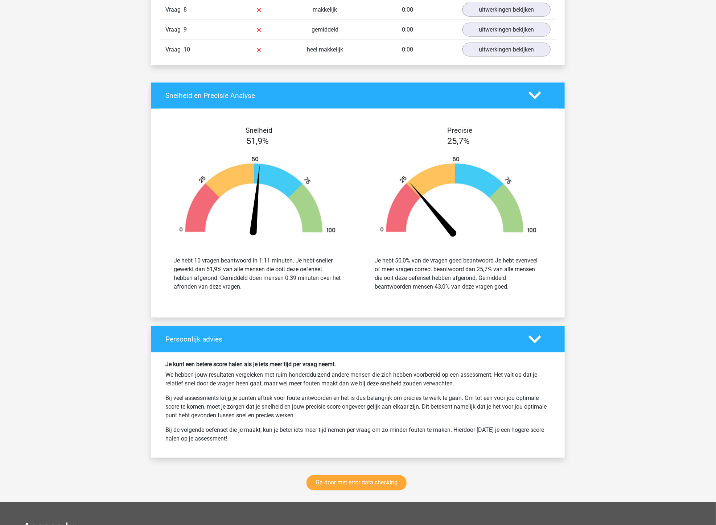
scroll to position [806, 0]
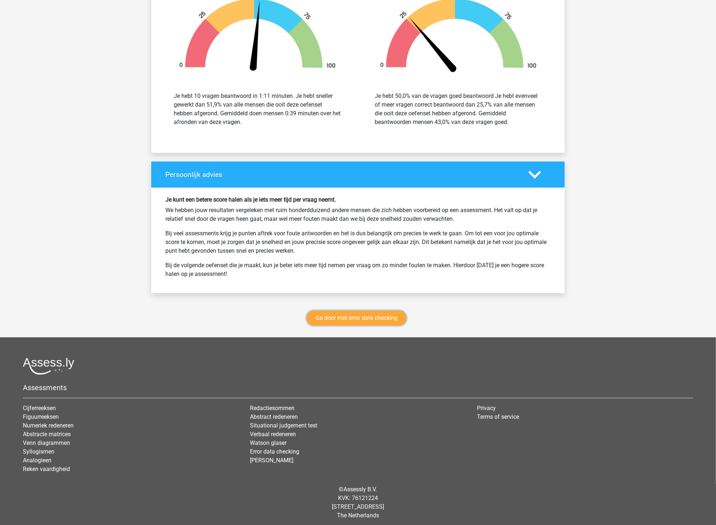
drag, startPoint x: 356, startPoint y: 318, endPoint x: 308, endPoint y: 346, distance: 55.3
click at [356, 318] on link "Ga door met error data checking" at bounding box center [357, 318] width 100 height 15
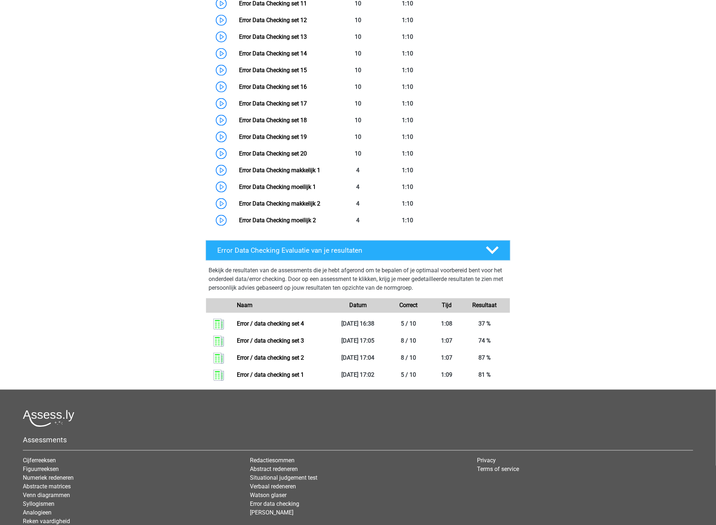
scroll to position [226, 0]
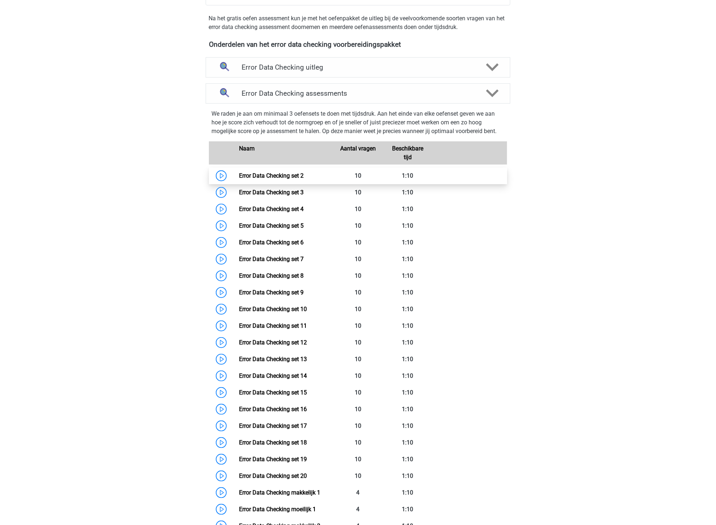
click at [241, 173] on link "Error Data Checking set 2" at bounding box center [271, 175] width 65 height 7
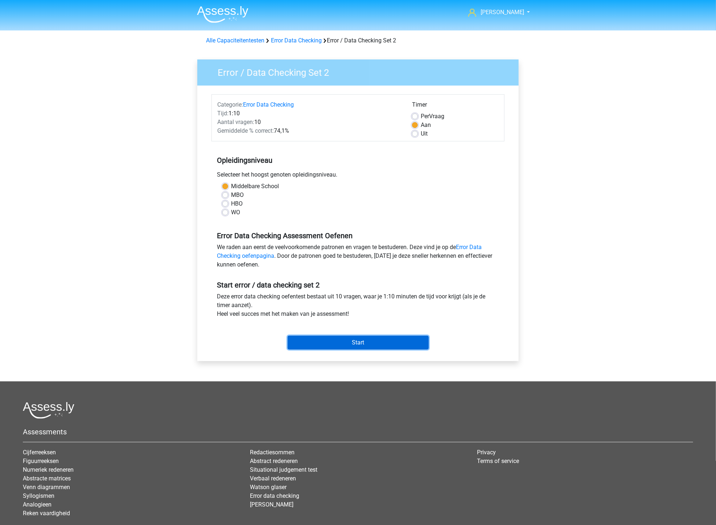
click at [393, 338] on input "Start" at bounding box center [358, 343] width 141 height 14
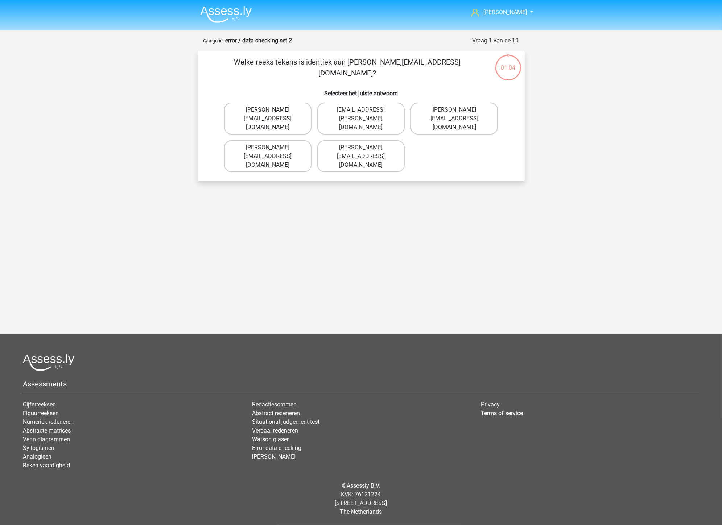
click at [280, 110] on label "[PERSON_NAME][EMAIL_ADDRESS][DOMAIN_NAME]" at bounding box center [267, 119] width 87 height 32
click at [272, 110] on input "[PERSON_NAME][EMAIL_ADDRESS][DOMAIN_NAME]" at bounding box center [270, 112] width 5 height 5
radio input "true"
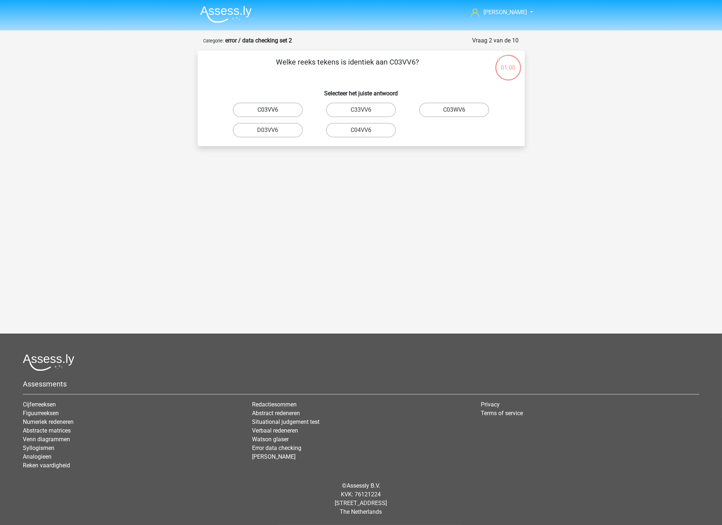
click at [280, 109] on label "C03VV6" at bounding box center [268, 110] width 70 height 15
click at [272, 110] on input "C03VV6" at bounding box center [270, 112] width 5 height 5
radio input "true"
drag, startPoint x: 281, startPoint y: 127, endPoint x: 272, endPoint y: 213, distance: 86.0
click at [280, 126] on label "jB03CO" at bounding box center [268, 130] width 70 height 15
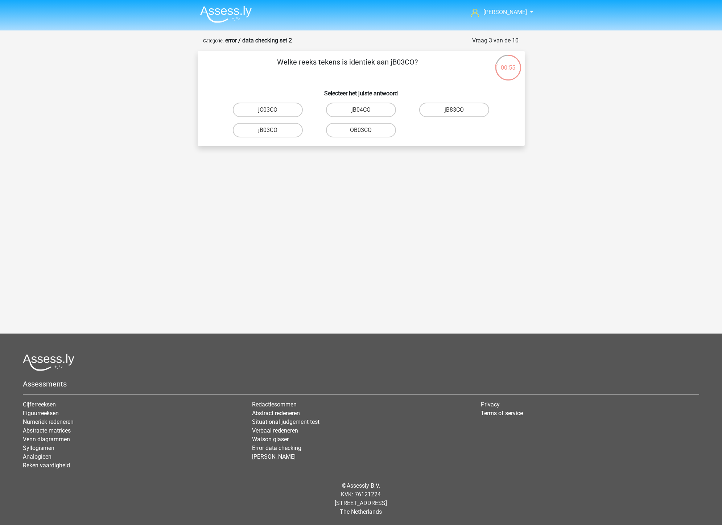
click at [272, 130] on input "jB03CO" at bounding box center [270, 132] width 5 height 5
radio input "true"
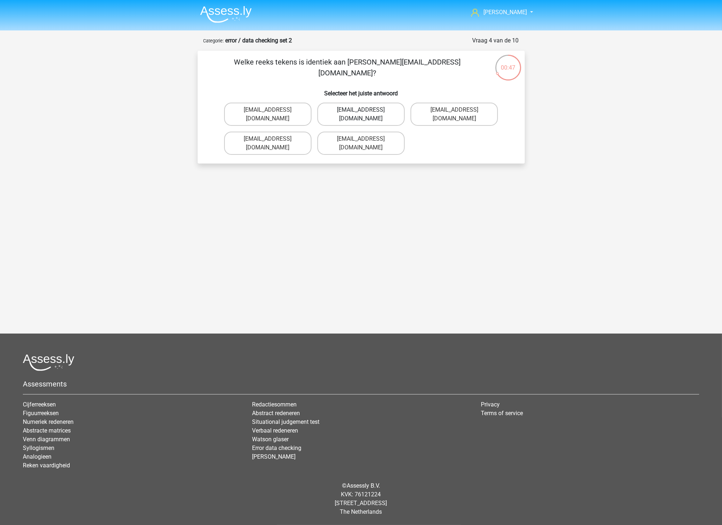
click at [385, 108] on label "Jack_Conley@hotmail.uk.com" at bounding box center [360, 114] width 87 height 23
click at [366, 110] on input "Jack_Conley@hotmail.uk.com" at bounding box center [363, 112] width 5 height 5
radio input "true"
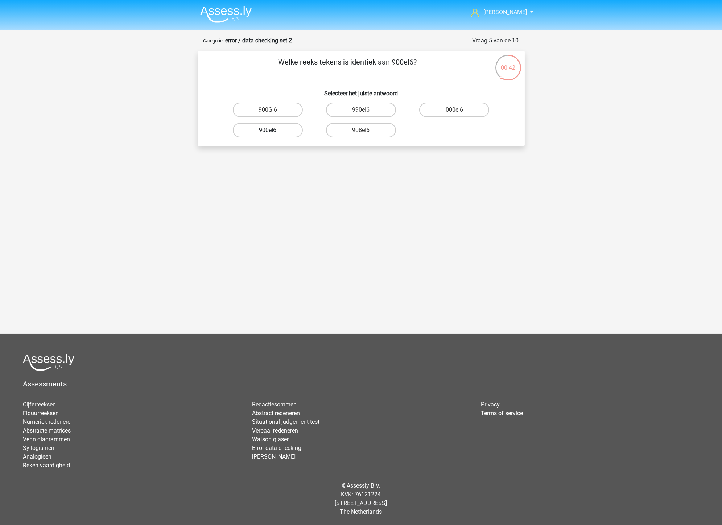
click at [276, 131] on label "900eI6" at bounding box center [268, 130] width 70 height 15
click at [272, 131] on input "900eI6" at bounding box center [270, 132] width 5 height 5
radio input "true"
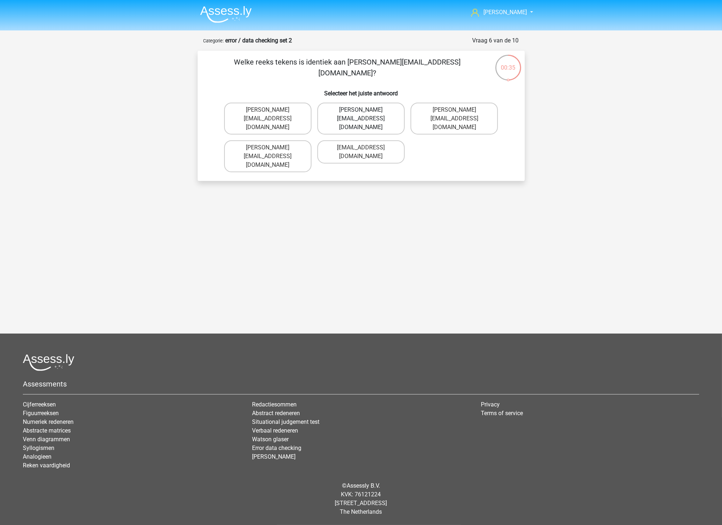
click at [365, 109] on label "Michael_Meade@joymail.gr" at bounding box center [360, 119] width 87 height 32
click at [365, 110] on input "Michael_Meade@joymail.gr" at bounding box center [363, 112] width 5 height 5
radio input "true"
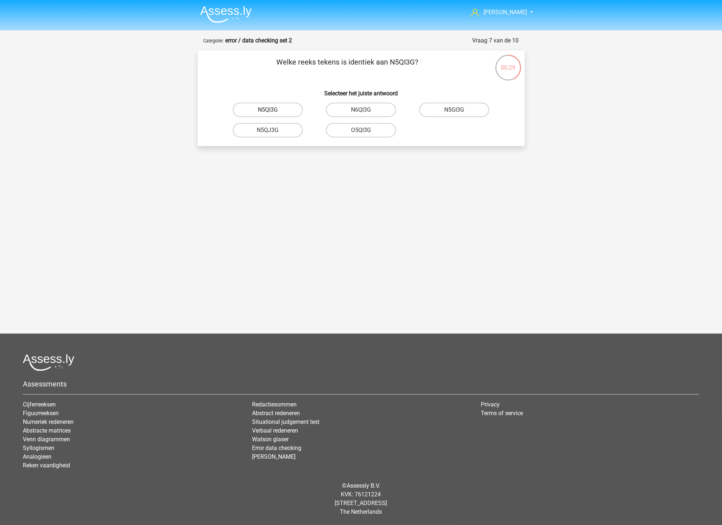
click at [282, 109] on label "N5QI3G" at bounding box center [268, 110] width 70 height 15
click at [272, 110] on input "N5QI3G" at bounding box center [270, 112] width 5 height 5
radio input "true"
click at [373, 128] on label "GP66CC" at bounding box center [361, 130] width 70 height 15
click at [366, 130] on input "GP66CC" at bounding box center [363, 132] width 5 height 5
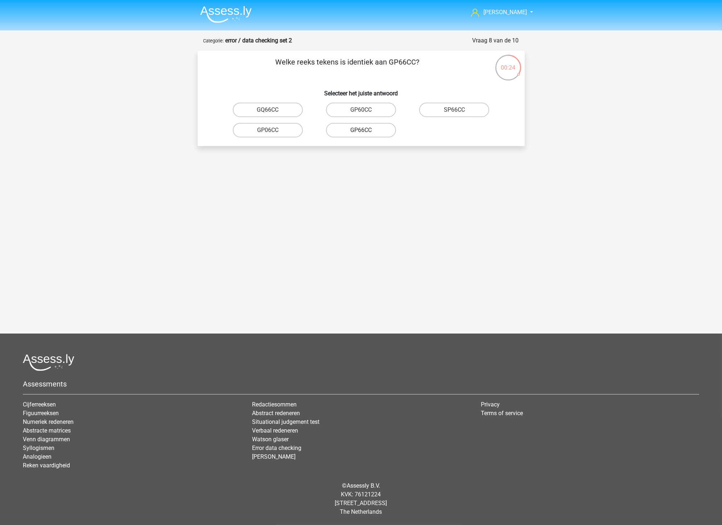
radio input "true"
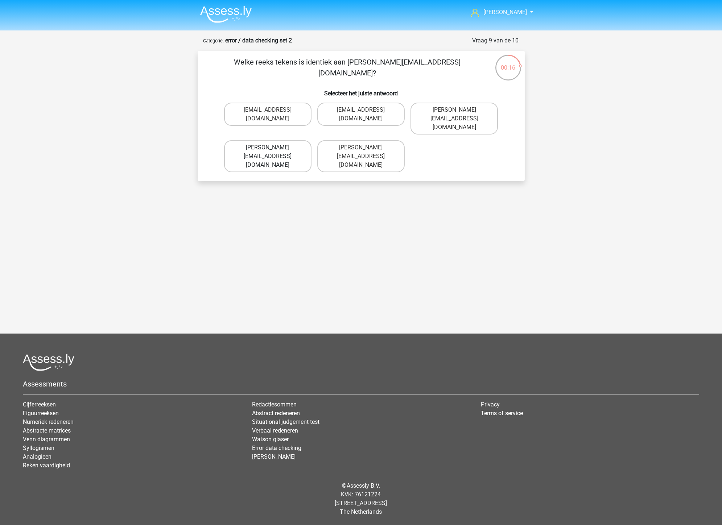
click at [258, 140] on label "Thomas_Mead@joinmail.uk.co" at bounding box center [267, 156] width 87 height 32
click at [268, 148] on input "Thomas_Mead@joinmail.uk.co" at bounding box center [270, 150] width 5 height 5
radio input "true"
click at [371, 144] on label "Richard-Pierson@hotmails.co.com" at bounding box center [360, 156] width 87 height 32
click at [366, 148] on input "Richard-Pierson@hotmails.co.com" at bounding box center [363, 150] width 5 height 5
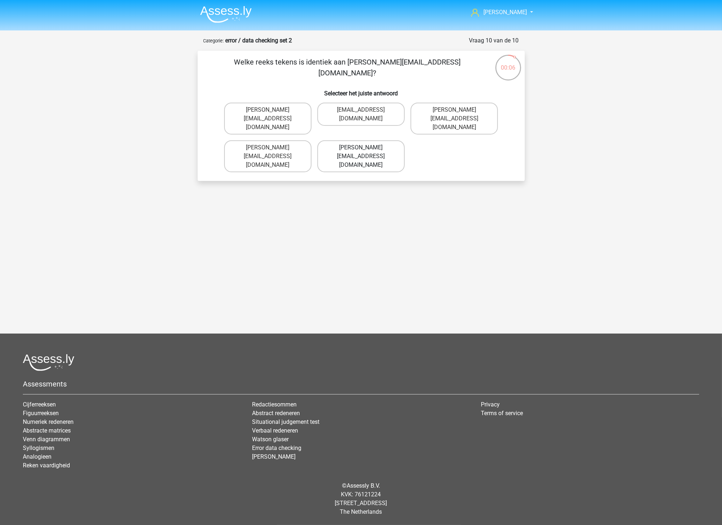
radio input "true"
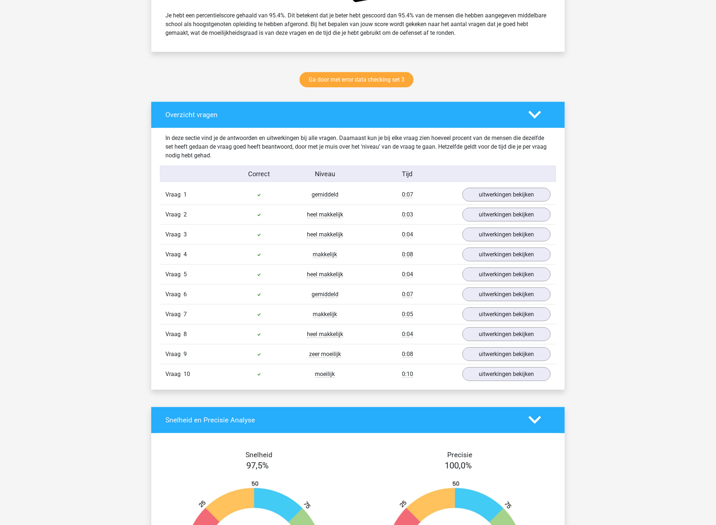
scroll to position [242, 0]
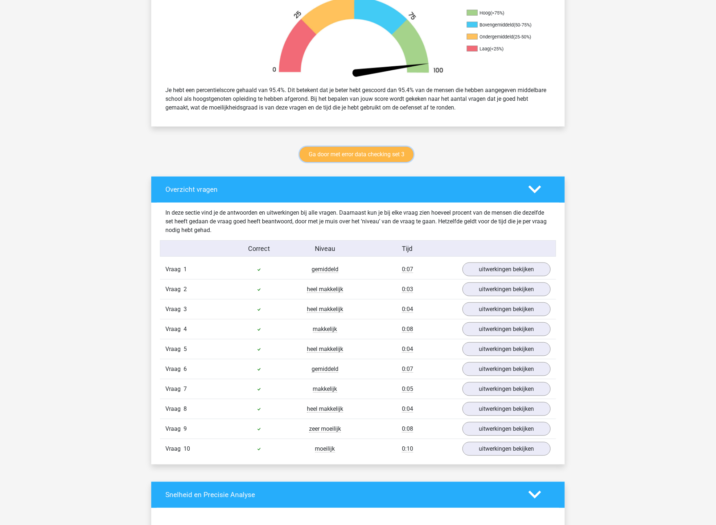
click at [379, 159] on link "Ga door met error data checking set 3" at bounding box center [357, 154] width 114 height 15
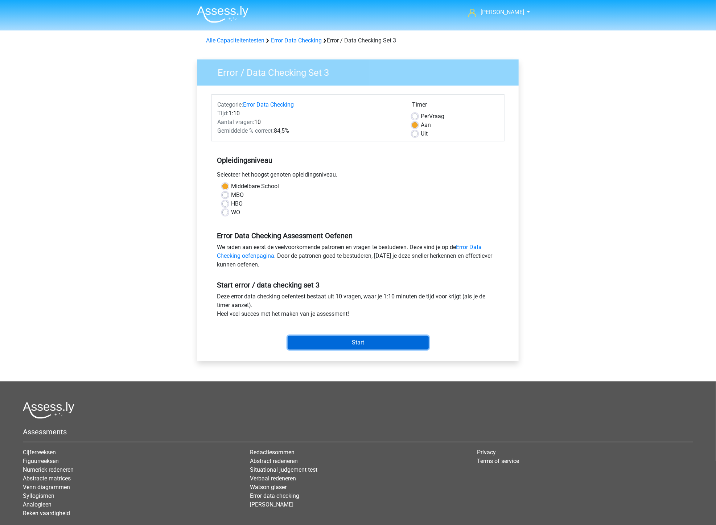
click at [361, 338] on input "Start" at bounding box center [358, 343] width 141 height 14
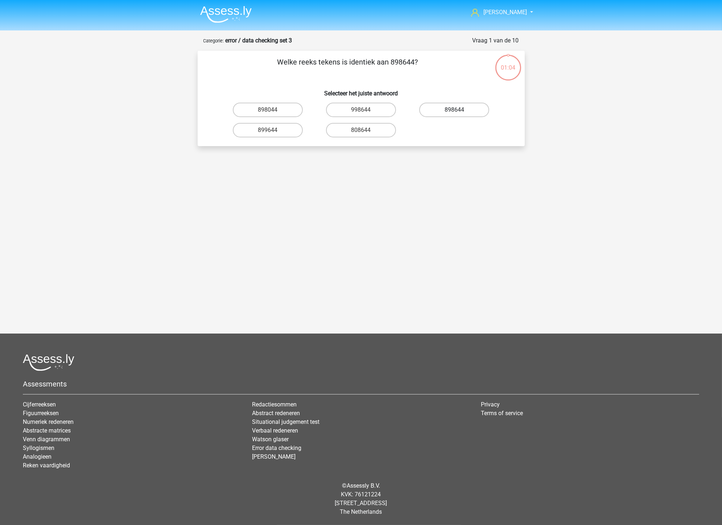
click at [473, 110] on label "898644" at bounding box center [454, 110] width 70 height 15
click at [459, 110] on input "898644" at bounding box center [457, 112] width 5 height 5
radio input "true"
click at [276, 130] on label "50QO04" at bounding box center [268, 130] width 70 height 15
click at [272, 130] on input "50QO04" at bounding box center [270, 132] width 5 height 5
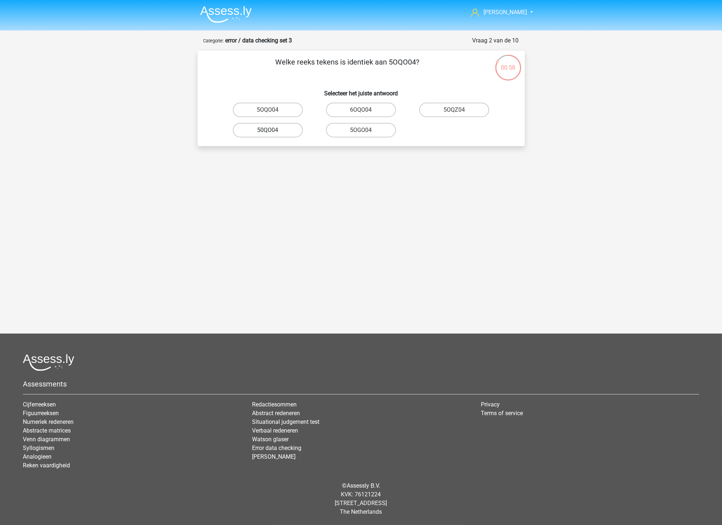
radio input "true"
click at [377, 109] on label "NV9Z80" at bounding box center [361, 110] width 70 height 15
click at [366, 110] on input "NV9Z80" at bounding box center [363, 112] width 5 height 5
radio input "true"
click at [378, 129] on label "0UA594" at bounding box center [361, 130] width 70 height 15
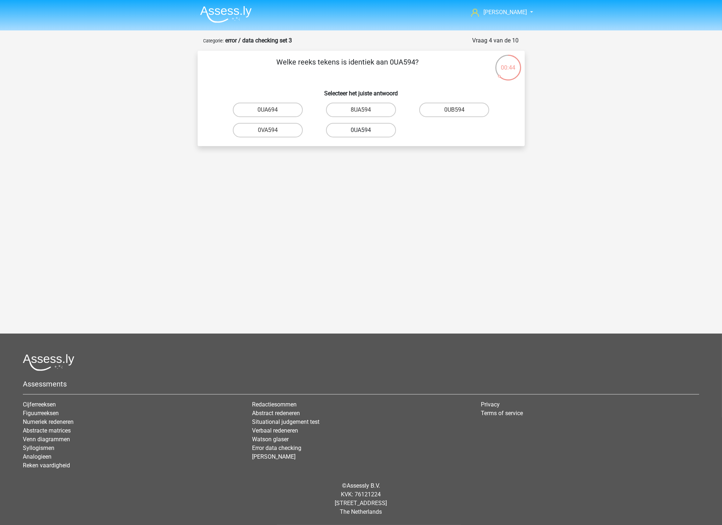
click at [366, 130] on input "0UA594" at bounding box center [363, 132] width 5 height 5
radio input "true"
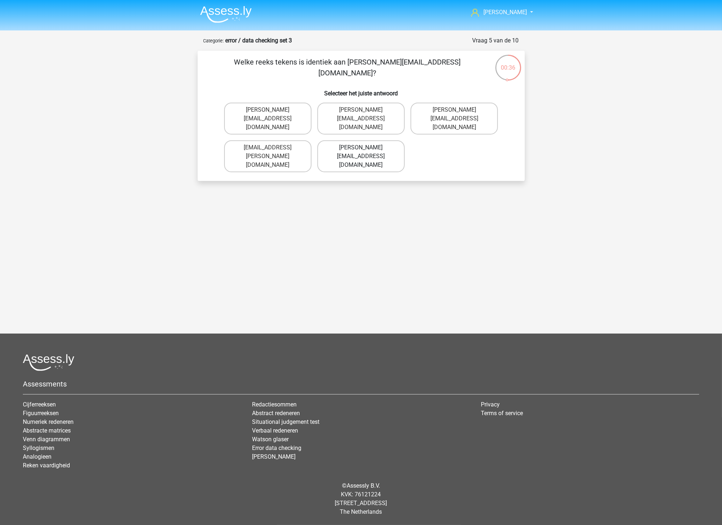
click at [362, 140] on label "Noah+Patterson@joymail.gr" at bounding box center [360, 156] width 87 height 32
click at [362, 148] on input "Noah+Patterson@joymail.gr" at bounding box center [363, 150] width 5 height 5
radio input "true"
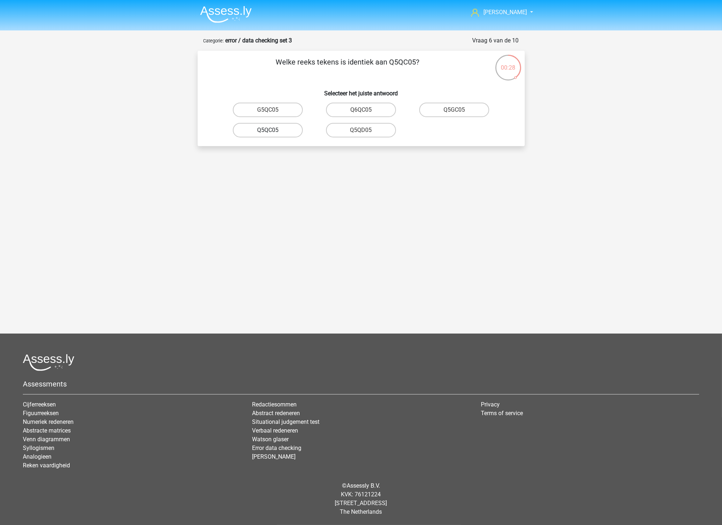
click at [267, 129] on label "Q5QC05" at bounding box center [268, 130] width 70 height 15
click at [268, 130] on input "Q5QC05" at bounding box center [270, 132] width 5 height 5
radio input "true"
click at [455, 108] on label "08WZS5" at bounding box center [454, 110] width 70 height 15
click at [455, 110] on input "08WZS5" at bounding box center [457, 112] width 5 height 5
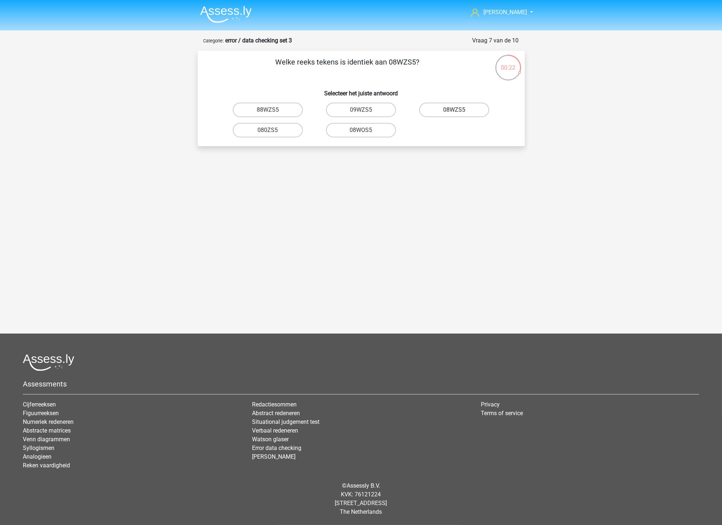
radio input "true"
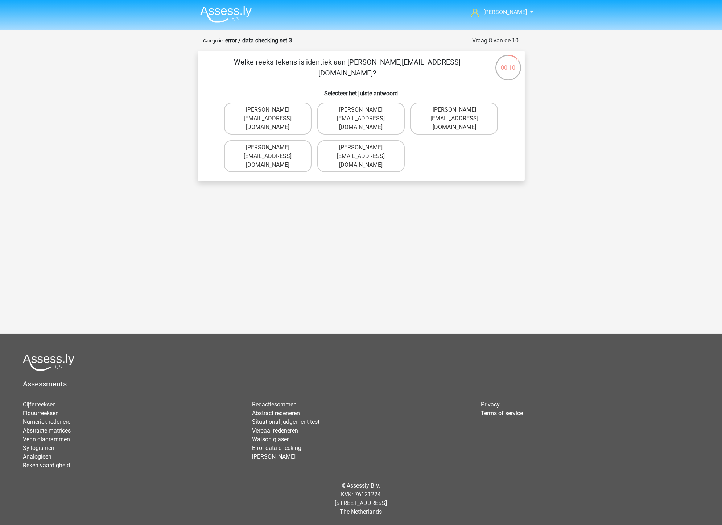
drag, startPoint x: 272, startPoint y: 114, endPoint x: 436, endPoint y: 194, distance: 182.5
click at [436, 194] on div "Ken kenthys012@gmail.com Nederlands English" at bounding box center [361, 195] width 722 height 390
click at [425, 114] on label "Edward-Mead@joinmail.co.uk" at bounding box center [454, 119] width 87 height 32
click at [455, 114] on input "Edward-Mead@joinmail.co.uk" at bounding box center [457, 112] width 5 height 5
radio input "true"
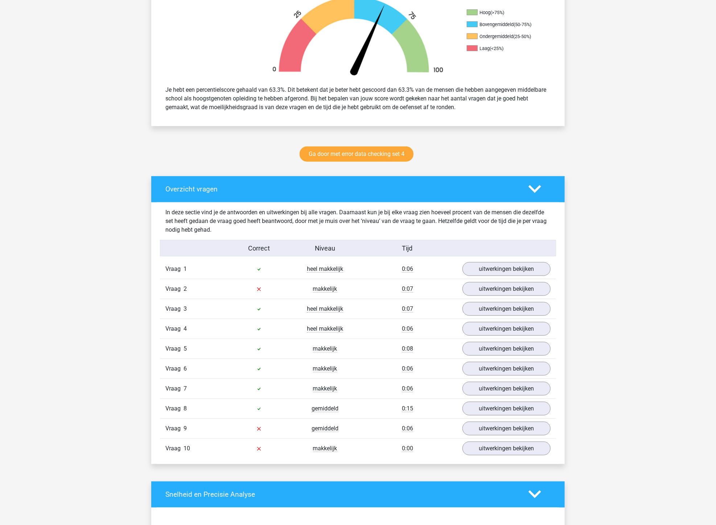
scroll to position [363, 0]
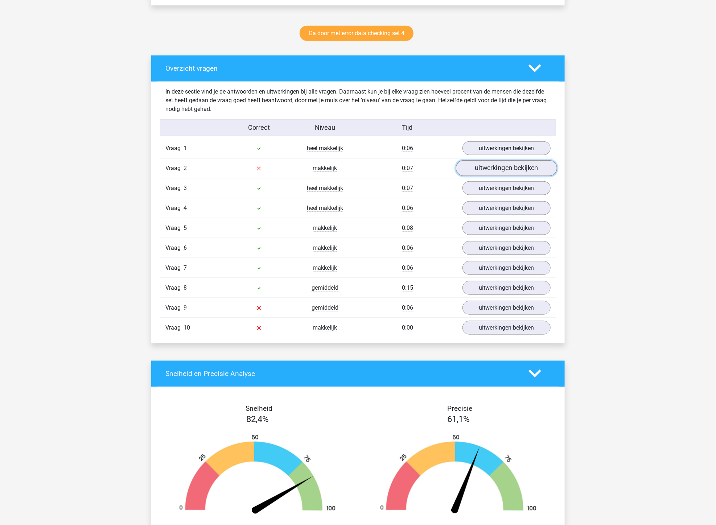
drag, startPoint x: 479, startPoint y: 169, endPoint x: 473, endPoint y: 169, distance: 6.2
click at [479, 169] on link "uitwerkingen bekijken" at bounding box center [506, 168] width 101 height 16
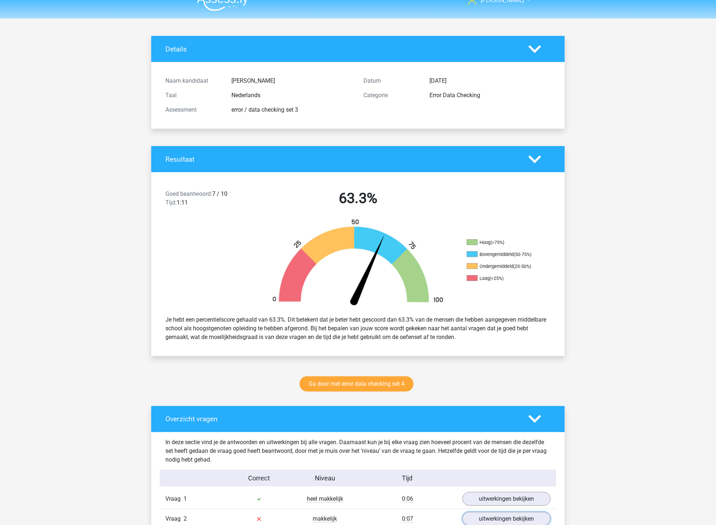
scroll to position [0, 0]
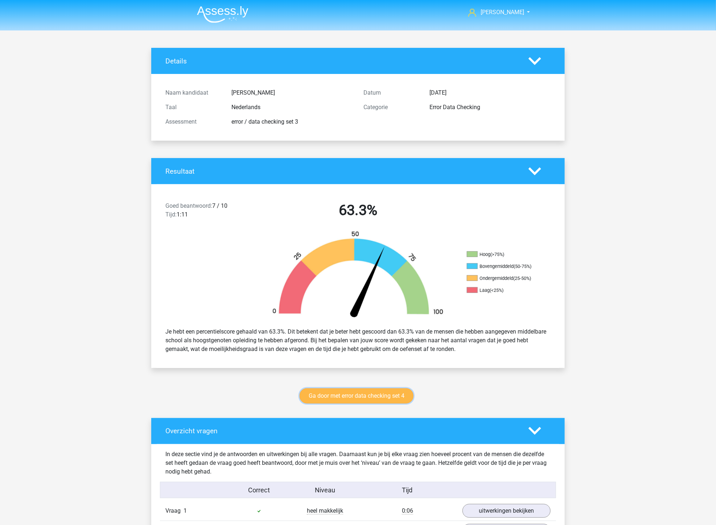
drag, startPoint x: 344, startPoint y: 396, endPoint x: 324, endPoint y: 399, distance: 20.2
click at [344, 396] on link "Ga door met error data checking set 4" at bounding box center [357, 396] width 114 height 15
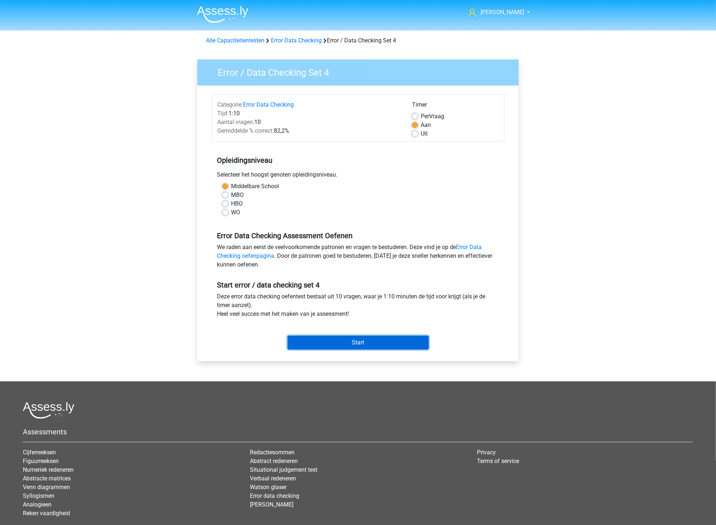
click at [355, 343] on input "Start" at bounding box center [358, 343] width 141 height 14
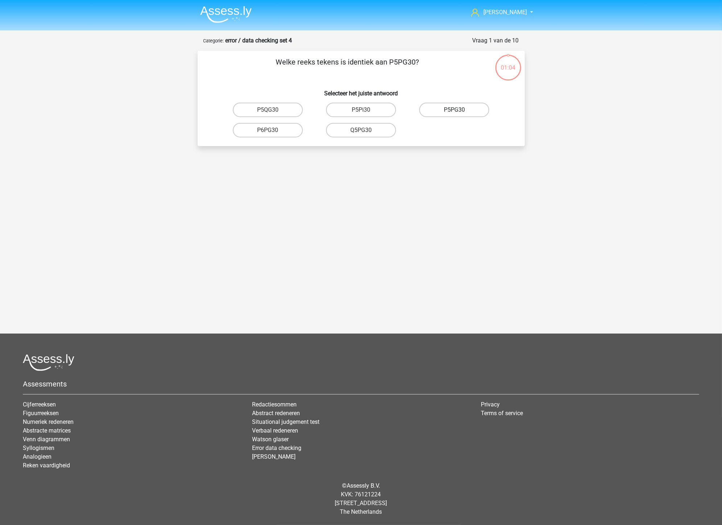
click at [439, 110] on label "P5PG30" at bounding box center [454, 110] width 70 height 15
click at [455, 110] on input "P5PG30" at bounding box center [457, 112] width 5 height 5
radio input "true"
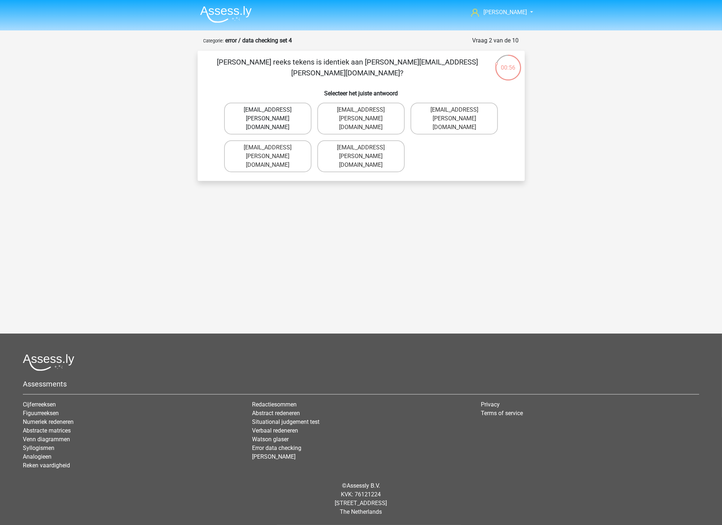
click at [271, 108] on label "Evie+Pierson@hotmail.co.com" at bounding box center [267, 119] width 87 height 32
click at [271, 110] on input "Evie+Pierson@hotmail.co.com" at bounding box center [270, 112] width 5 height 5
radio input "true"
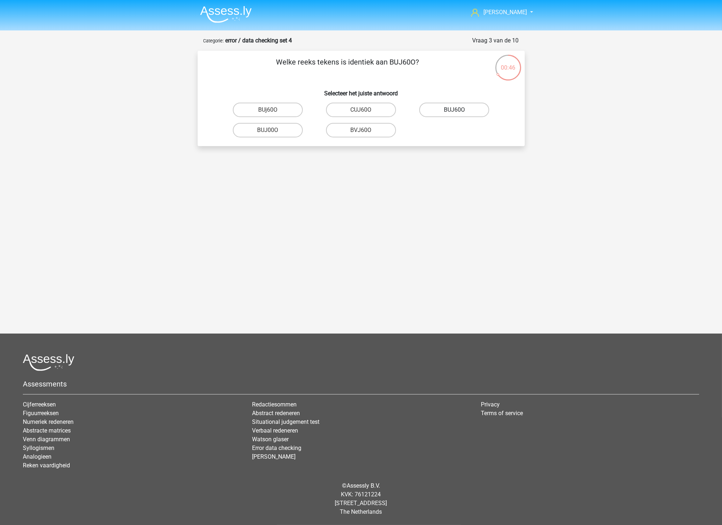
click at [470, 109] on label "BUJ60O" at bounding box center [454, 110] width 70 height 15
click at [459, 110] on input "BUJ60O" at bounding box center [457, 112] width 5 height 5
radio input "true"
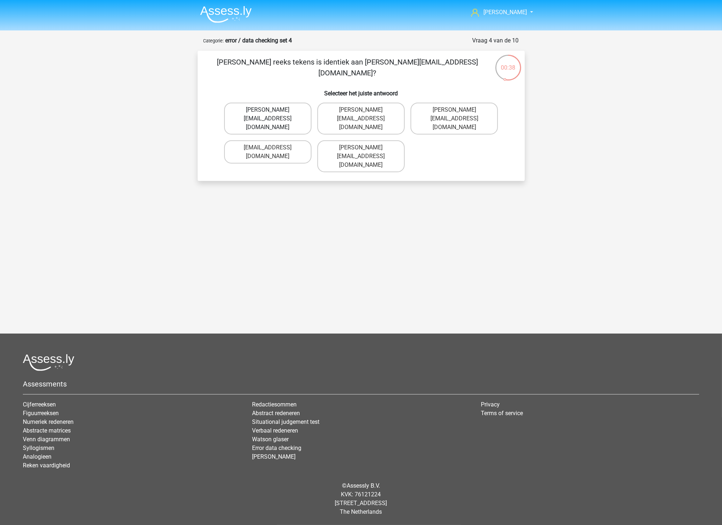
click at [269, 108] on label "Sophia.Vanderbilt@joymail.uk.com" at bounding box center [267, 119] width 87 height 32
click at [269, 110] on input "Sophia.Vanderbilt@joymail.uk.com" at bounding box center [270, 112] width 5 height 5
radio input "true"
click at [363, 148] on input "Oscar+Adams@hotmail.br" at bounding box center [363, 150] width 5 height 5
radio input "true"
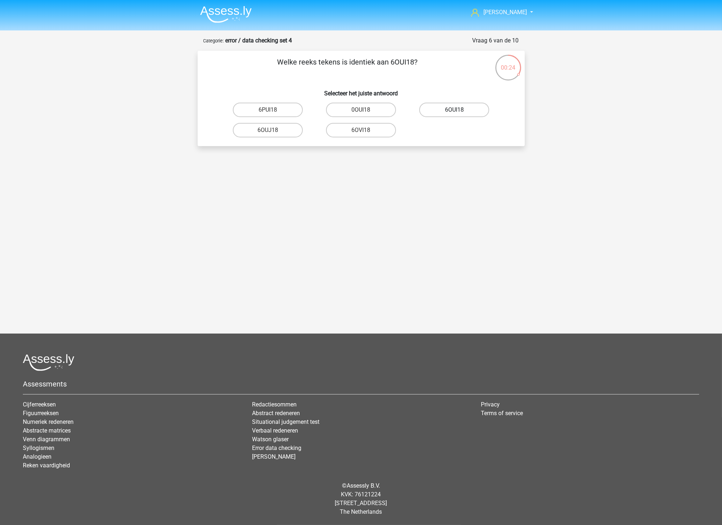
click at [462, 109] on label "6OUI18" at bounding box center [454, 110] width 70 height 15
click at [459, 110] on input "6OUI18" at bounding box center [457, 112] width 5 height 5
radio input "true"
drag, startPoint x: 367, startPoint y: 128, endPoint x: 360, endPoint y: 151, distance: 24.1
click at [367, 128] on label "15O30T" at bounding box center [361, 130] width 70 height 15
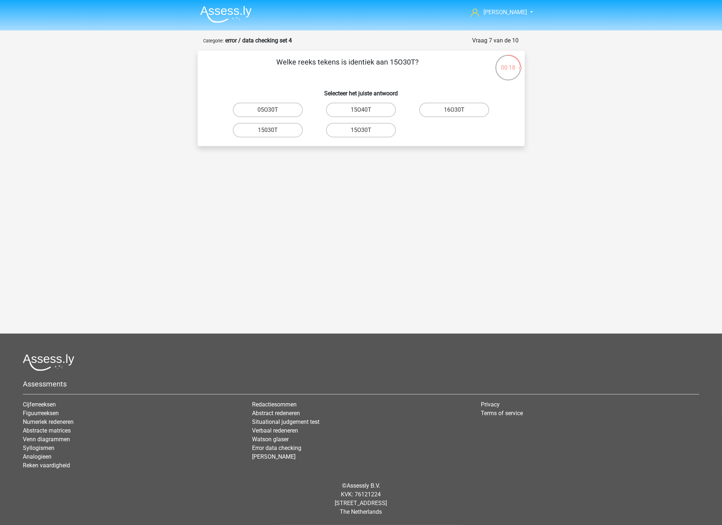
click at [366, 130] on input "15O30T" at bounding box center [363, 132] width 5 height 5
radio input "true"
click at [373, 130] on label "4Z45G0" at bounding box center [361, 130] width 70 height 15
click at [366, 130] on input "4Z45G0" at bounding box center [363, 132] width 5 height 5
radio input "true"
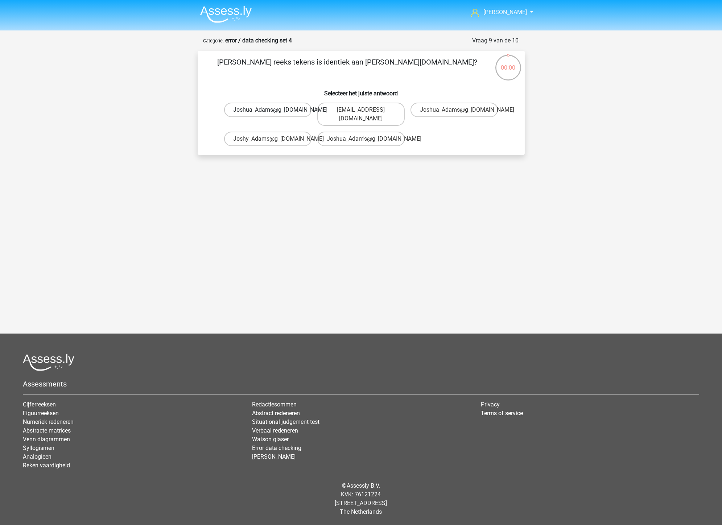
click at [266, 112] on label "Joshua_Adams@g_mail.co.uk" at bounding box center [267, 110] width 87 height 15
click at [268, 112] on input "Joshua_Adams@g_mail.co.uk" at bounding box center [270, 112] width 5 height 5
radio input "true"
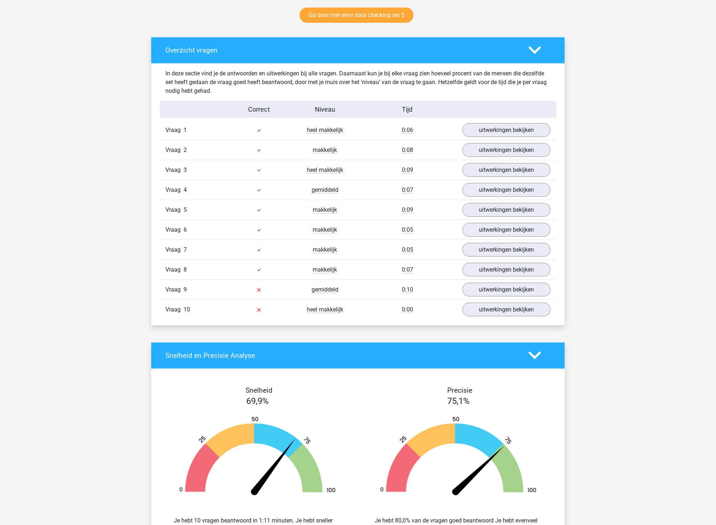
scroll to position [282, 0]
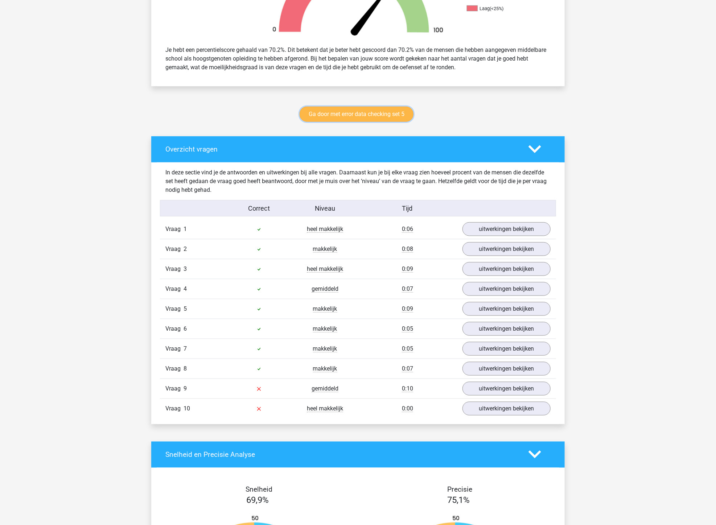
drag, startPoint x: 357, startPoint y: 114, endPoint x: 349, endPoint y: 116, distance: 7.8
click at [357, 114] on link "Ga door met error data checking set 5" at bounding box center [357, 114] width 114 height 15
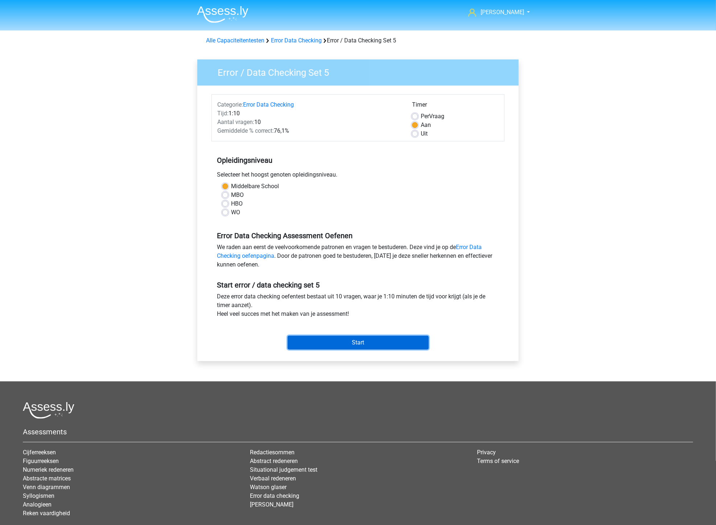
click at [359, 340] on input "Start" at bounding box center [358, 343] width 141 height 14
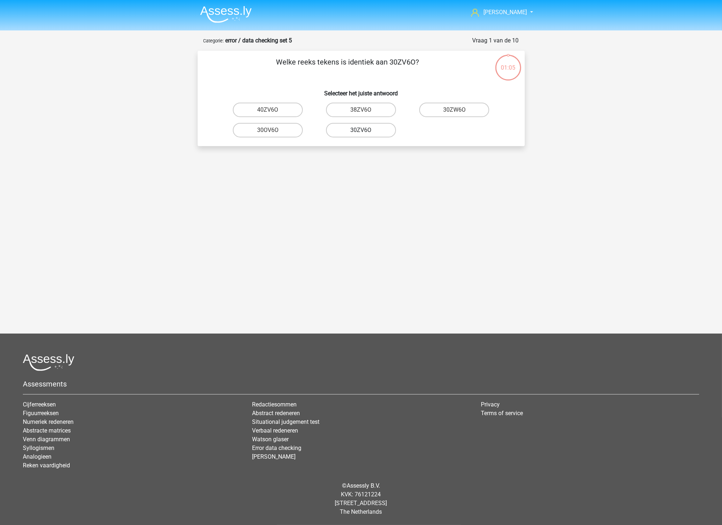
click at [366, 131] on label "30ZV6O" at bounding box center [361, 130] width 70 height 15
click at [366, 131] on input "30ZV6O" at bounding box center [363, 132] width 5 height 5
radio input "true"
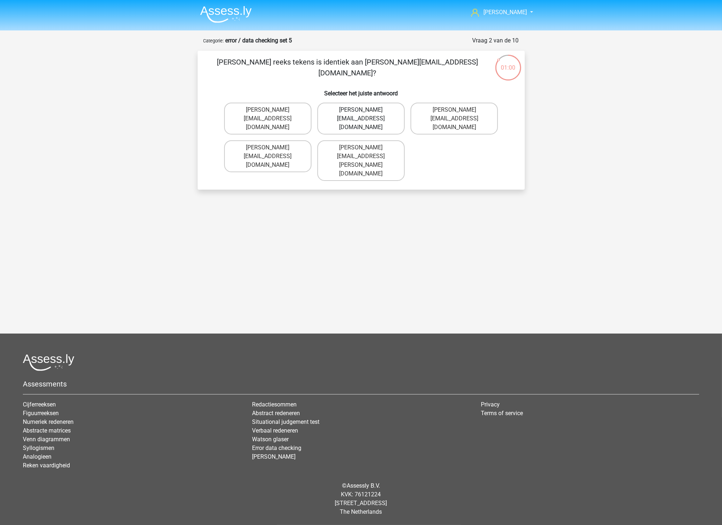
click at [365, 109] on label "Muhammad+Caroll@memail.gl" at bounding box center [360, 119] width 87 height 32
click at [365, 110] on input "Muhammad+Caroll@memail.gl" at bounding box center [363, 112] width 5 height 5
radio input "true"
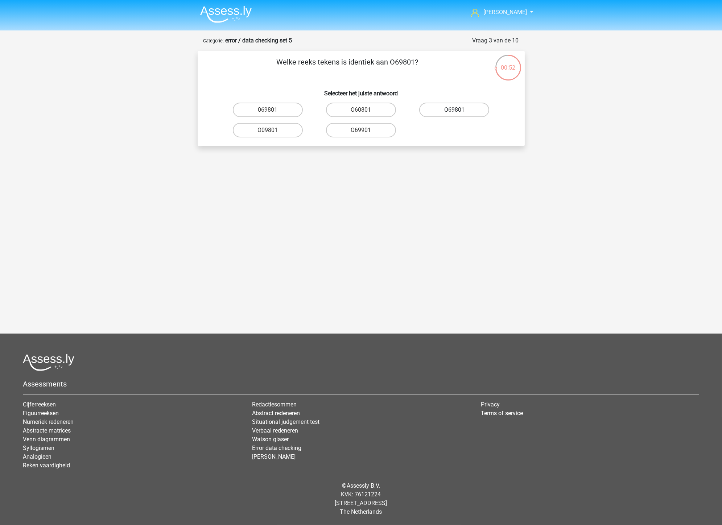
click at [466, 109] on label "O69801" at bounding box center [454, 110] width 70 height 15
click at [459, 110] on input "O69801" at bounding box center [457, 112] width 5 height 5
radio input "true"
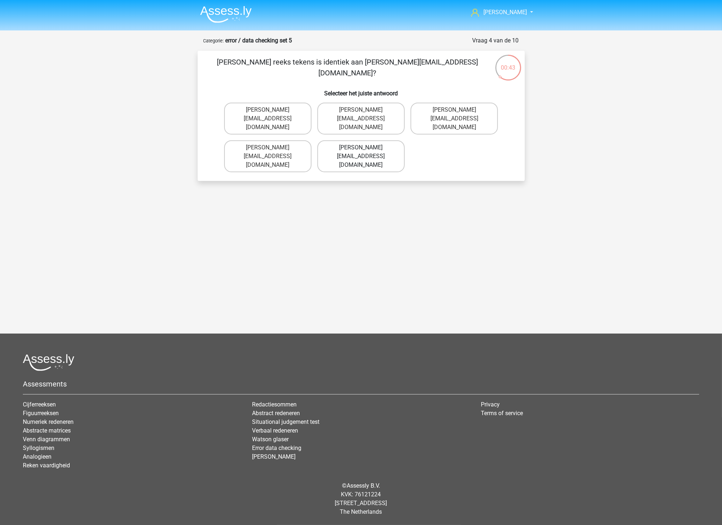
click at [385, 145] on label "George-Churchil@jointmail.com.co" at bounding box center [360, 156] width 87 height 32
click at [366, 148] on input "George-Churchil@jointmail.com.co" at bounding box center [363, 150] width 5 height 5
radio input "true"
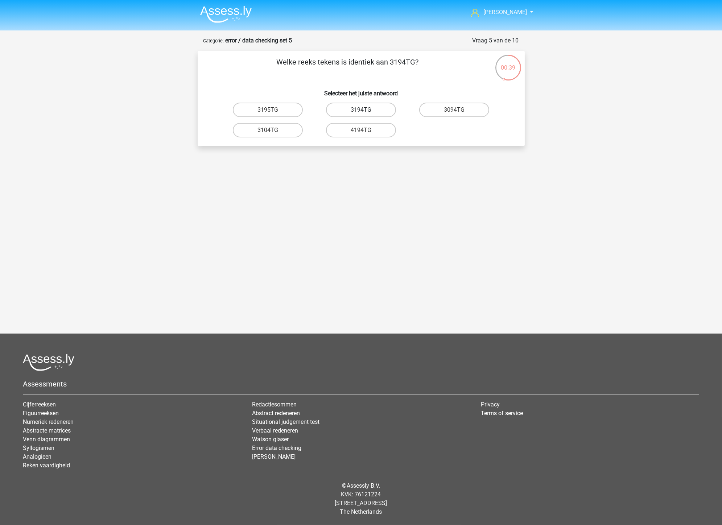
click at [373, 106] on label "3194TG" at bounding box center [361, 110] width 70 height 15
click at [366, 110] on input "3194TG" at bounding box center [363, 112] width 5 height 5
radio input "true"
click at [279, 109] on label "SiO6C0" at bounding box center [268, 110] width 70 height 15
click at [272, 110] on input "SiO6C0" at bounding box center [270, 112] width 5 height 5
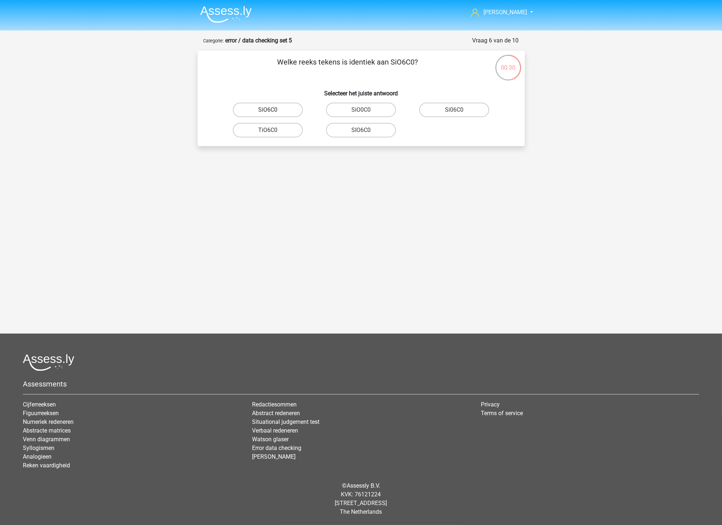
radio input "true"
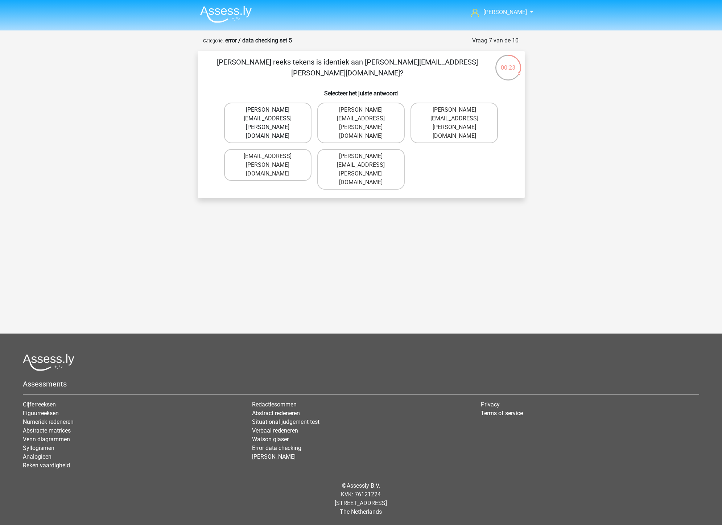
click at [258, 111] on label "Connor.Clarke@hotmails.gr" at bounding box center [267, 123] width 87 height 41
click at [268, 111] on input "Connor.Clarke@hotmails.gr" at bounding box center [270, 112] width 5 height 5
radio input "true"
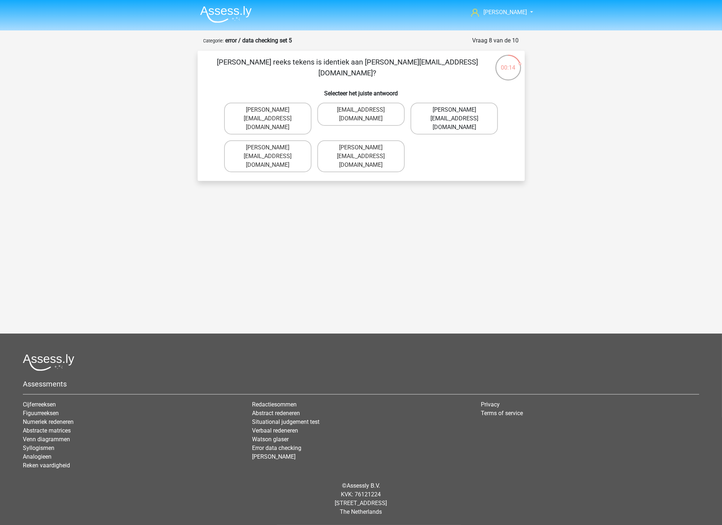
click at [456, 109] on label "Ella-Clay@email.uk.co" at bounding box center [454, 119] width 87 height 32
click at [456, 110] on input "Ella-Clay@email.uk.co" at bounding box center [457, 112] width 5 height 5
radio input "true"
click at [376, 108] on label "Jacob_King@memail.gl" at bounding box center [360, 119] width 87 height 32
click at [366, 110] on input "Jacob_King@memail.gl" at bounding box center [363, 112] width 5 height 5
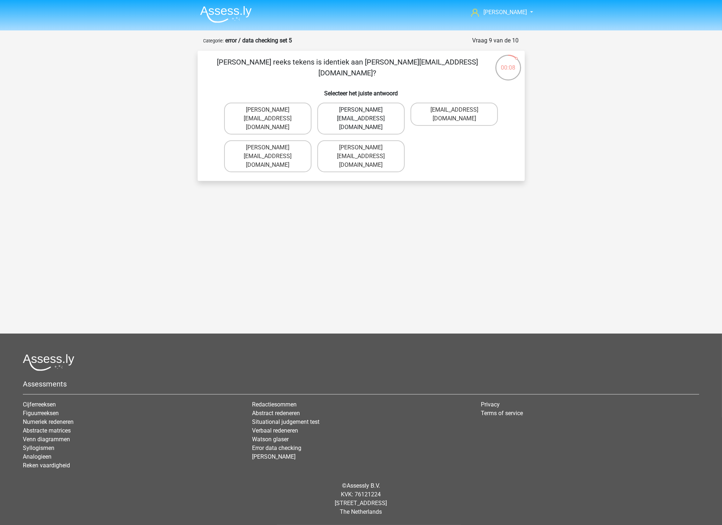
radio input "true"
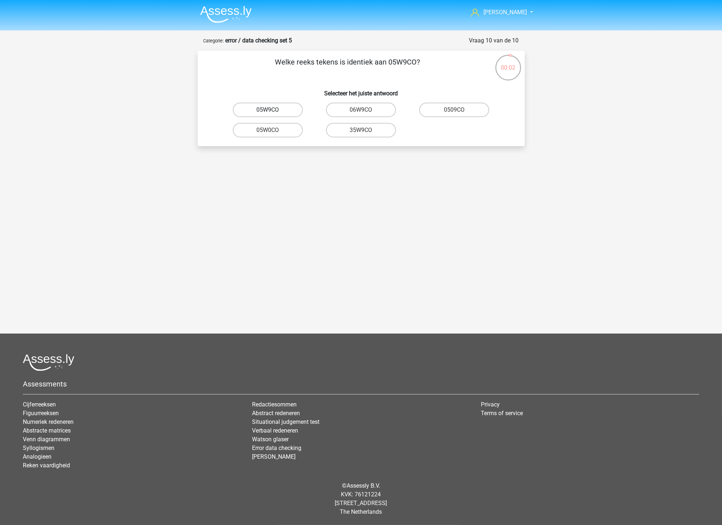
click at [276, 107] on label "05W9CO" at bounding box center [268, 110] width 70 height 15
click at [272, 110] on input "05W9CO" at bounding box center [270, 112] width 5 height 5
radio input "true"
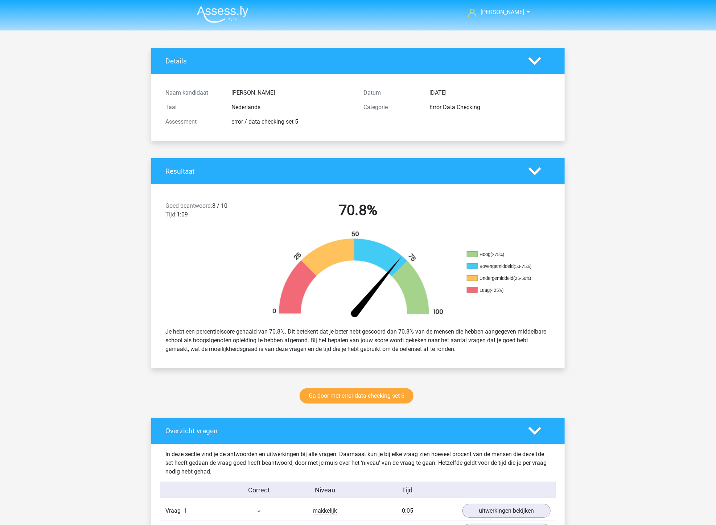
scroll to position [282, 0]
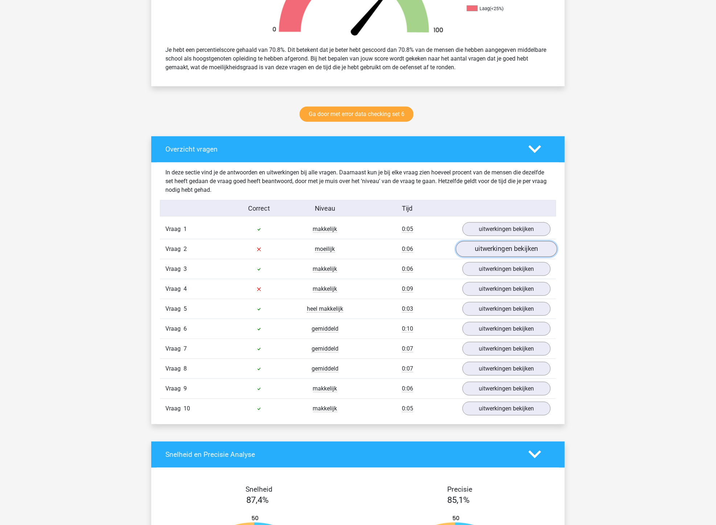
click at [486, 246] on link "uitwerkingen bekijken" at bounding box center [506, 249] width 101 height 16
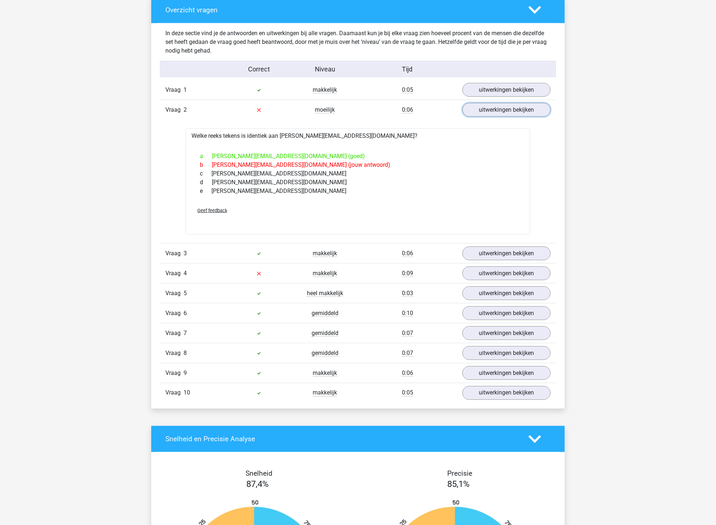
scroll to position [443, 0]
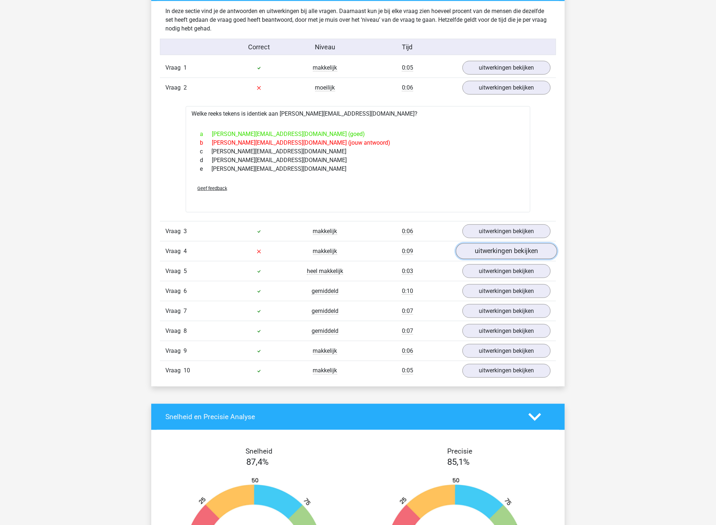
drag, startPoint x: 512, startPoint y: 255, endPoint x: 383, endPoint y: 276, distance: 130.2
click at [511, 255] on link "uitwerkingen bekijken" at bounding box center [506, 251] width 101 height 16
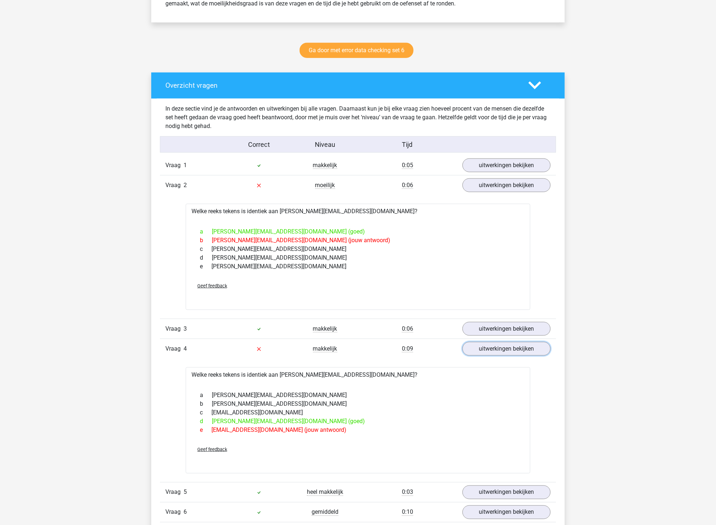
scroll to position [121, 0]
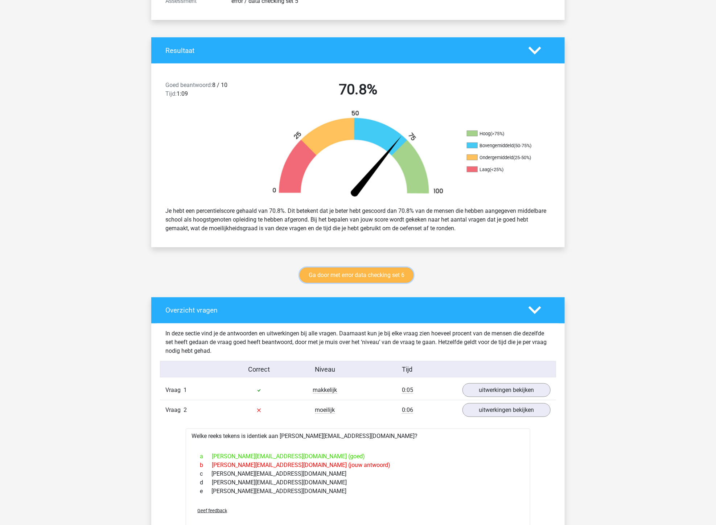
click at [362, 275] on link "Ga door met error data checking set 6" at bounding box center [357, 275] width 114 height 15
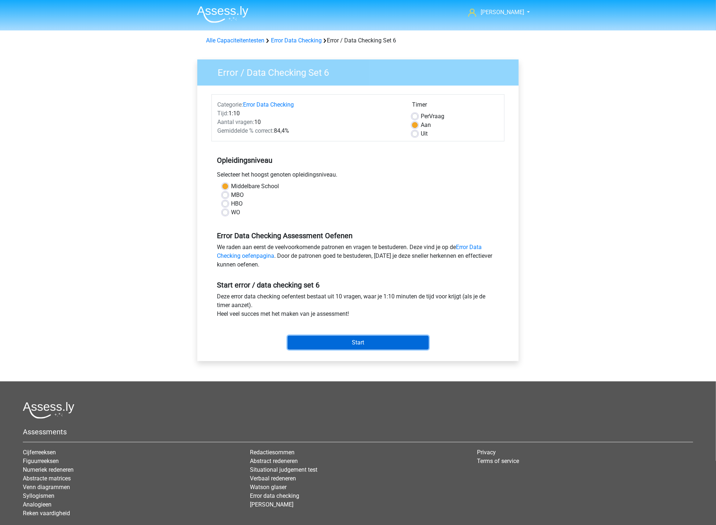
drag, startPoint x: 382, startPoint y: 344, endPoint x: 334, endPoint y: 354, distance: 49.1
click at [382, 344] on input "Start" at bounding box center [358, 343] width 141 height 14
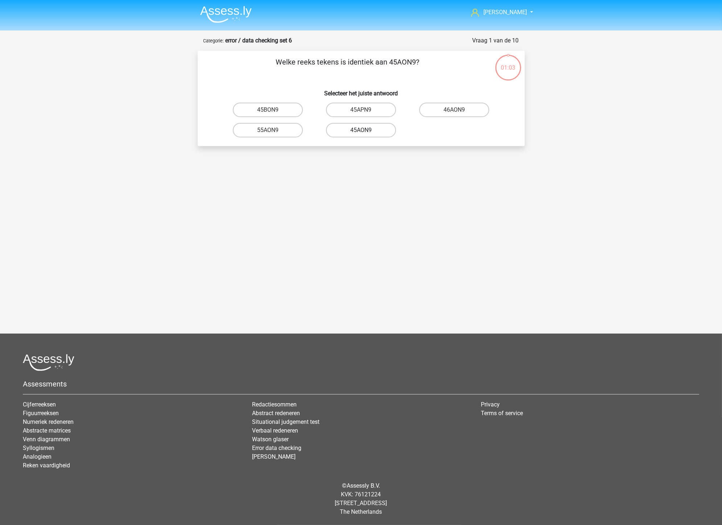
click at [371, 131] on label "45AON9" at bounding box center [361, 130] width 70 height 15
click at [366, 131] on input "45AON9" at bounding box center [363, 132] width 5 height 5
radio input "true"
drag, startPoint x: 464, startPoint y: 108, endPoint x: 408, endPoint y: 167, distance: 81.1
click at [462, 108] on label "B0PZVD" at bounding box center [454, 110] width 70 height 15
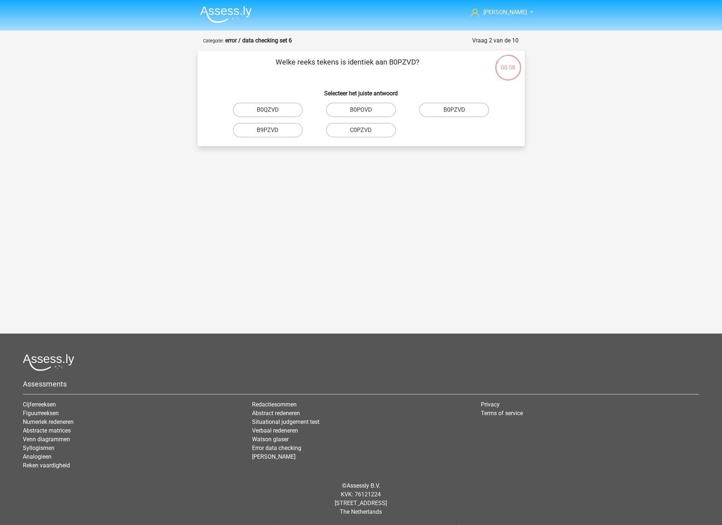
click at [459, 110] on input "B0PZVD" at bounding box center [457, 112] width 5 height 5
radio input "true"
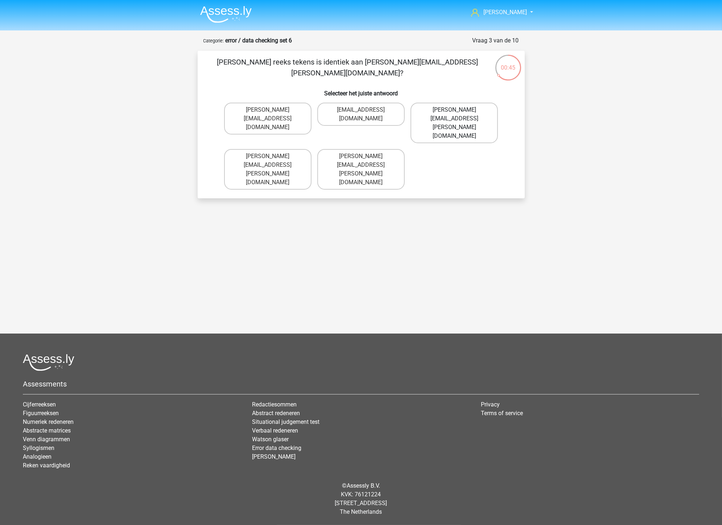
click at [450, 111] on label "[PERSON_NAME][EMAIL_ADDRESS][PERSON_NAME][DOMAIN_NAME]" at bounding box center [454, 123] width 87 height 41
click at [455, 111] on input "[PERSON_NAME][EMAIL_ADDRESS][PERSON_NAME][DOMAIN_NAME]" at bounding box center [457, 112] width 5 height 5
radio input "true"
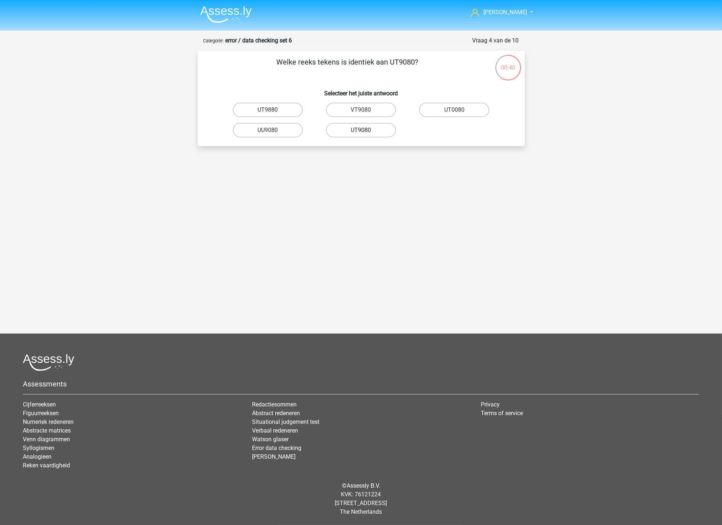
click at [369, 131] on label "UT9080" at bounding box center [361, 130] width 70 height 15
click at [366, 131] on input "UT9080" at bounding box center [363, 132] width 5 height 5
radio input "true"
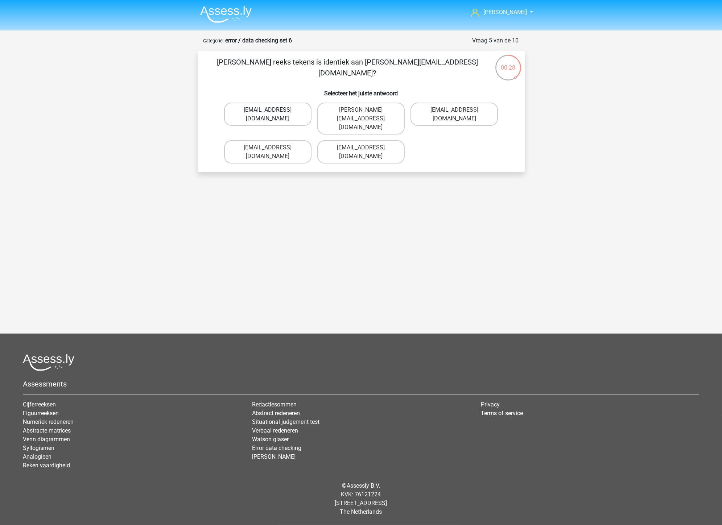
click at [282, 109] on label "[EMAIL_ADDRESS][DOMAIN_NAME]" at bounding box center [267, 114] width 87 height 23
click at [272, 110] on input "[EMAIL_ADDRESS][DOMAIN_NAME]" at bounding box center [270, 112] width 5 height 5
radio input "true"
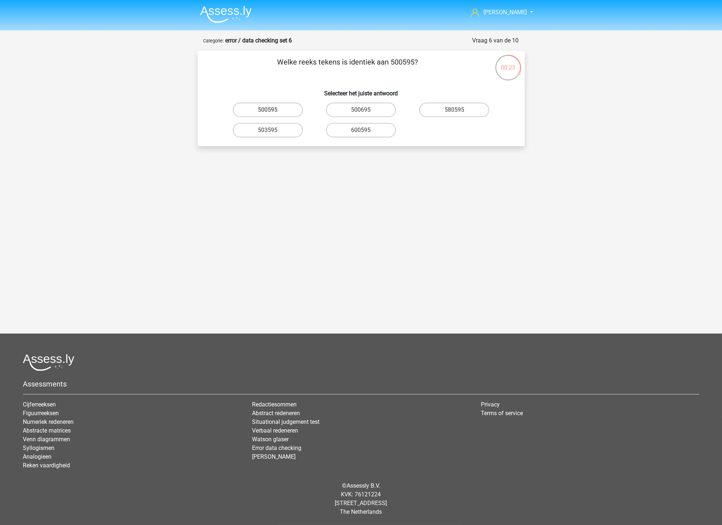
click at [281, 108] on label "500595" at bounding box center [268, 110] width 70 height 15
click at [272, 110] on input "500595" at bounding box center [270, 112] width 5 height 5
radio input "true"
click at [456, 110] on input "P10PB6" at bounding box center [457, 112] width 5 height 5
radio input "true"
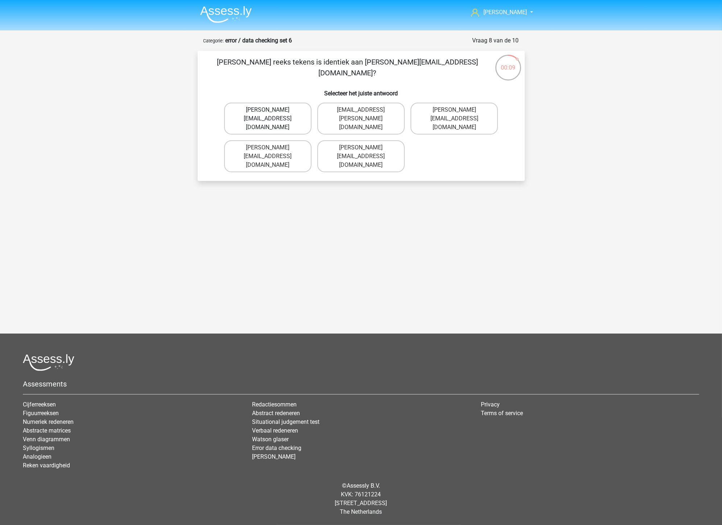
click at [281, 115] on label "[PERSON_NAME][EMAIL_ADDRESS][DOMAIN_NAME]" at bounding box center [267, 119] width 87 height 32
click at [272, 115] on input "[PERSON_NAME][EMAIL_ADDRESS][DOMAIN_NAME]" at bounding box center [270, 112] width 5 height 5
radio input "true"
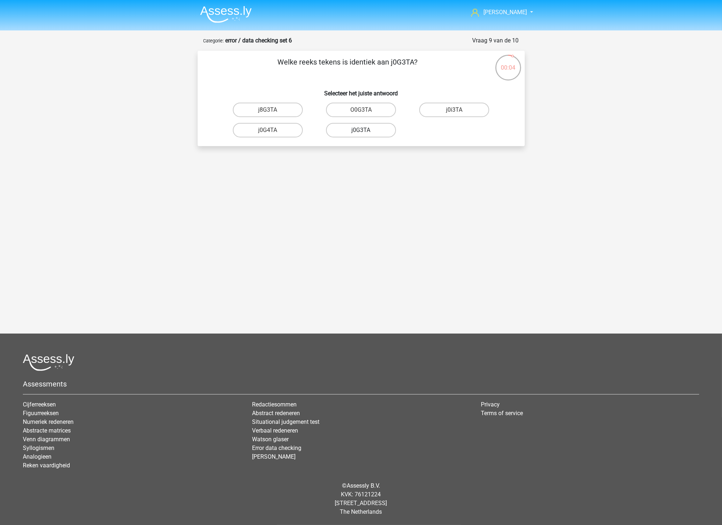
click at [379, 131] on label "j0G3TA" at bounding box center [361, 130] width 70 height 15
click at [366, 131] on input "j0G3TA" at bounding box center [363, 132] width 5 height 5
radio input "true"
click at [278, 129] on label "E0000T" at bounding box center [268, 130] width 70 height 15
click at [272, 130] on input "E0000T" at bounding box center [270, 132] width 5 height 5
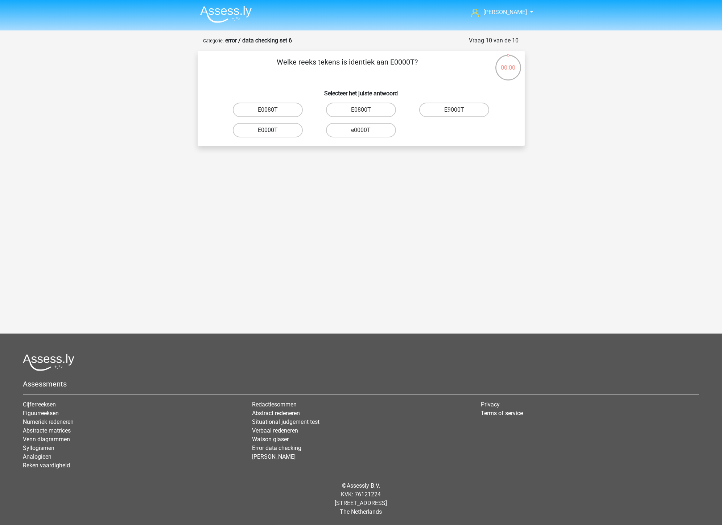
radio input "true"
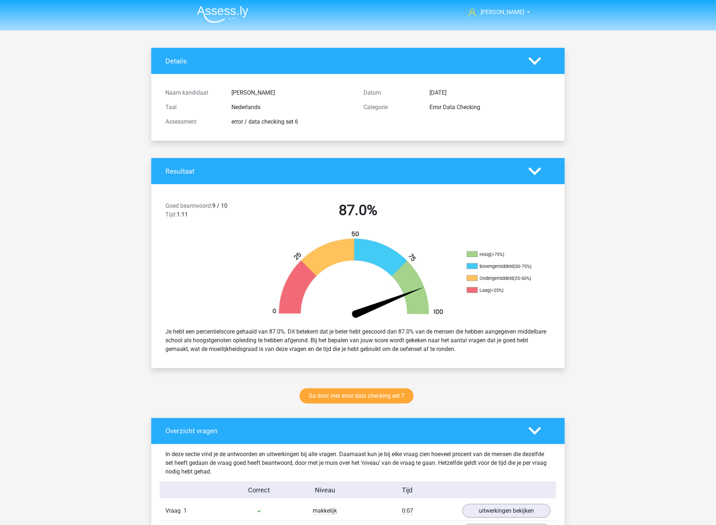
drag, startPoint x: 82, startPoint y: 260, endPoint x: 97, endPoint y: 118, distance: 143.0
drag, startPoint x: 658, startPoint y: 247, endPoint x: 643, endPoint y: 241, distance: 16.6
click at [231, 8] on img at bounding box center [223, 14] width 52 height 17
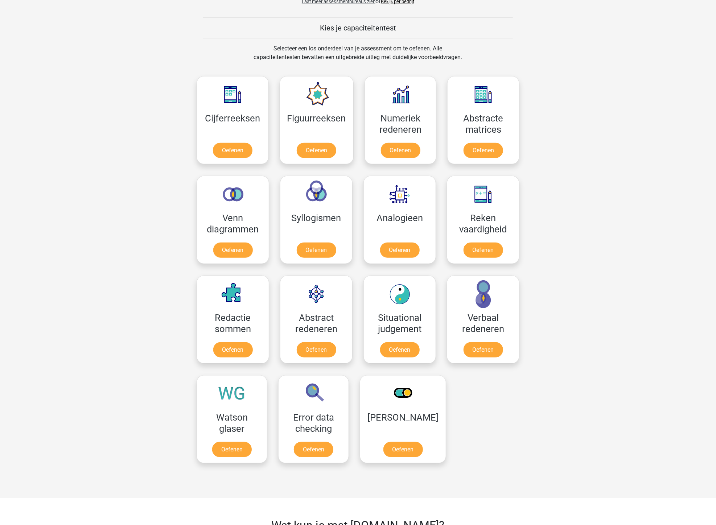
scroll to position [282, 0]
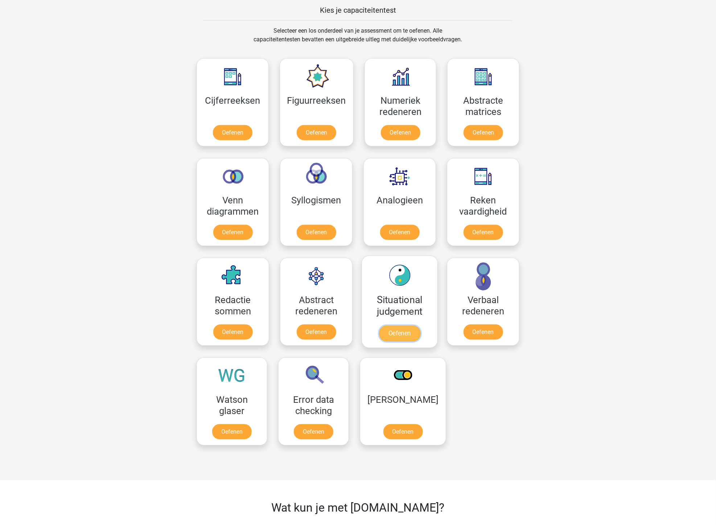
click at [404, 326] on link "Oefenen" at bounding box center [399, 334] width 41 height 16
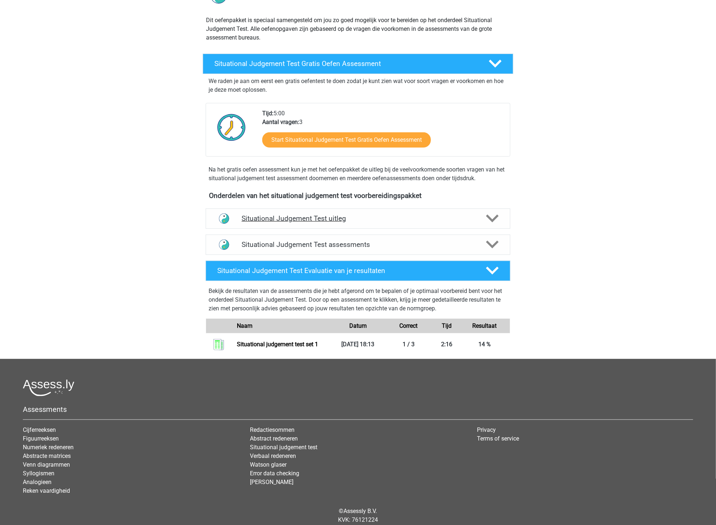
scroll to position [81, 0]
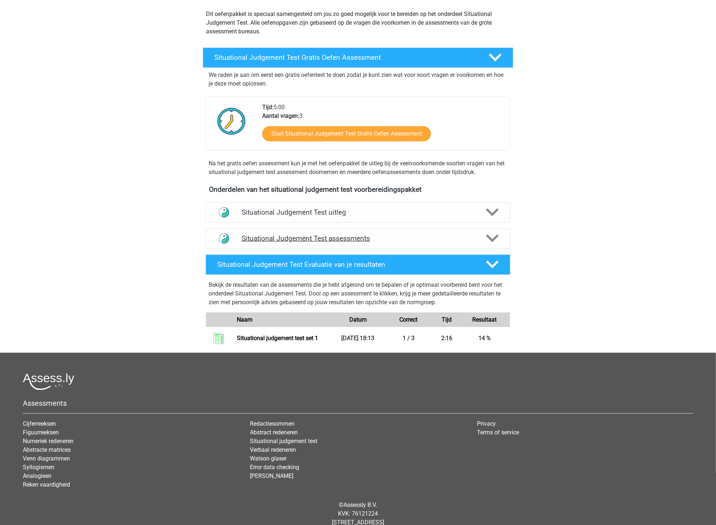
click at [391, 235] on h4 "Situational Judgement Test assessments" at bounding box center [358, 238] width 233 height 8
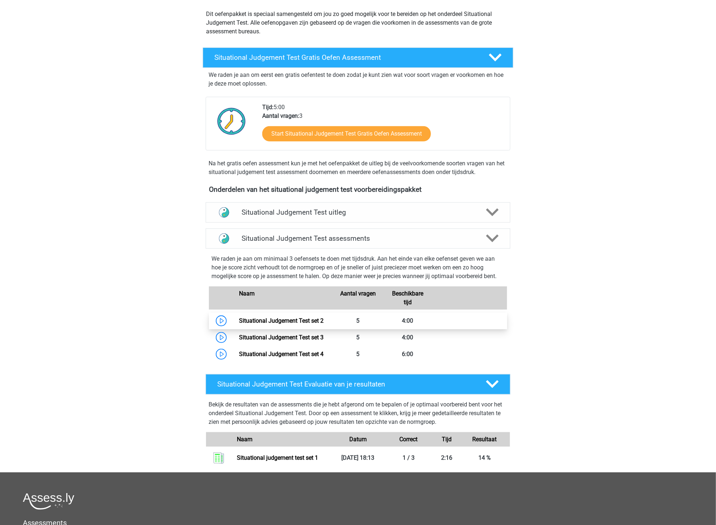
click at [287, 323] on link "Situational Judgement Test set 2" at bounding box center [281, 320] width 85 height 7
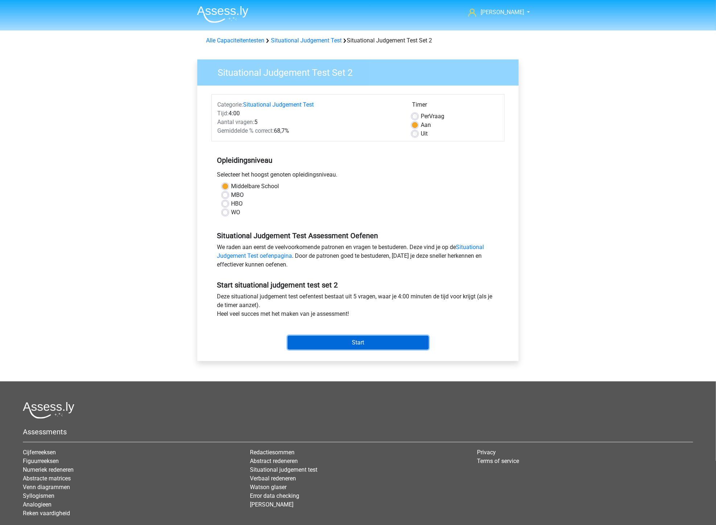
click at [352, 344] on input "Start" at bounding box center [358, 343] width 141 height 14
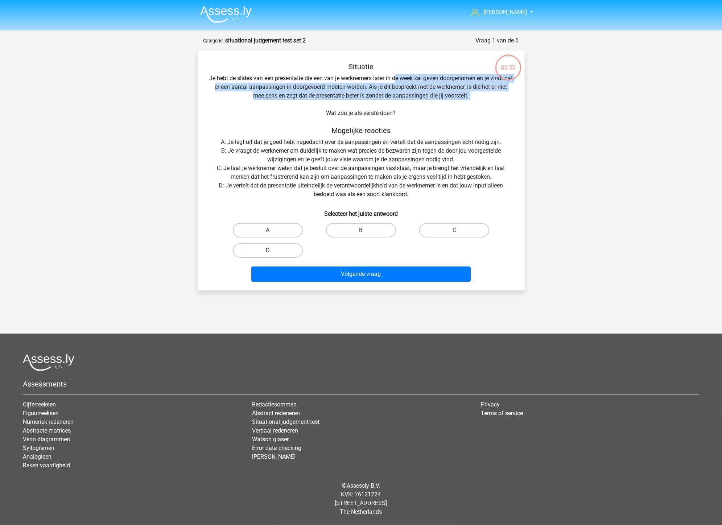
drag, startPoint x: 400, startPoint y: 81, endPoint x: 458, endPoint y: 103, distance: 62.4
click at [458, 103] on div "Situatie Je hebt de slides van een presentatie die een van je werknemers later …" at bounding box center [361, 173] width 321 height 222
click at [340, 99] on div "Situatie Je hebt de slides van een presentatie die een van je werknemers later …" at bounding box center [361, 173] width 321 height 222
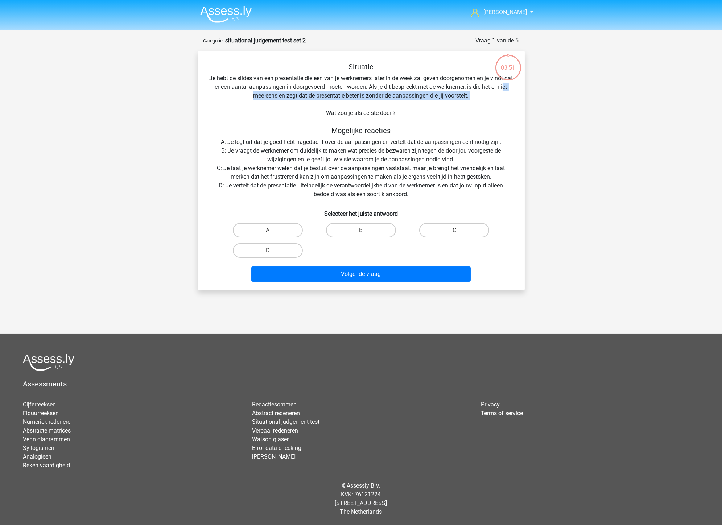
drag, startPoint x: 251, startPoint y: 92, endPoint x: 368, endPoint y: 103, distance: 117.3
click at [368, 103] on div "Situatie Je hebt de slides van een presentatie die een van je werknemers later …" at bounding box center [361, 173] width 321 height 222
click at [221, 143] on div "Situatie Je hebt de slides van een presentatie die een van je werknemers later …" at bounding box center [361, 173] width 321 height 222
click at [369, 229] on label "B" at bounding box center [361, 230] width 70 height 15
click at [366, 230] on input "B" at bounding box center [363, 232] width 5 height 5
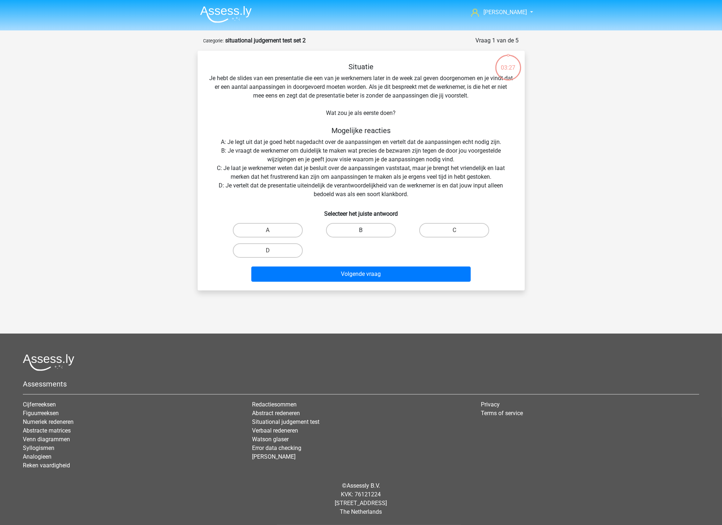
radio input "true"
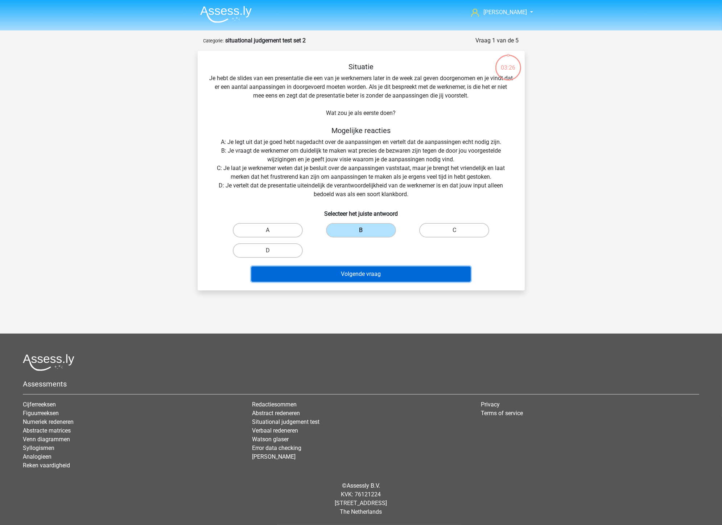
click at [381, 271] on button "Volgende vraag" at bounding box center [360, 274] width 219 height 15
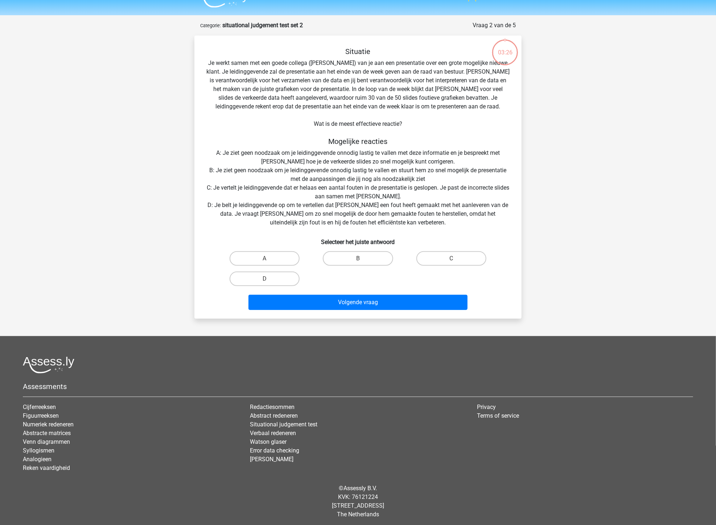
scroll to position [16, 0]
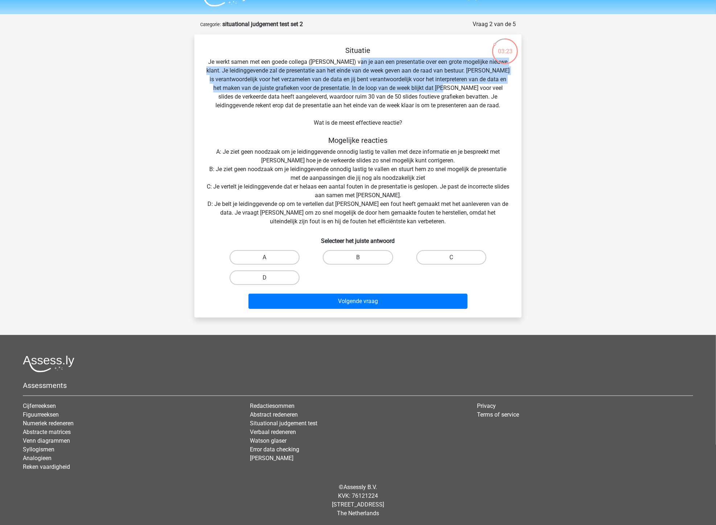
drag, startPoint x: 355, startPoint y: 57, endPoint x: 434, endPoint y: 85, distance: 84.0
click at [434, 85] on div "Situatie Je werkt samen met een goede collega ([PERSON_NAME]) van je aan een pr…" at bounding box center [357, 179] width 321 height 266
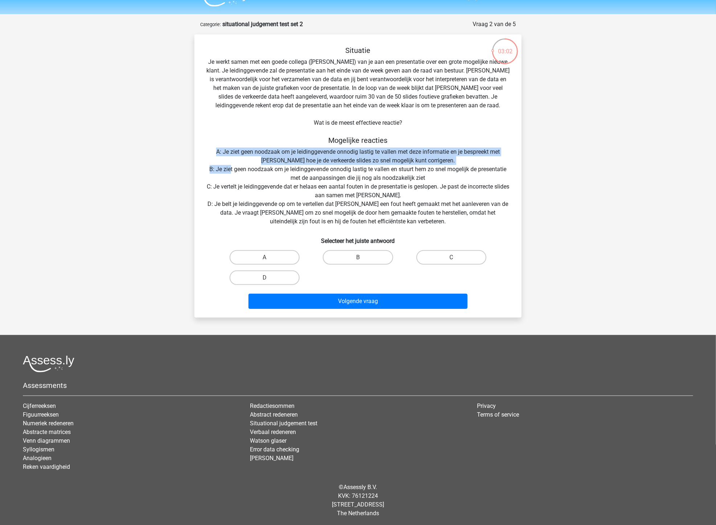
drag, startPoint x: 203, startPoint y: 151, endPoint x: 229, endPoint y: 169, distance: 31.3
click at [229, 169] on div "Situatie Je werkt samen met een goede collega ([PERSON_NAME]) van je aan een pr…" at bounding box center [357, 179] width 321 height 266
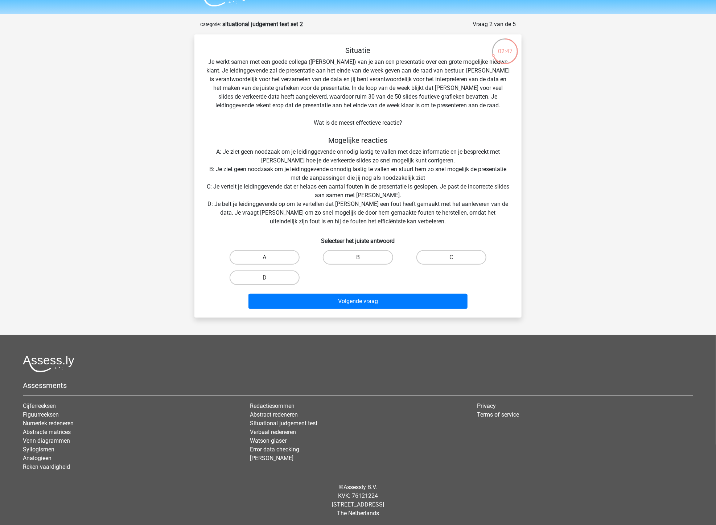
click at [263, 259] on label "A" at bounding box center [265, 257] width 70 height 15
click at [265, 259] on input "A" at bounding box center [267, 260] width 5 height 5
radio input "true"
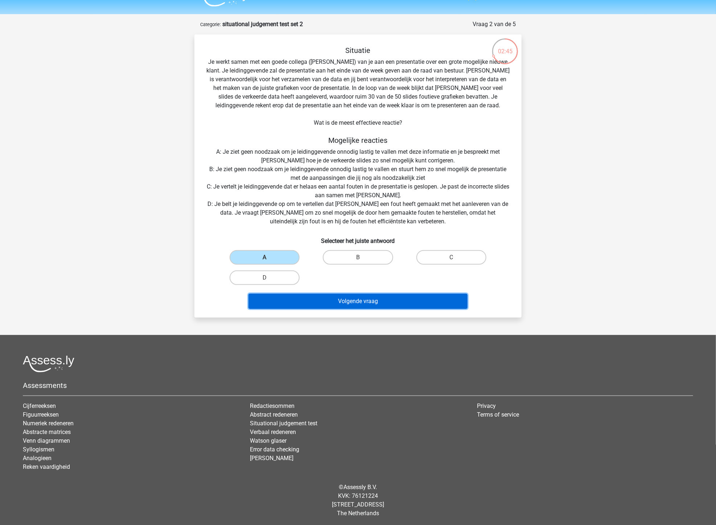
click at [360, 300] on button "Volgende vraag" at bounding box center [358, 301] width 219 height 15
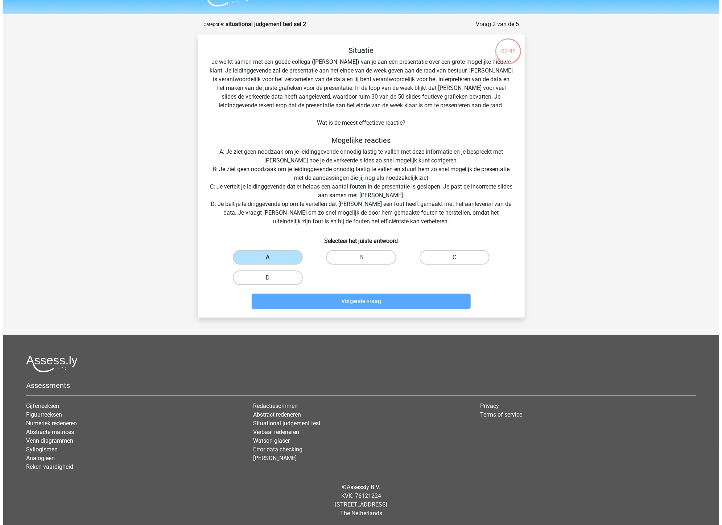
scroll to position [0, 0]
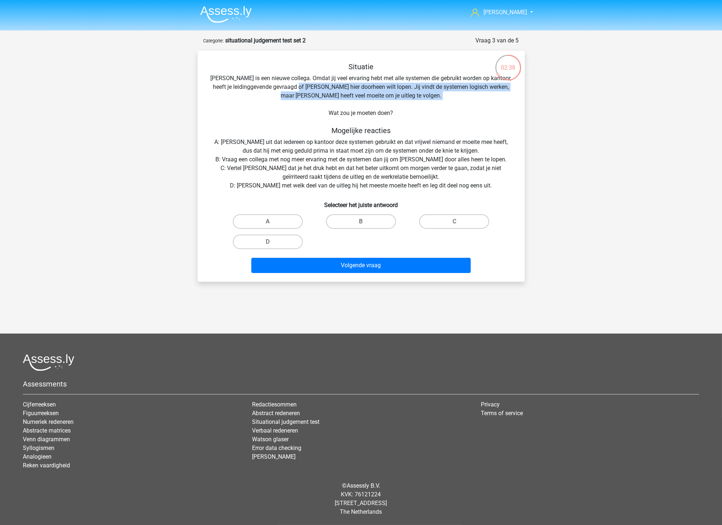
drag, startPoint x: 299, startPoint y: 87, endPoint x: 467, endPoint y: 102, distance: 167.9
click at [467, 102] on div "Situatie [PERSON_NAME] is een nieuwe collega. Omdat jij veel ervaring hebt met …" at bounding box center [361, 169] width 321 height 214
click at [267, 240] on label "D" at bounding box center [268, 242] width 70 height 15
click at [268, 242] on input "D" at bounding box center [270, 244] width 5 height 5
radio input "true"
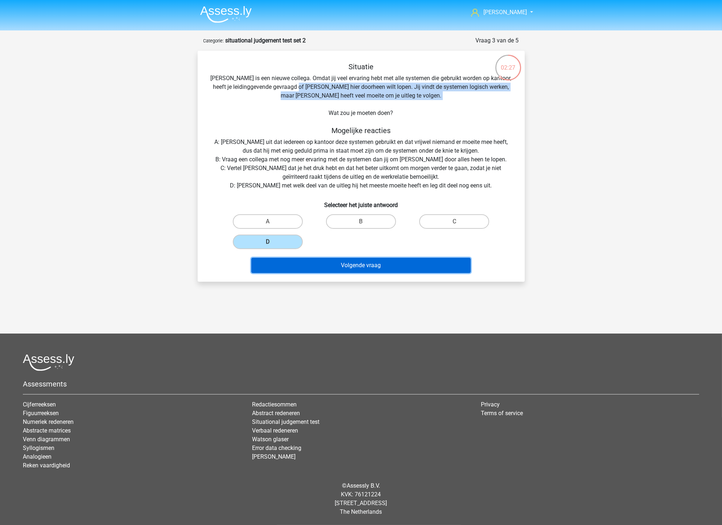
click at [335, 260] on button "Volgende vraag" at bounding box center [360, 265] width 219 height 15
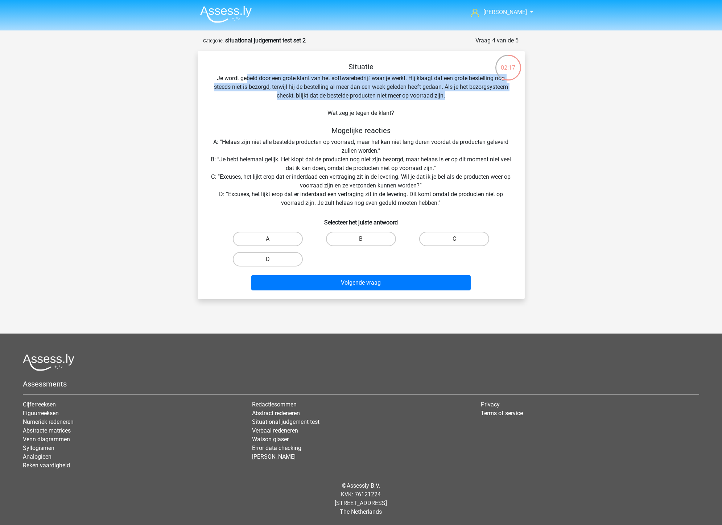
drag, startPoint x: 247, startPoint y: 78, endPoint x: 447, endPoint y: 99, distance: 201.1
click at [447, 99] on div "Situatie Je wordt gebeld door een grote klant van het softwarebedrijf waar je w…" at bounding box center [361, 177] width 321 height 231
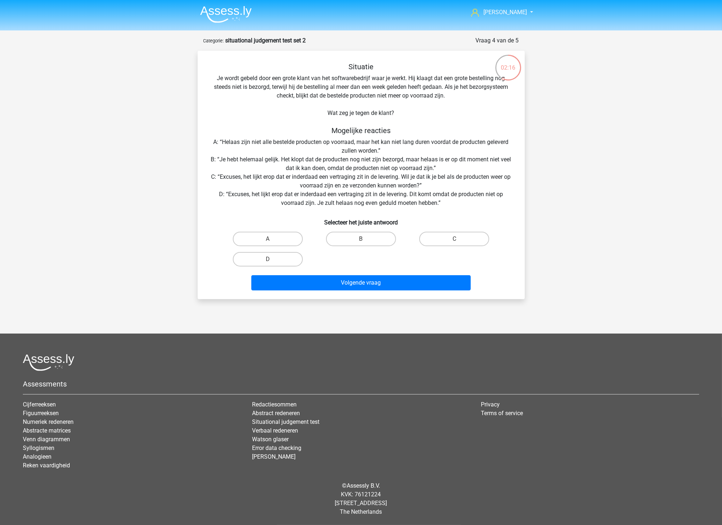
click at [227, 150] on div "Situatie Je wordt gebeld door een grote klant van het softwarebedrijf waar je w…" at bounding box center [361, 177] width 321 height 231
click at [451, 238] on label "C" at bounding box center [454, 239] width 70 height 15
click at [455, 239] on input "C" at bounding box center [457, 241] width 5 height 5
radio input "true"
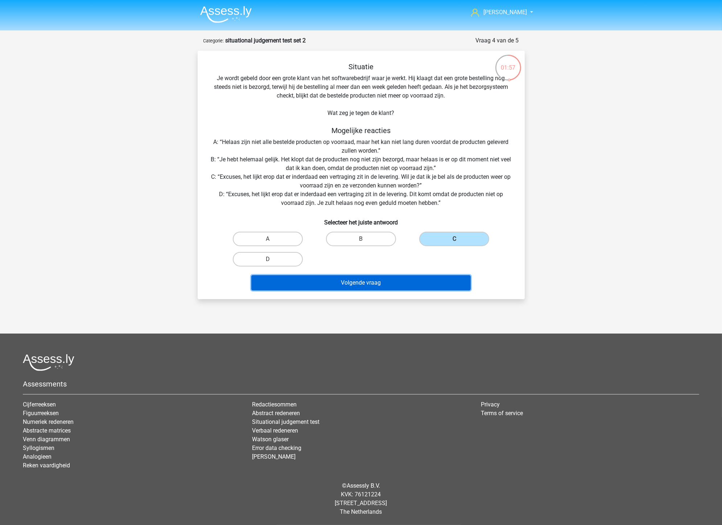
click at [395, 285] on button "Volgende vraag" at bounding box center [360, 282] width 219 height 15
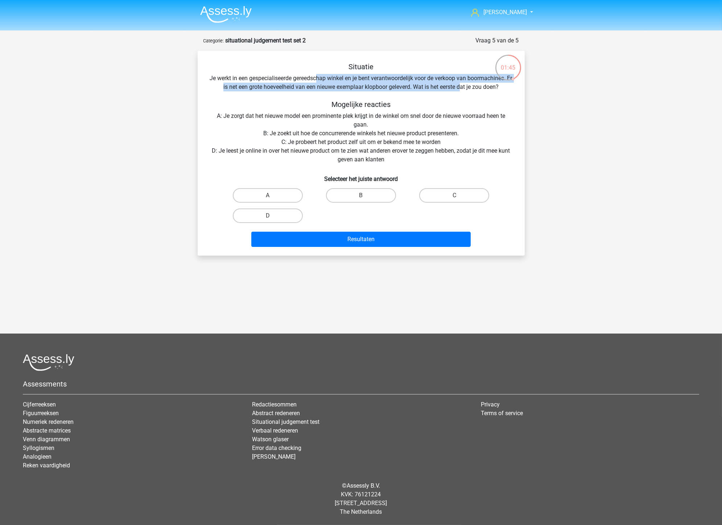
drag, startPoint x: 319, startPoint y: 75, endPoint x: 463, endPoint y: 89, distance: 145.4
click at [463, 89] on div "Situatie Je werkt in een gespecialiseerde gereedschap winkel en je bent verantw…" at bounding box center [361, 156] width 321 height 188
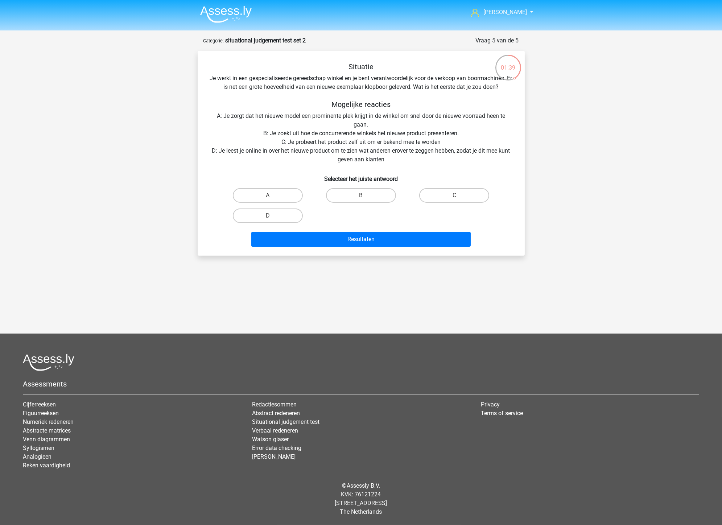
click at [433, 103] on h5 "Mogelijke reacties" at bounding box center [361, 104] width 304 height 9
click at [272, 194] on label "A" at bounding box center [268, 195] width 70 height 15
click at [272, 196] on input "A" at bounding box center [270, 198] width 5 height 5
radio input "true"
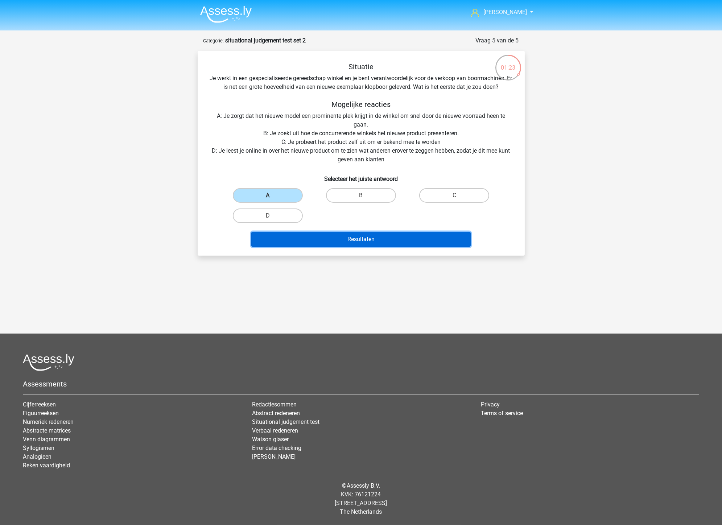
click at [363, 244] on button "Resultaten" at bounding box center [360, 239] width 219 height 15
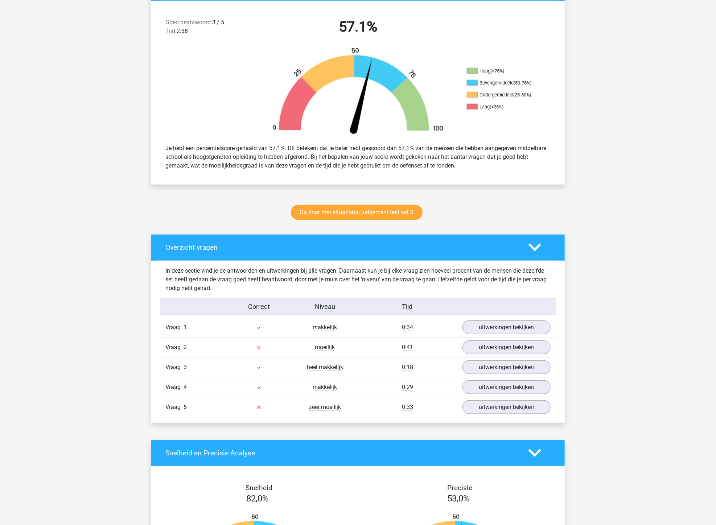
scroll to position [242, 0]
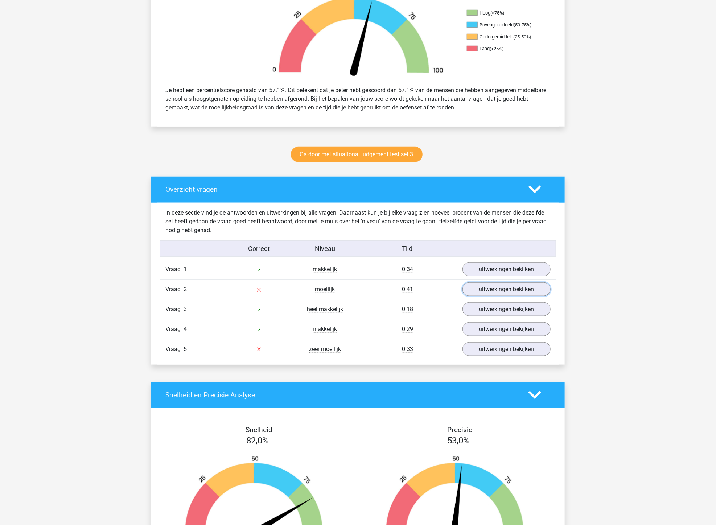
drag, startPoint x: 492, startPoint y: 292, endPoint x: 452, endPoint y: 296, distance: 40.5
click at [492, 292] on link "uitwerkingen bekijken" at bounding box center [507, 290] width 88 height 14
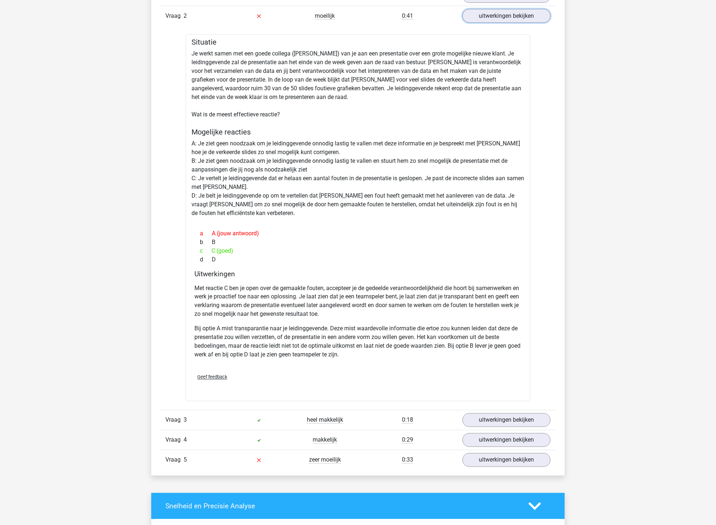
scroll to position [645, 0]
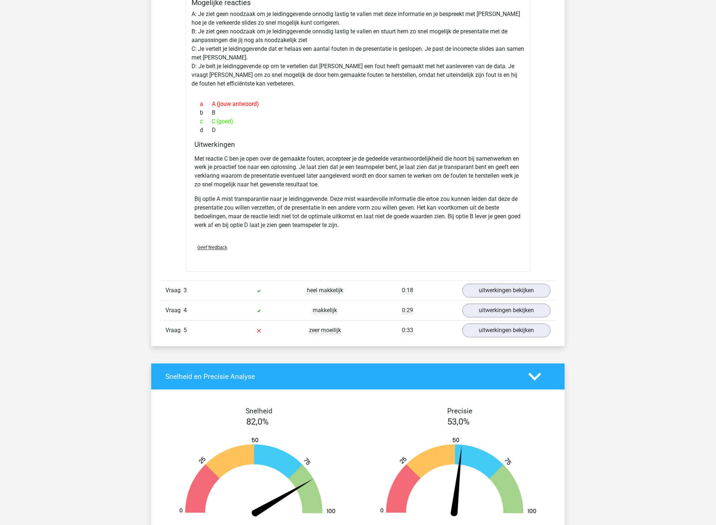
click at [275, 331] on div at bounding box center [259, 331] width 66 height 9
click at [485, 331] on link "uitwerkingen bekijken" at bounding box center [506, 331] width 101 height 16
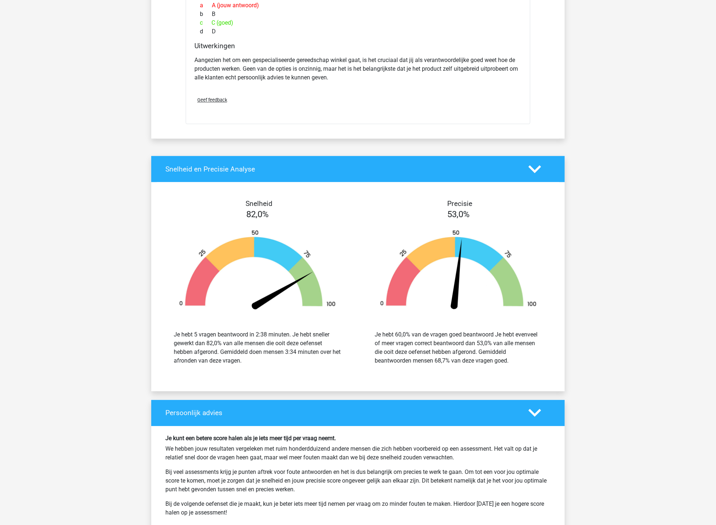
scroll to position [1290, 0]
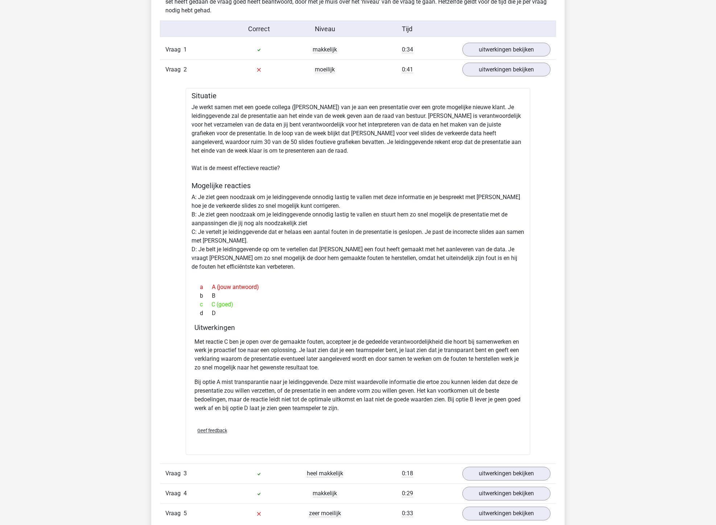
drag, startPoint x: 144, startPoint y: 369, endPoint x: 126, endPoint y: 271, distance: 99.3
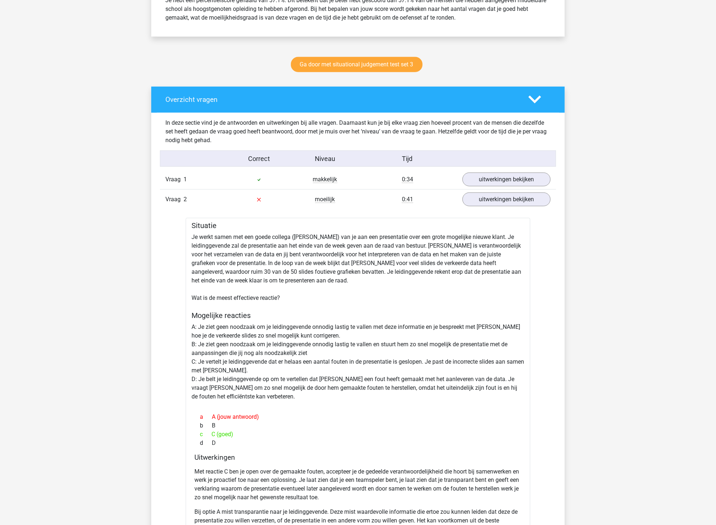
scroll to position [92, 0]
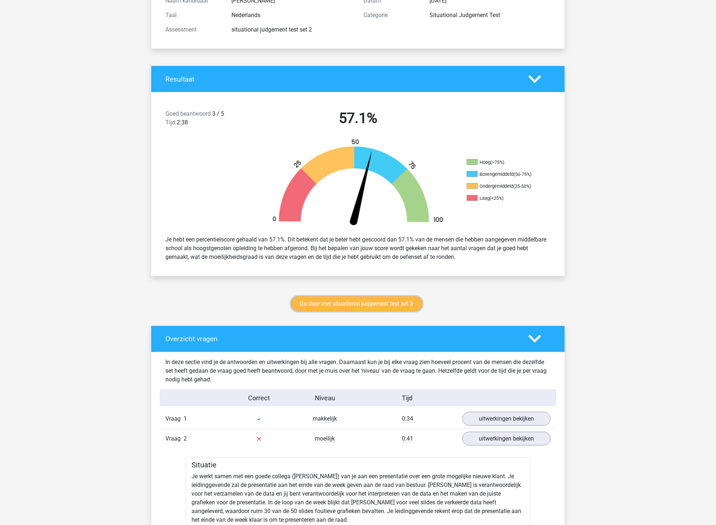
click at [367, 300] on link "Ga door met situational judgement test set 3" at bounding box center [357, 303] width 132 height 15
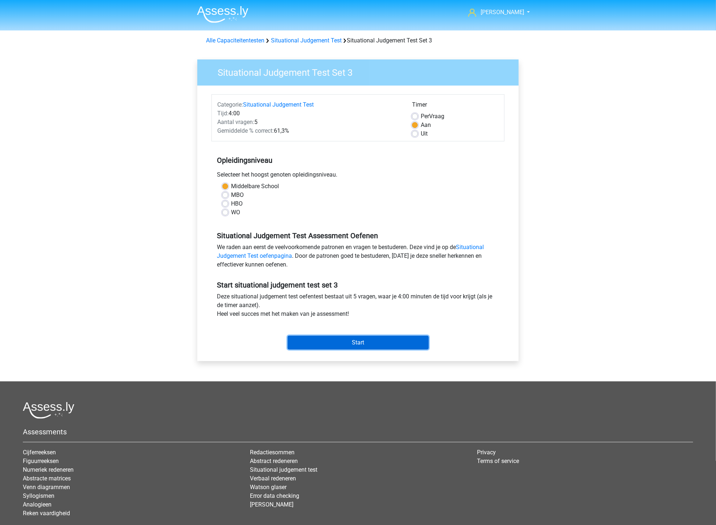
click at [334, 347] on input "Start" at bounding box center [358, 343] width 141 height 14
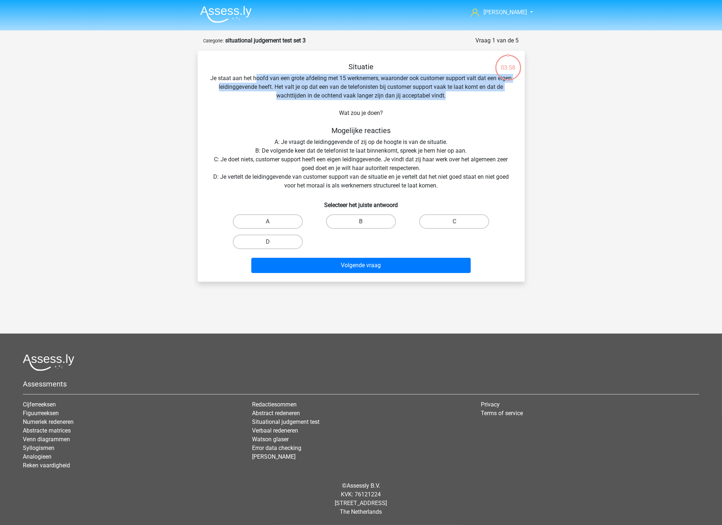
drag, startPoint x: 264, startPoint y: 81, endPoint x: 468, endPoint y: 99, distance: 205.0
click at [468, 99] on div "Situatie Je staat aan het hoofd van een grote afdeling met 15 werknemers, waaro…" at bounding box center [361, 169] width 321 height 214
click at [264, 96] on div "Situatie Je staat aan het hoofd van een grote afdeling met 15 werknemers, waaro…" at bounding box center [361, 169] width 321 height 214
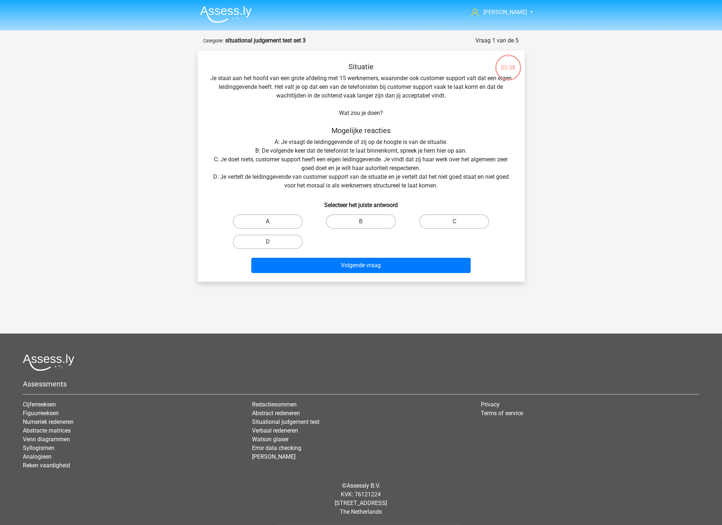
click at [263, 220] on label "A" at bounding box center [268, 221] width 70 height 15
click at [268, 222] on input "A" at bounding box center [270, 224] width 5 height 5
radio input "true"
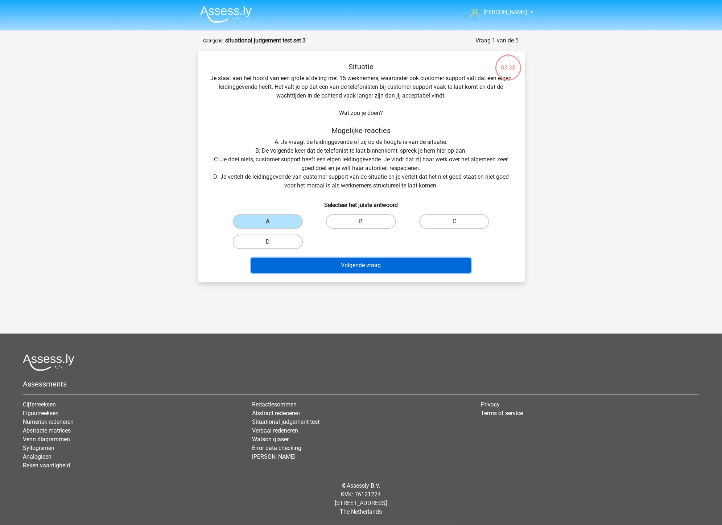
click at [349, 263] on button "Volgende vraag" at bounding box center [360, 265] width 219 height 15
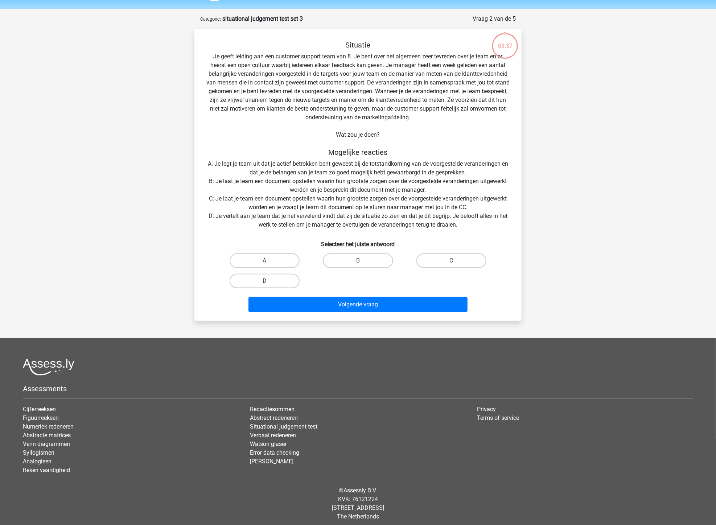
scroll to position [25, 0]
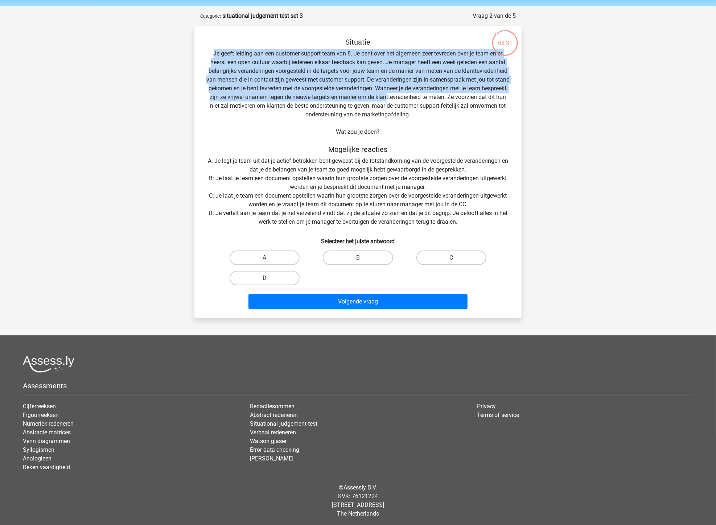
drag, startPoint x: 209, startPoint y: 52, endPoint x: 414, endPoint y: 94, distance: 208.8
click at [414, 94] on div "Situatie Je geeft leiding aan een customer support team van 8. Je bent over het…" at bounding box center [357, 175] width 321 height 275
click at [330, 87] on div "Situatie Je geeft leiding aan een customer support team van 8. Je bent over het…" at bounding box center [357, 175] width 321 height 275
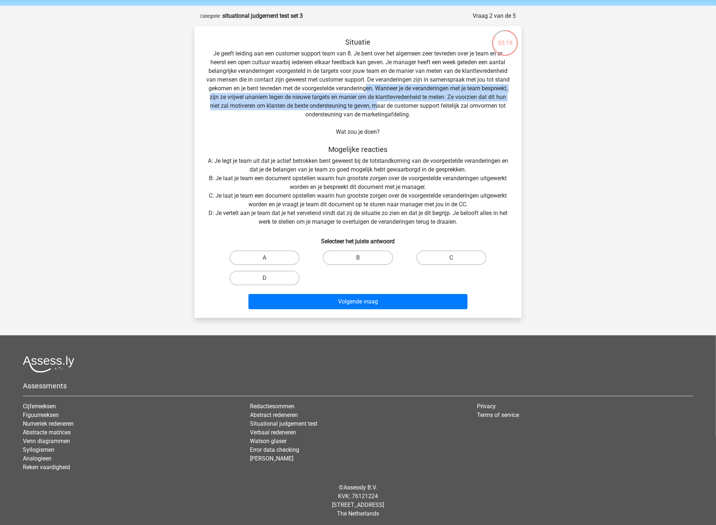
drag, startPoint x: 388, startPoint y: 86, endPoint x: 408, endPoint y: 102, distance: 25.4
click at [408, 102] on div "Situatie Je geeft leiding aan een customer support team van 8. Je bent over het…" at bounding box center [357, 175] width 321 height 275
click at [349, 97] on div "Situatie Je geeft leiding aan een customer support team van 8. Je bent over het…" at bounding box center [357, 175] width 321 height 275
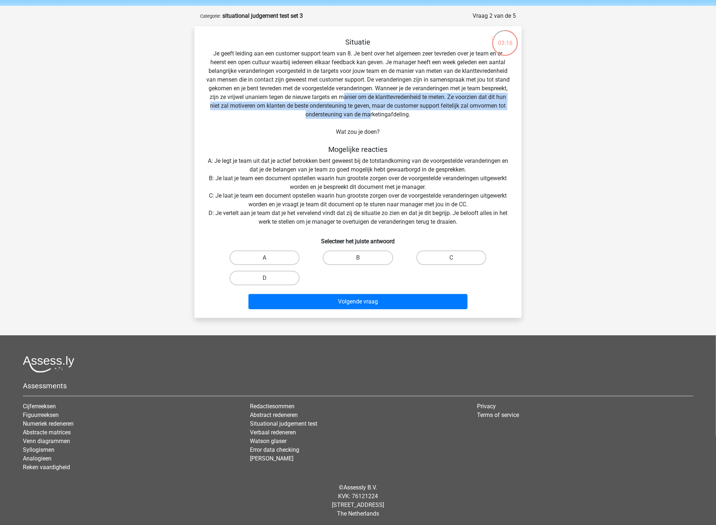
drag, startPoint x: 371, startPoint y: 95, endPoint x: 389, endPoint y: 116, distance: 28.1
click at [389, 116] on div "Situatie Je geeft leiding aan een customer support team van 8. Je bent over het…" at bounding box center [357, 175] width 321 height 275
click at [353, 258] on label "B" at bounding box center [358, 258] width 70 height 15
click at [358, 258] on input "B" at bounding box center [360, 260] width 5 height 5
radio input "true"
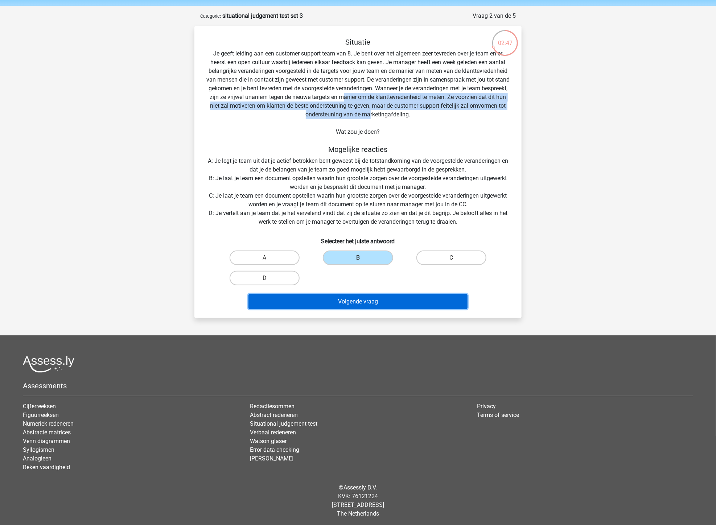
click at [358, 302] on button "Volgende vraag" at bounding box center [358, 301] width 219 height 15
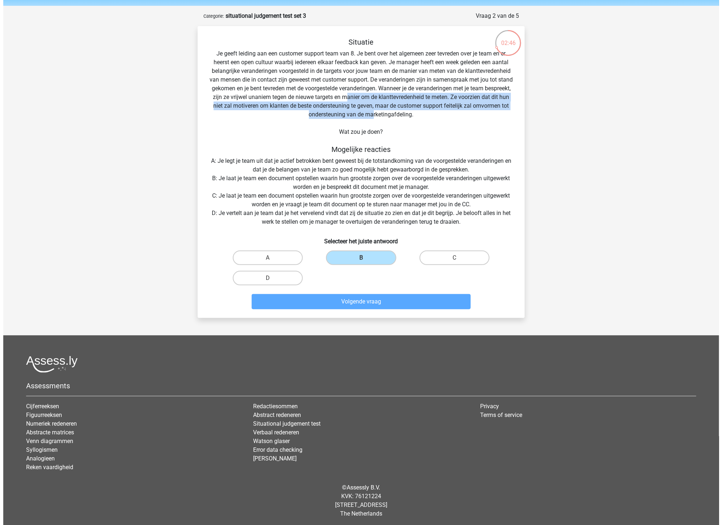
scroll to position [0, 0]
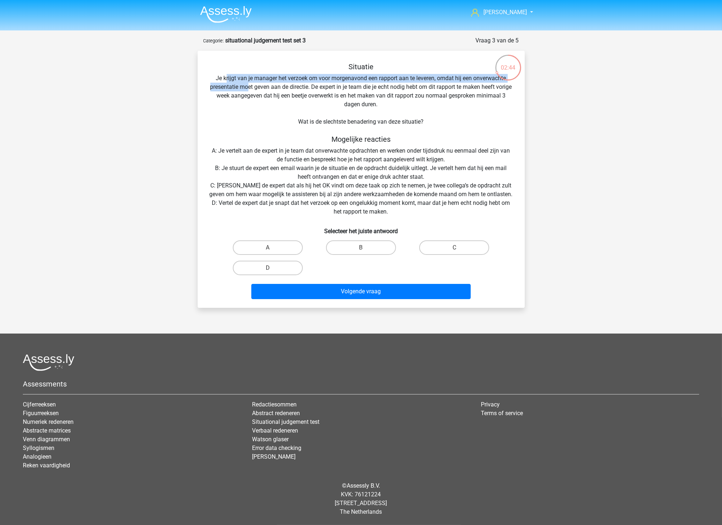
drag, startPoint x: 226, startPoint y: 75, endPoint x: 254, endPoint y: 84, distance: 29.8
click at [254, 84] on div "Situatie Je krijgt van je manager het verzoek om voor morgenavond een rapport a…" at bounding box center [361, 182] width 321 height 240
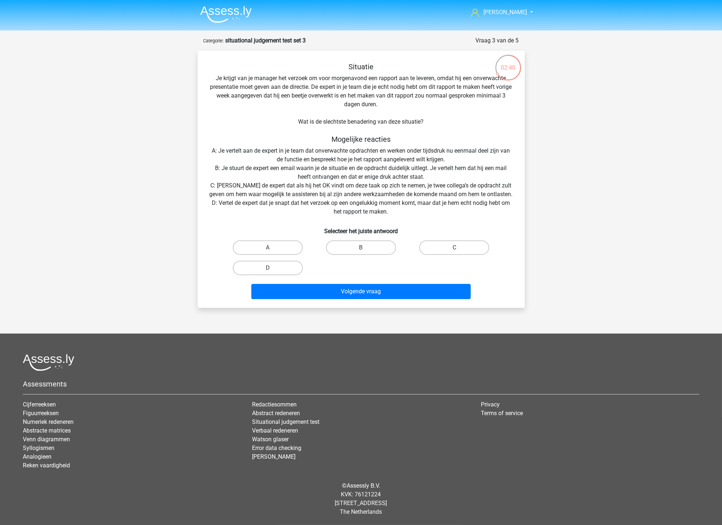
click at [258, 92] on div "Situatie Je krijgt van je manager het verzoek om voor morgenavond een rapport a…" at bounding box center [361, 182] width 321 height 240
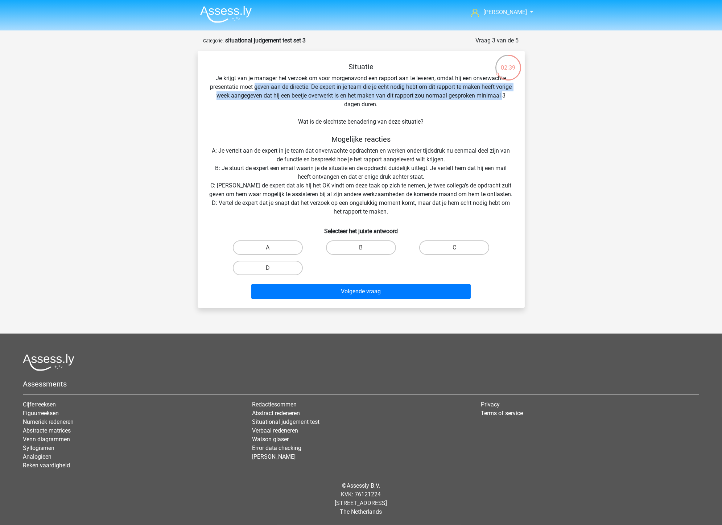
drag, startPoint x: 262, startPoint y: 86, endPoint x: 328, endPoint y: 106, distance: 68.7
click at [328, 106] on div "Situatie Je krijgt van je manager het verzoek om voor morgenavond een rapport a…" at bounding box center [361, 182] width 321 height 240
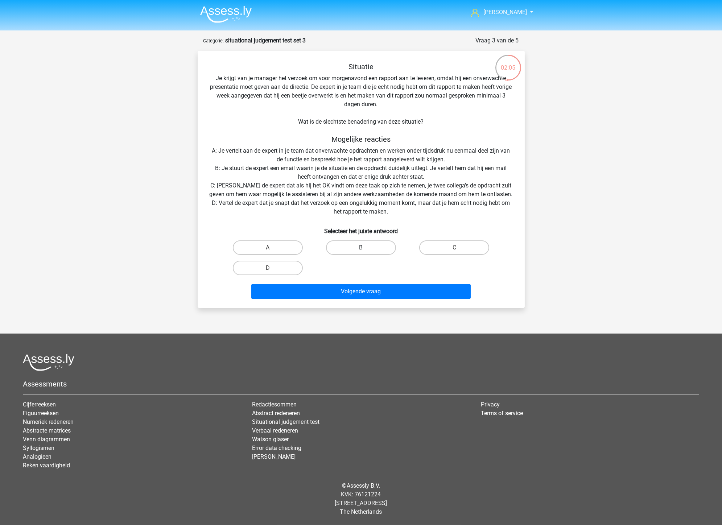
click at [360, 249] on label "B" at bounding box center [361, 248] width 70 height 15
click at [361, 249] on input "B" at bounding box center [363, 250] width 5 height 5
radio input "true"
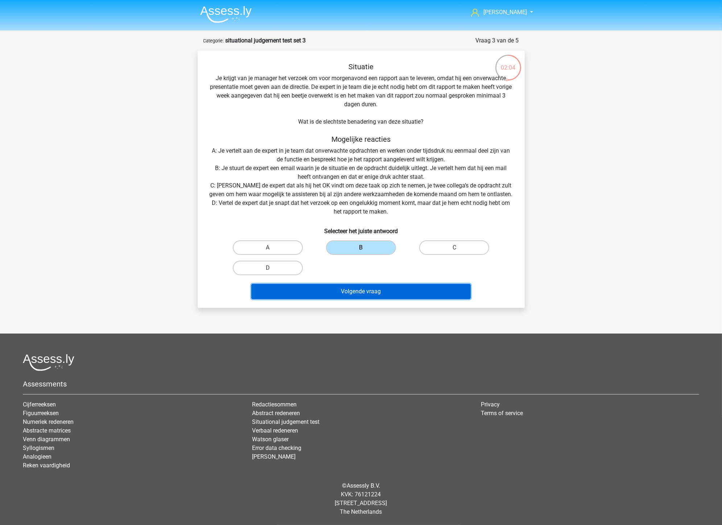
click at [367, 296] on button "Volgende vraag" at bounding box center [360, 291] width 219 height 15
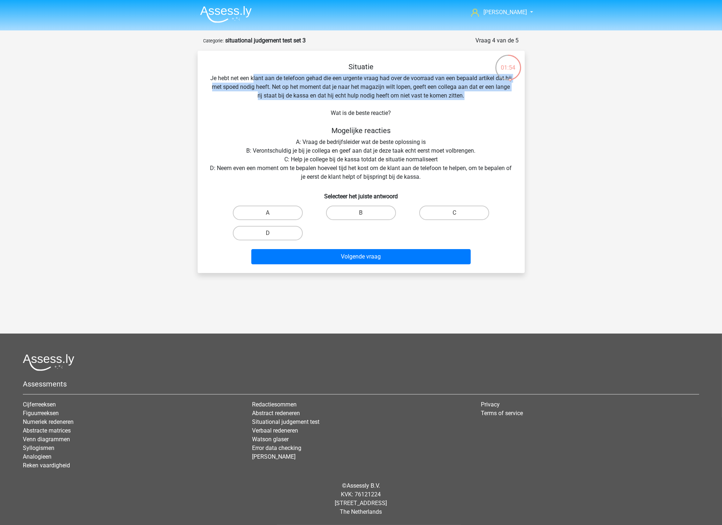
drag, startPoint x: 256, startPoint y: 83, endPoint x: 471, endPoint y: 92, distance: 214.9
click at [471, 92] on div "Situatie Je hebt net een klant aan de telefoon gehad die een urgente vraag had …" at bounding box center [361, 164] width 321 height 205
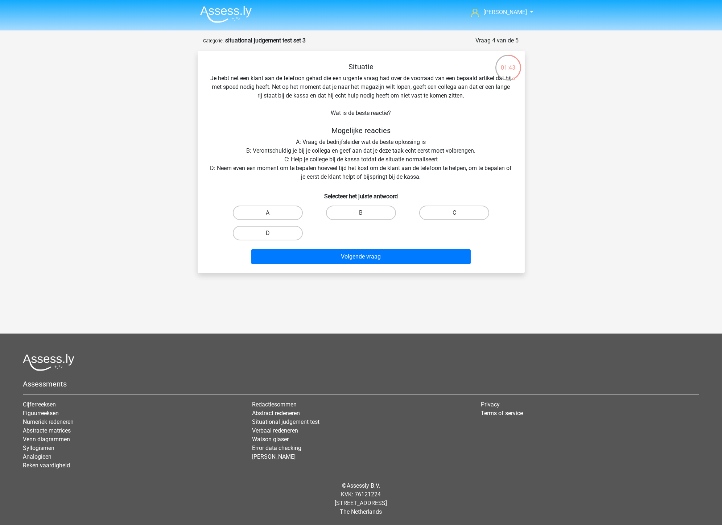
click at [262, 150] on div "Situatie Je hebt net een klant aan de telefoon gehad die een urgente vraag had …" at bounding box center [361, 164] width 321 height 205
click at [265, 172] on div "Situatie Je hebt net een klant aan de telefoon gehad die een urgente vraag had …" at bounding box center [361, 164] width 321 height 205
click at [279, 232] on label "D" at bounding box center [268, 233] width 70 height 15
click at [272, 233] on input "D" at bounding box center [270, 235] width 5 height 5
radio input "true"
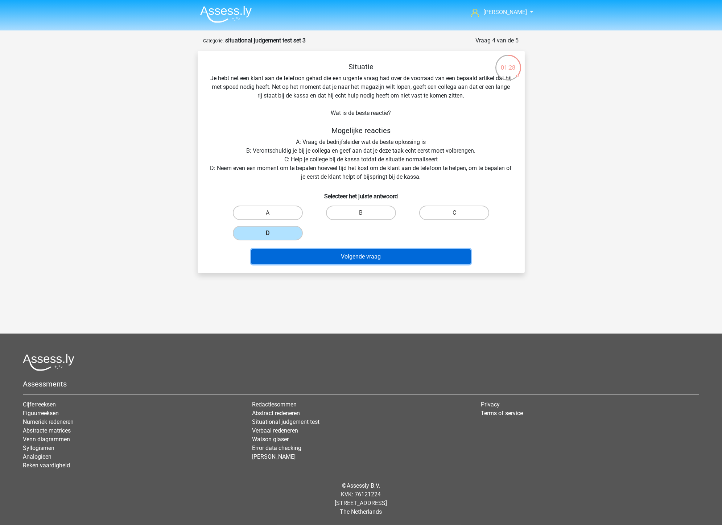
click at [351, 258] on button "Volgende vraag" at bounding box center [360, 256] width 219 height 15
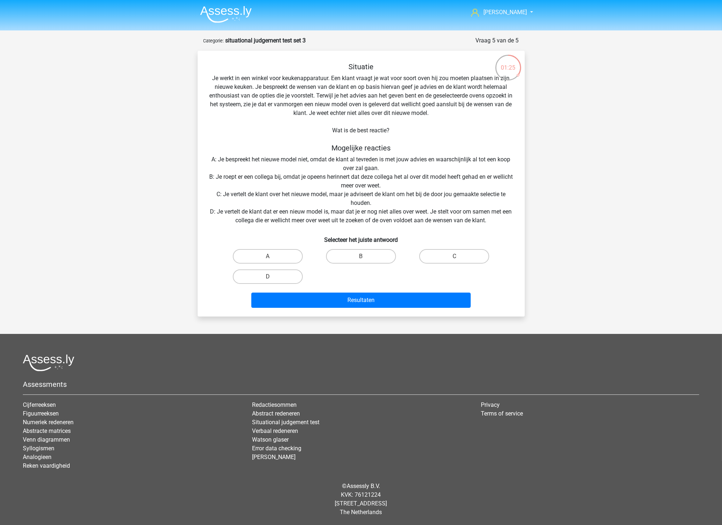
click at [296, 69] on h5 "Situatie" at bounding box center [361, 66] width 304 height 9
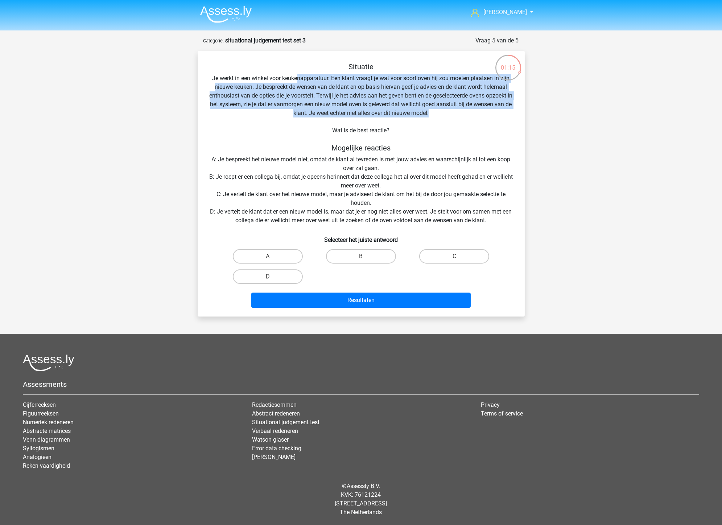
drag, startPoint x: 298, startPoint y: 77, endPoint x: 443, endPoint y: 111, distance: 148.8
click at [443, 111] on div "Situatie Je werkt in een winkel voor keukenapparatuur. Een klant vraagt je wat …" at bounding box center [361, 186] width 321 height 249
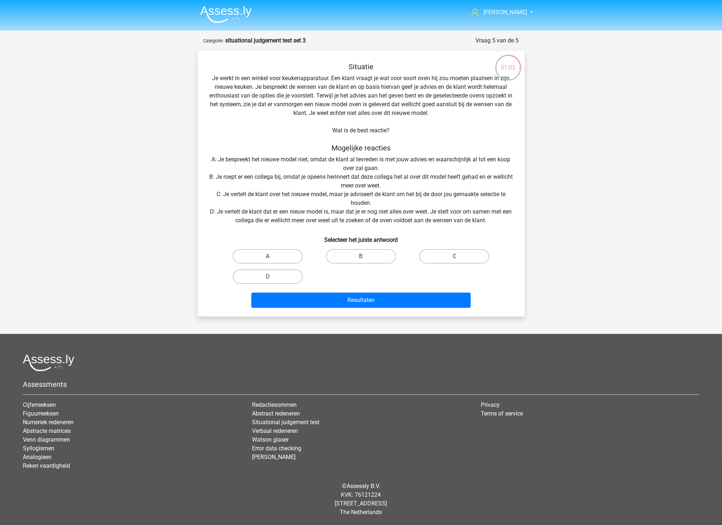
click at [230, 178] on div "Situatie Je werkt in een winkel voor keukenapparatuur. Een klant vraagt je wat …" at bounding box center [361, 186] width 321 height 249
click at [275, 276] on label "D" at bounding box center [268, 277] width 70 height 15
click at [272, 277] on input "D" at bounding box center [270, 279] width 5 height 5
radio input "true"
drag, startPoint x: 358, startPoint y: 253, endPoint x: 360, endPoint y: 288, distance: 35.2
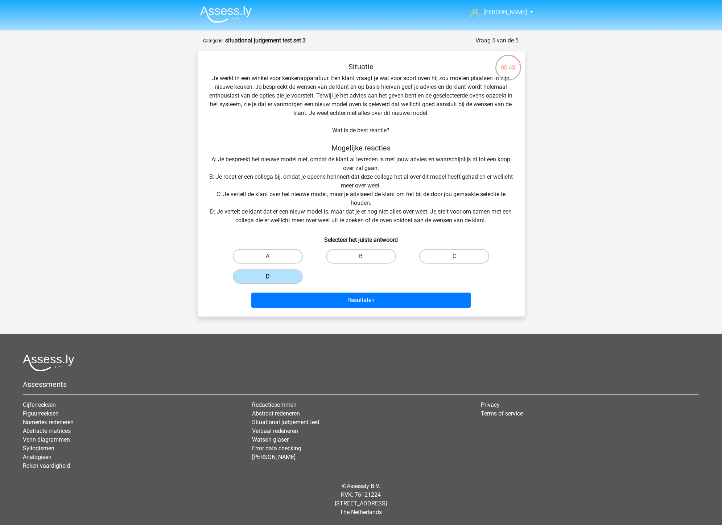
click at [357, 253] on label "B" at bounding box center [361, 256] width 70 height 15
click at [361, 256] on input "B" at bounding box center [363, 258] width 5 height 5
radio input "true"
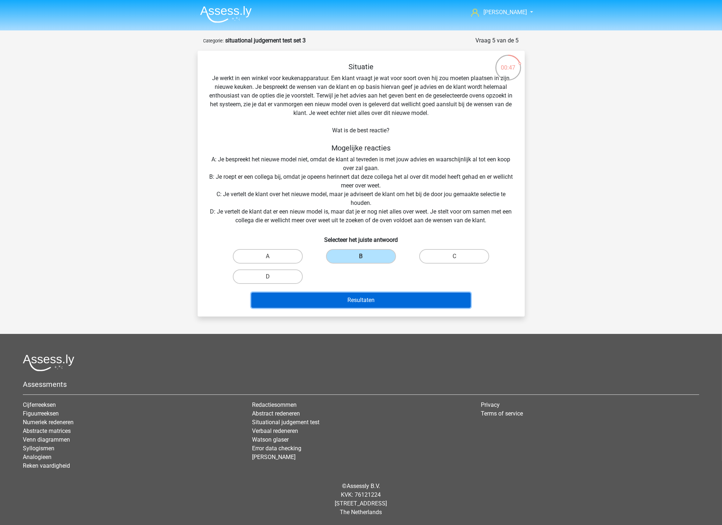
click at [366, 296] on button "Resultaten" at bounding box center [360, 300] width 219 height 15
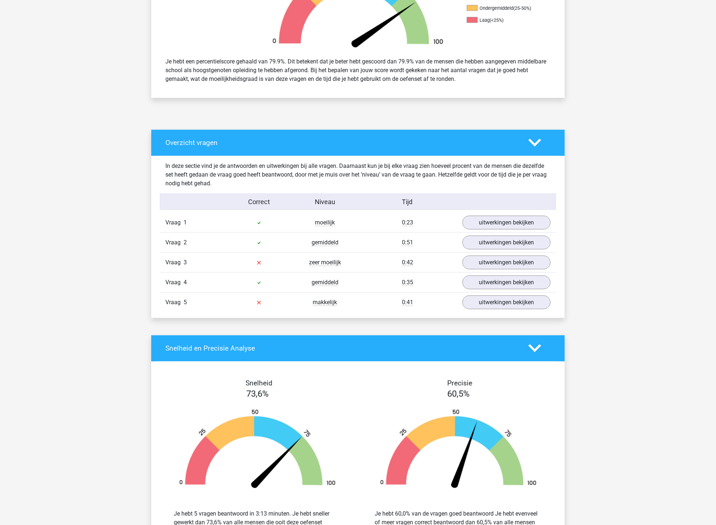
scroll to position [282, 0]
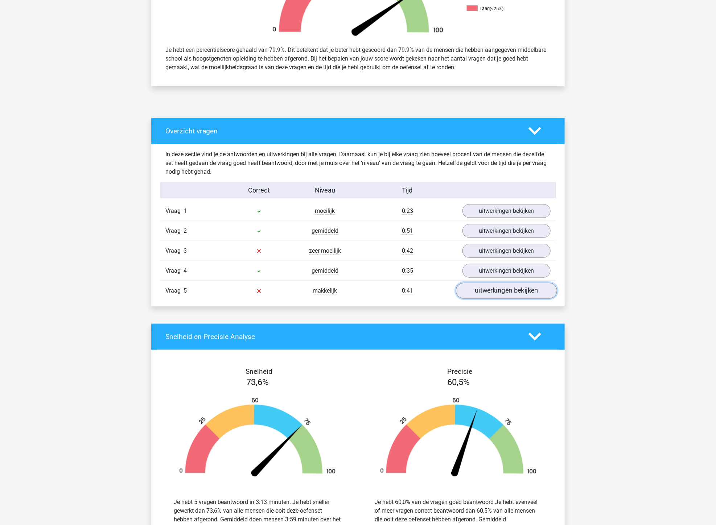
click at [505, 296] on link "uitwerkingen bekijken" at bounding box center [506, 291] width 101 height 16
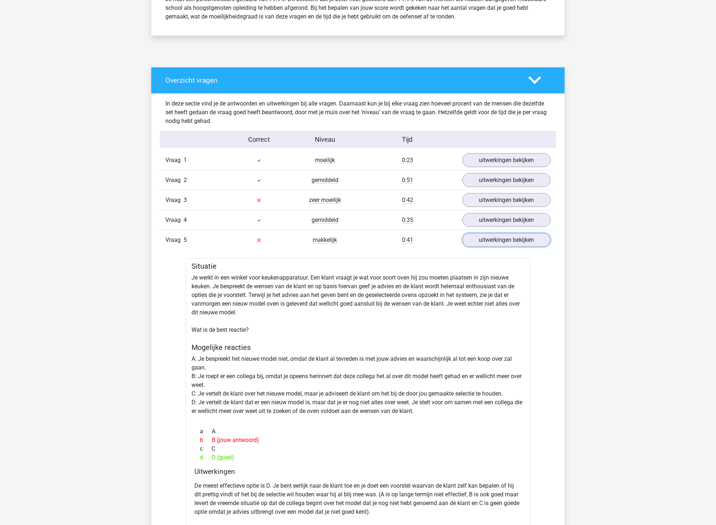
scroll to position [201, 0]
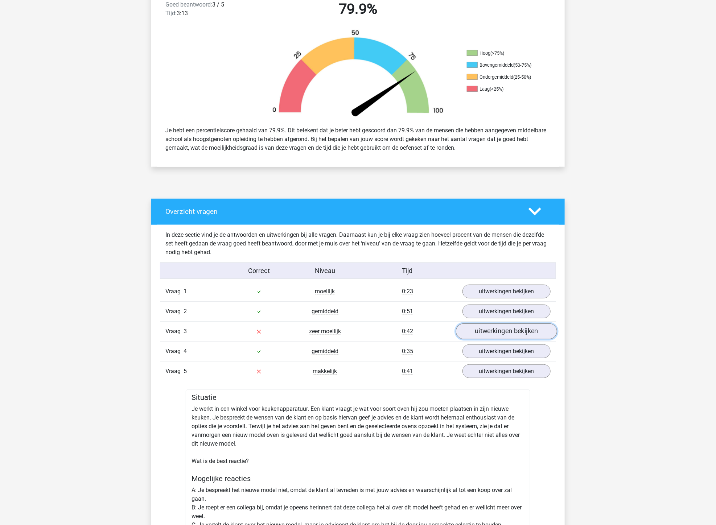
click at [507, 335] on link "uitwerkingen bekijken" at bounding box center [506, 332] width 101 height 16
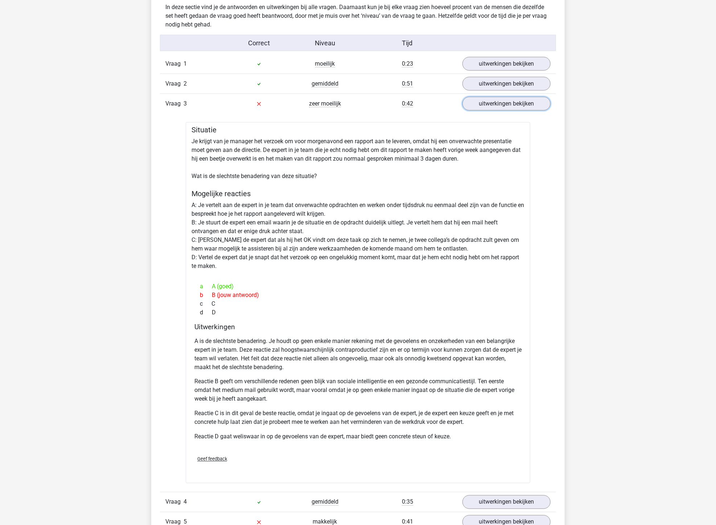
scroll to position [443, 0]
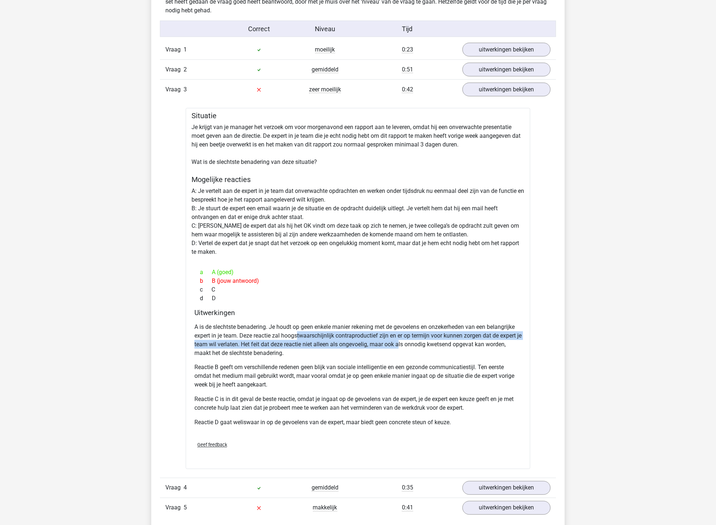
drag, startPoint x: 299, startPoint y: 338, endPoint x: 407, endPoint y: 340, distance: 108.5
click at [407, 340] on p "A is de slechtste benadering. Je houdt op geen enkele manier rekening met de ge…" at bounding box center [357, 340] width 327 height 35
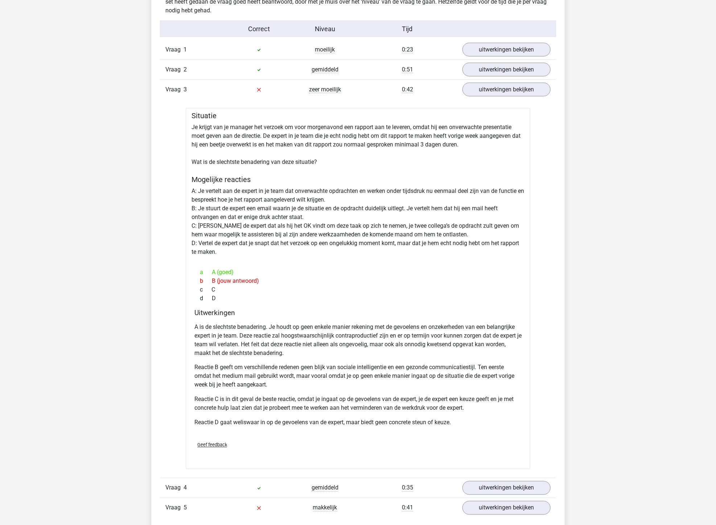
click at [330, 360] on div "A is de slechtste benadering. Je houdt op geen enkele manier rekening met de ge…" at bounding box center [357, 378] width 327 height 116
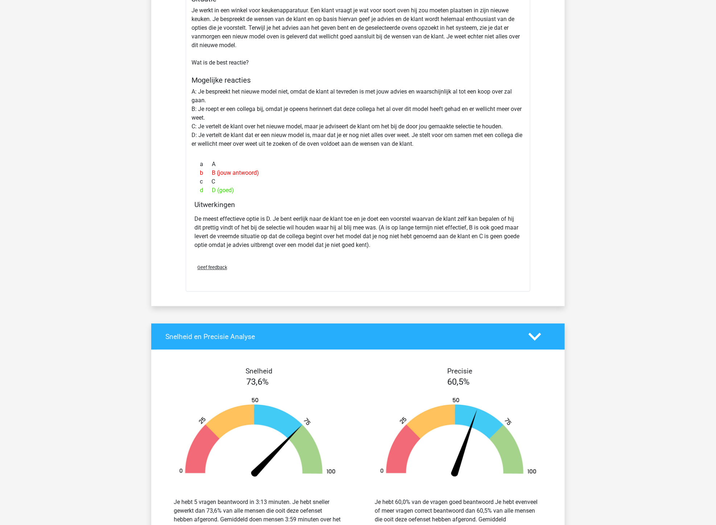
scroll to position [0, 0]
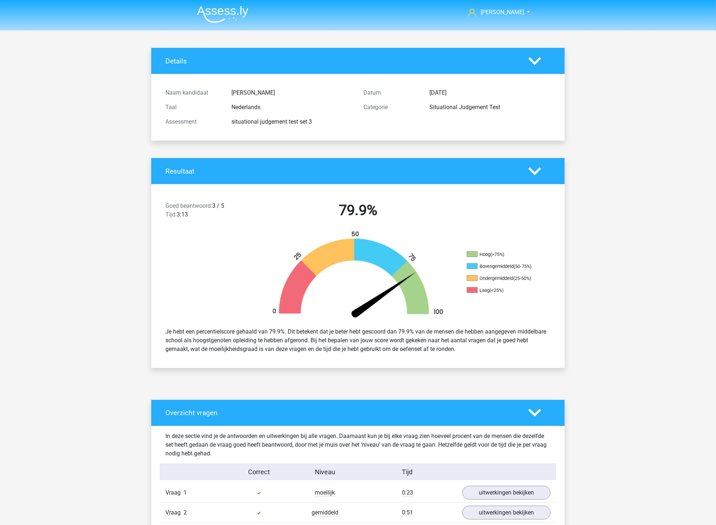
drag, startPoint x: 338, startPoint y: 314, endPoint x: 321, endPoint y: 142, distance: 172.8
click at [223, 12] on img at bounding box center [223, 14] width 52 height 17
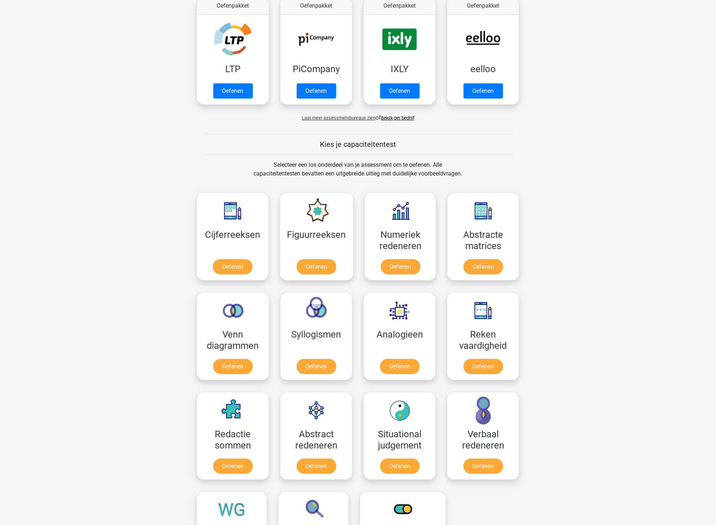
scroll to position [161, 0]
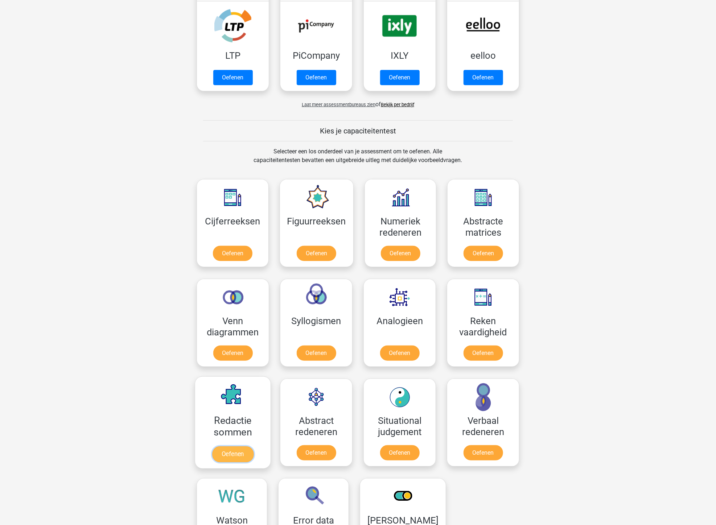
click at [229, 447] on link "Oefenen" at bounding box center [232, 455] width 41 height 16
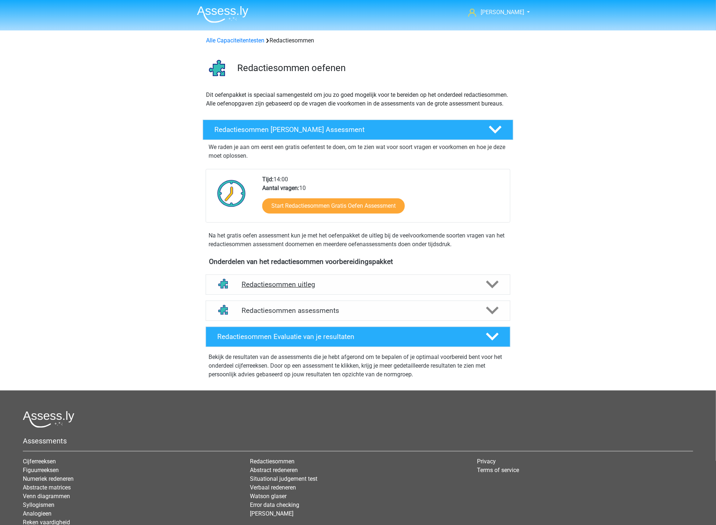
click at [356, 289] on h4 "Redactiesommen uitleg" at bounding box center [358, 284] width 233 height 8
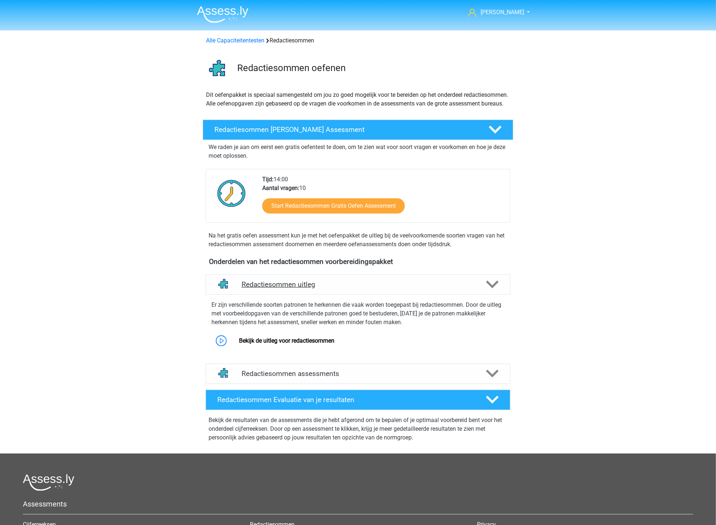
click at [356, 289] on h4 "Redactiesommen uitleg" at bounding box center [358, 284] width 233 height 8
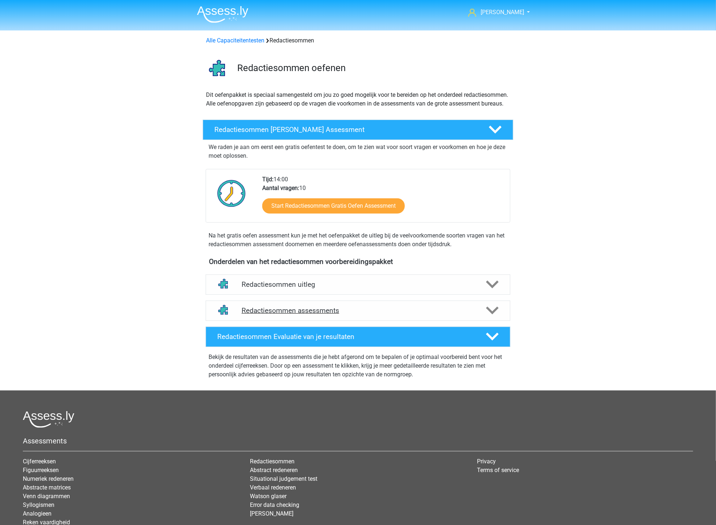
click at [361, 315] on h4 "Redactiesommen assessments" at bounding box center [358, 311] width 233 height 8
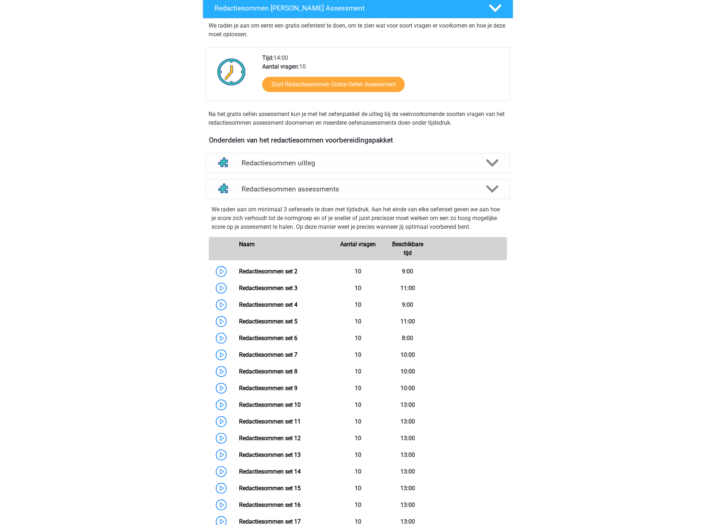
scroll to position [34, 0]
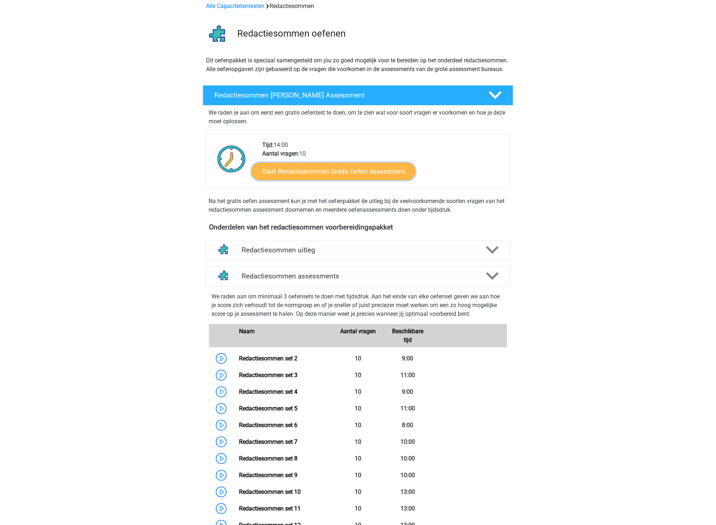
click at [321, 180] on link "Start Redactiesommen Gratis Oefen Assessment" at bounding box center [334, 171] width 164 height 17
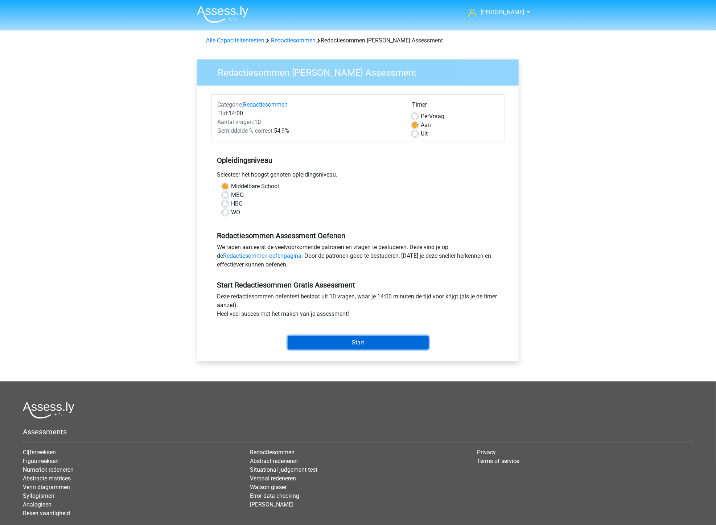
click at [348, 337] on input "Start" at bounding box center [358, 343] width 141 height 14
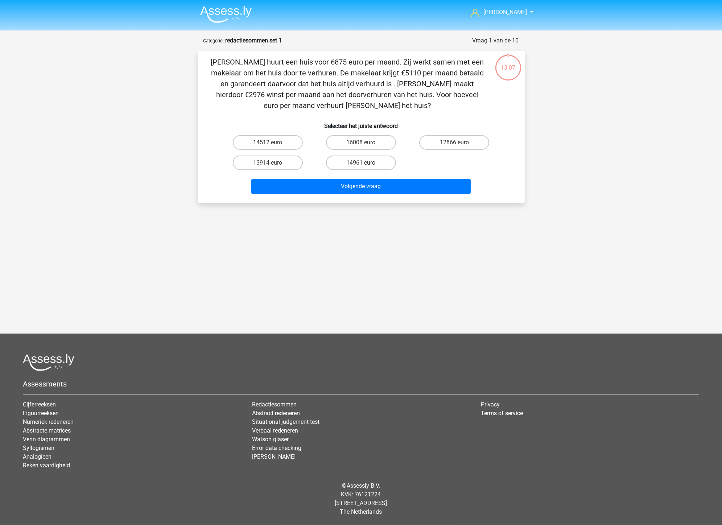
click at [363, 161] on label "14961 euro" at bounding box center [361, 163] width 70 height 15
click at [363, 163] on input "14961 euro" at bounding box center [363, 165] width 5 height 5
radio input "true"
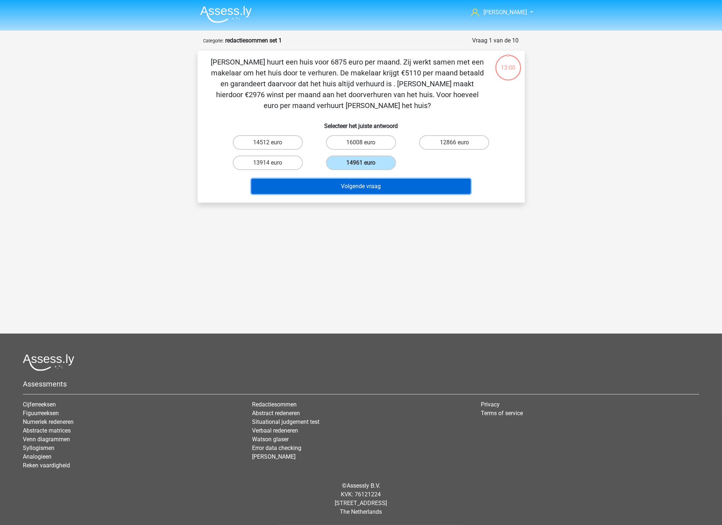
click at [381, 186] on button "Volgende vraag" at bounding box center [360, 186] width 219 height 15
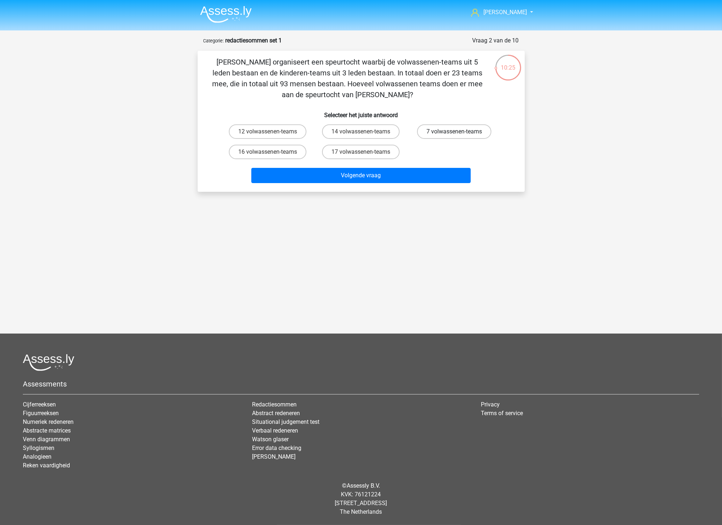
click at [476, 127] on label "7 volwassenen-teams" at bounding box center [454, 131] width 74 height 15
click at [459, 132] on input "7 volwassenen-teams" at bounding box center [457, 134] width 5 height 5
radio input "true"
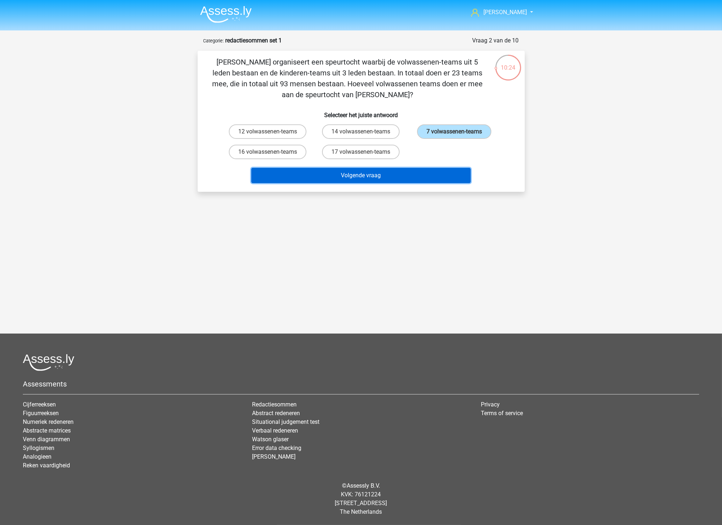
click at [415, 171] on button "Volgende vraag" at bounding box center [360, 175] width 219 height 15
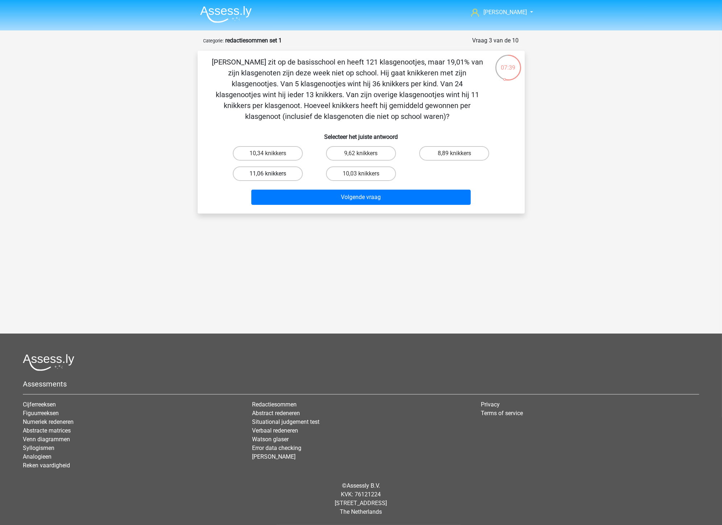
click at [289, 172] on label "11,06 knikkers" at bounding box center [268, 174] width 70 height 15
click at [272, 174] on input "11,06 knikkers" at bounding box center [270, 176] width 5 height 5
radio input "true"
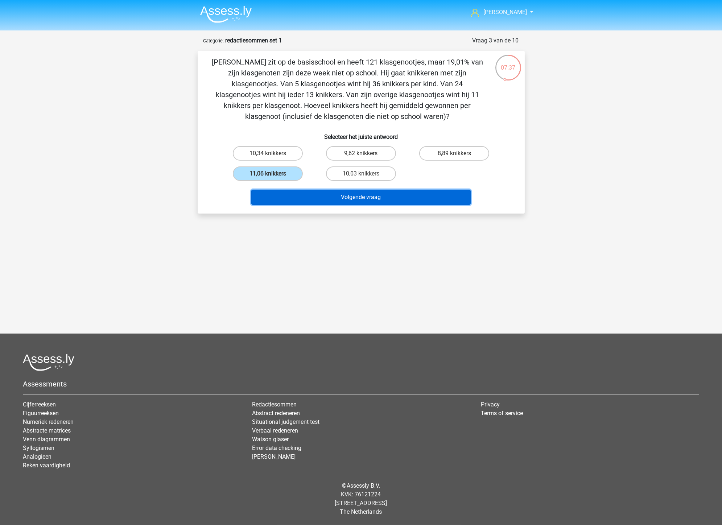
click at [355, 197] on button "Volgende vraag" at bounding box center [360, 197] width 219 height 15
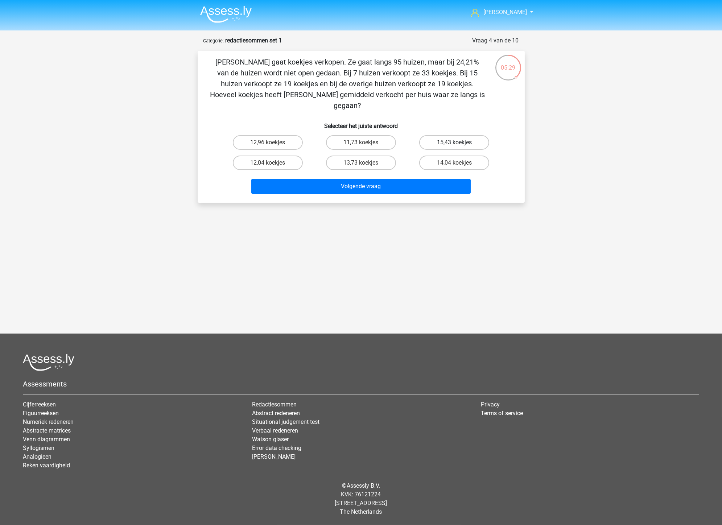
click at [449, 135] on label "15,43 koekjes" at bounding box center [454, 142] width 70 height 15
click at [455, 143] on input "15,43 koekjes" at bounding box center [457, 145] width 5 height 5
radio input "true"
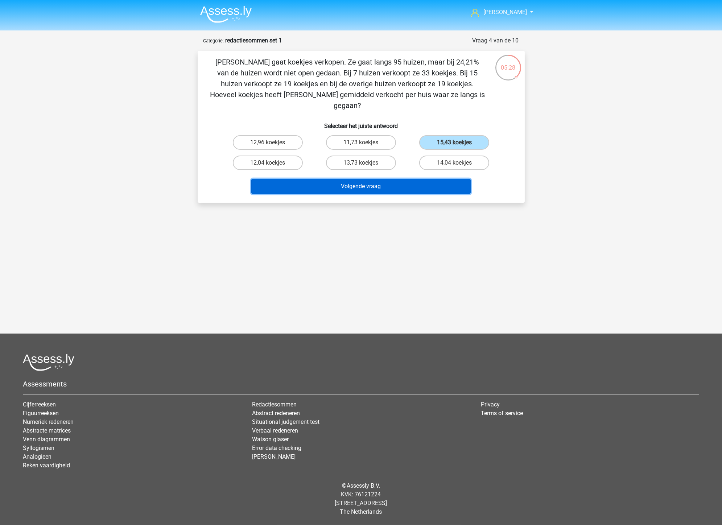
click at [426, 179] on button "Volgende vraag" at bounding box center [360, 186] width 219 height 15
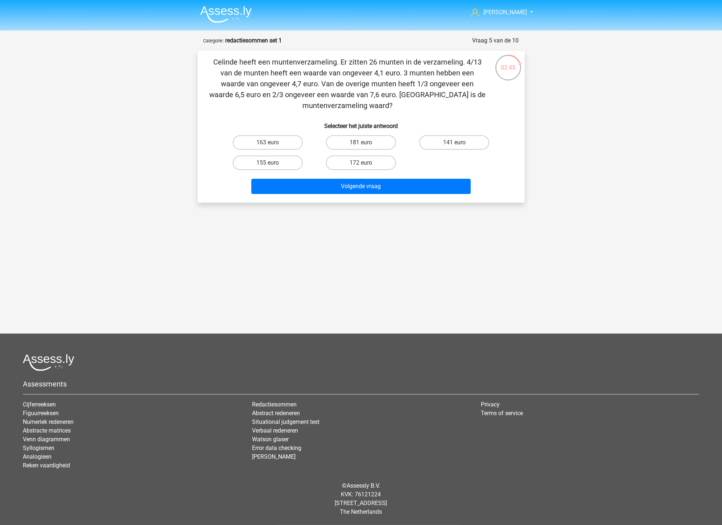
click at [271, 163] on input "155 euro" at bounding box center [270, 165] width 5 height 5
radio input "true"
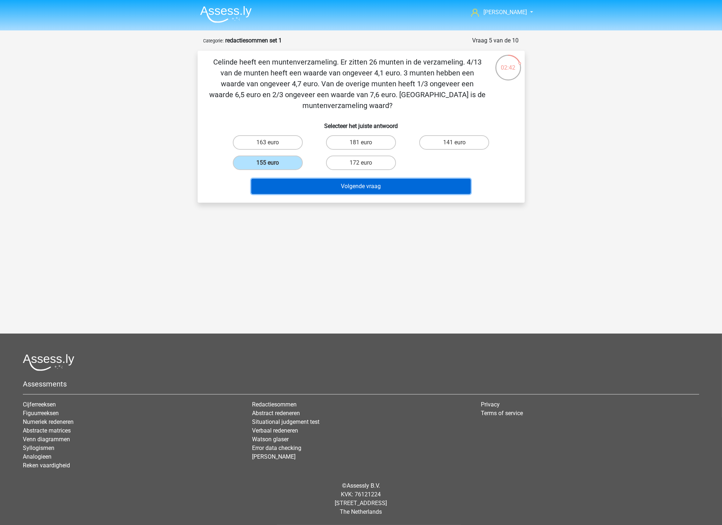
click at [324, 187] on button "Volgende vraag" at bounding box center [360, 186] width 219 height 15
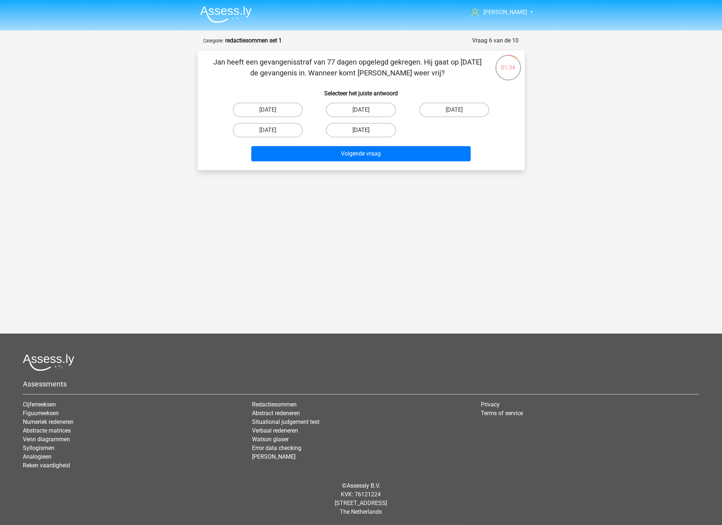
click at [369, 129] on label "13 augustus" at bounding box center [361, 130] width 70 height 15
click at [366, 130] on input "13 augustus" at bounding box center [363, 132] width 5 height 5
radio input "true"
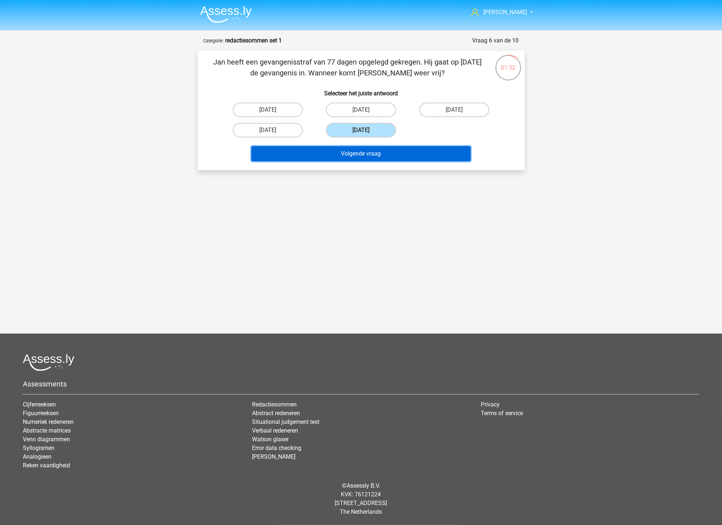
click at [395, 153] on button "Volgende vraag" at bounding box center [360, 153] width 219 height 15
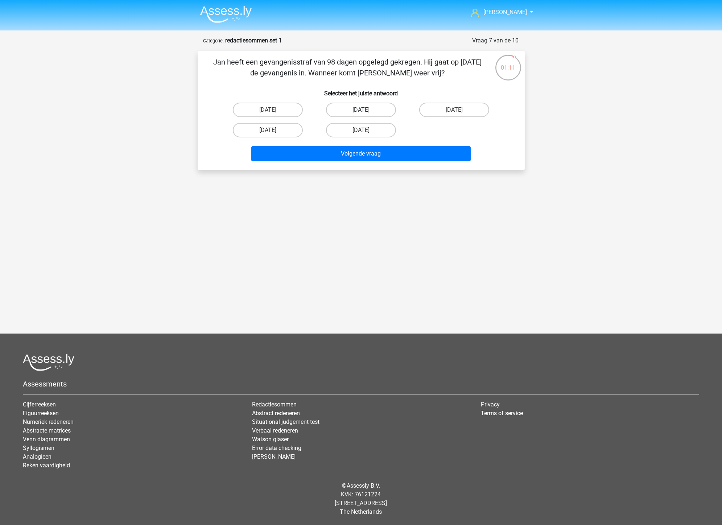
click at [369, 107] on label "22 augustus" at bounding box center [361, 110] width 70 height 15
click at [366, 110] on input "22 augustus" at bounding box center [363, 112] width 5 height 5
radio input "true"
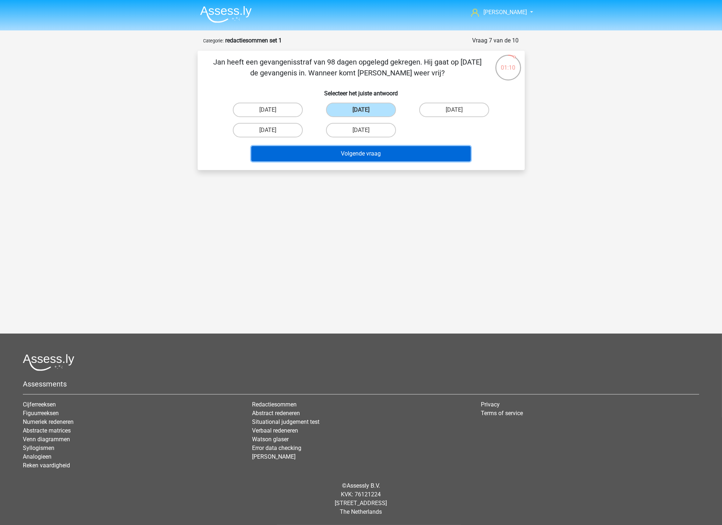
click at [377, 152] on button "Volgende vraag" at bounding box center [360, 153] width 219 height 15
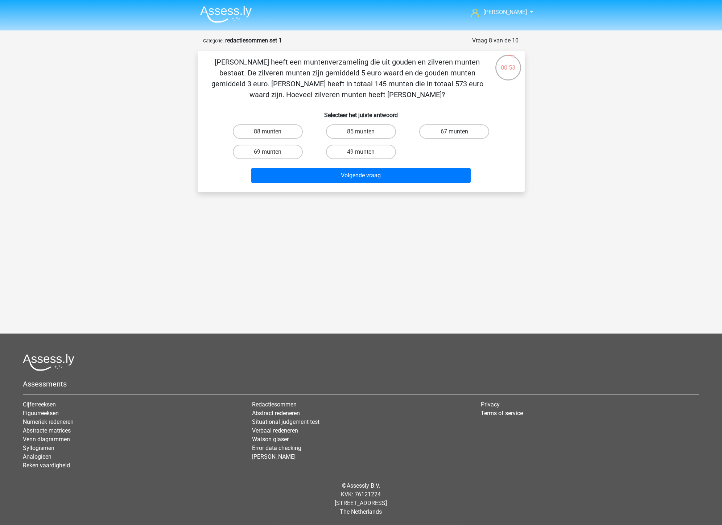
click at [440, 135] on label "67 munten" at bounding box center [454, 131] width 70 height 15
click at [455, 135] on input "67 munten" at bounding box center [457, 134] width 5 height 5
radio input "true"
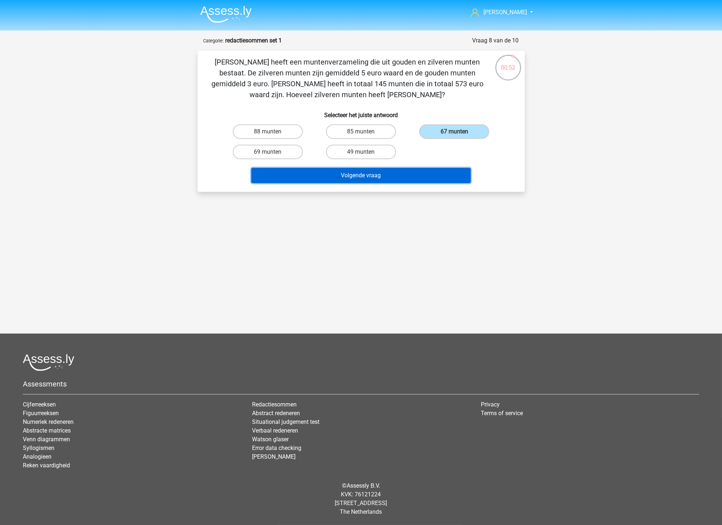
click at [408, 177] on button "Volgende vraag" at bounding box center [360, 175] width 219 height 15
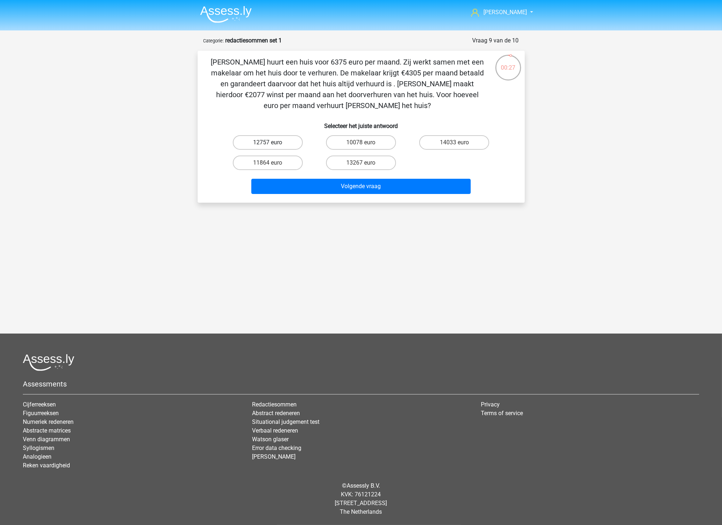
click at [254, 140] on label "12757 euro" at bounding box center [268, 142] width 70 height 15
click at [268, 143] on input "12757 euro" at bounding box center [270, 145] width 5 height 5
radio input "true"
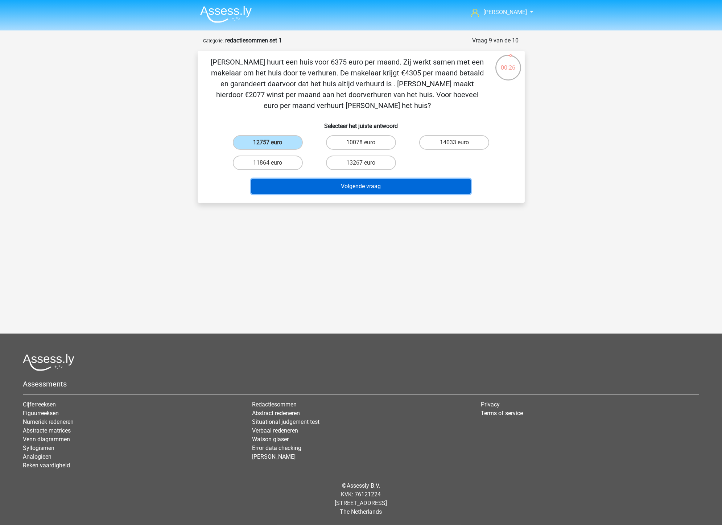
click at [318, 184] on button "Volgende vraag" at bounding box center [360, 186] width 219 height 15
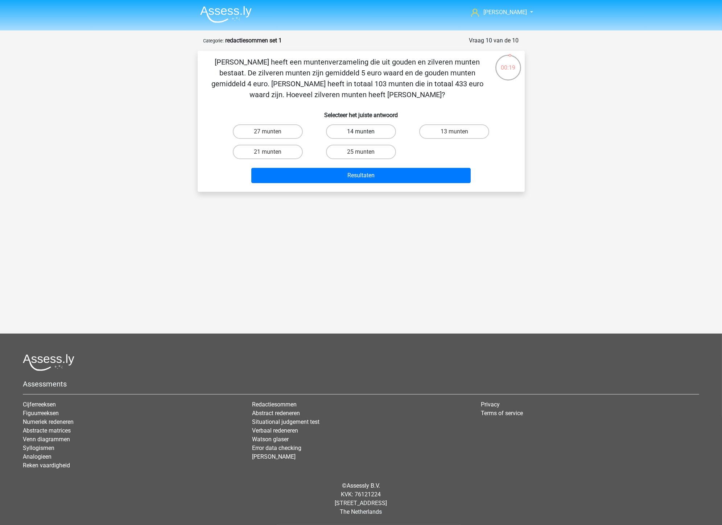
click at [372, 135] on label "14 munten" at bounding box center [361, 131] width 70 height 15
click at [366, 135] on input "14 munten" at bounding box center [363, 134] width 5 height 5
radio input "true"
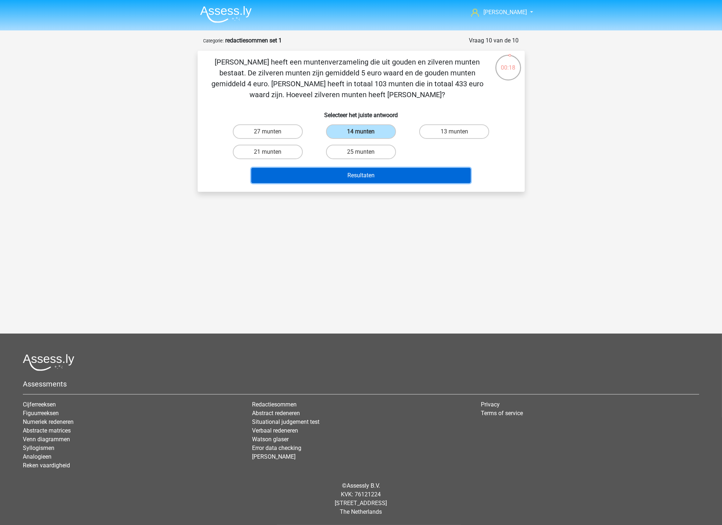
click at [368, 175] on button "Resultaten" at bounding box center [360, 175] width 219 height 15
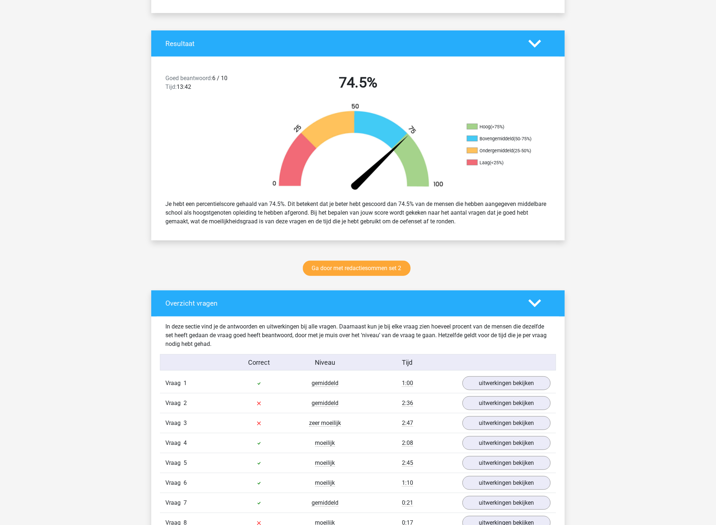
scroll to position [282, 0]
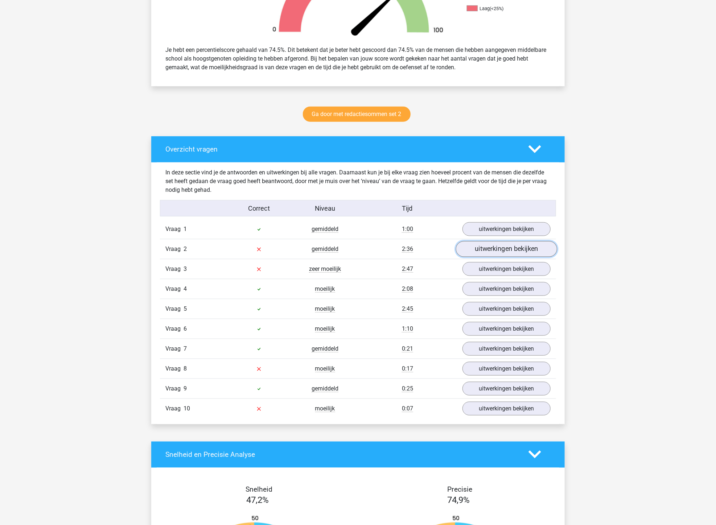
click at [489, 252] on link "uitwerkingen bekijken" at bounding box center [506, 249] width 101 height 16
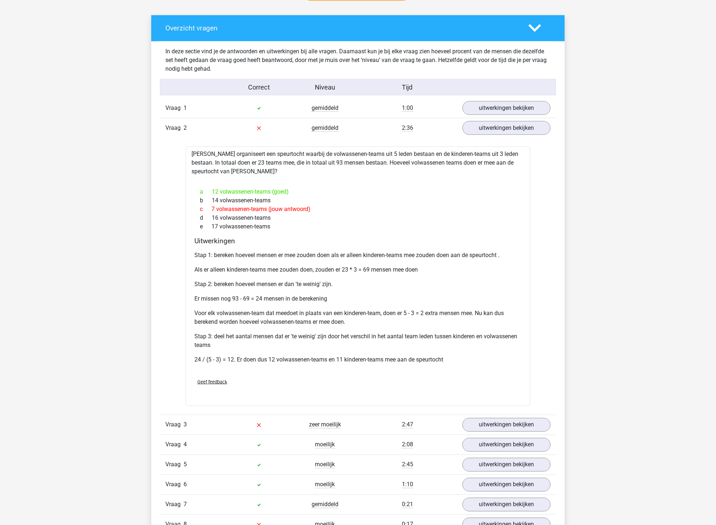
scroll to position [443, 0]
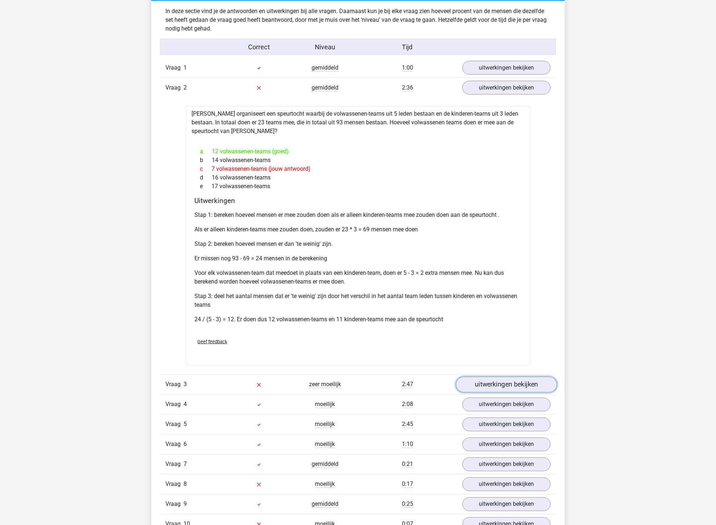
click at [501, 383] on link "uitwerkingen bekijken" at bounding box center [506, 385] width 101 height 16
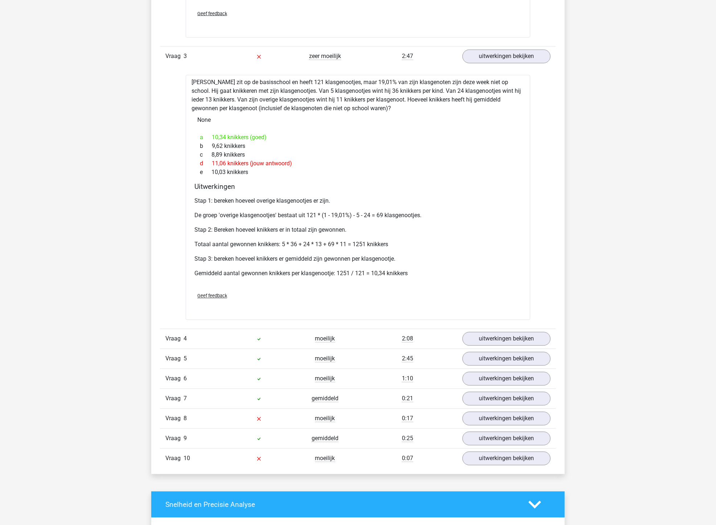
scroll to position [887, 0]
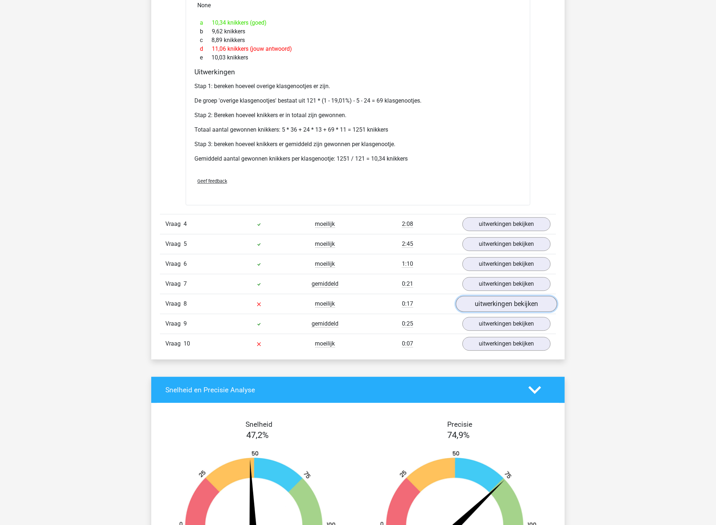
drag, startPoint x: 522, startPoint y: 303, endPoint x: 514, endPoint y: 301, distance: 7.3
click at [521, 303] on link "uitwerkingen bekijken" at bounding box center [506, 304] width 101 height 16
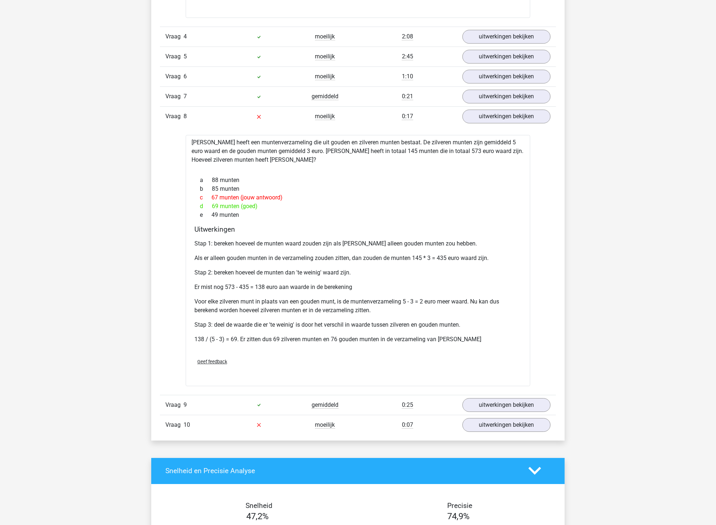
scroll to position [1088, 0]
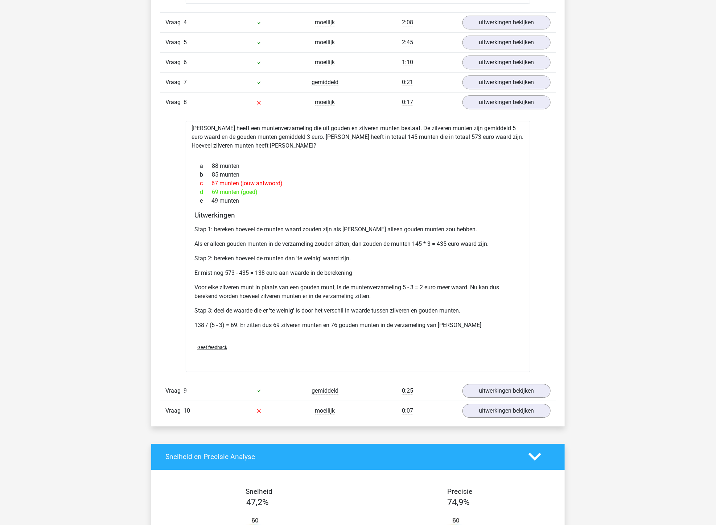
click at [367, 410] on div "0:07" at bounding box center [407, 411] width 99 height 9
click at [476, 415] on link "uitwerkingen bekijken" at bounding box center [506, 411] width 101 height 16
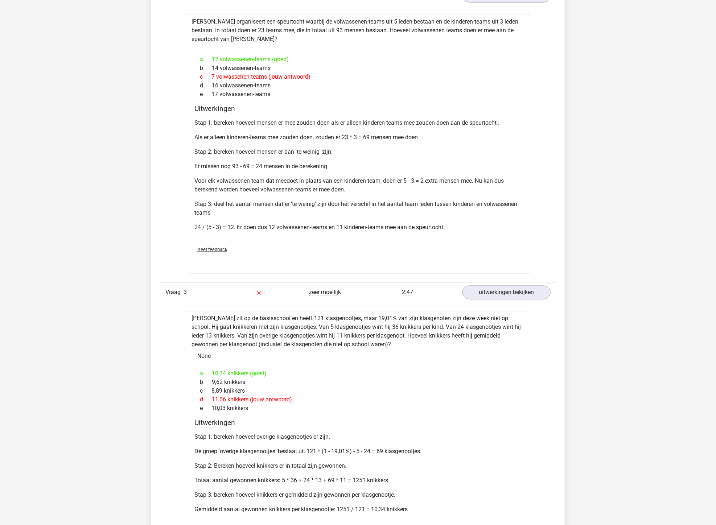
scroll to position [284, 0]
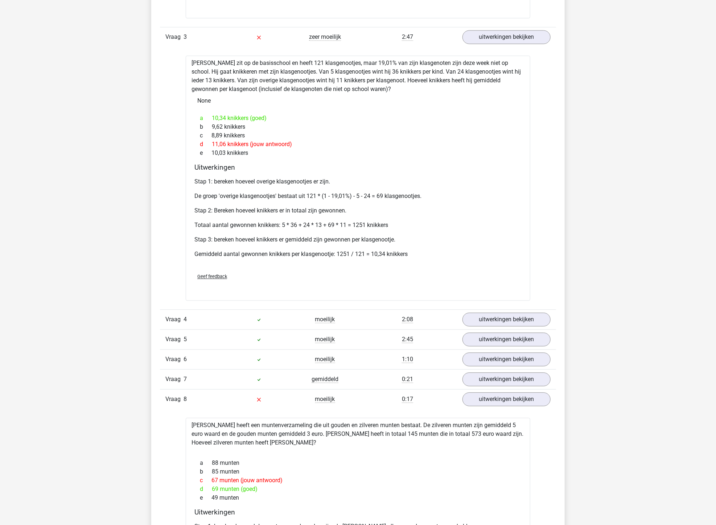
scroll to position [927, 0]
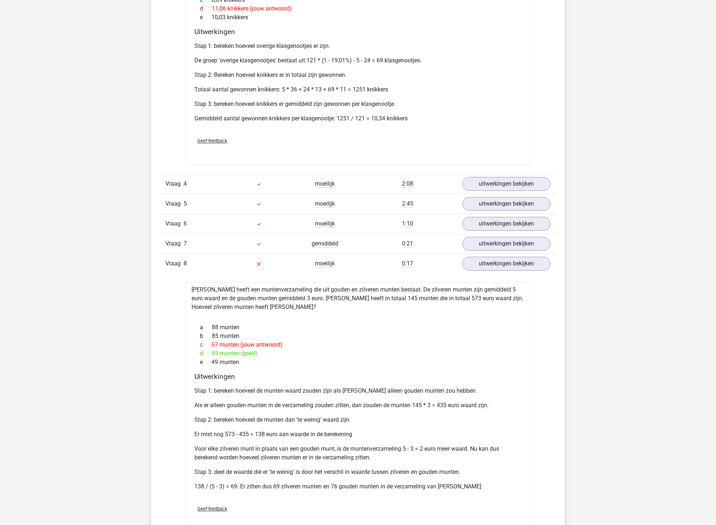
click at [468, 374] on h4 "Uitwerkingen" at bounding box center [357, 377] width 327 height 8
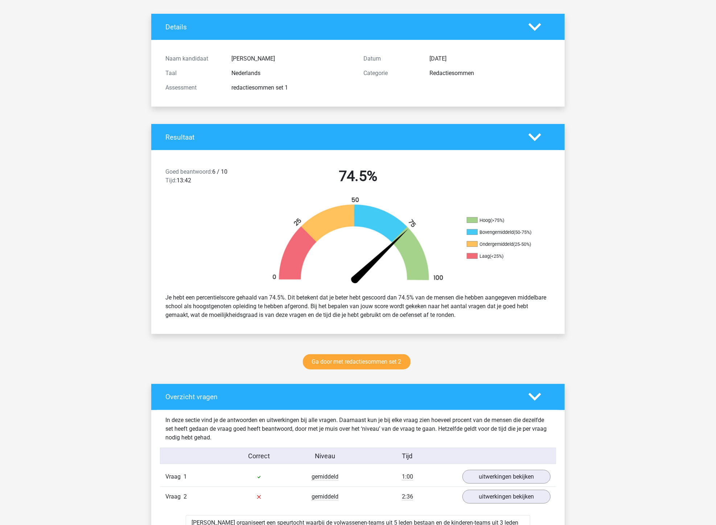
scroll to position [0, 0]
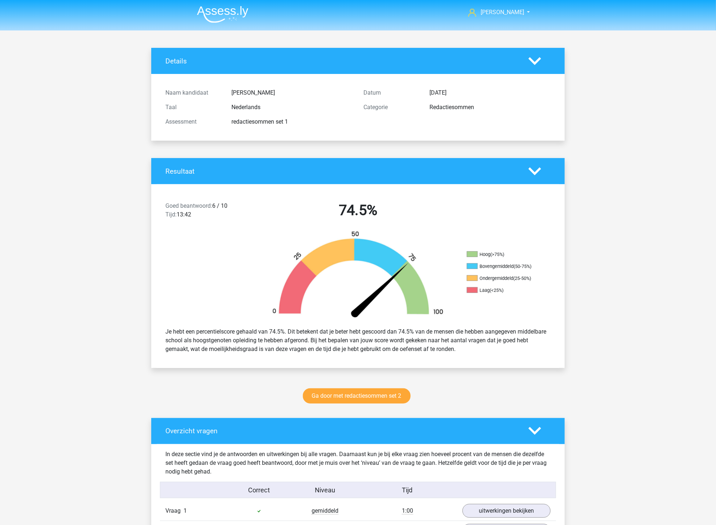
click at [368, 392] on link "Ga door met redactiesommen set 2" at bounding box center [357, 396] width 108 height 15
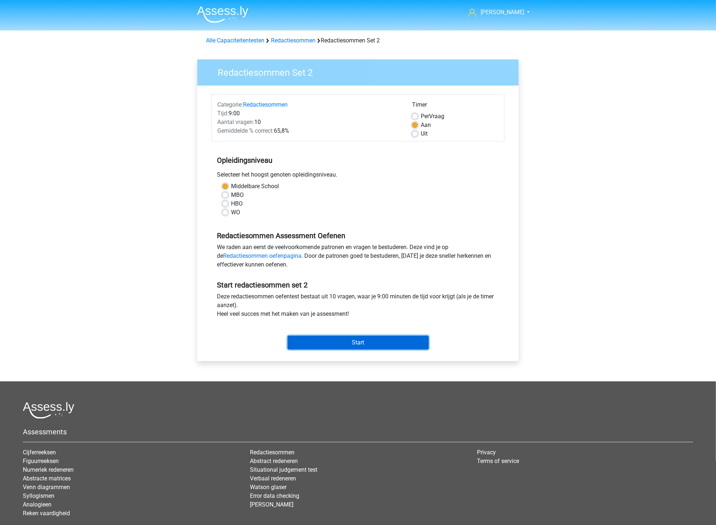
click at [328, 336] on input "Start" at bounding box center [358, 343] width 141 height 14
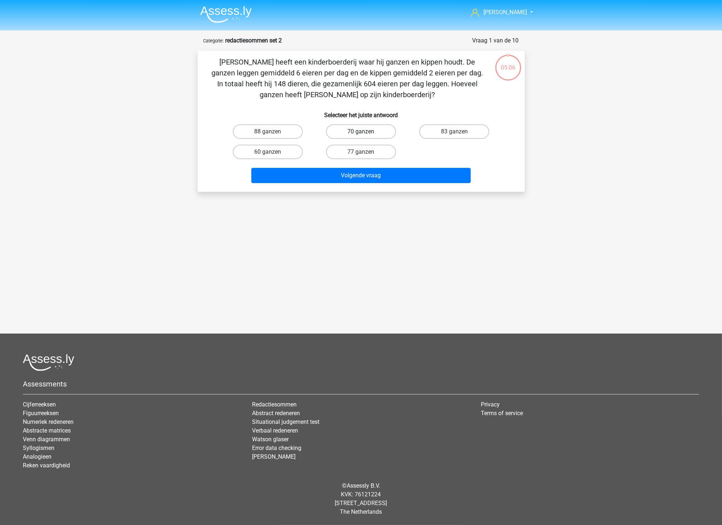
click at [360, 128] on label "70 ganzen" at bounding box center [361, 131] width 70 height 15
click at [361, 132] on input "70 ganzen" at bounding box center [363, 134] width 5 height 5
radio input "true"
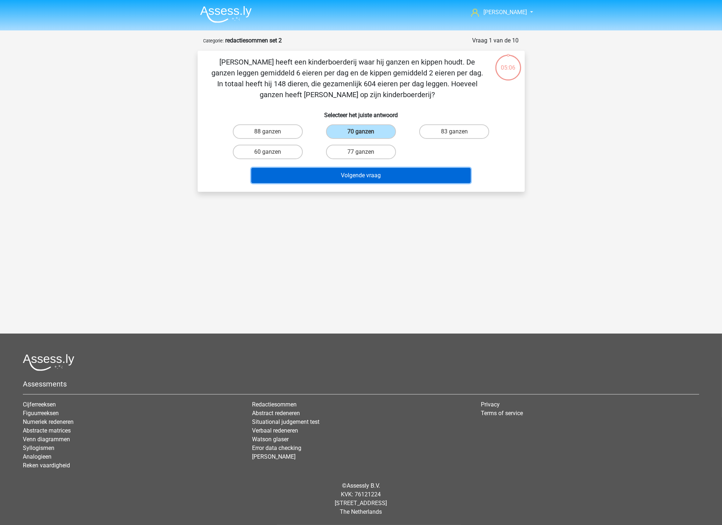
click at [362, 179] on button "Volgende vraag" at bounding box center [360, 175] width 219 height 15
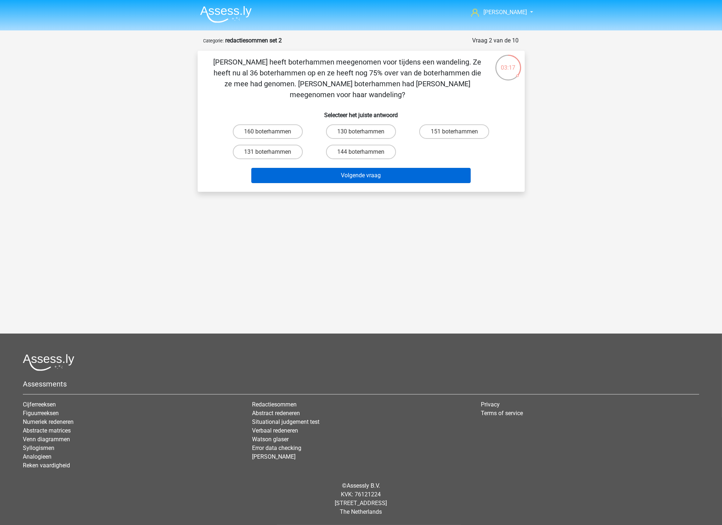
drag, startPoint x: 346, startPoint y: 143, endPoint x: 347, endPoint y: 155, distance: 12.7
click at [346, 145] on label "144 boterhammen" at bounding box center [361, 152] width 70 height 15
click at [361, 152] on input "144 boterhammen" at bounding box center [363, 154] width 5 height 5
radio input "true"
click at [351, 168] on button "Volgende vraag" at bounding box center [360, 175] width 219 height 15
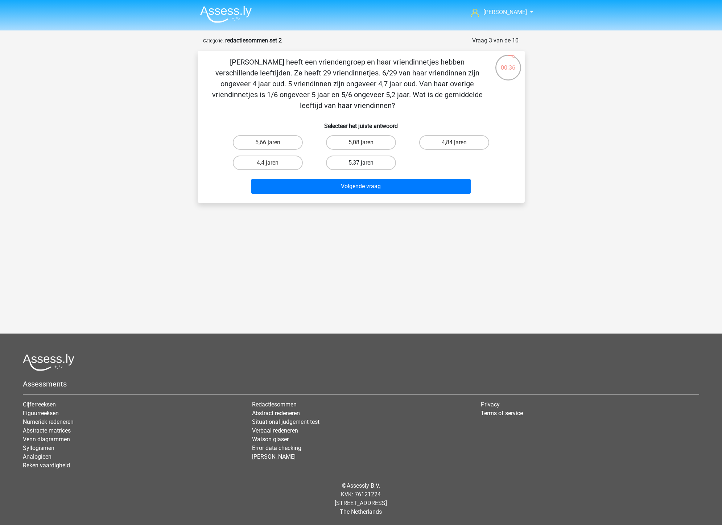
drag, startPoint x: 373, startPoint y: 142, endPoint x: 377, endPoint y: 157, distance: 15.3
click at [373, 142] on label "5,08 jaren" at bounding box center [361, 142] width 70 height 15
click at [366, 143] on input "5,08 jaren" at bounding box center [363, 145] width 5 height 5
radio input "true"
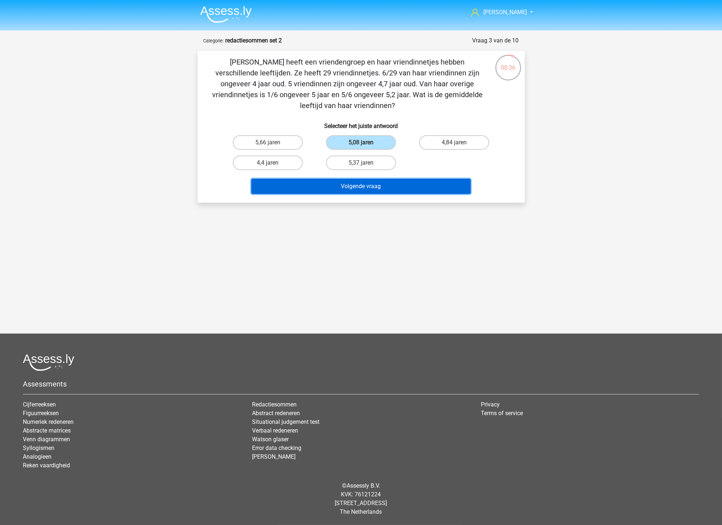
click at [382, 183] on button "Volgende vraag" at bounding box center [360, 186] width 219 height 15
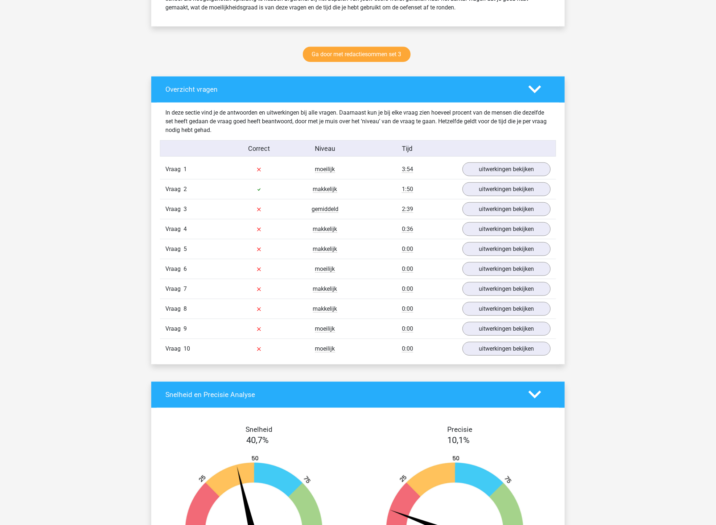
scroll to position [363, 0]
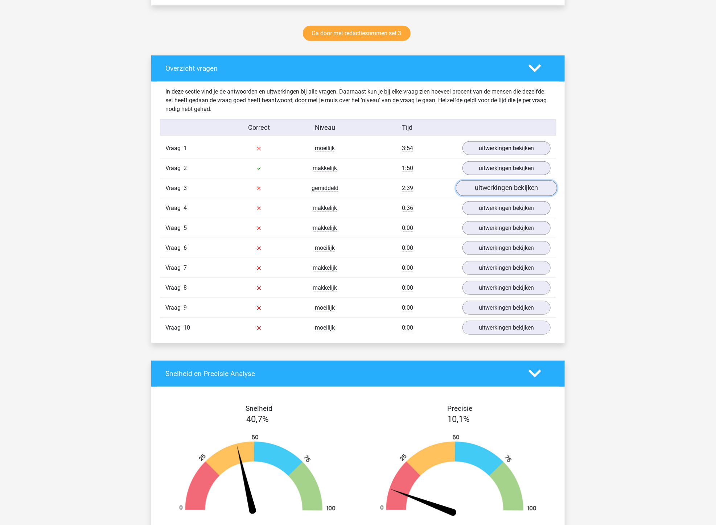
click at [481, 190] on link "uitwerkingen bekijken" at bounding box center [506, 188] width 101 height 16
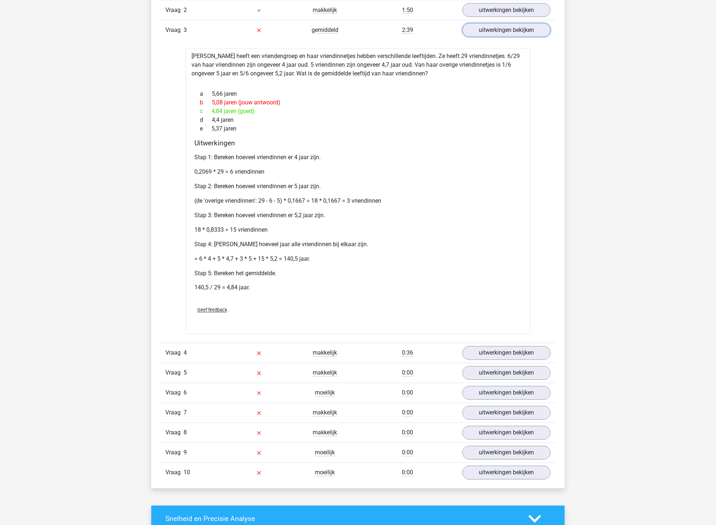
scroll to position [524, 0]
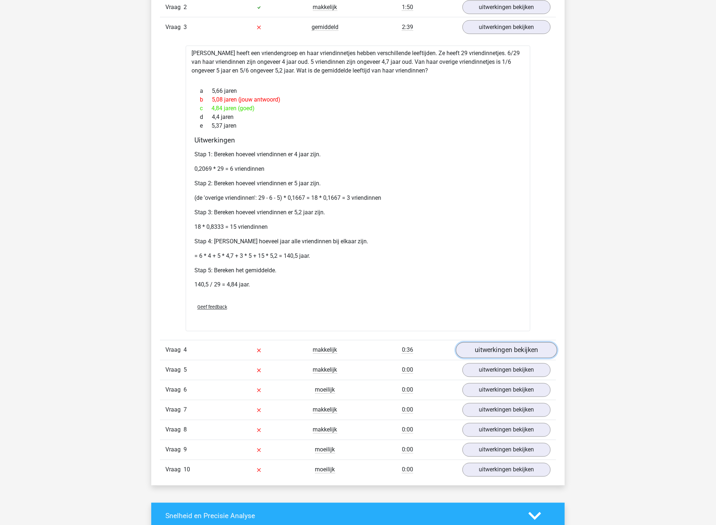
click at [502, 349] on link "uitwerkingen bekijken" at bounding box center [506, 350] width 101 height 16
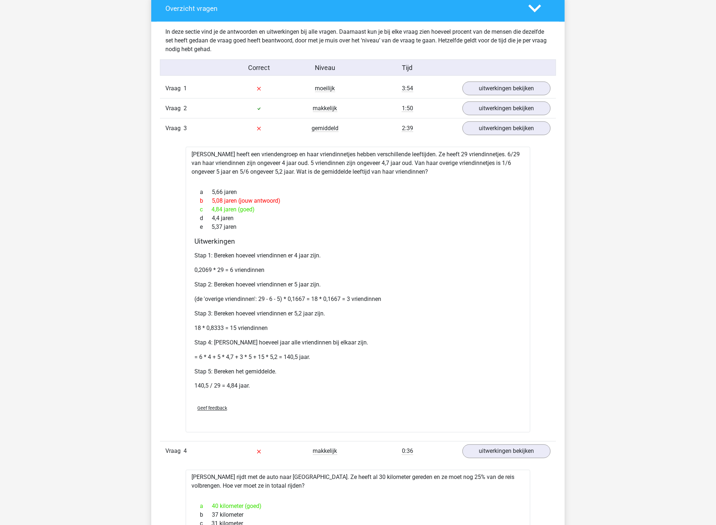
scroll to position [322, 0]
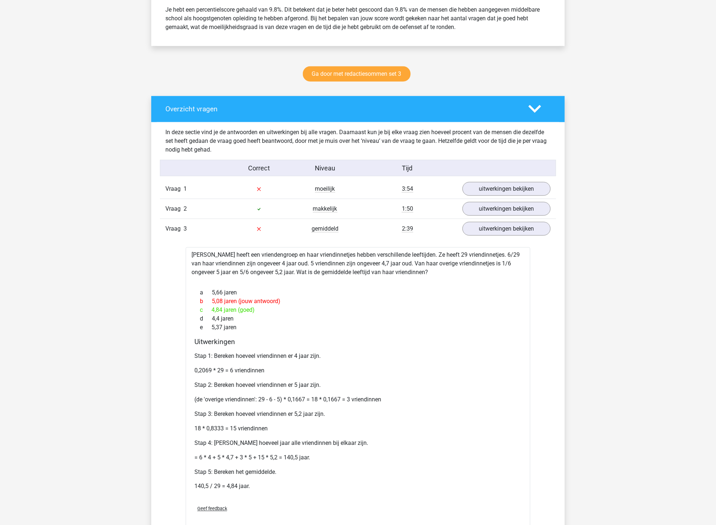
click at [318, 354] on p "Stap 1: Bereken hoeveel vriendinnen er 4 jaar zijn." at bounding box center [357, 356] width 327 height 9
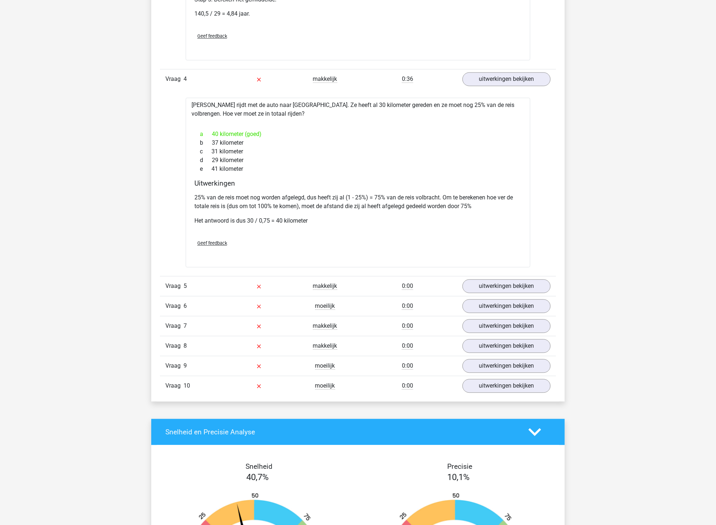
scroll to position [846, 0]
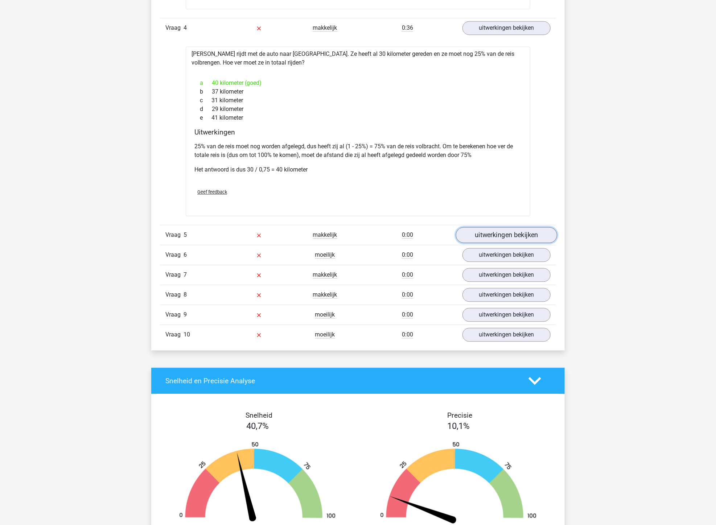
click at [480, 236] on link "uitwerkingen bekijken" at bounding box center [506, 235] width 101 height 16
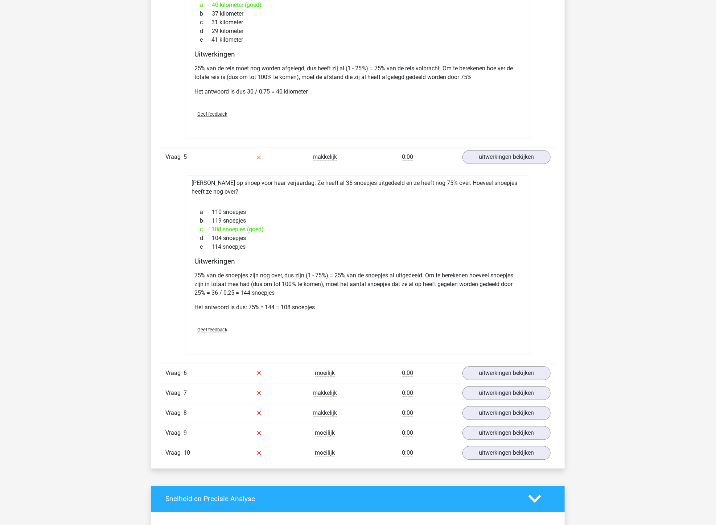
scroll to position [927, 0]
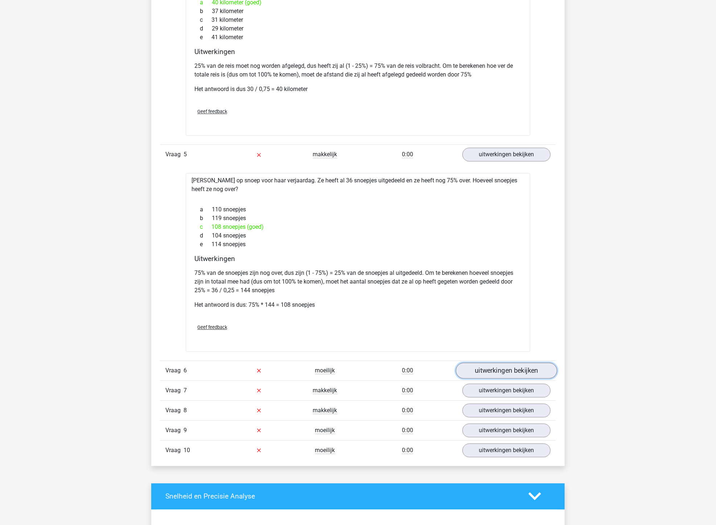
click at [476, 374] on link "uitwerkingen bekijken" at bounding box center [506, 371] width 101 height 16
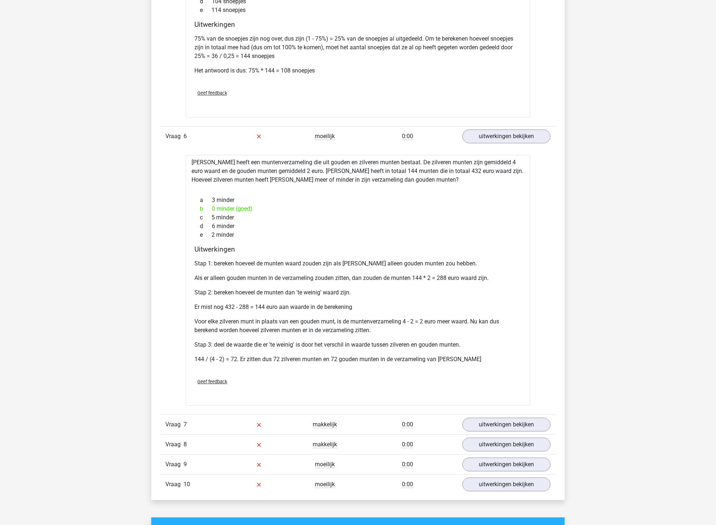
scroll to position [1209, 0]
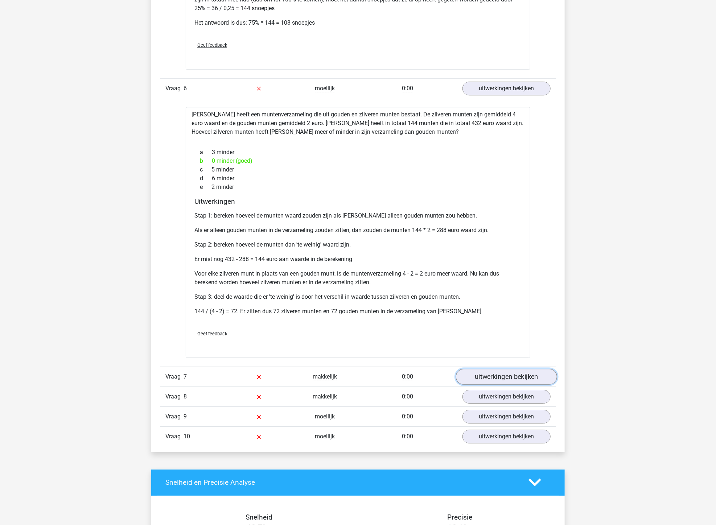
click at [512, 375] on link "uitwerkingen bekijken" at bounding box center [506, 377] width 101 height 16
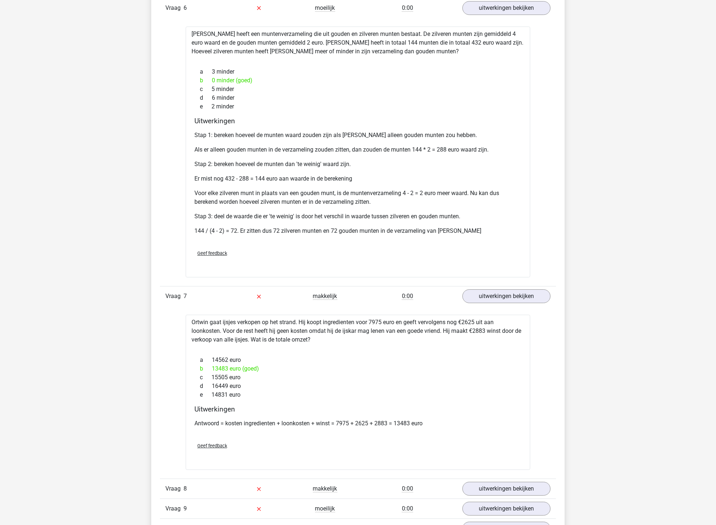
scroll to position [1330, 0]
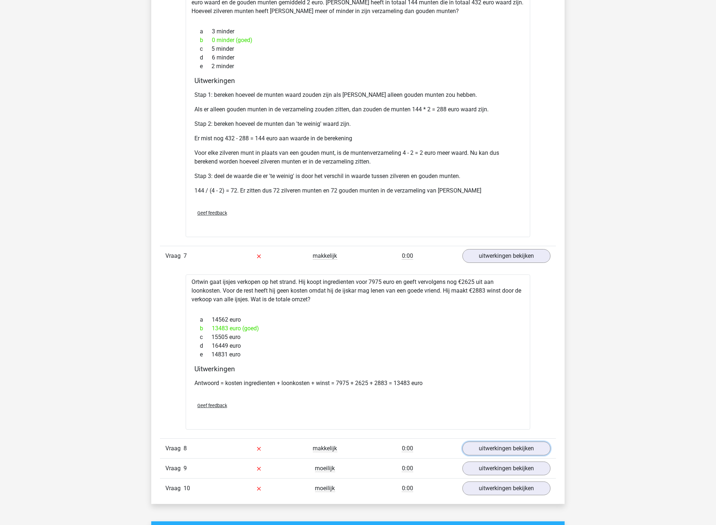
drag, startPoint x: 504, startPoint y: 447, endPoint x: 479, endPoint y: 430, distance: 30.2
click at [504, 447] on link "uitwerkingen bekijken" at bounding box center [507, 449] width 88 height 14
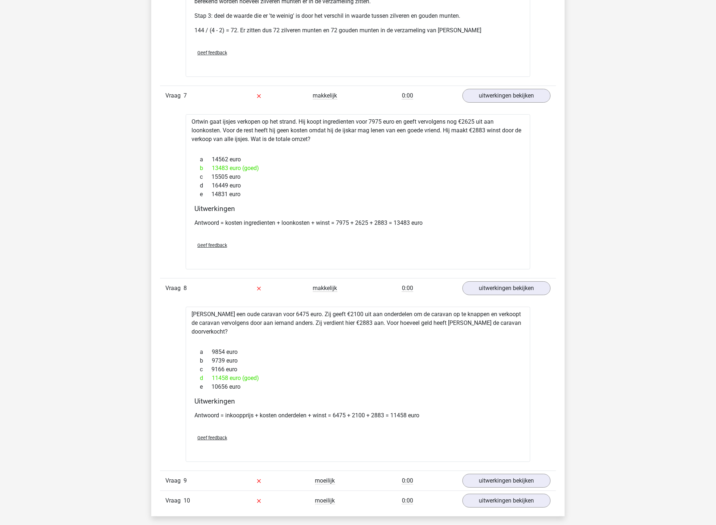
scroll to position [1491, 0]
click at [481, 472] on link "uitwerkingen bekijken" at bounding box center [506, 480] width 101 height 16
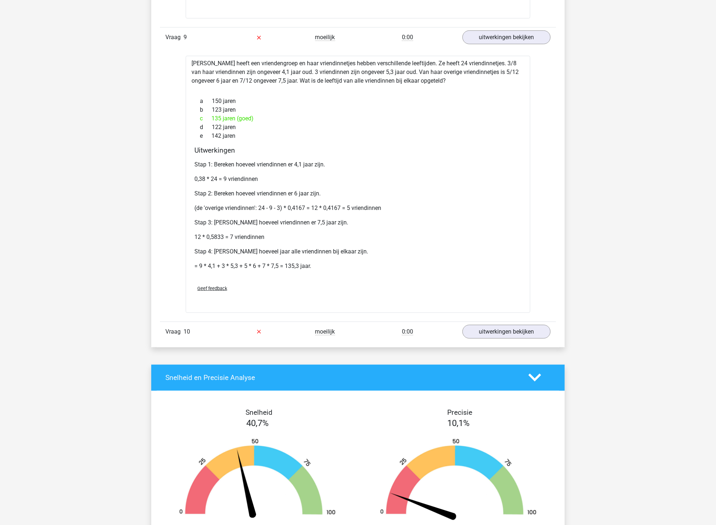
scroll to position [1935, 0]
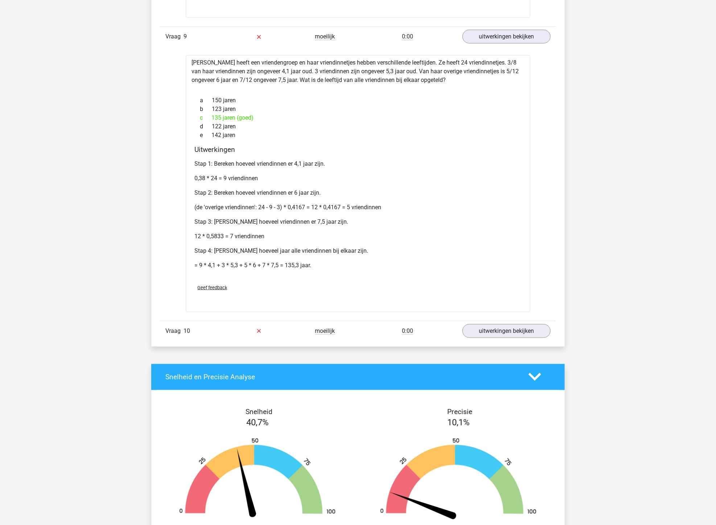
click at [372, 327] on div "0:00" at bounding box center [407, 331] width 99 height 9
click at [502, 325] on link "uitwerkingen bekijken" at bounding box center [506, 331] width 101 height 16
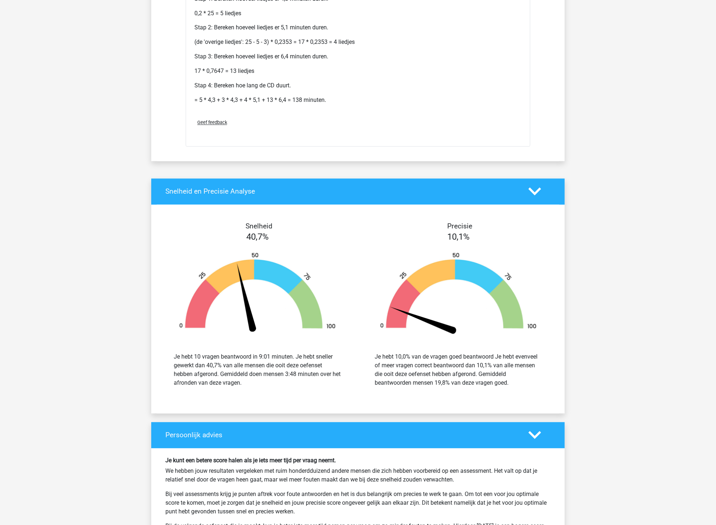
scroll to position [2539, 0]
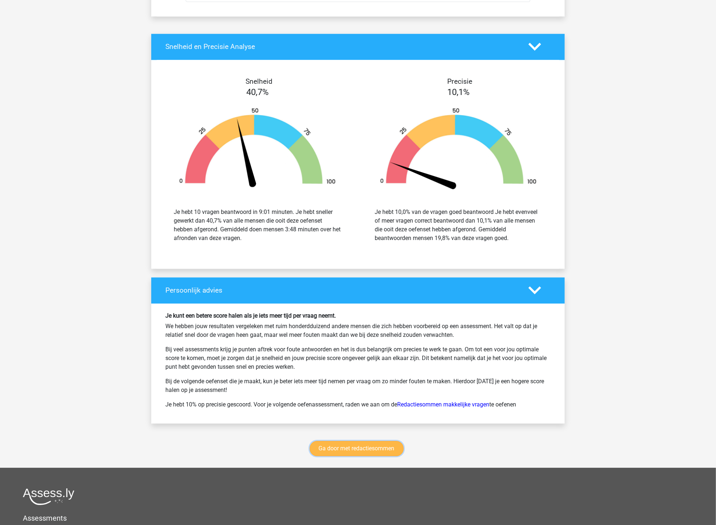
click at [332, 445] on link "Ga door met redactiesommen" at bounding box center [357, 448] width 94 height 15
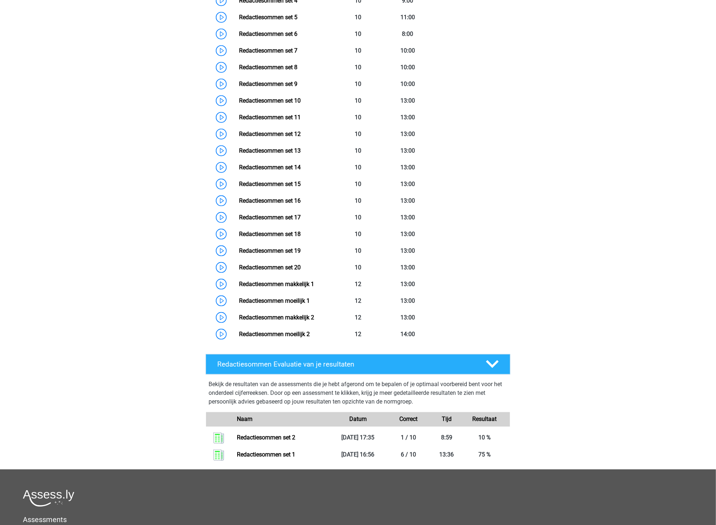
scroll to position [266, 0]
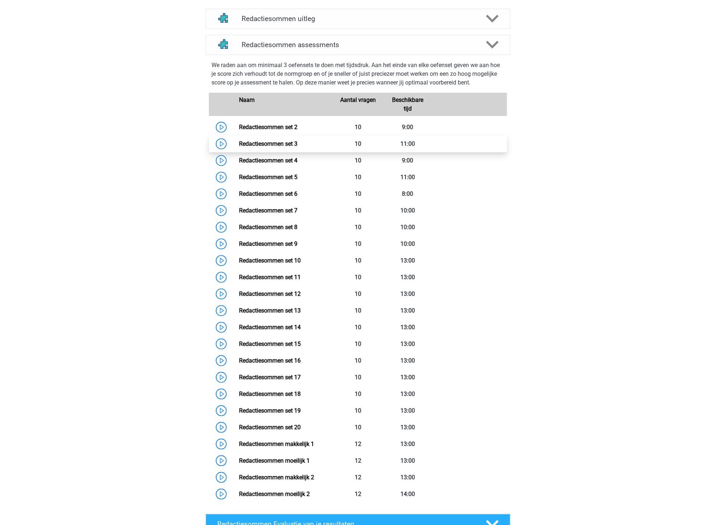
click at [267, 147] on link "Redactiesommen set 3" at bounding box center [268, 143] width 58 height 7
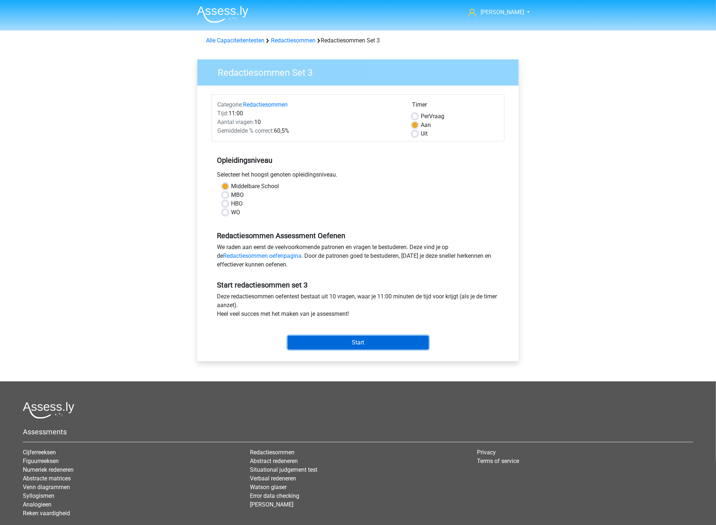
click at [368, 341] on input "Start" at bounding box center [358, 343] width 141 height 14
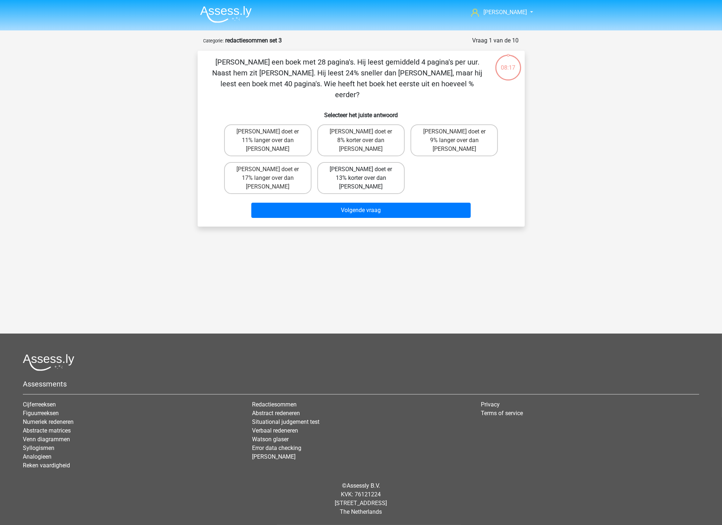
click at [357, 162] on label "[PERSON_NAME] doet er 13% korter over dan [PERSON_NAME]" at bounding box center [360, 178] width 87 height 32
click at [361, 169] on input "[PERSON_NAME] doet er 13% korter over dan [PERSON_NAME]" at bounding box center [363, 171] width 5 height 5
radio input "true"
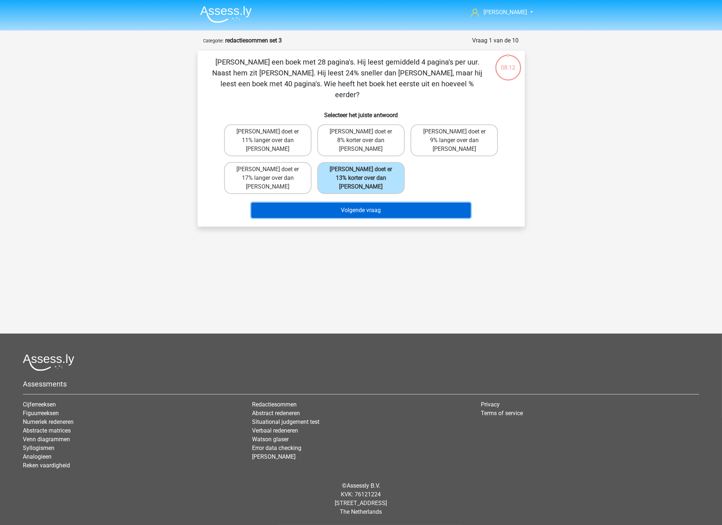
click at [345, 203] on button "Volgende vraag" at bounding box center [360, 210] width 219 height 15
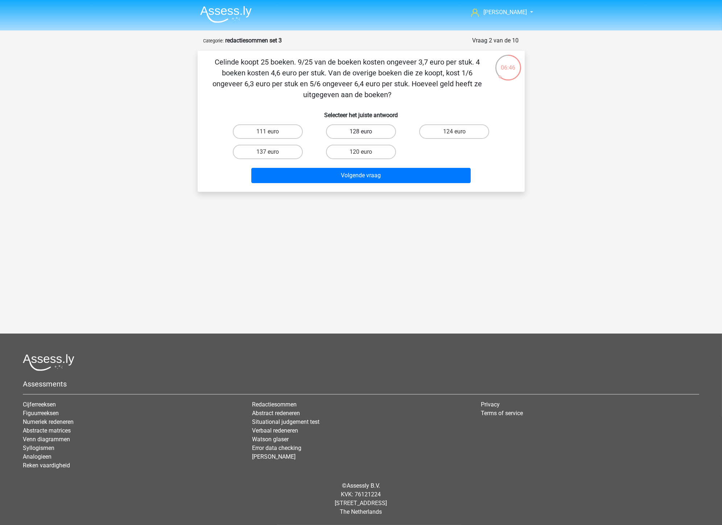
click at [369, 129] on label "128 euro" at bounding box center [361, 131] width 70 height 15
click at [366, 132] on input "128 euro" at bounding box center [363, 134] width 5 height 5
radio input "true"
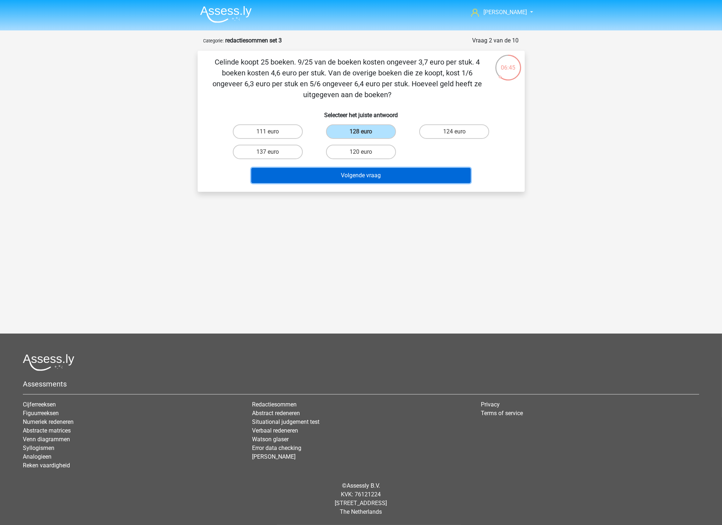
click at [383, 173] on button "Volgende vraag" at bounding box center [360, 175] width 219 height 15
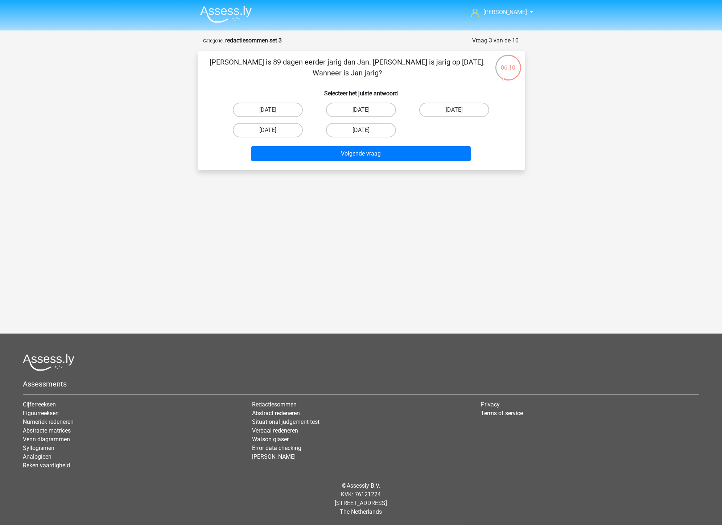
click at [350, 107] on label "[DATE]" at bounding box center [361, 110] width 70 height 15
click at [361, 110] on input "[DATE]" at bounding box center [363, 112] width 5 height 5
radio input "true"
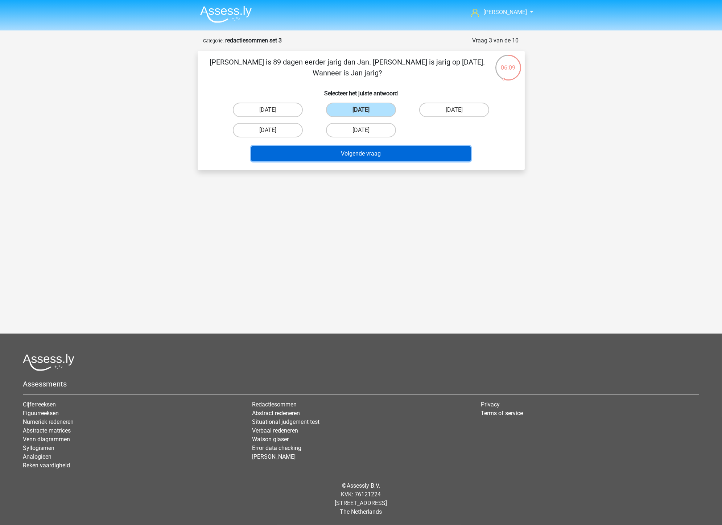
click at [395, 153] on button "Volgende vraag" at bounding box center [360, 153] width 219 height 15
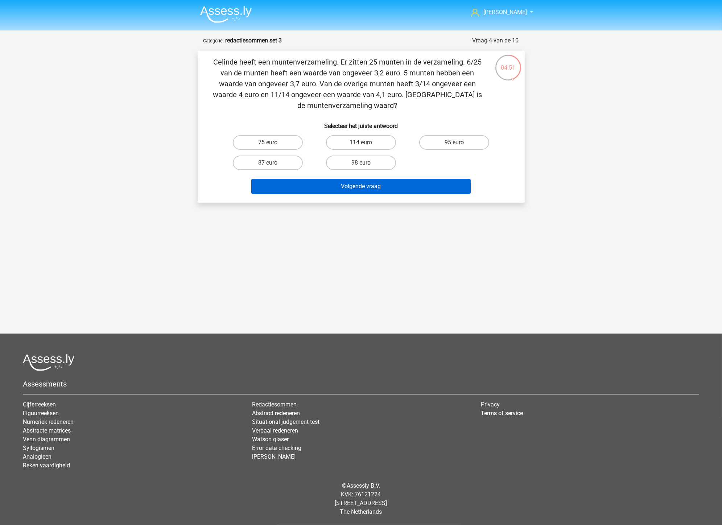
drag, startPoint x: 453, startPoint y: 142, endPoint x: 427, endPoint y: 180, distance: 46.1
click at [452, 142] on label "95 euro" at bounding box center [454, 142] width 70 height 15
click at [455, 143] on input "95 euro" at bounding box center [457, 145] width 5 height 5
radio input "true"
click at [401, 189] on button "Volgende vraag" at bounding box center [360, 186] width 219 height 15
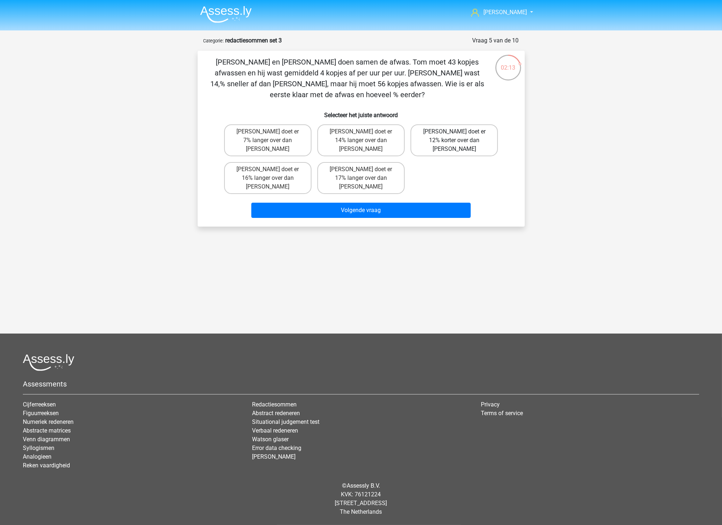
click at [458, 130] on label "Tom doet er 12% korter over dan Umberto" at bounding box center [454, 140] width 87 height 32
click at [458, 132] on input "Tom doet er 12% korter over dan Umberto" at bounding box center [457, 134] width 5 height 5
radio input "true"
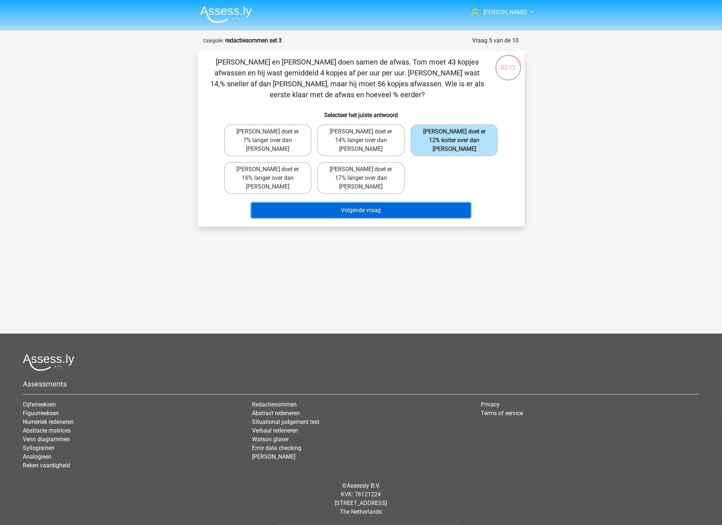
click at [375, 203] on button "Volgende vraag" at bounding box center [360, 210] width 219 height 15
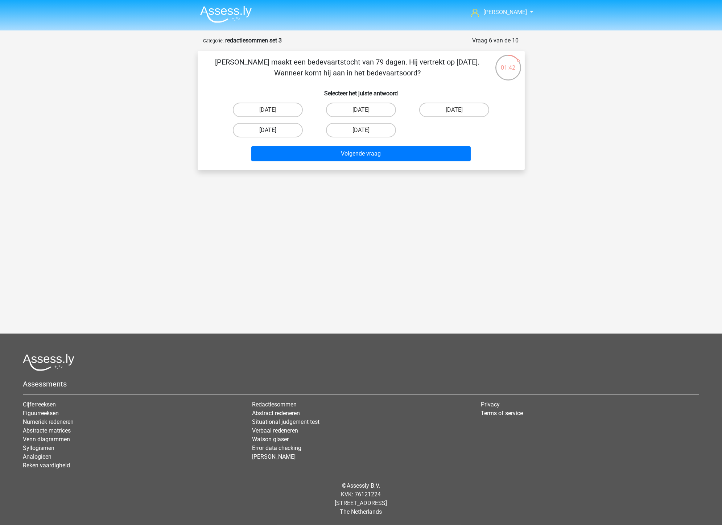
click at [269, 129] on label "4 oktober" at bounding box center [268, 130] width 70 height 15
click at [269, 130] on input "4 oktober" at bounding box center [270, 132] width 5 height 5
radio input "true"
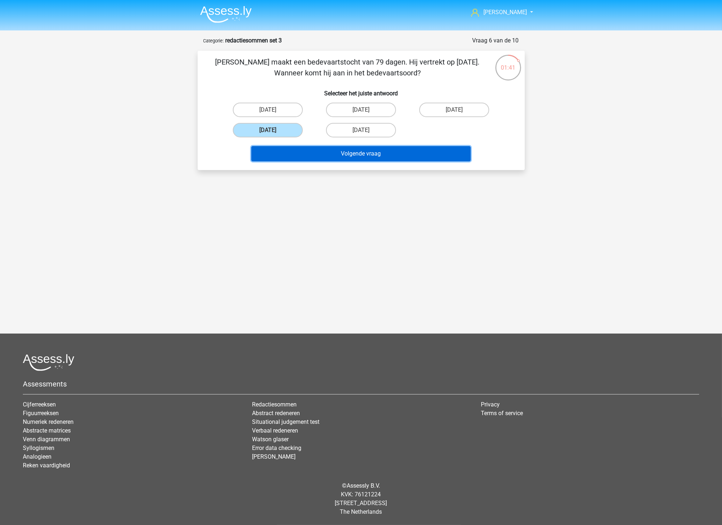
click at [397, 153] on button "Volgende vraag" at bounding box center [360, 153] width 219 height 15
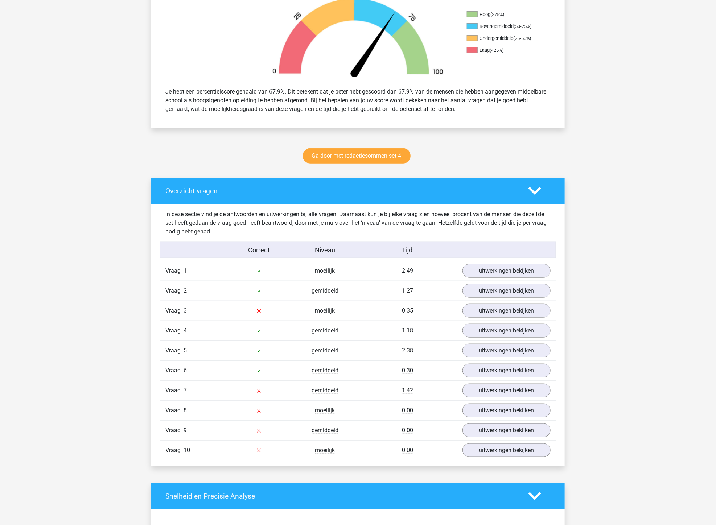
scroll to position [363, 0]
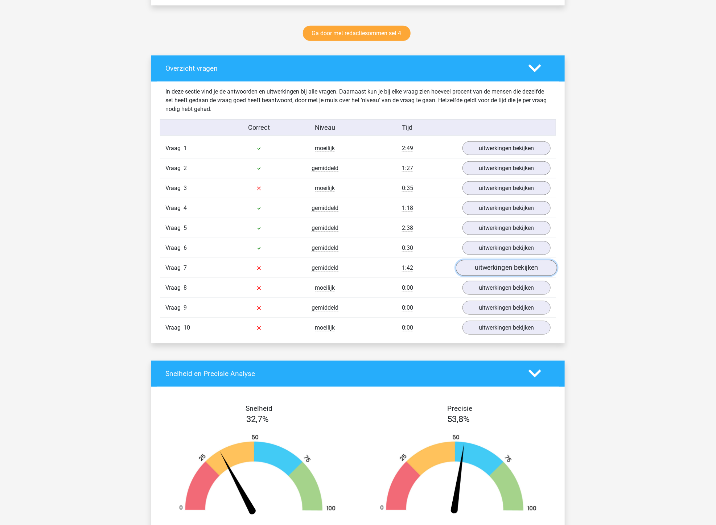
drag, startPoint x: 482, startPoint y: 271, endPoint x: 478, endPoint y: 271, distance: 4.1
click at [482, 271] on link "uitwerkingen bekijken" at bounding box center [506, 268] width 101 height 16
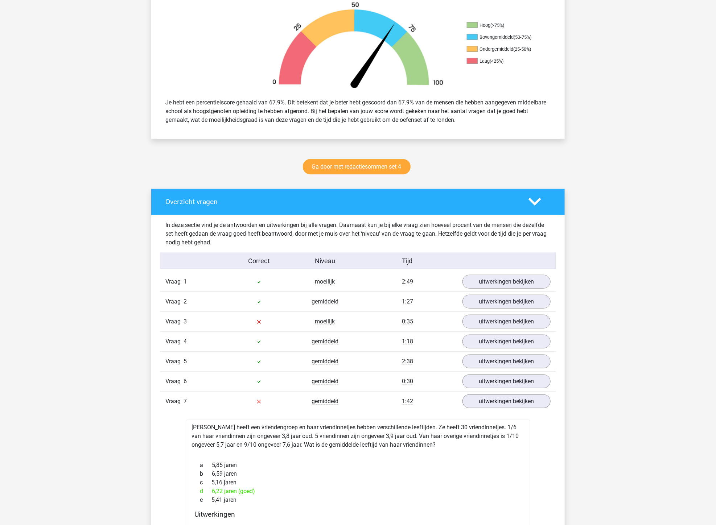
scroll to position [282, 0]
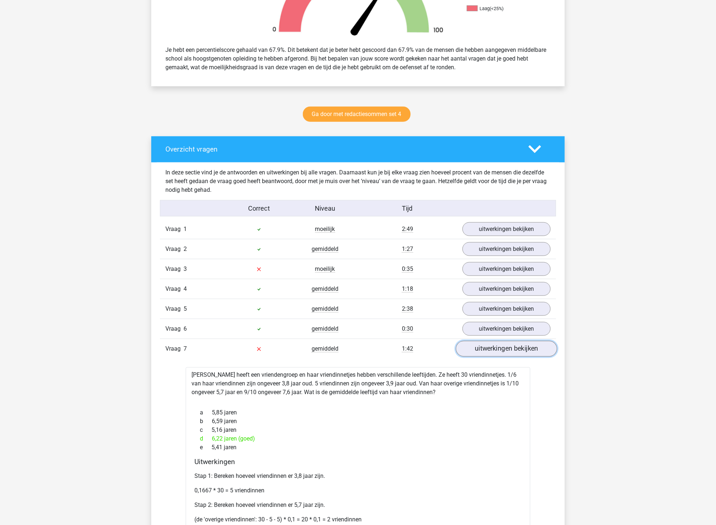
click at [480, 350] on link "uitwerkingen bekijken" at bounding box center [506, 349] width 101 height 16
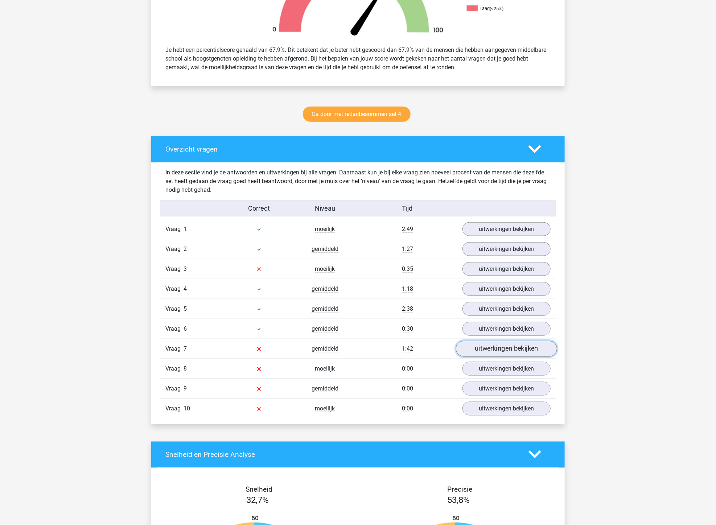
click at [480, 350] on link "uitwerkingen bekijken" at bounding box center [506, 349] width 101 height 16
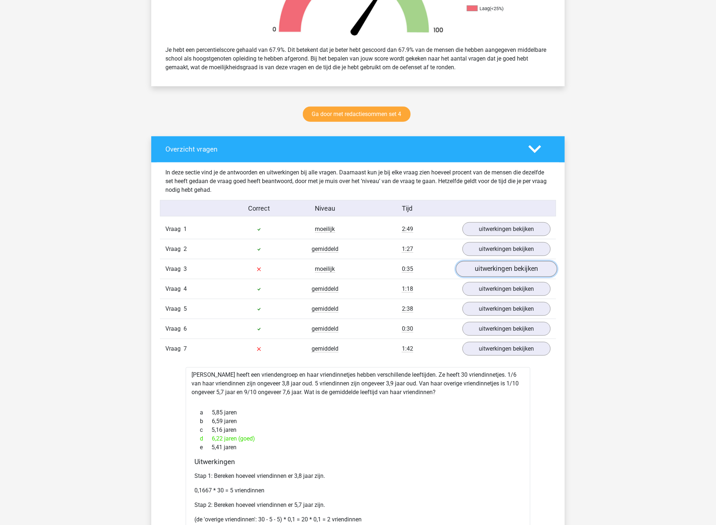
click at [487, 266] on link "uitwerkingen bekijken" at bounding box center [506, 269] width 101 height 16
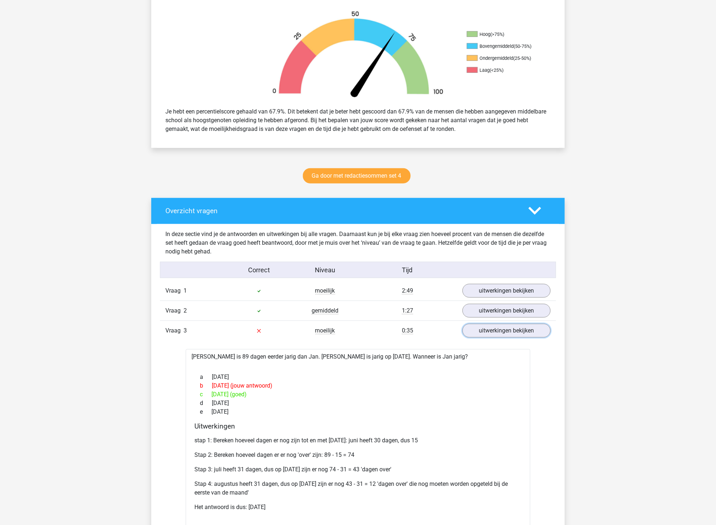
scroll to position [201, 0]
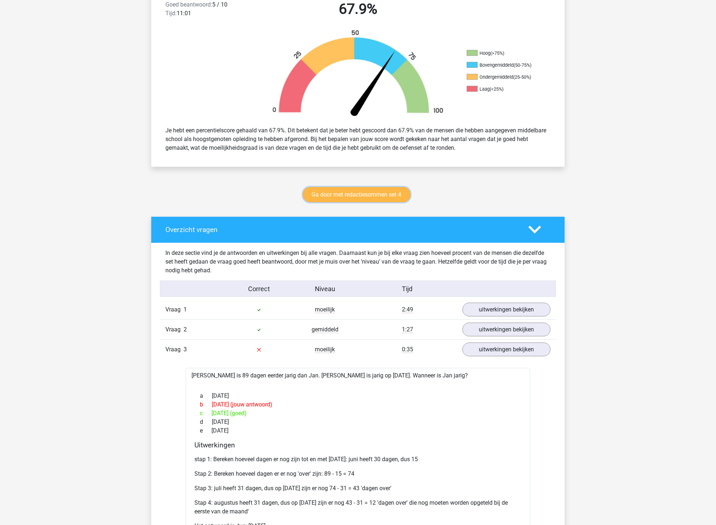
click at [368, 189] on link "Ga door met redactiesommen set 4" at bounding box center [357, 194] width 108 height 15
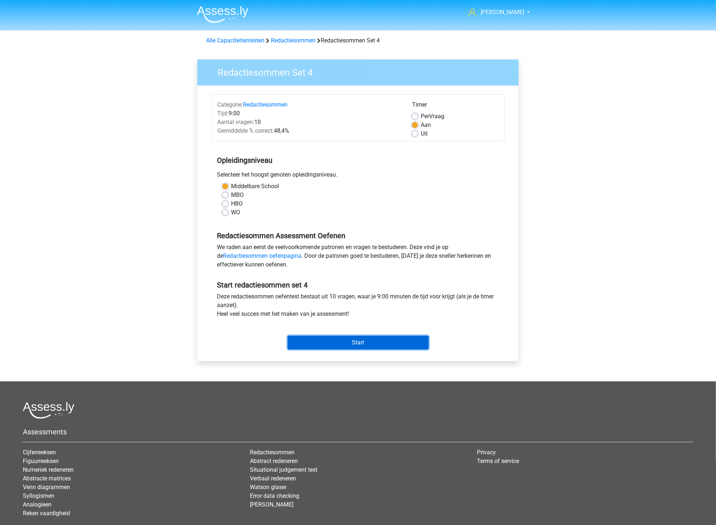
click at [357, 341] on input "Start" at bounding box center [358, 343] width 141 height 14
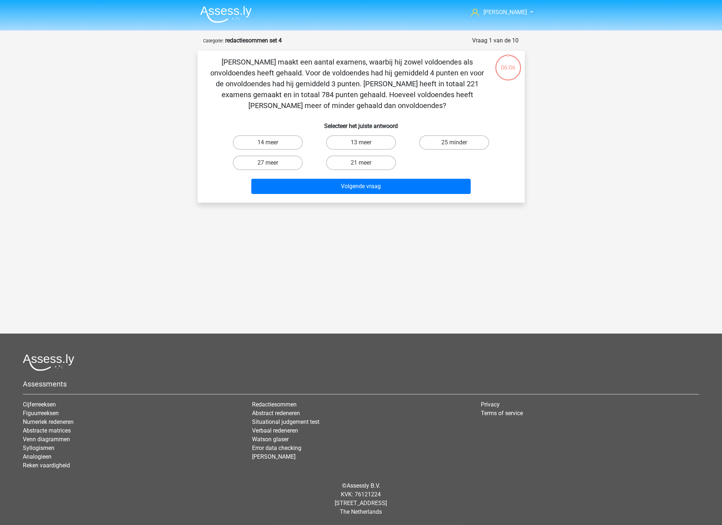
drag, startPoint x: 439, startPoint y: 142, endPoint x: 429, endPoint y: 158, distance: 19.1
click at [439, 142] on label "25 minder" at bounding box center [454, 142] width 70 height 15
click at [455, 143] on input "25 minder" at bounding box center [457, 145] width 5 height 5
radio input "true"
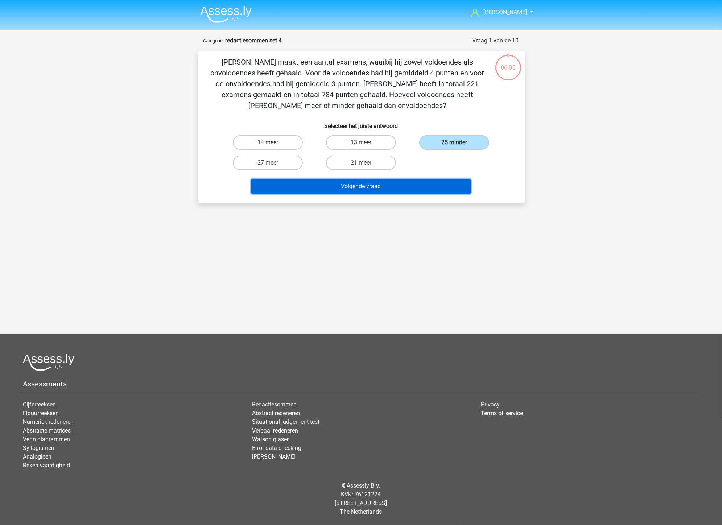
click at [398, 188] on button "Volgende vraag" at bounding box center [360, 186] width 219 height 15
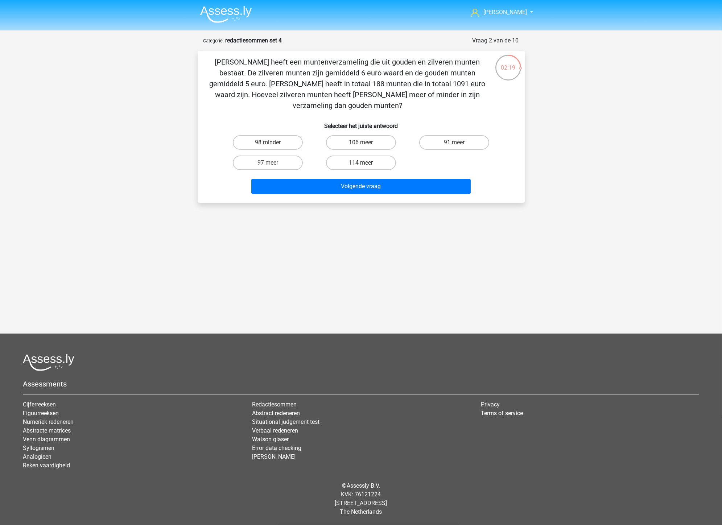
click at [360, 156] on label "114 meer" at bounding box center [361, 163] width 70 height 15
click at [361, 163] on input "114 meer" at bounding box center [363, 165] width 5 height 5
radio input "true"
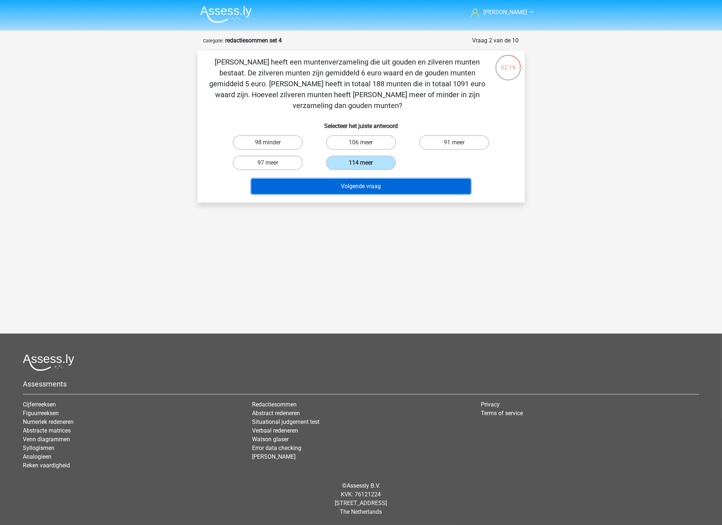
click at [358, 179] on button "Volgende vraag" at bounding box center [360, 186] width 219 height 15
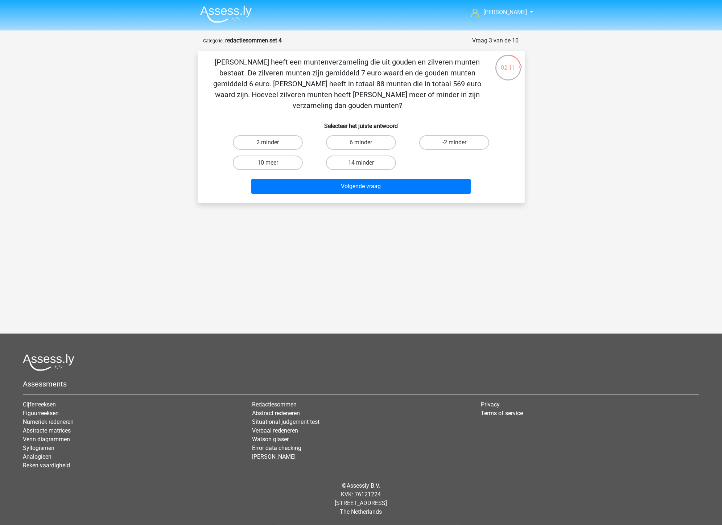
click at [218, 12] on img at bounding box center [226, 14] width 52 height 17
